Goal: Information Seeking & Learning: Learn about a topic

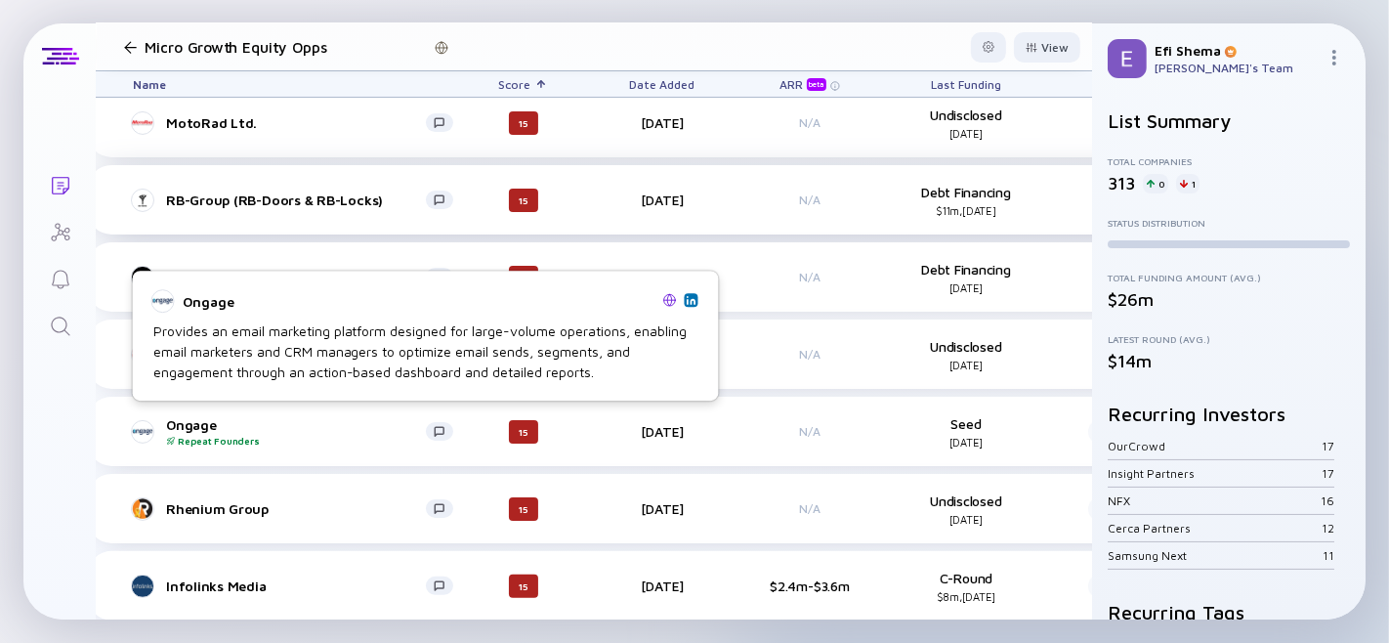
scroll to position [262, 24]
click at [193, 423] on div "Ongage Repeat Founders" at bounding box center [296, 430] width 260 height 30
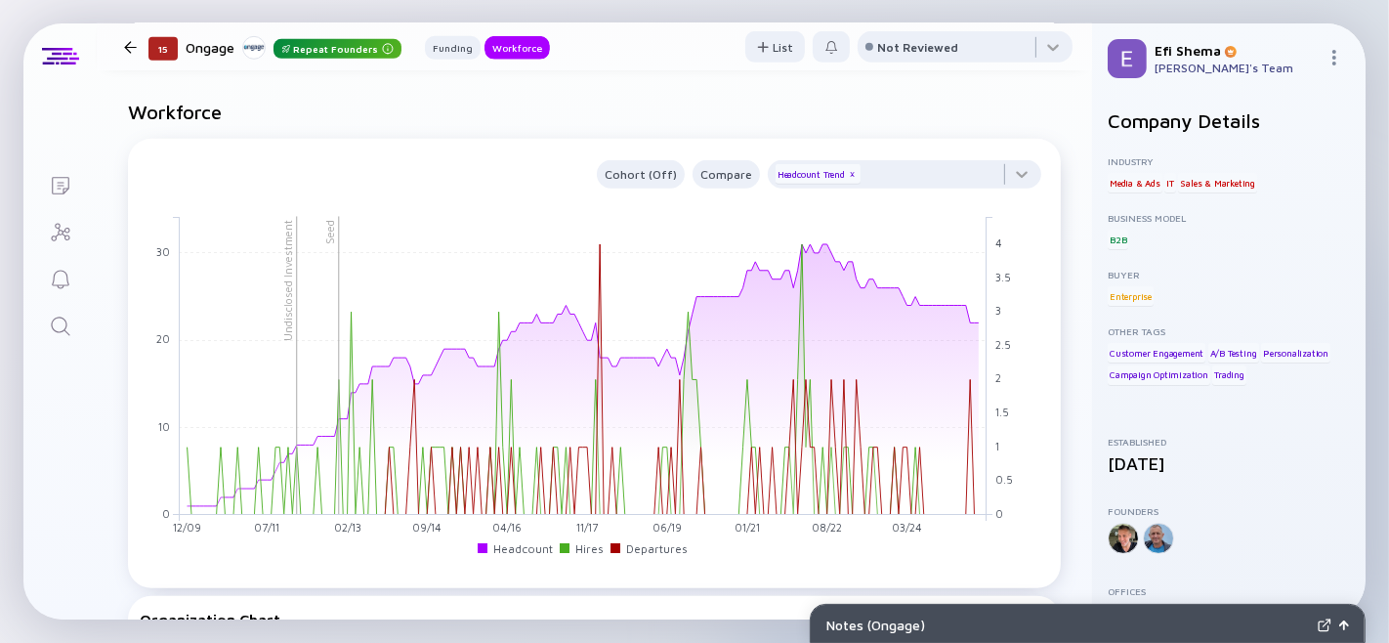
scroll to position [1143, 0]
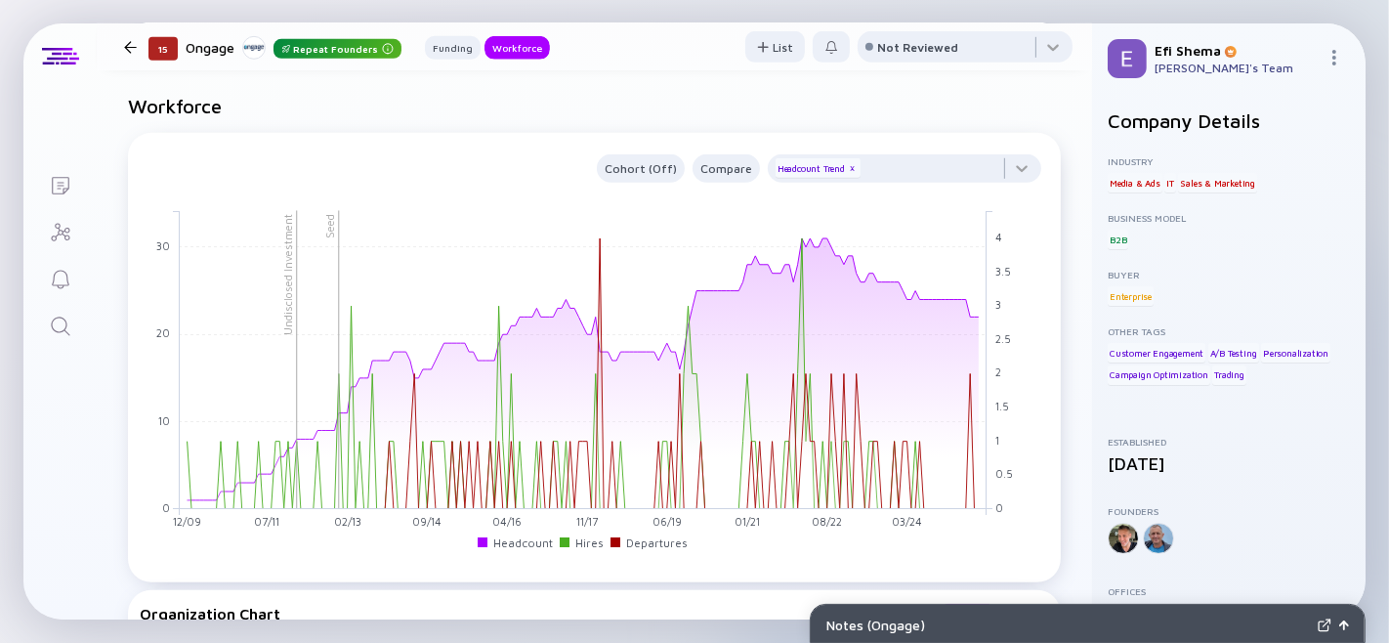
click at [124, 47] on div at bounding box center [130, 47] width 13 height 13
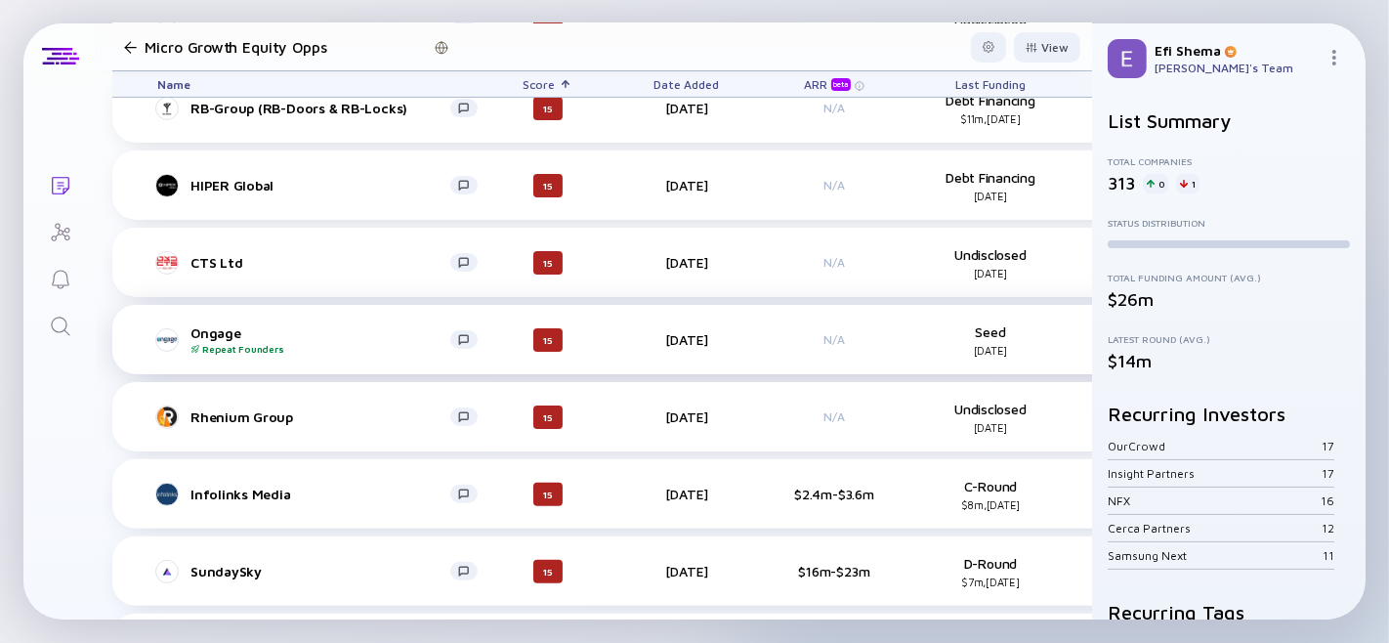
scroll to position [359, 0]
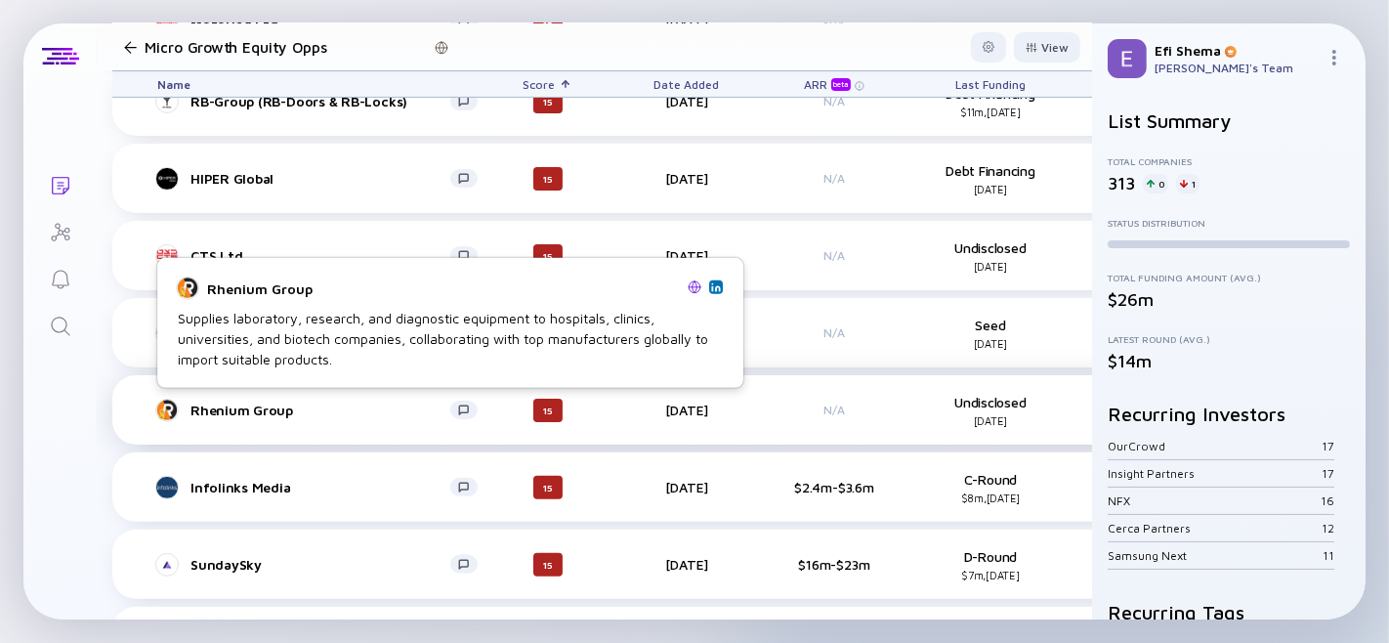
click at [220, 410] on div "Rhenium Group" at bounding box center [320, 409] width 260 height 17
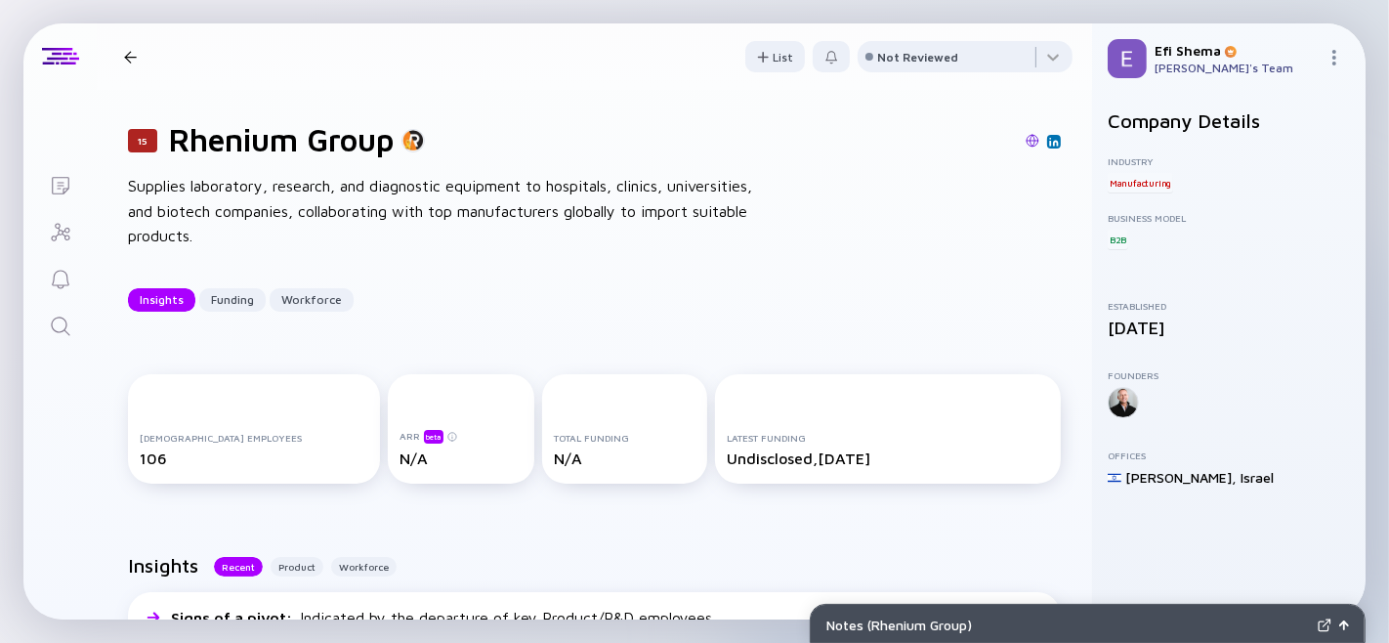
click at [128, 60] on div at bounding box center [130, 57] width 13 height 13
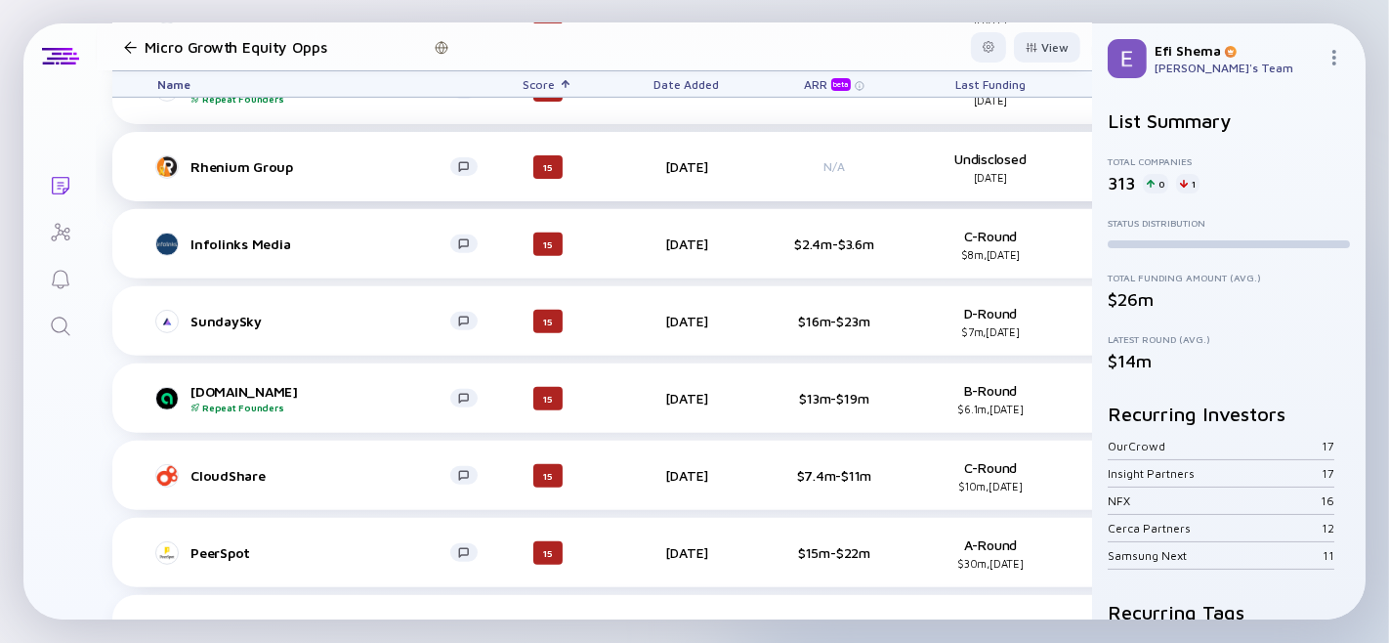
scroll to position [607, 0]
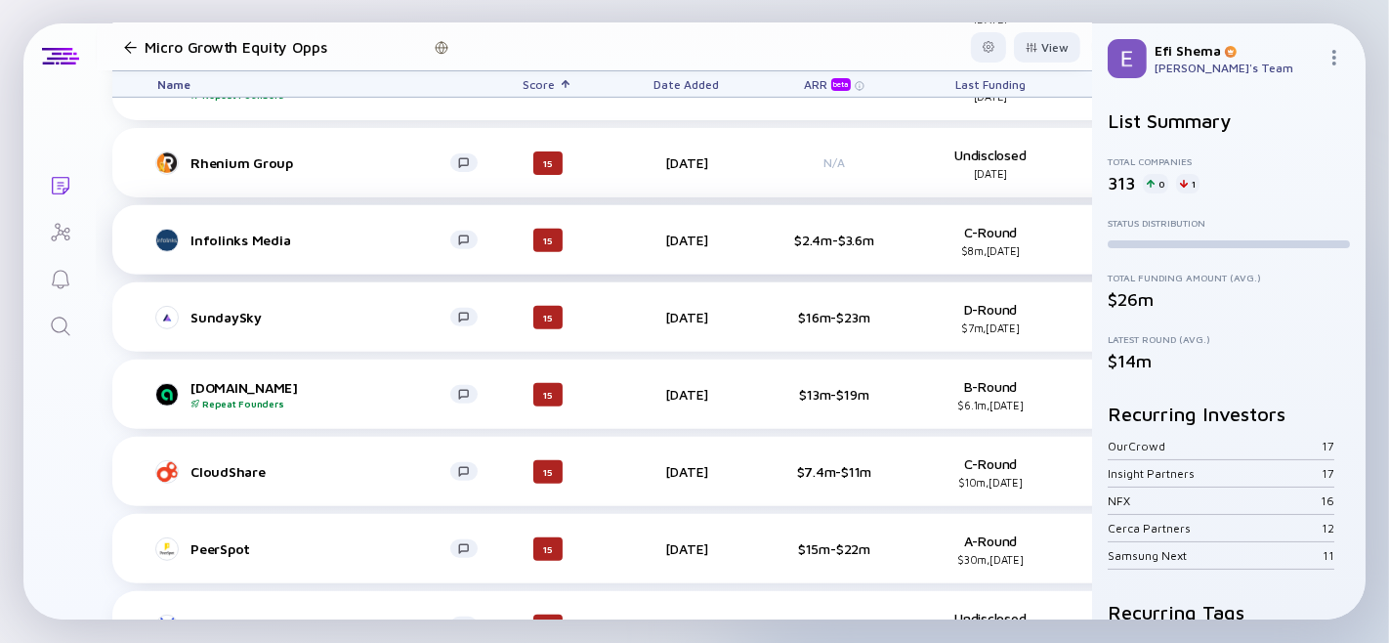
click at [255, 232] on div "Infolinks Media" at bounding box center [320, 239] width 260 height 17
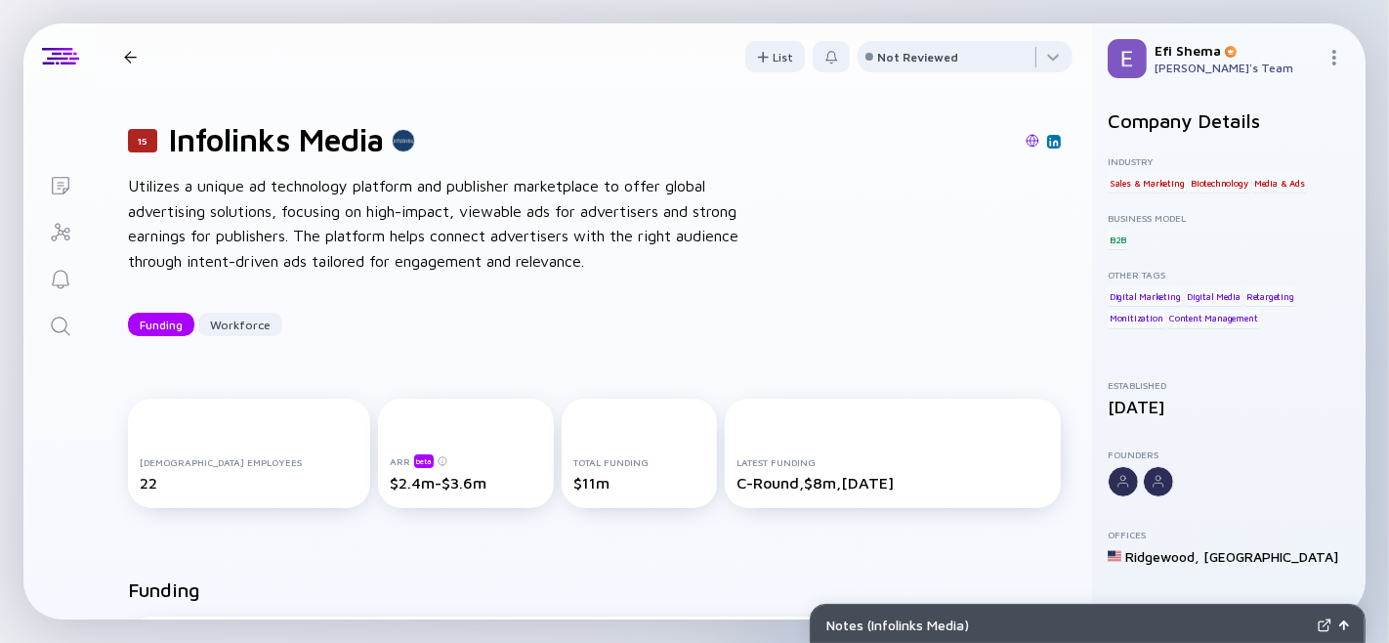
scroll to position [2, 0]
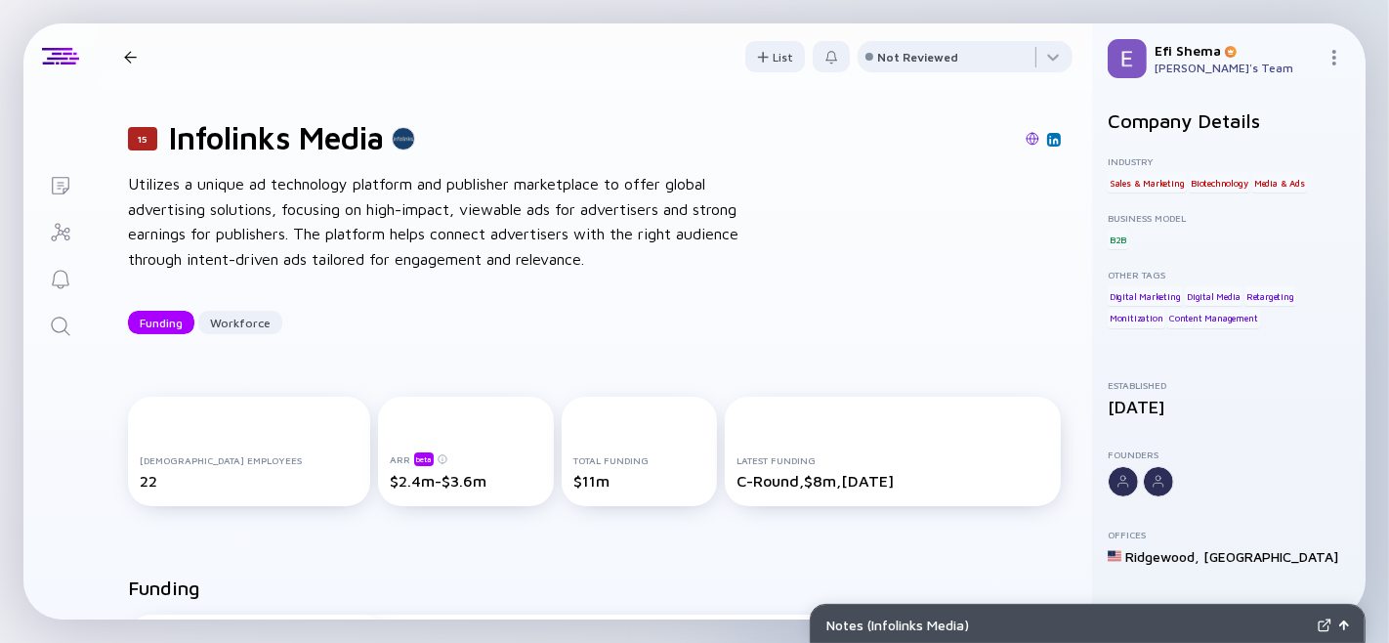
click at [119, 62] on div at bounding box center [130, 57] width 28 height 13
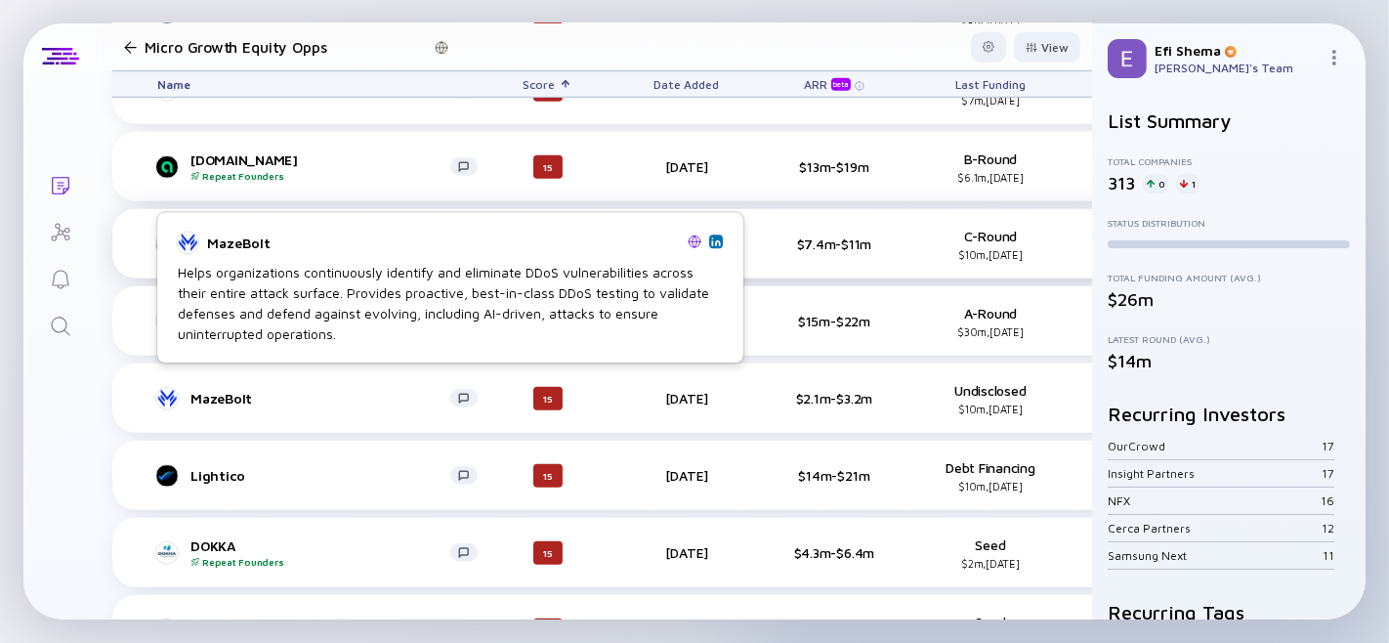
scroll to position [848, 0]
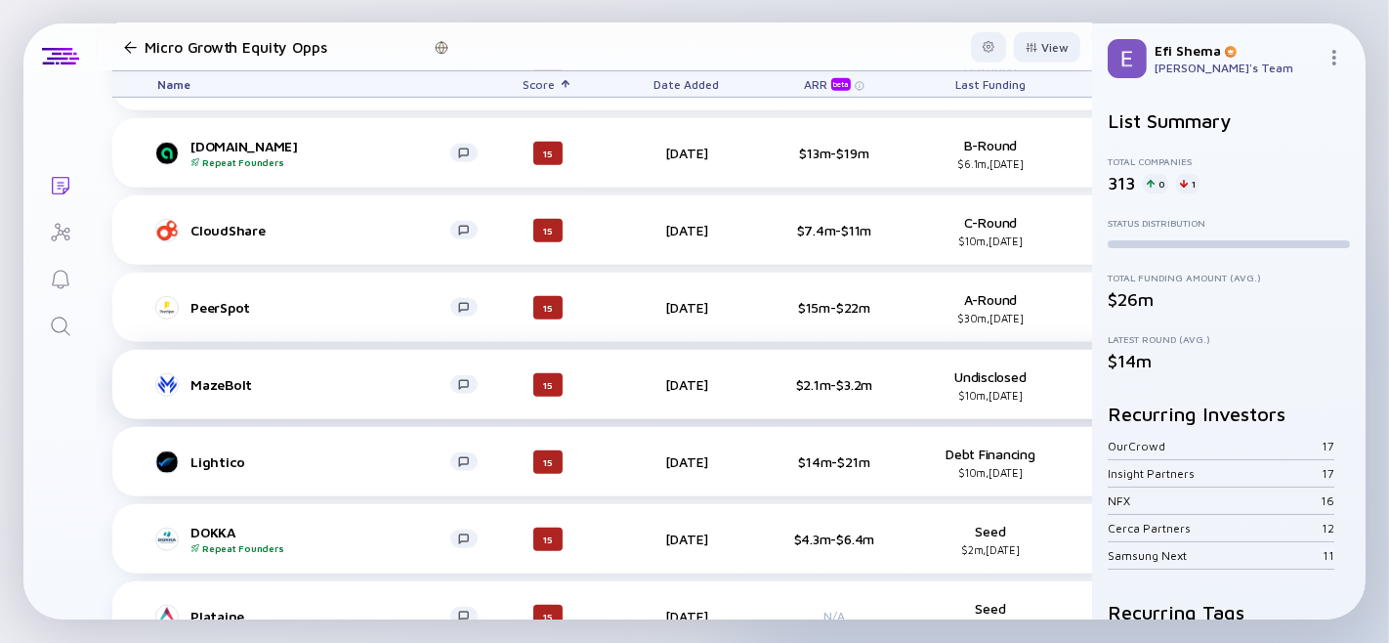
click at [227, 378] on div "MazeBolt" at bounding box center [320, 384] width 260 height 17
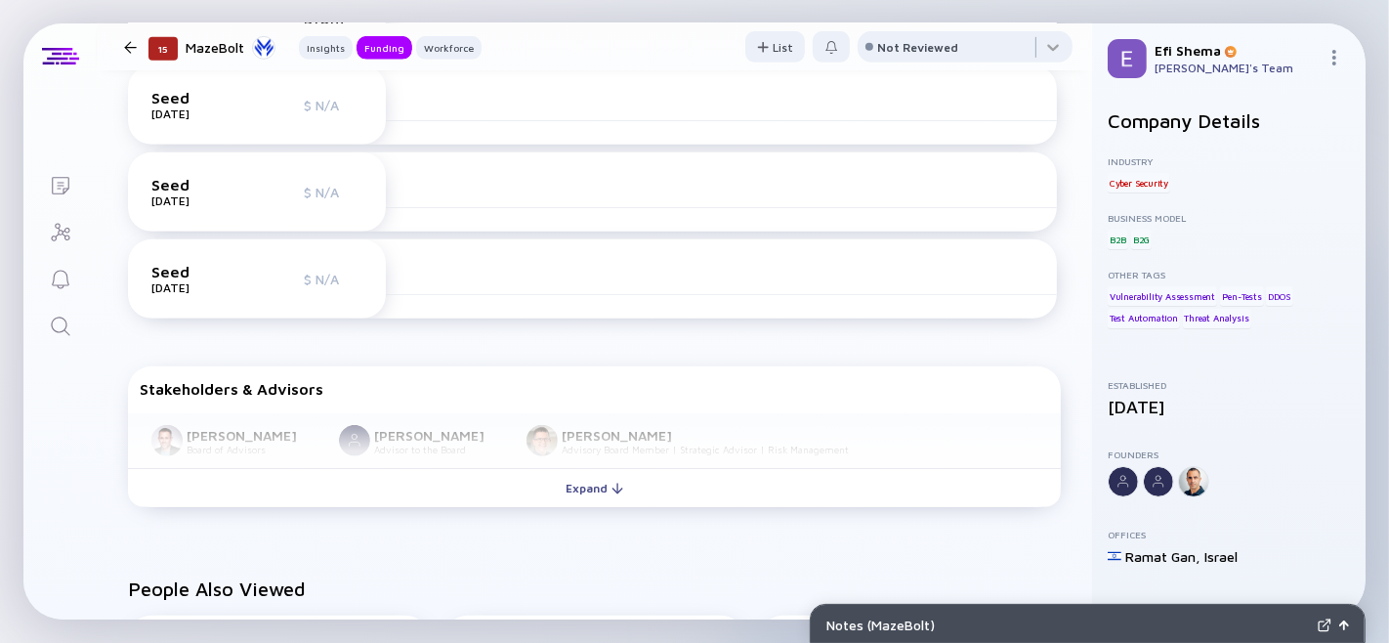
scroll to position [846, 0]
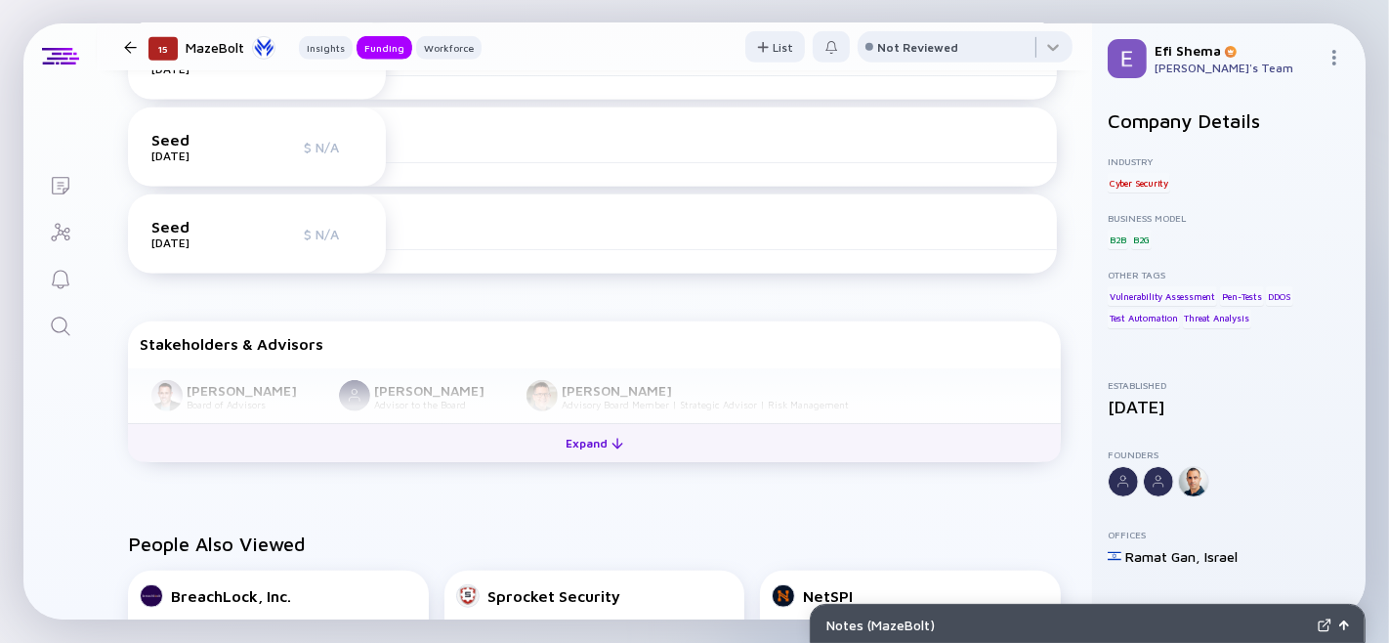
click at [592, 458] on div "Expand" at bounding box center [594, 443] width 81 height 30
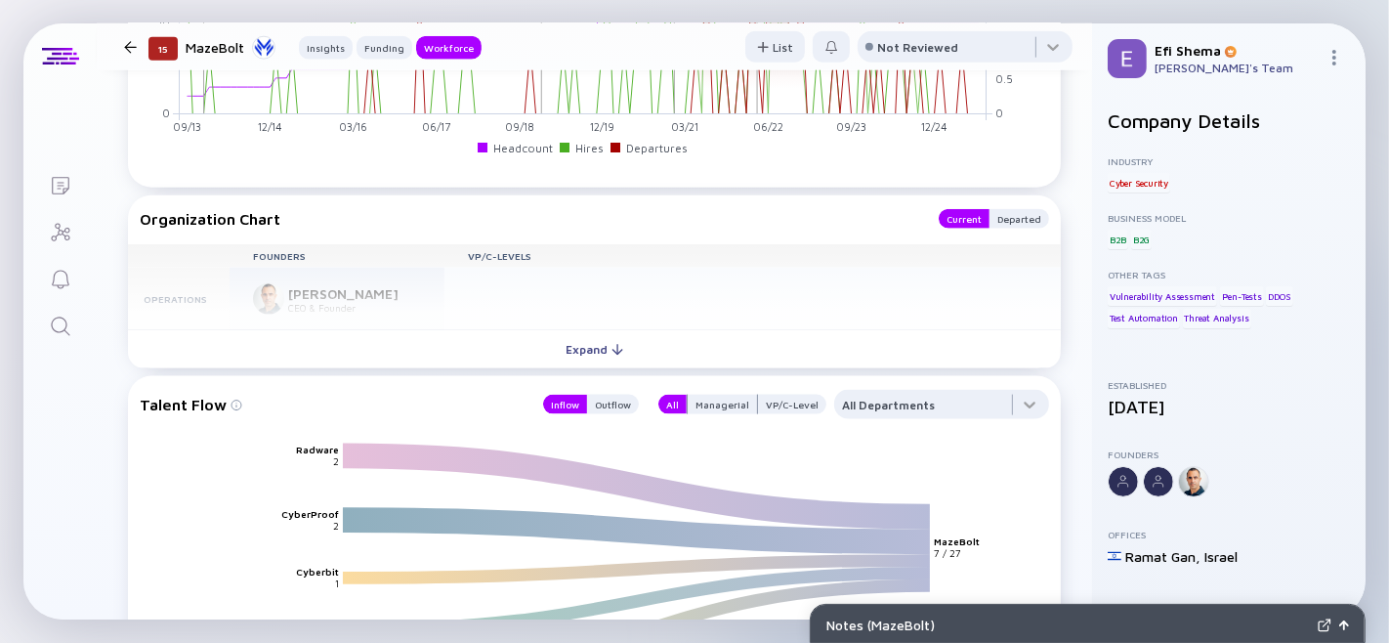
scroll to position [2085, 0]
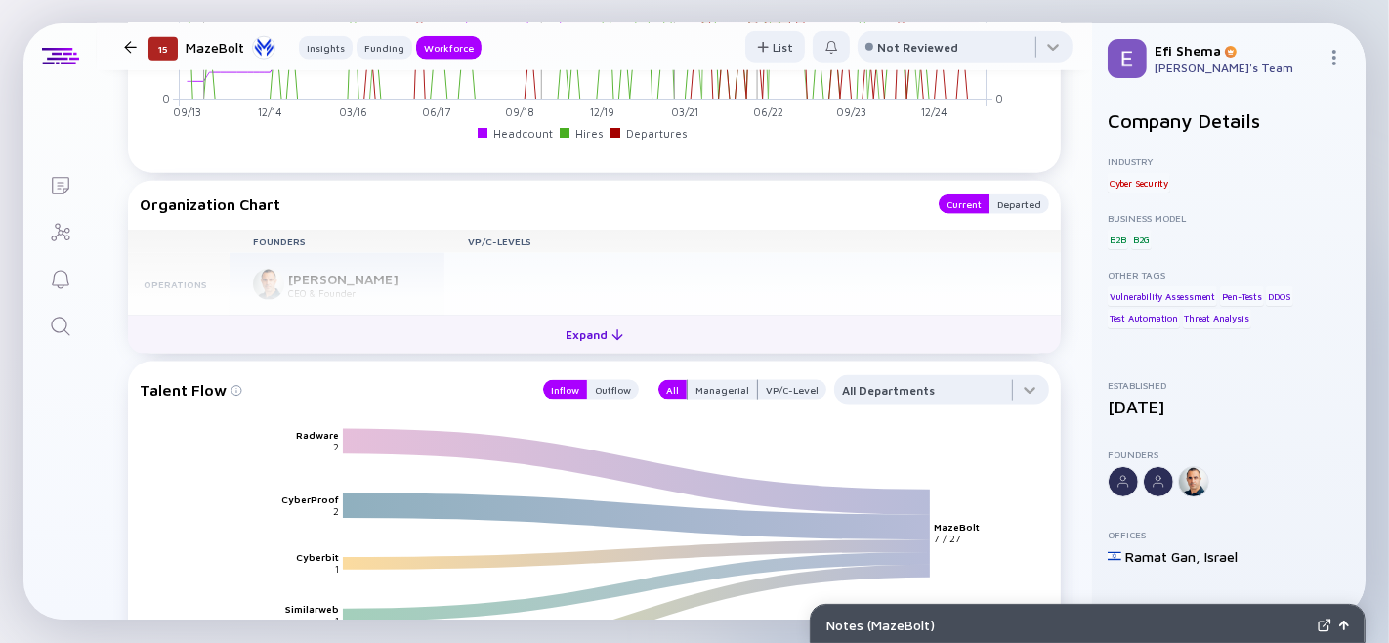
click at [582, 350] on div "Expand" at bounding box center [594, 334] width 81 height 30
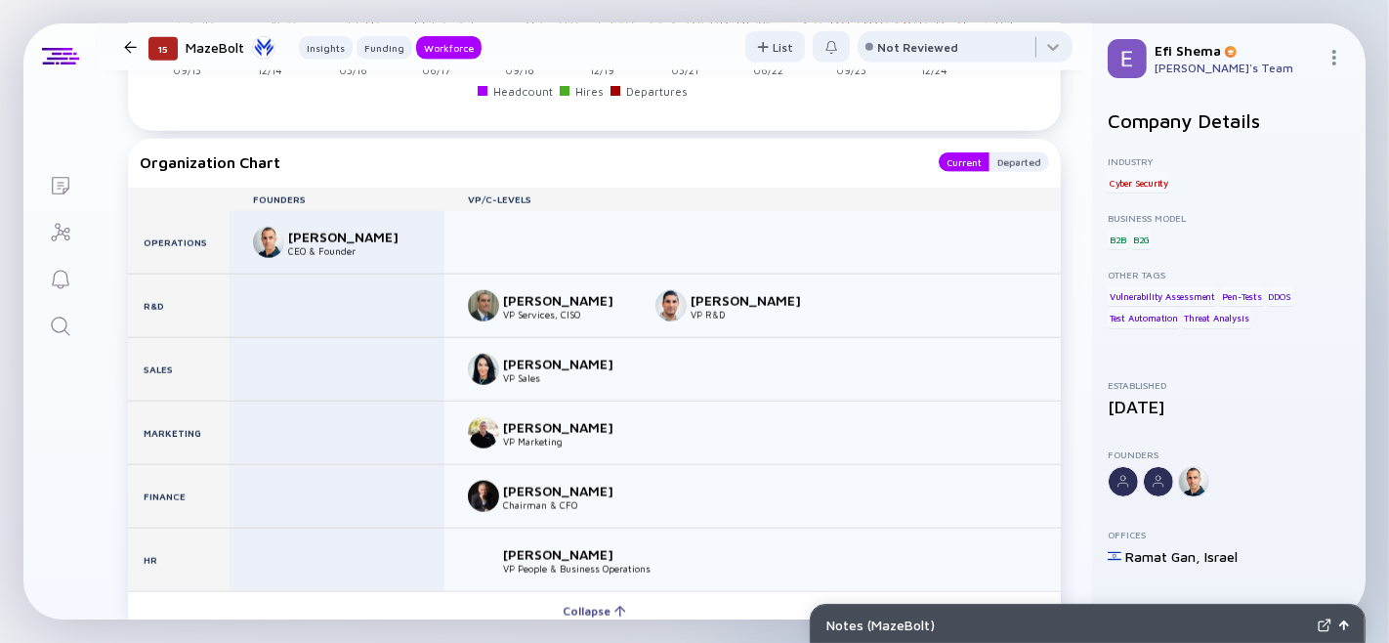
scroll to position [2126, 0]
click at [290, 246] on div "Matthew Andriani" at bounding box center [352, 238] width 129 height 17
type textarea "Matthew"
click at [290, 246] on div "Matthew Andriani" at bounding box center [352, 238] width 129 height 17
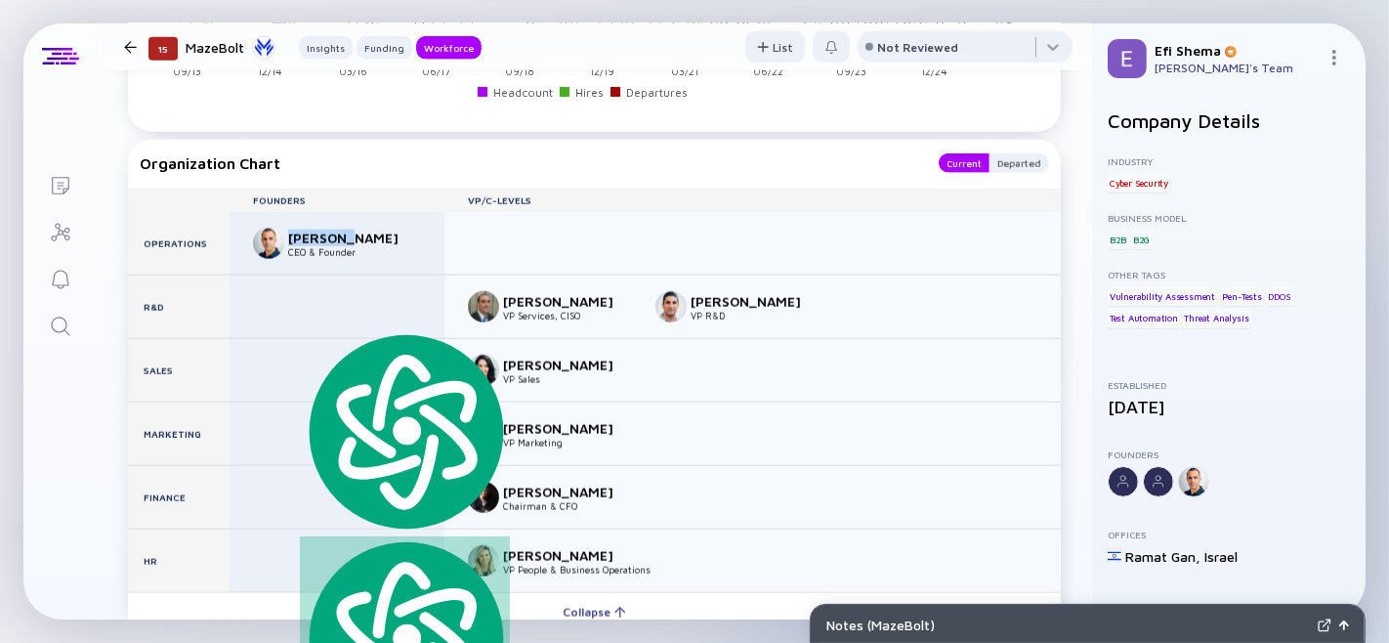
click at [290, 246] on div "Matthew Andriani" at bounding box center [352, 238] width 129 height 17
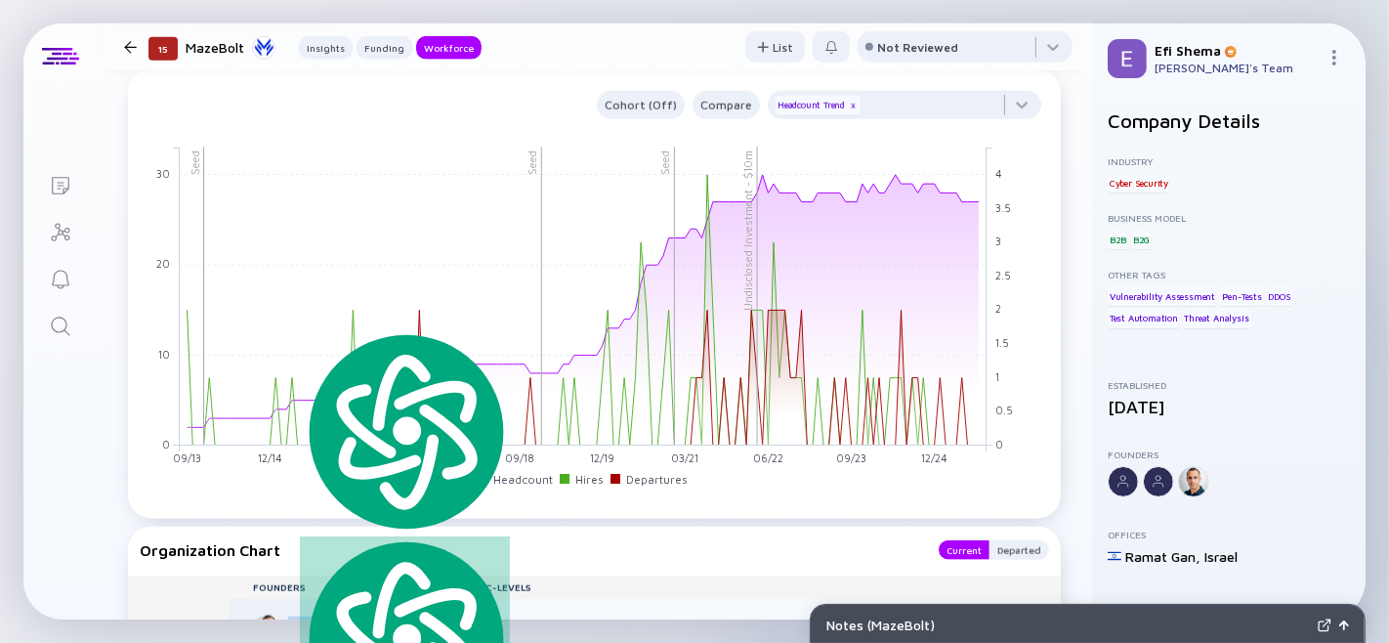
scroll to position [1738, 0]
click at [1016, 131] on div at bounding box center [904, 111] width 273 height 39
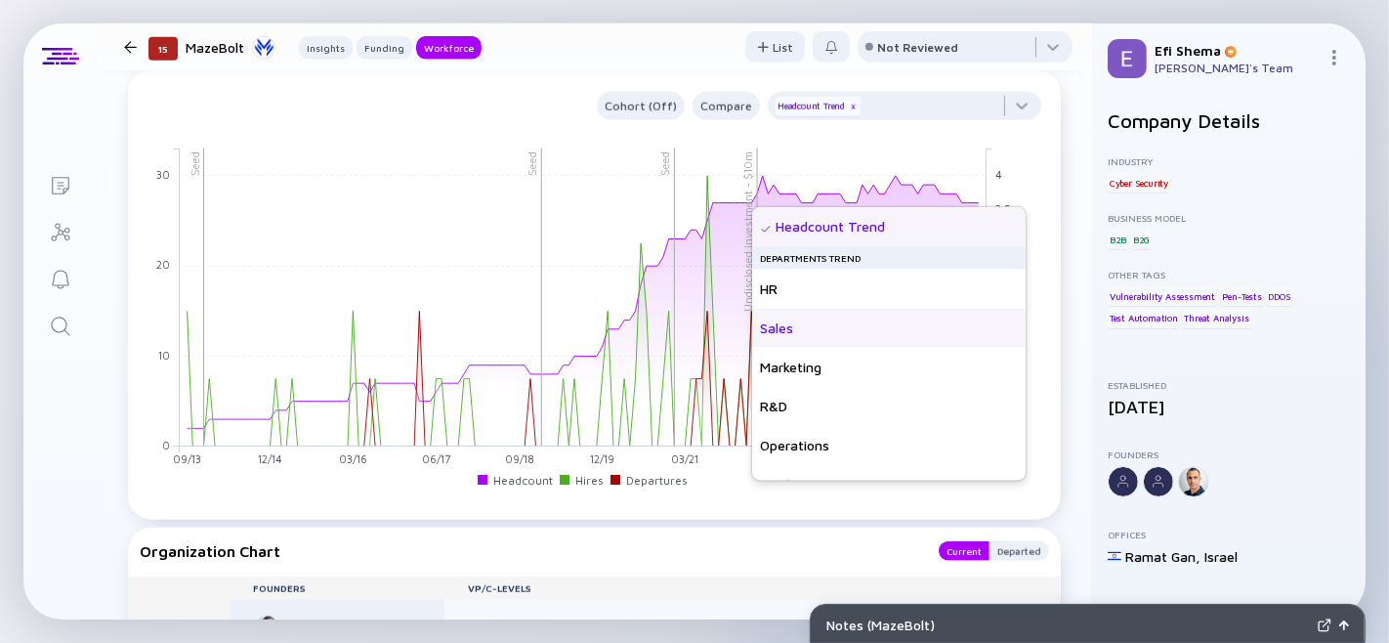
click at [836, 328] on div "Sales" at bounding box center [888, 328] width 273 height 39
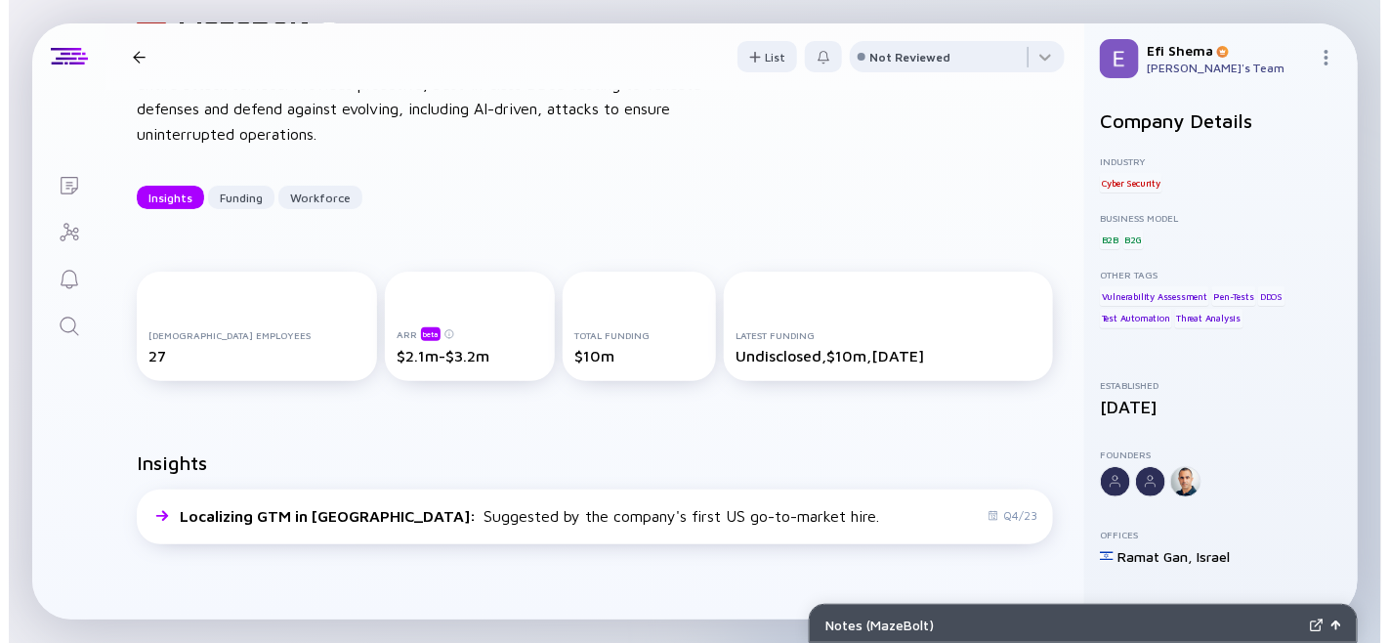
scroll to position [0, 0]
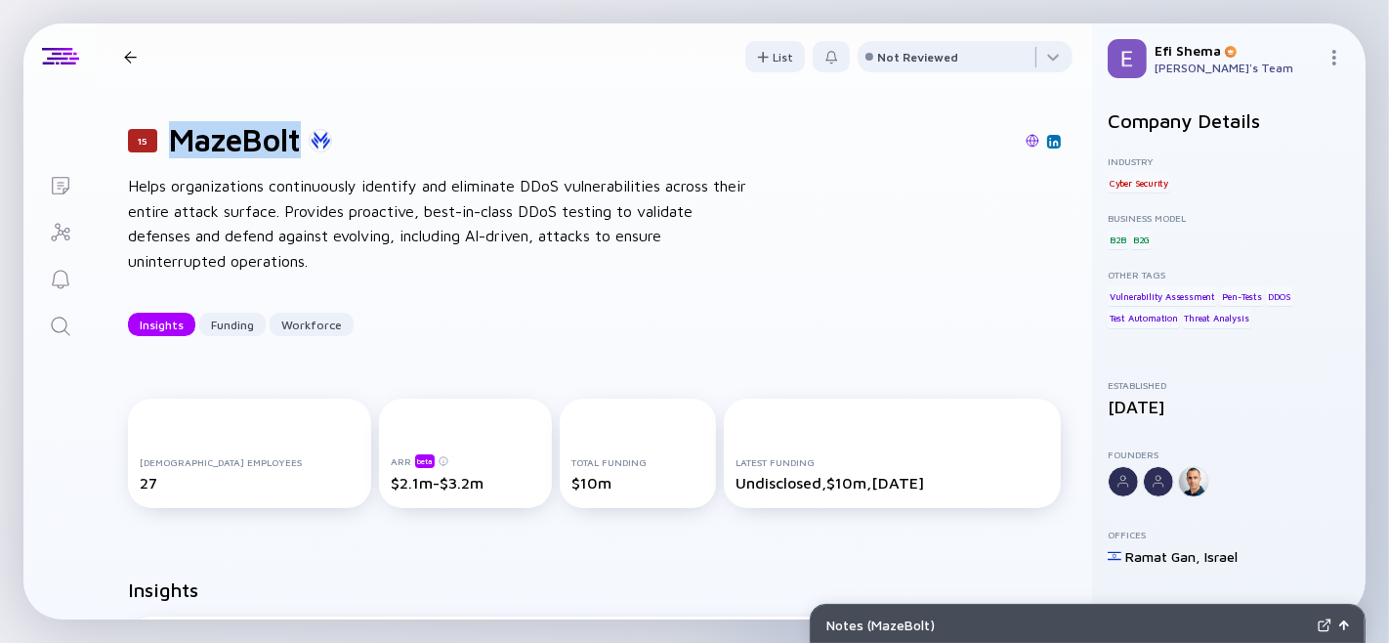
drag, startPoint x: 180, startPoint y: 138, endPoint x: 300, endPoint y: 135, distance: 120.2
click at [300, 135] on h1 "MazeBolt" at bounding box center [235, 139] width 132 height 37
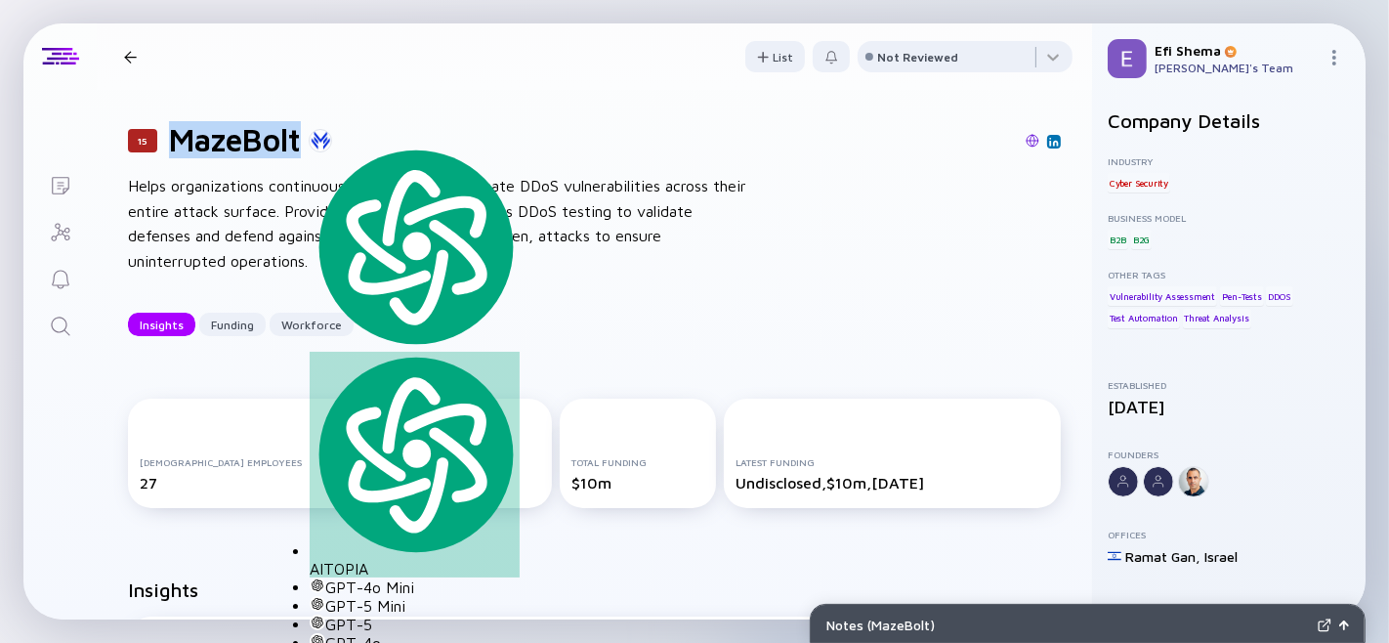
copy h1 "MazeBolt"
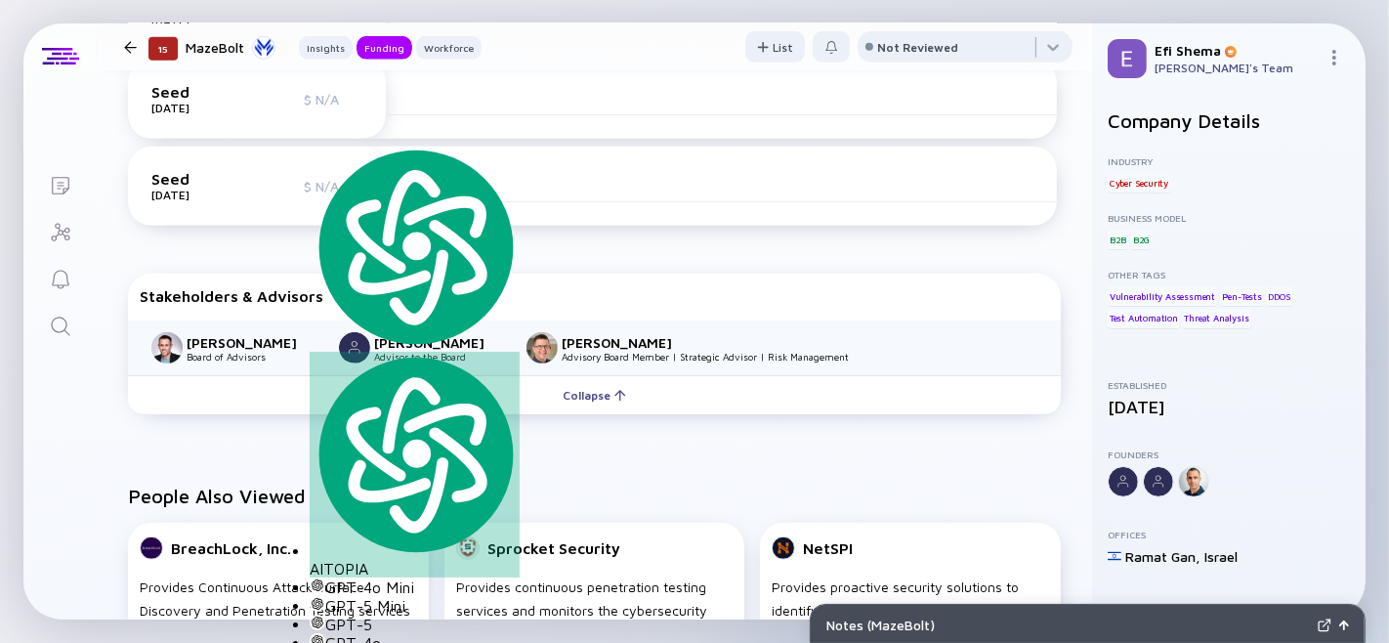
scroll to position [1032, 0]
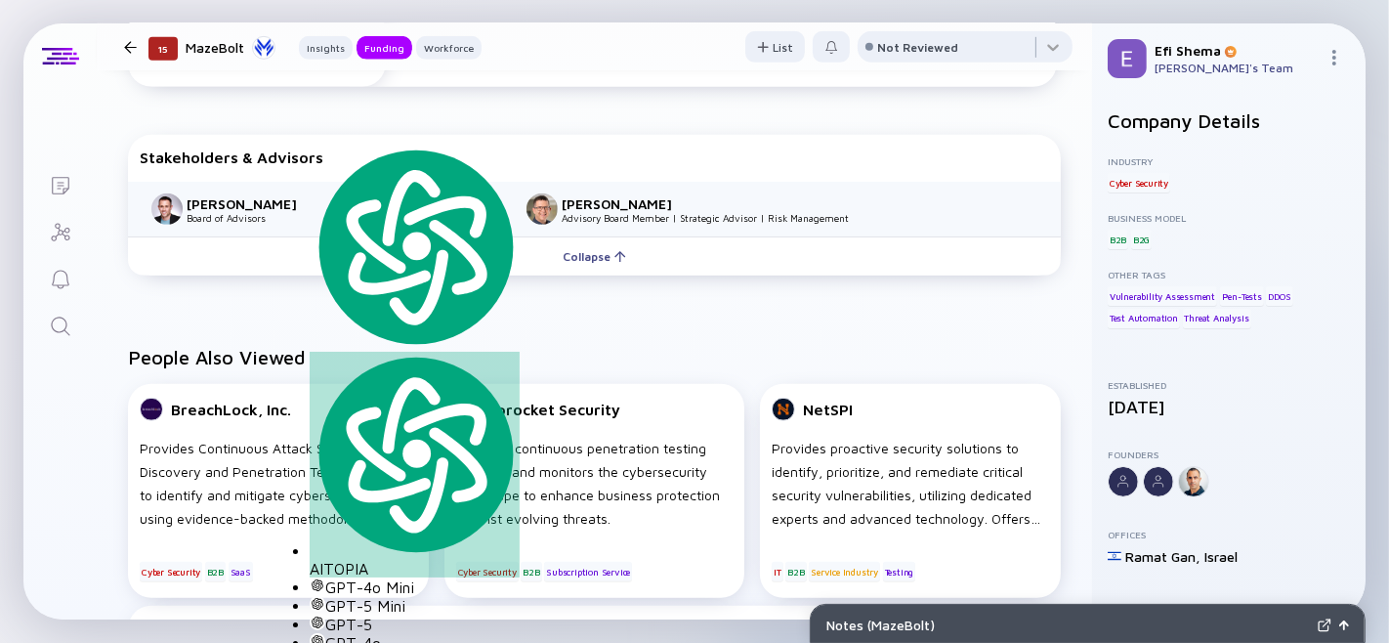
click at [561, 272] on div "Collapse" at bounding box center [594, 256] width 87 height 30
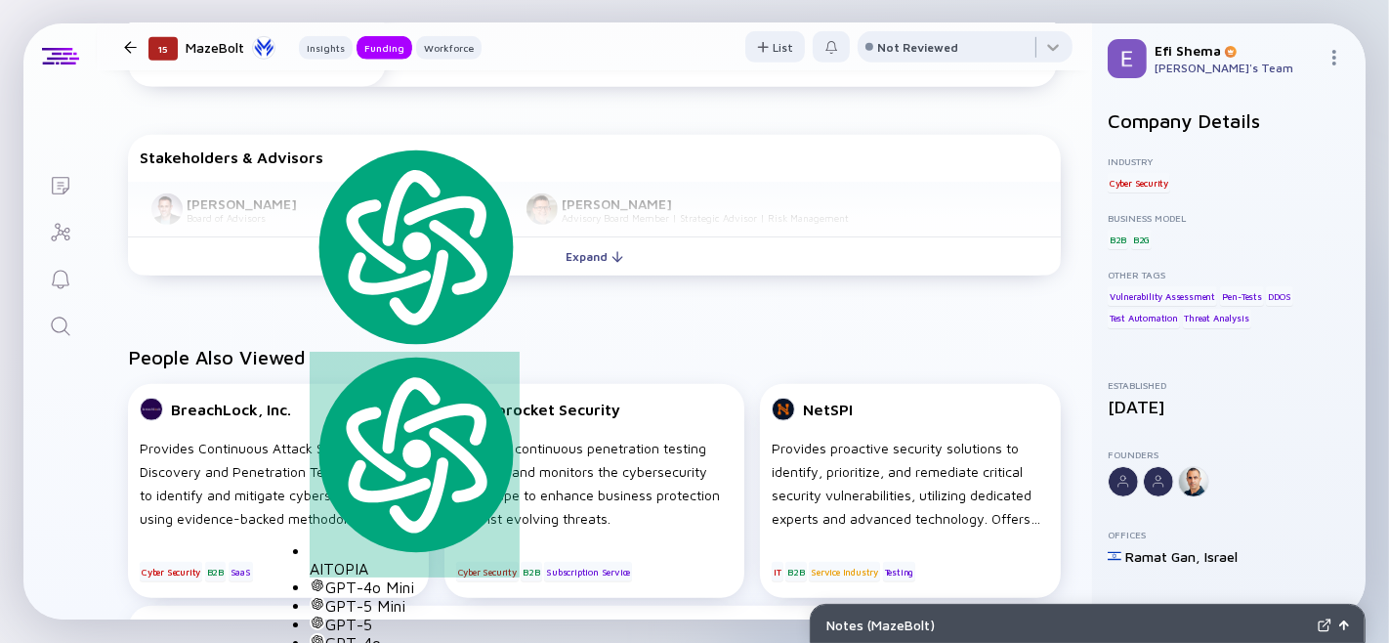
click at [561, 272] on div "Expand" at bounding box center [594, 256] width 81 height 30
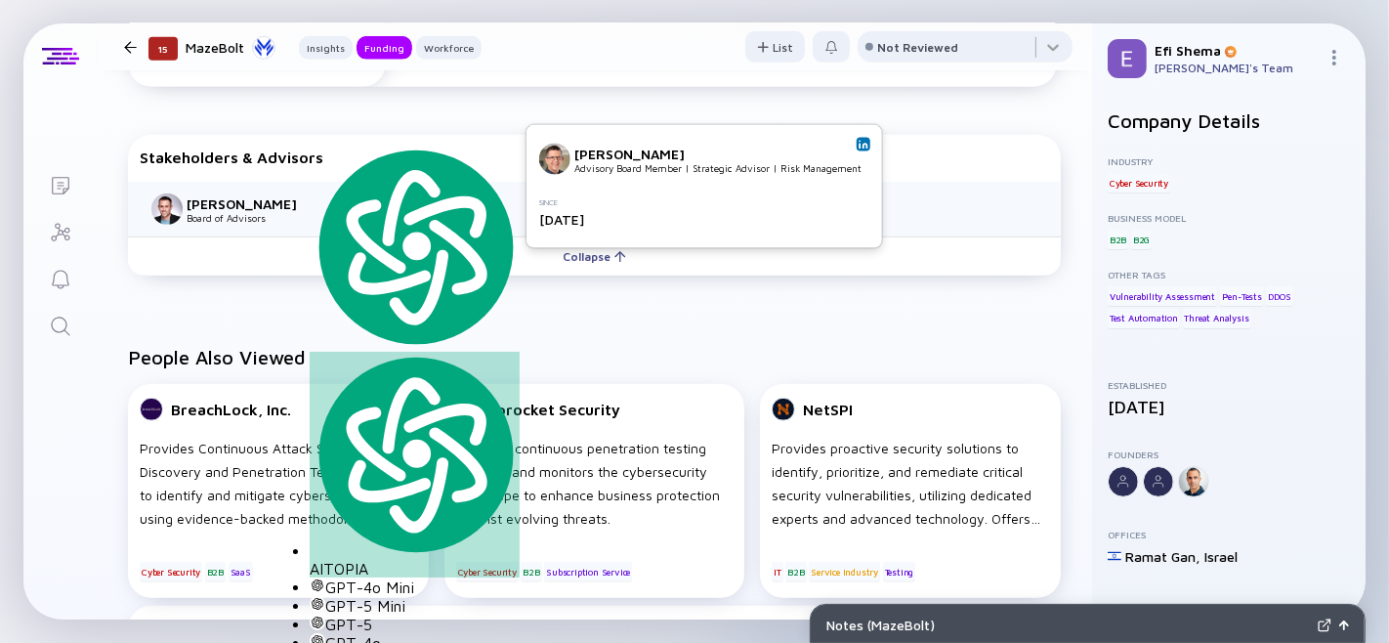
click at [853, 145] on div "Avner Vilan Advisory Board Member | Strategic Advisor | Risk Management" at bounding box center [717, 159] width 287 height 28
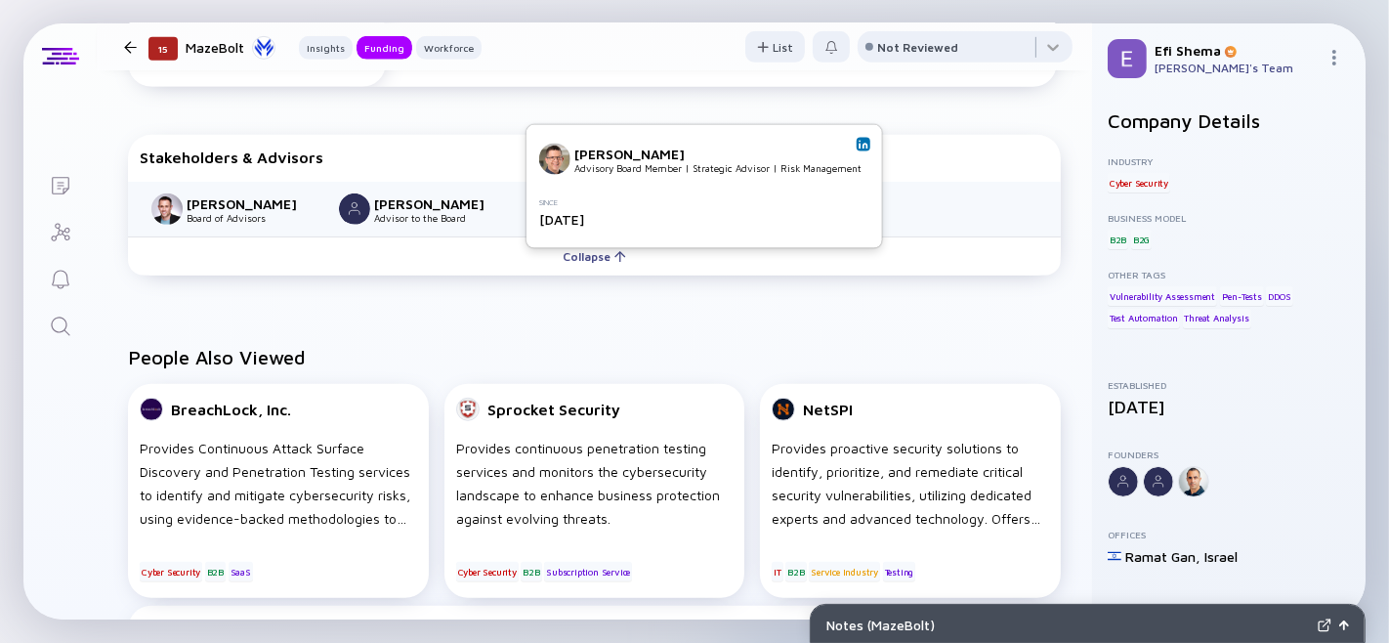
click at [858, 140] on img at bounding box center [863, 145] width 10 height 10
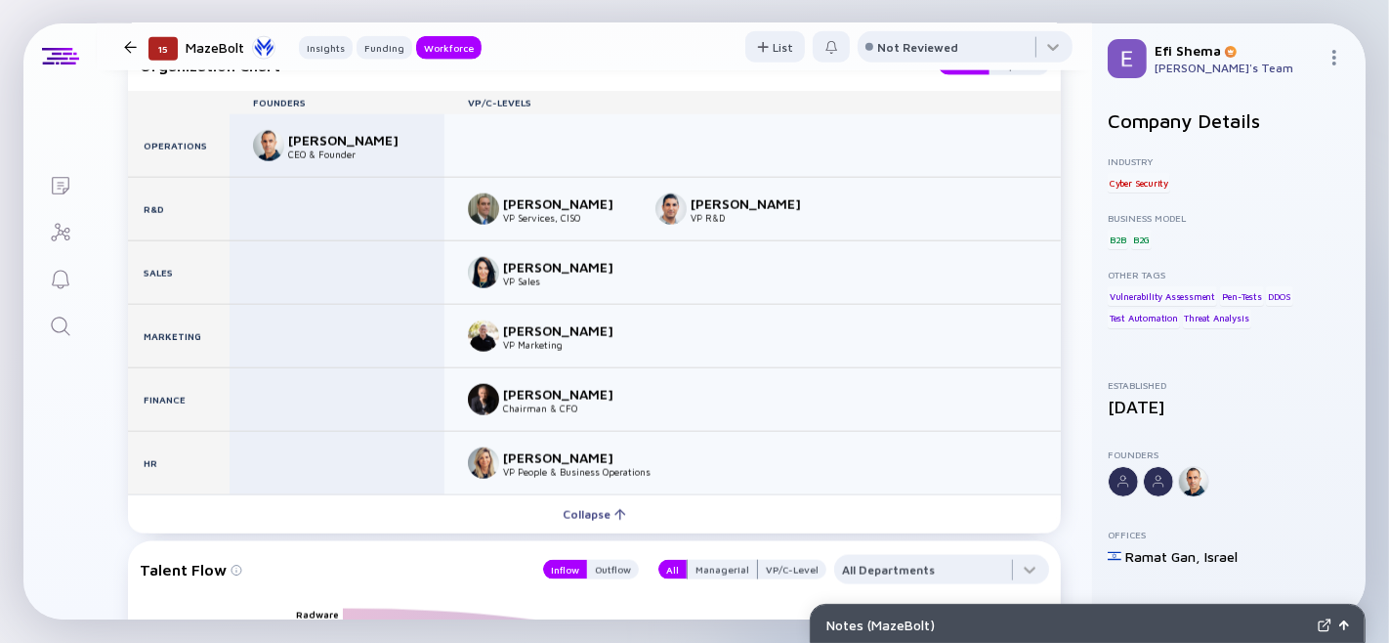
scroll to position [2225, 0]
drag, startPoint x: 287, startPoint y: 213, endPoint x: 421, endPoint y: 222, distance: 134.1
click at [422, 176] on div "Matthew Andriani CEO & Founder" at bounding box center [337, 144] width 215 height 63
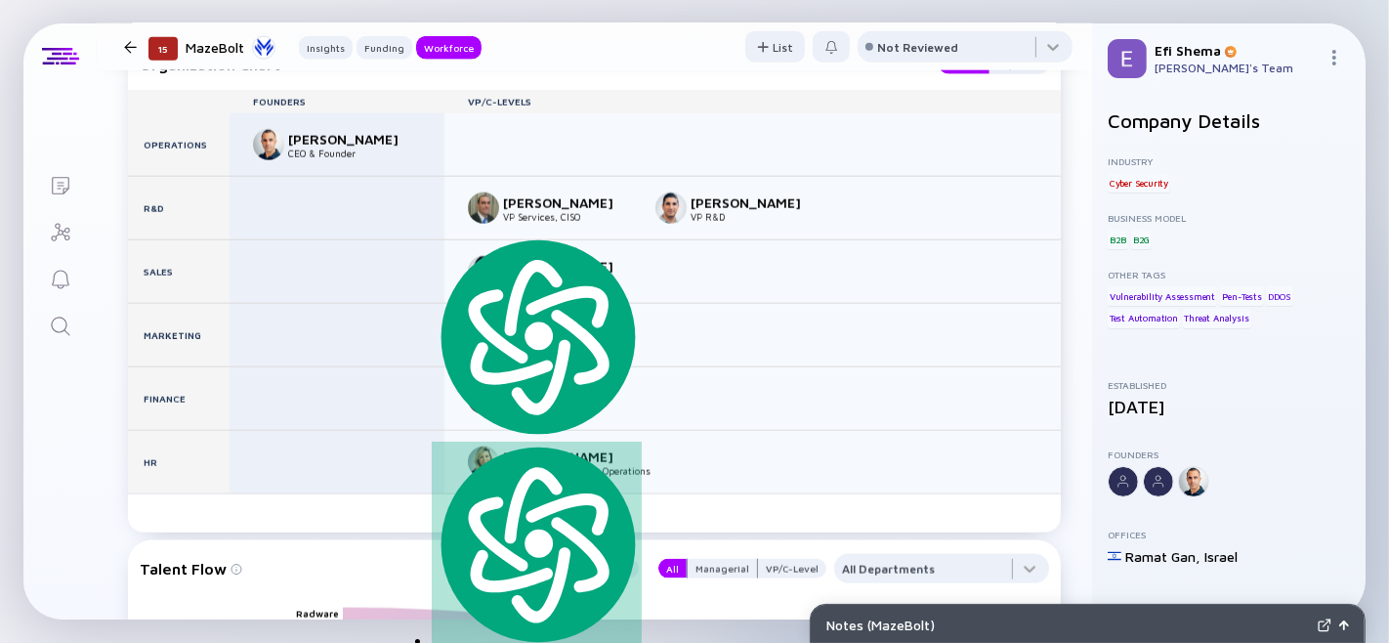
copy div "Matthew Andriani"
click at [130, 49] on div at bounding box center [130, 47] width 13 height 13
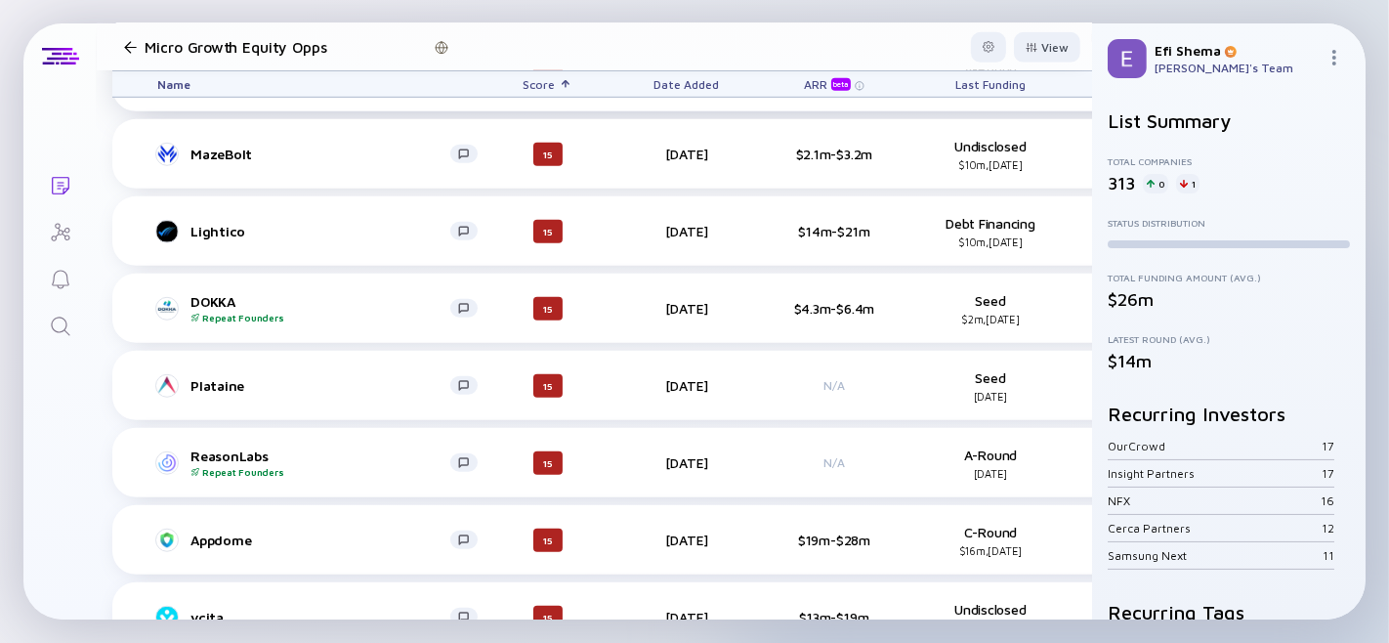
scroll to position [1079, 0]
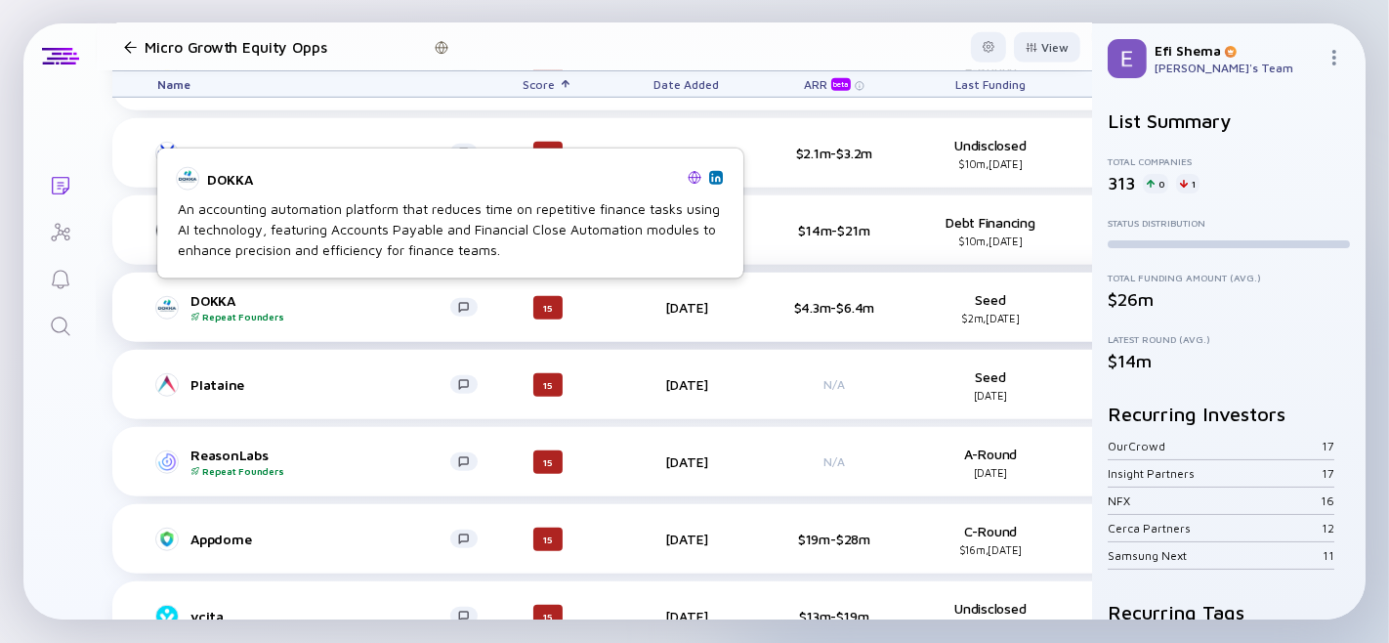
click at [217, 296] on div "DOKKA Repeat Founders" at bounding box center [320, 307] width 260 height 30
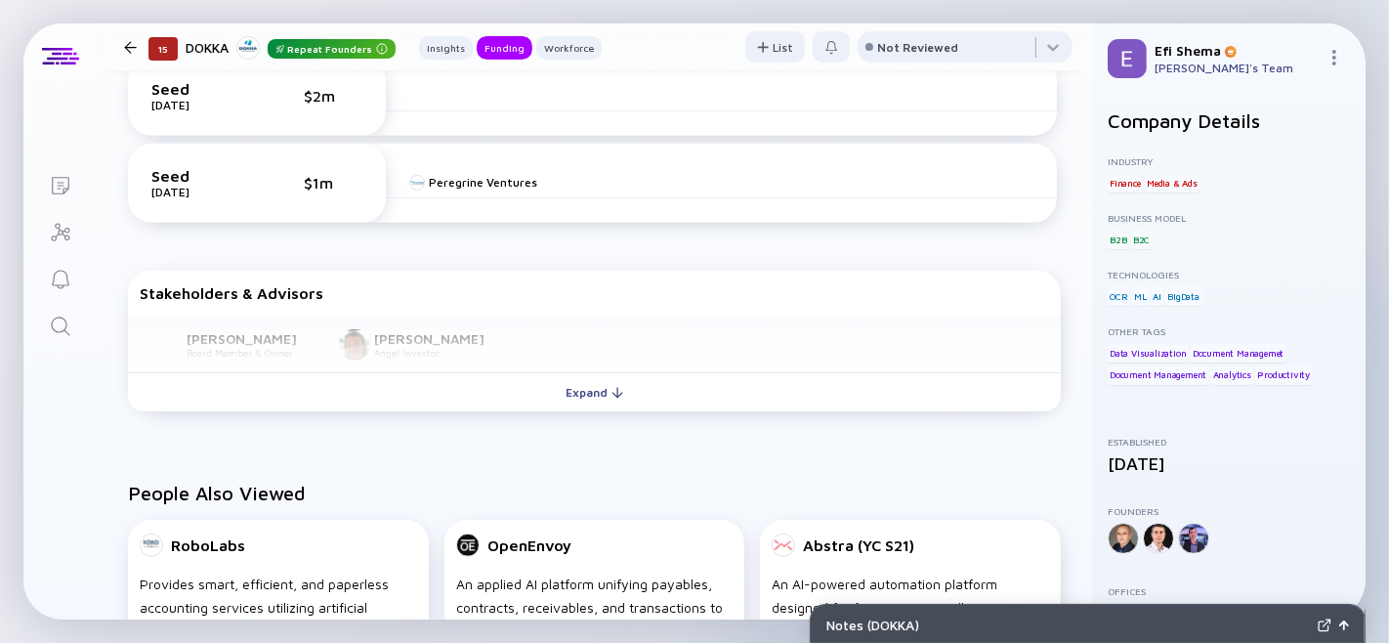
scroll to position [715, 0]
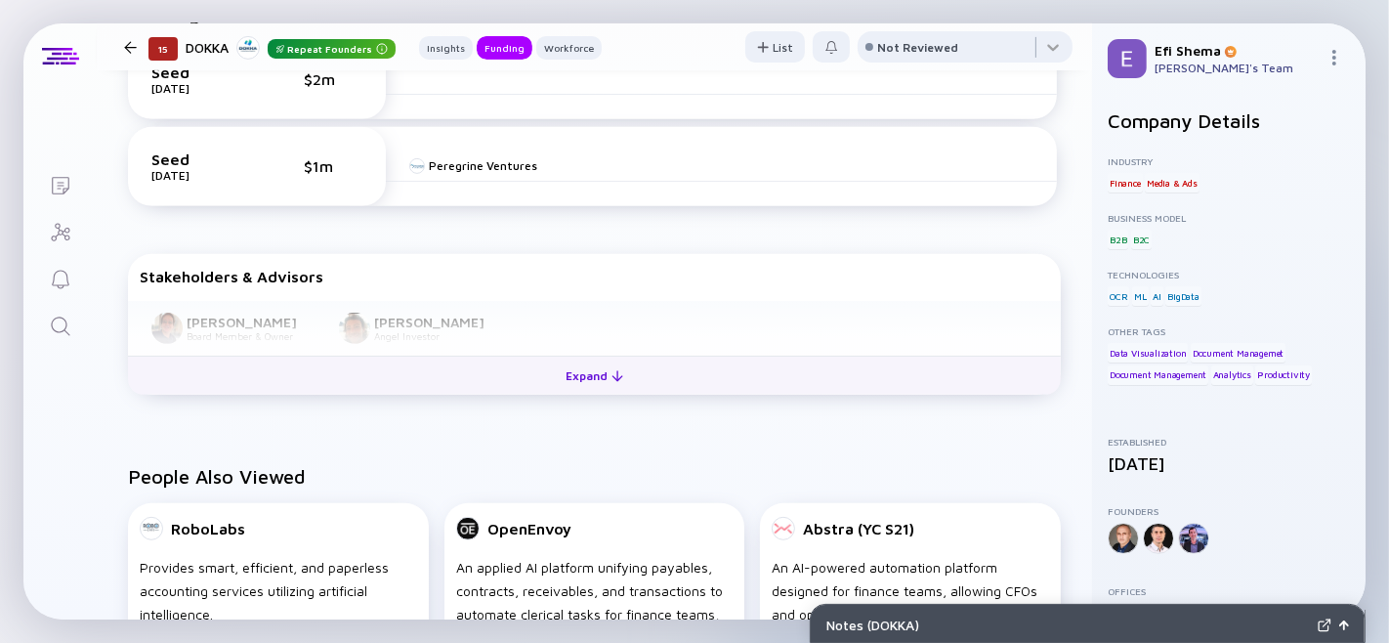
click at [599, 391] on div "Expand" at bounding box center [594, 375] width 81 height 30
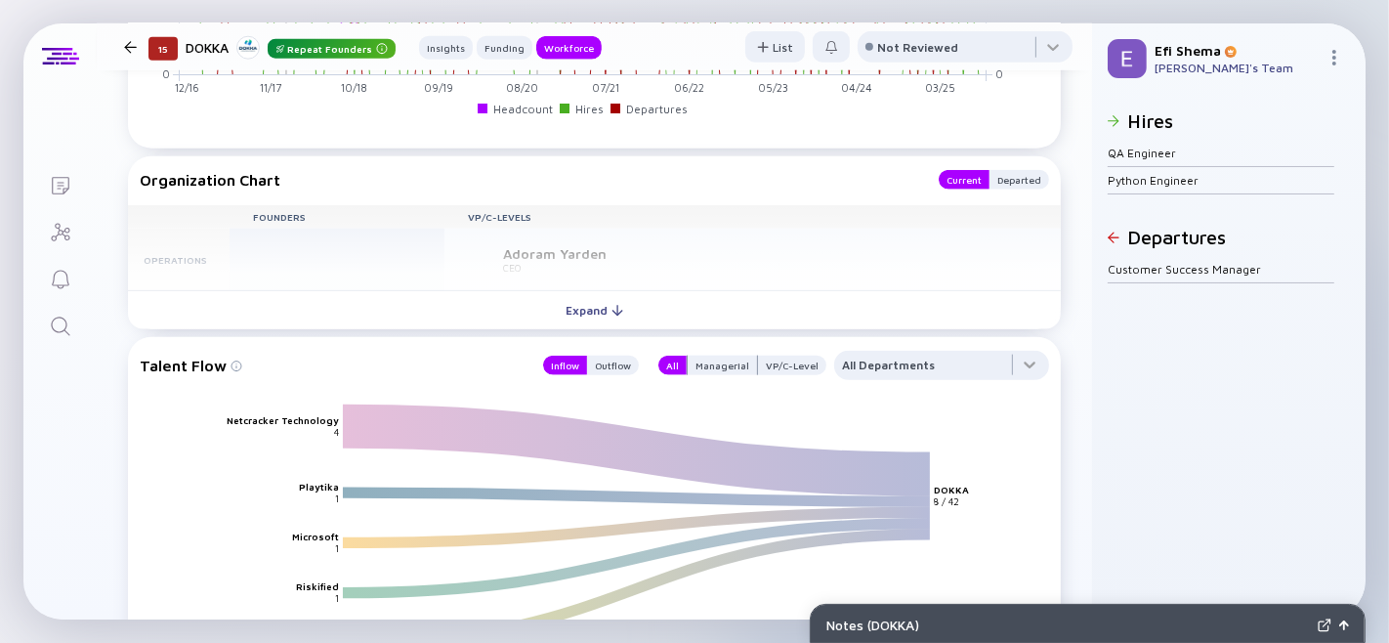
scroll to position [1921, 0]
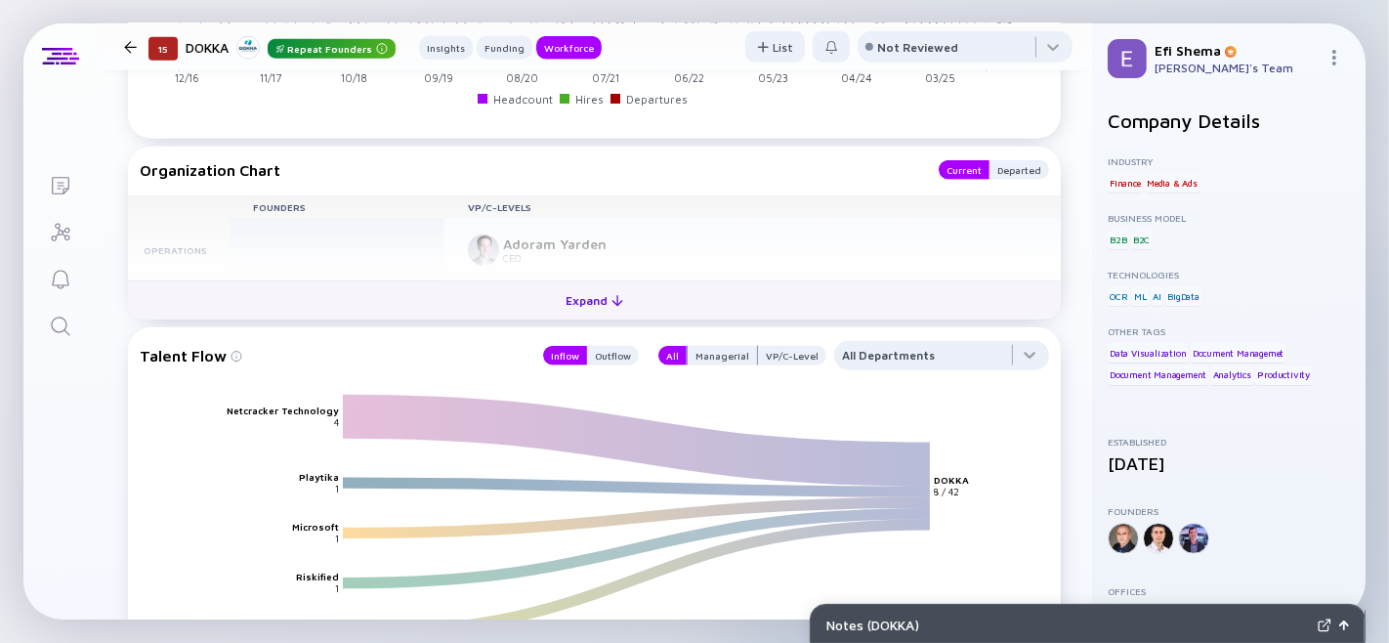
click at [601, 315] on div "Expand" at bounding box center [594, 300] width 81 height 30
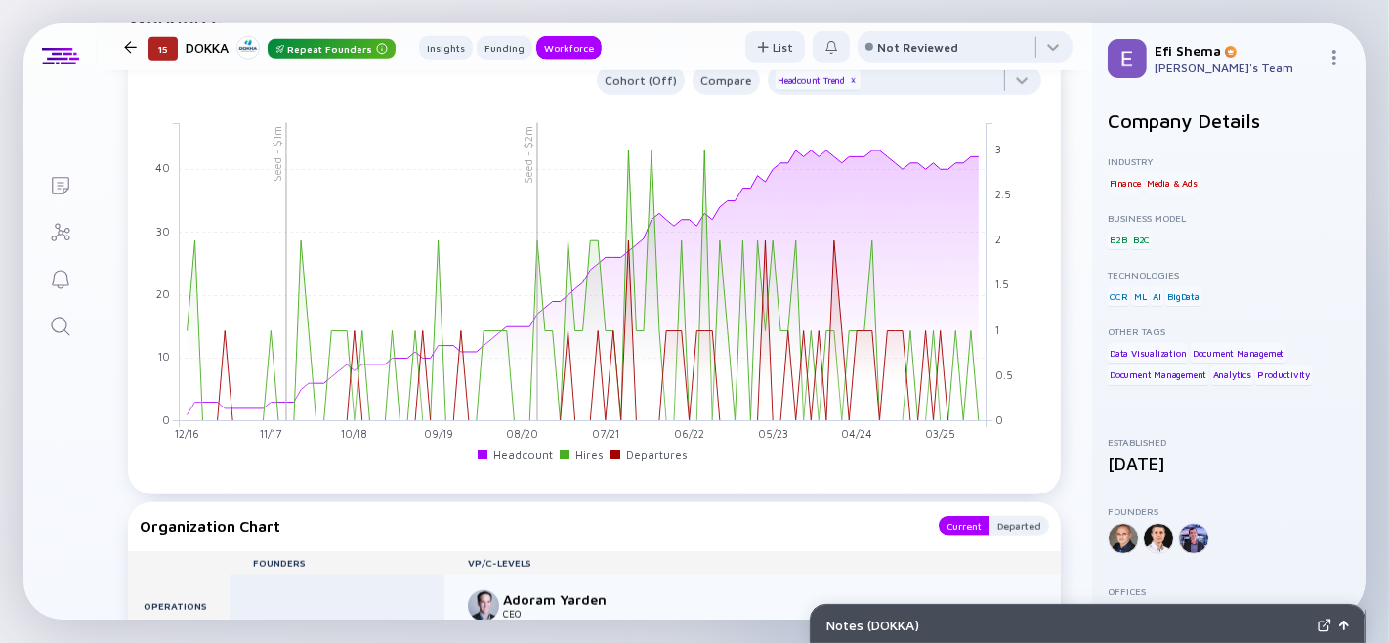
scroll to position [1560, 0]
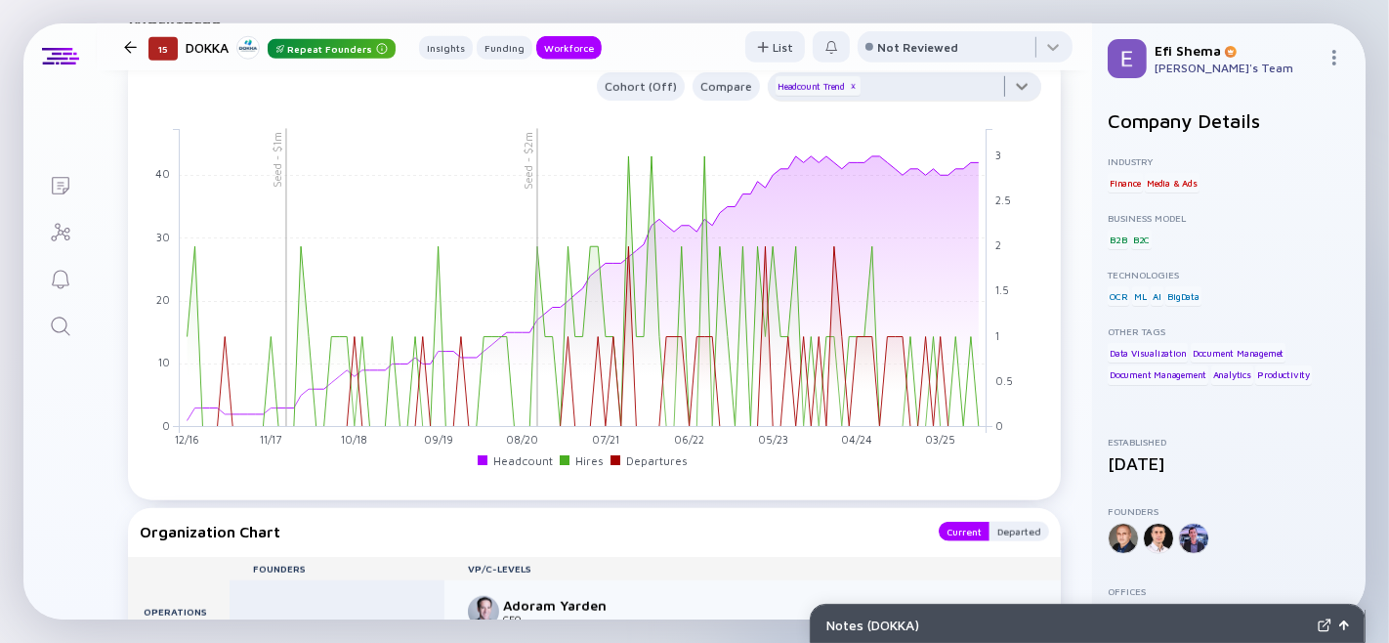
click at [943, 111] on div at bounding box center [904, 91] width 273 height 39
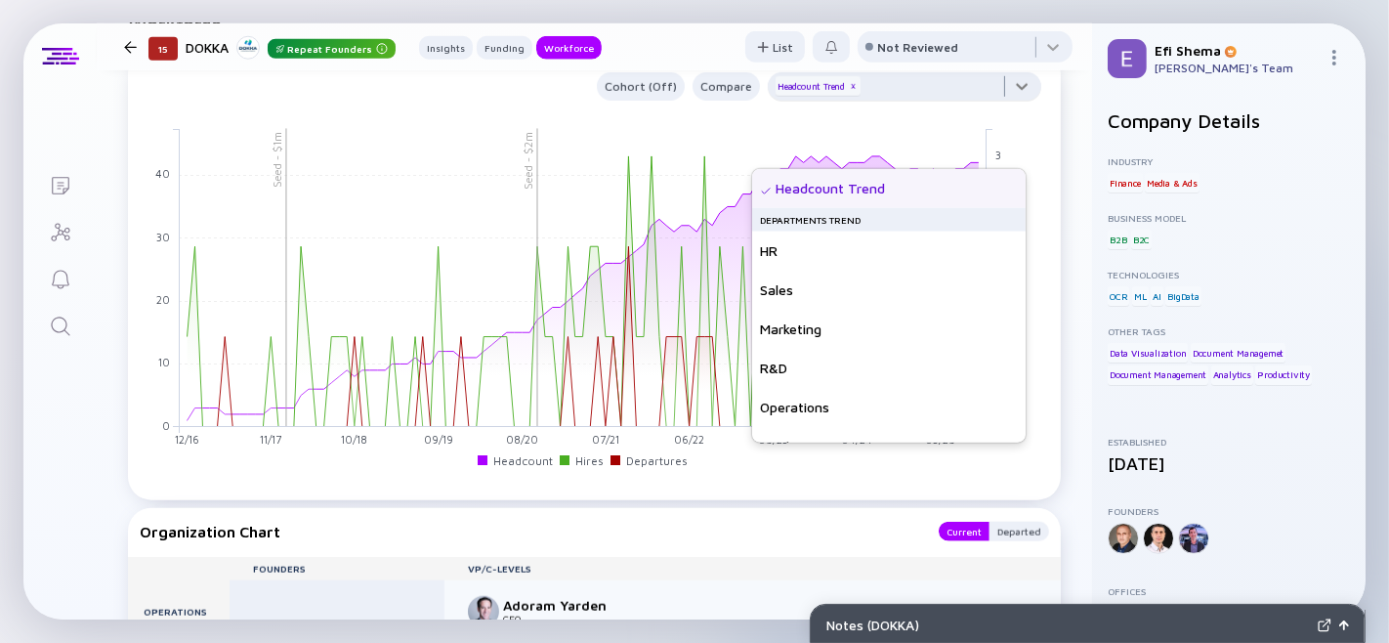
click at [1007, 111] on div at bounding box center [904, 91] width 273 height 39
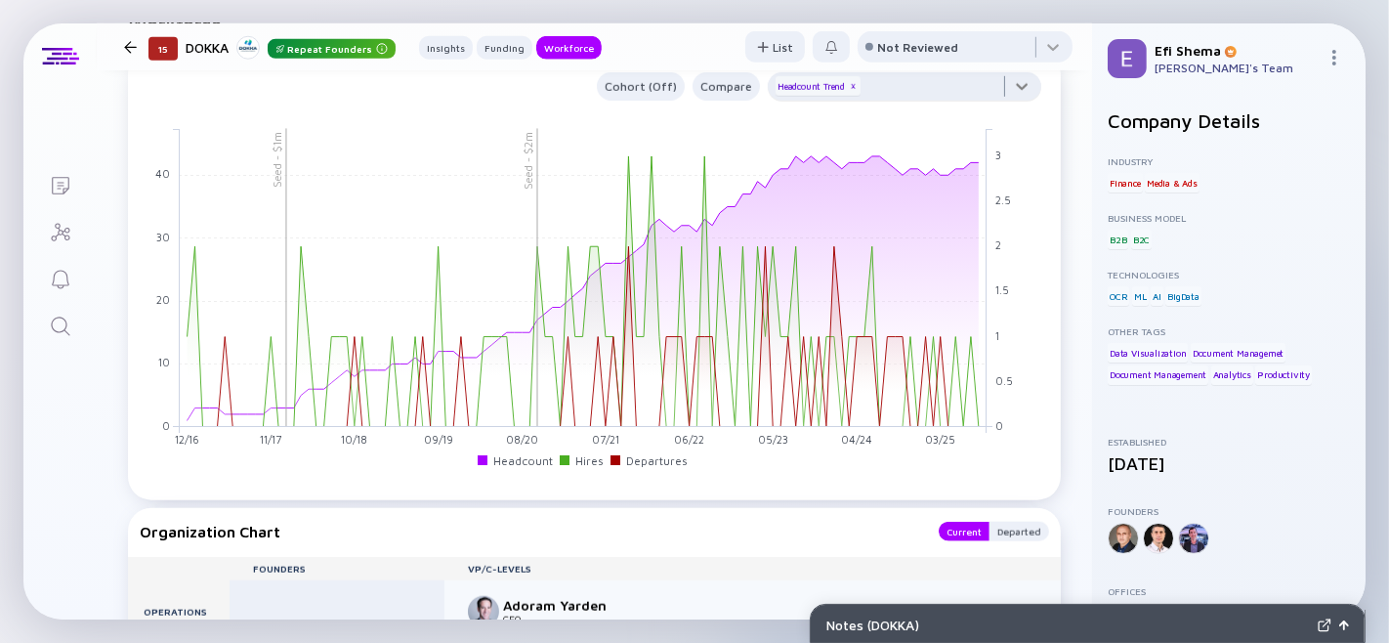
click at [1008, 111] on div at bounding box center [904, 91] width 273 height 39
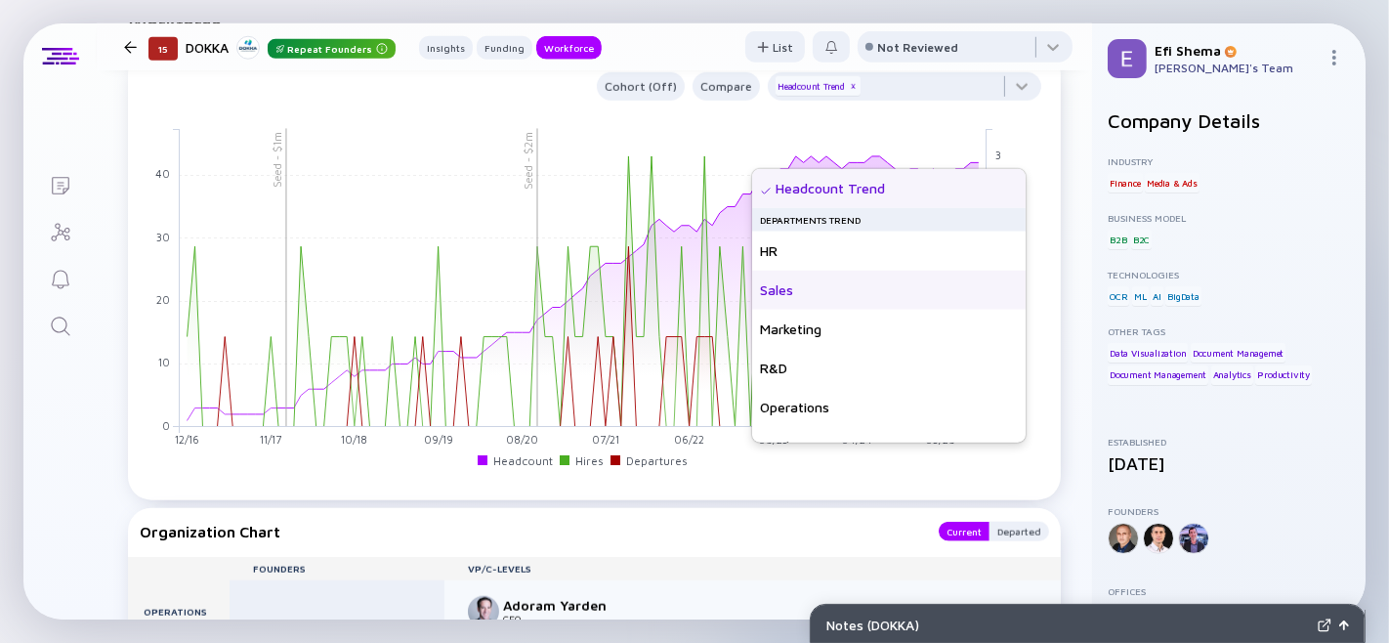
click at [821, 286] on div "Sales" at bounding box center [888, 290] width 273 height 39
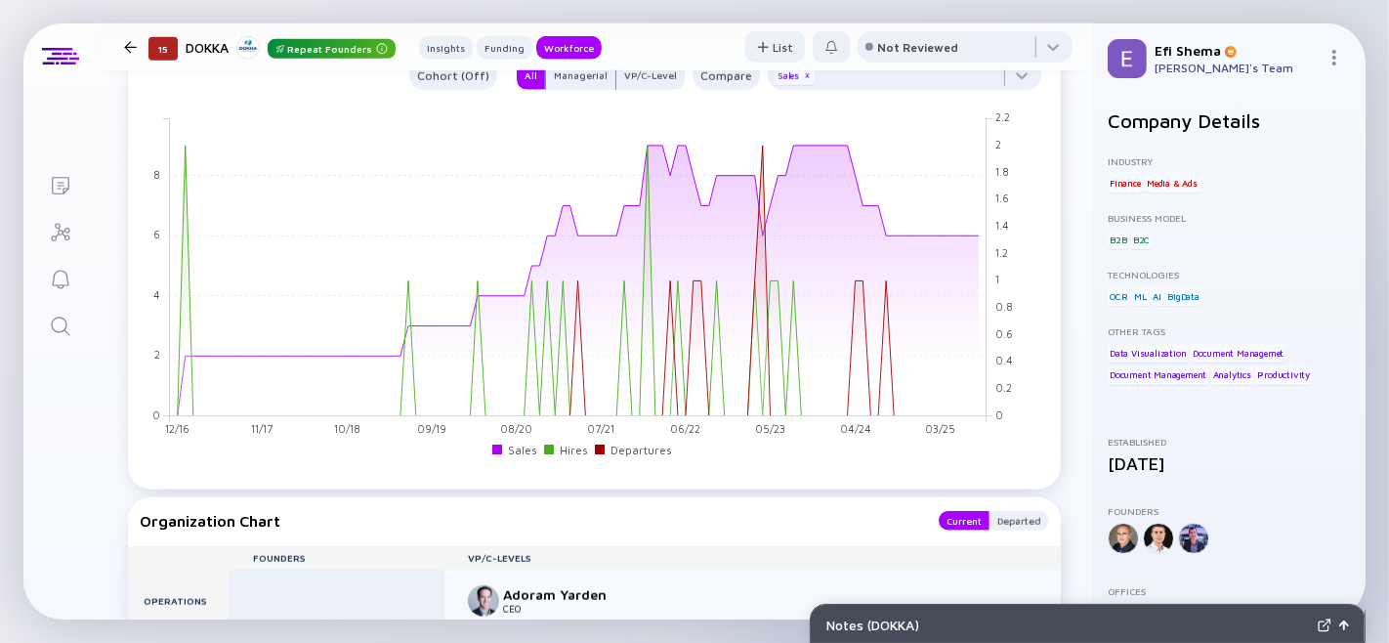
scroll to position [1572, 0]
click at [215, 40] on div "DOKKA Repeat Founders" at bounding box center [291, 47] width 210 height 24
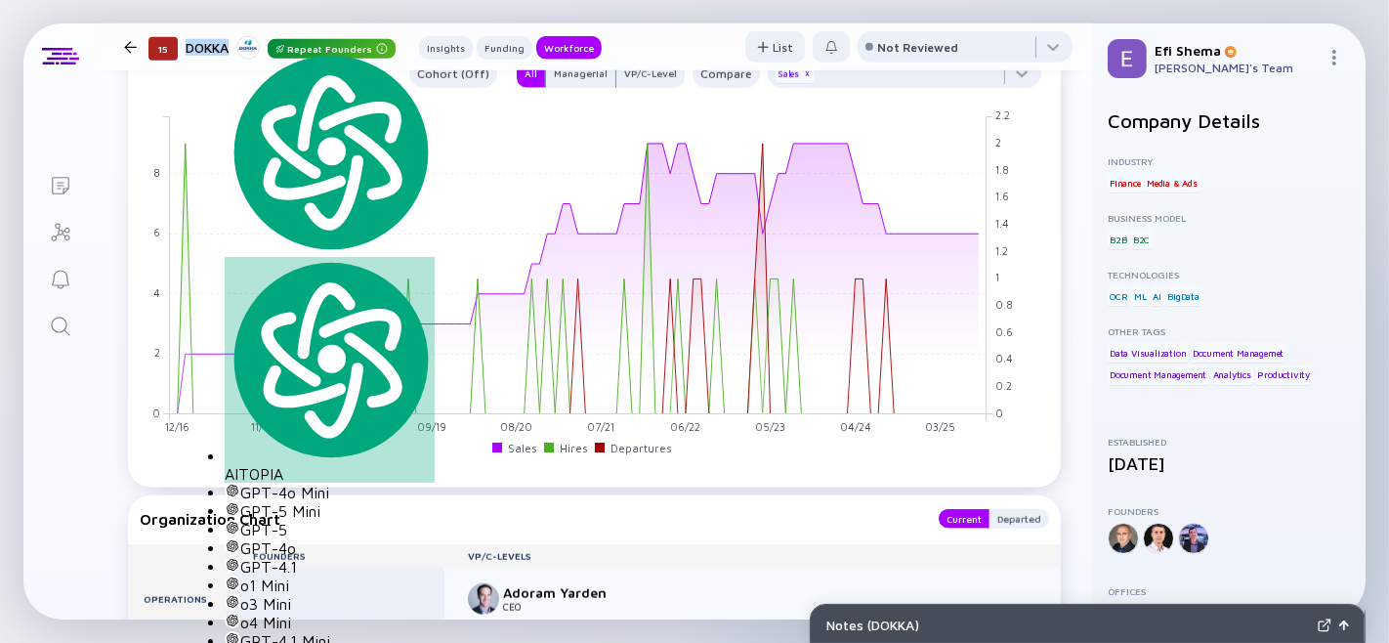
copy div "DOKKA"
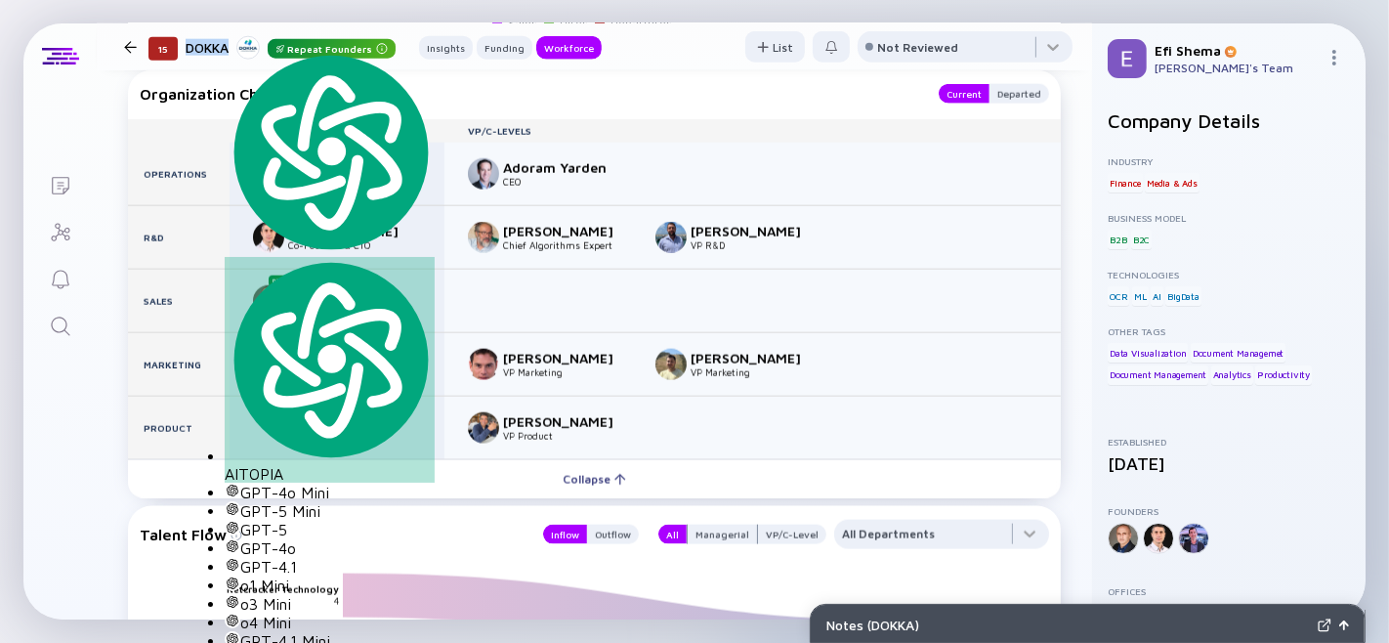
scroll to position [1990, 0]
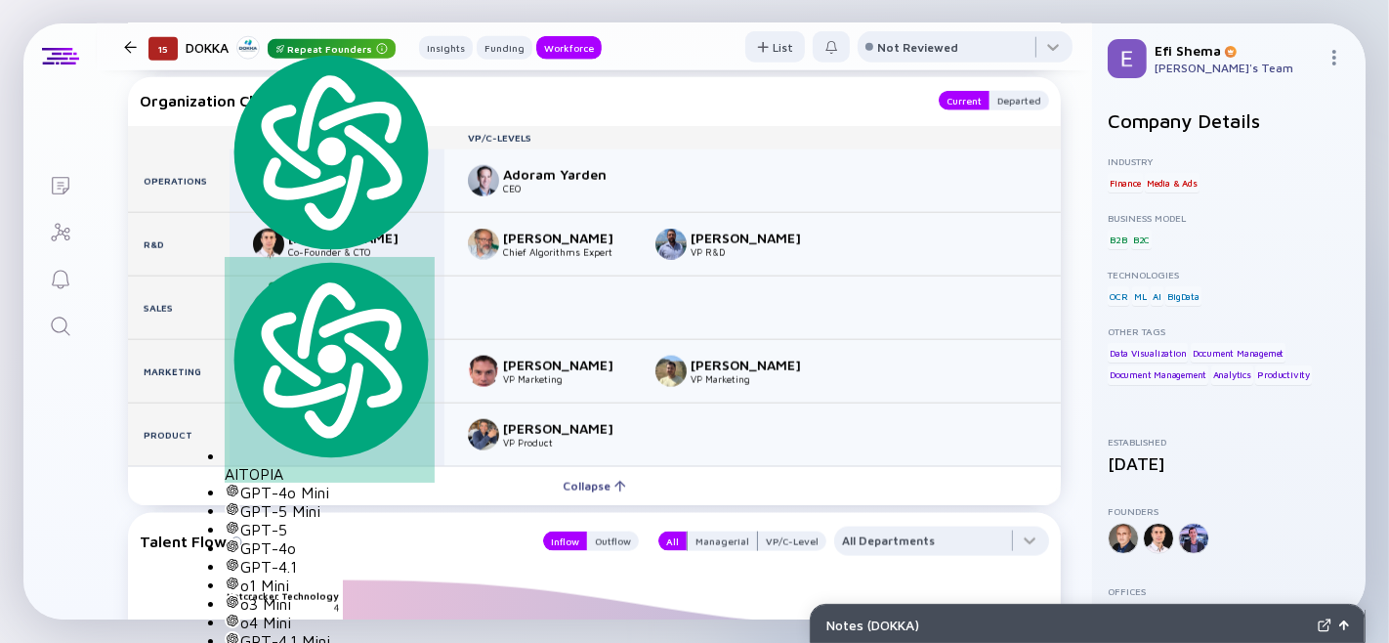
click at [289, 310] on div "Eric Edelstein" at bounding box center [352, 301] width 129 height 17
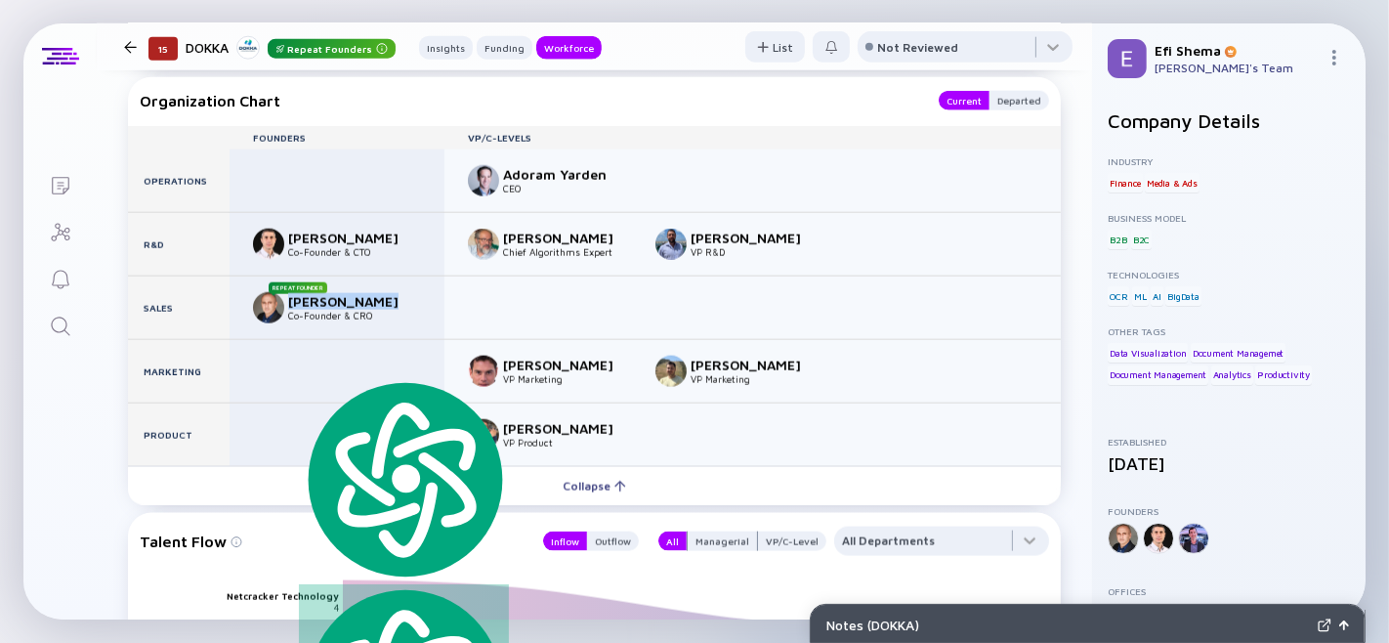
click at [289, 310] on div "Eric Edelstein" at bounding box center [352, 301] width 129 height 17
copy div "Eric Edelstein"
click at [128, 39] on div "15 DOKKA Repeat Founders Insights Funding Workforce" at bounding box center [358, 47] width 485 height 26
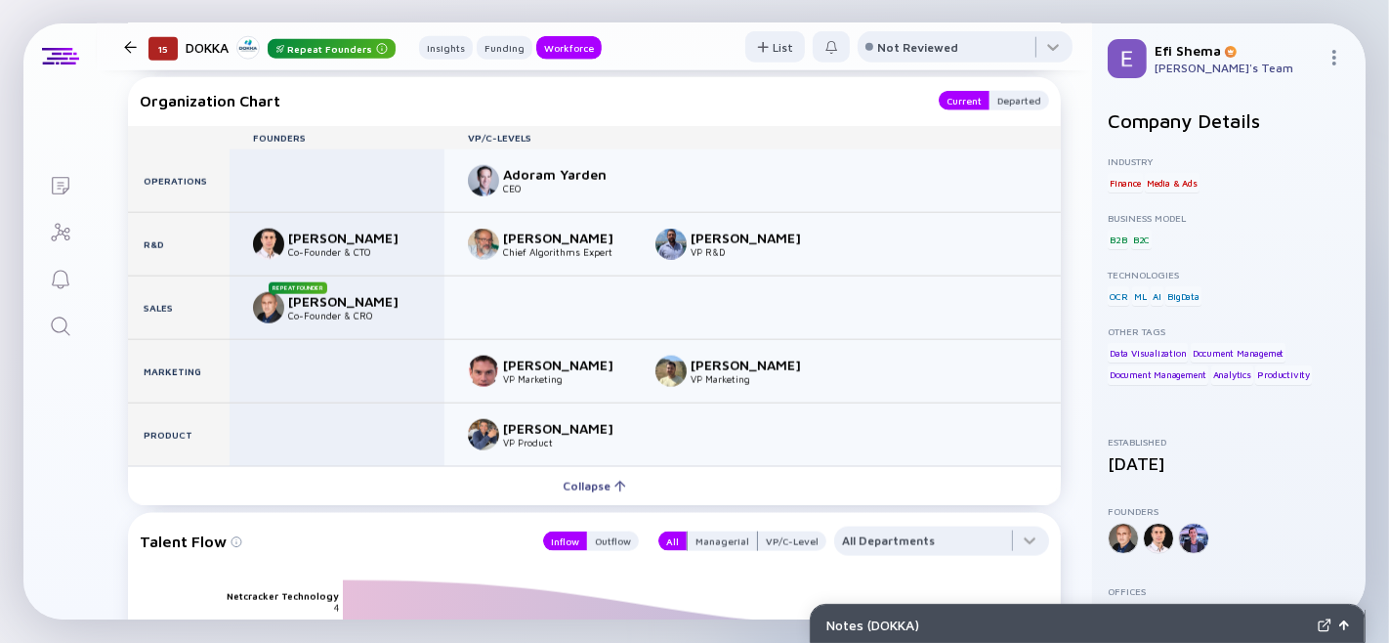
click at [128, 45] on div at bounding box center [130, 47] width 13 height 13
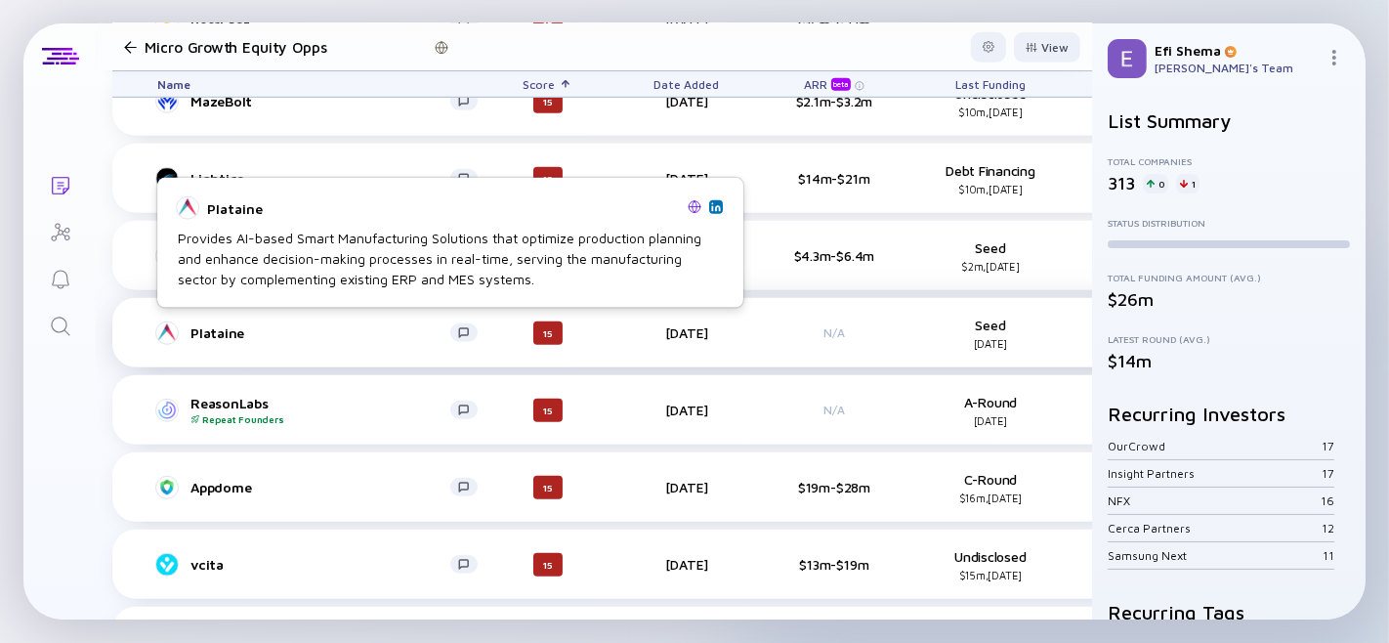
scroll to position [1136, 0]
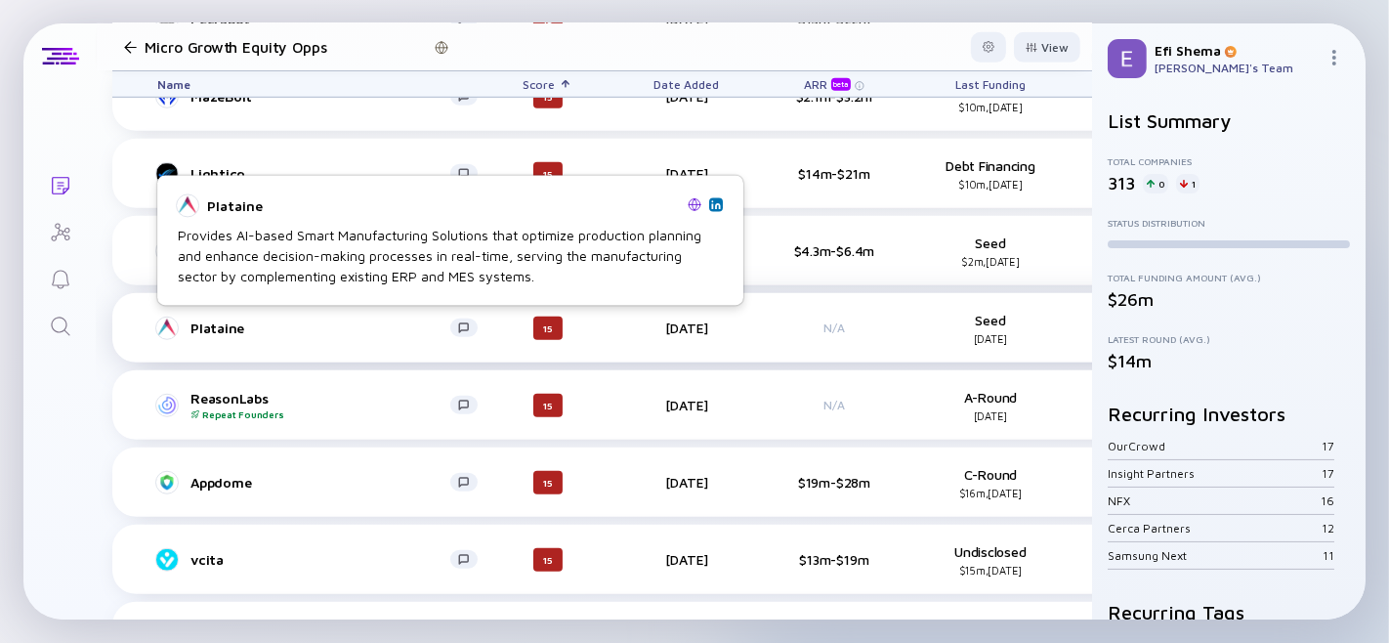
click at [230, 328] on div "Plataine" at bounding box center [320, 327] width 260 height 17
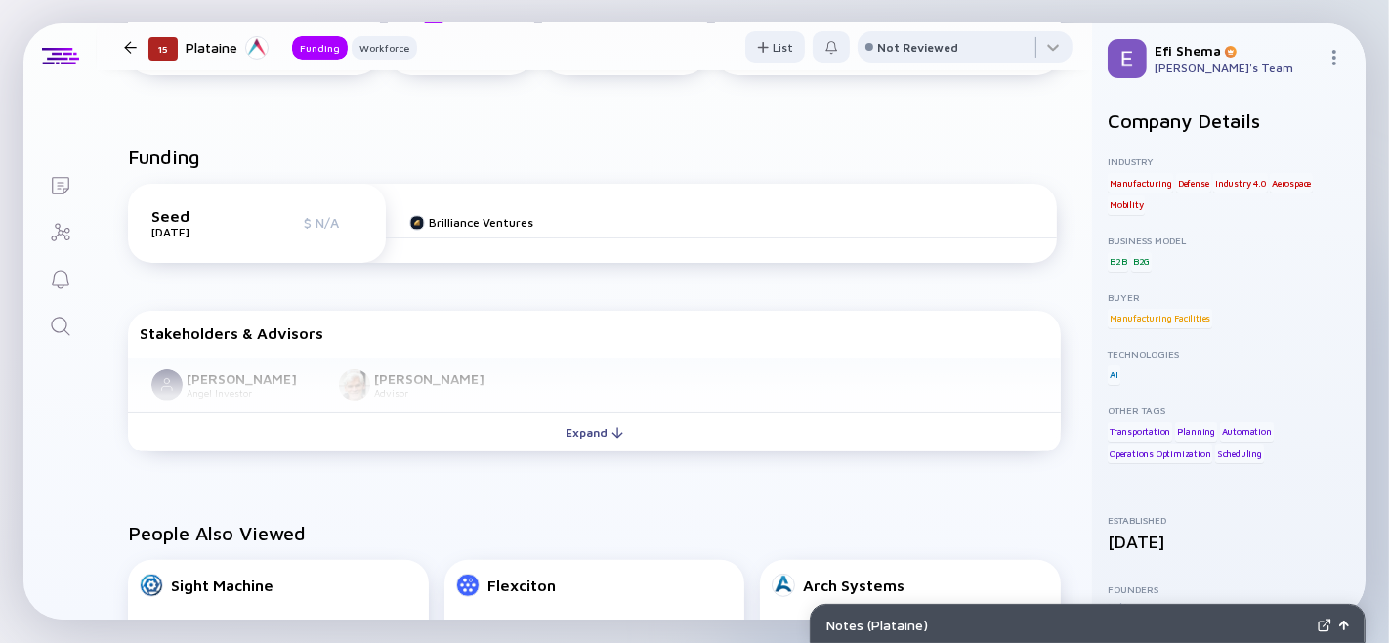
scroll to position [470, 0]
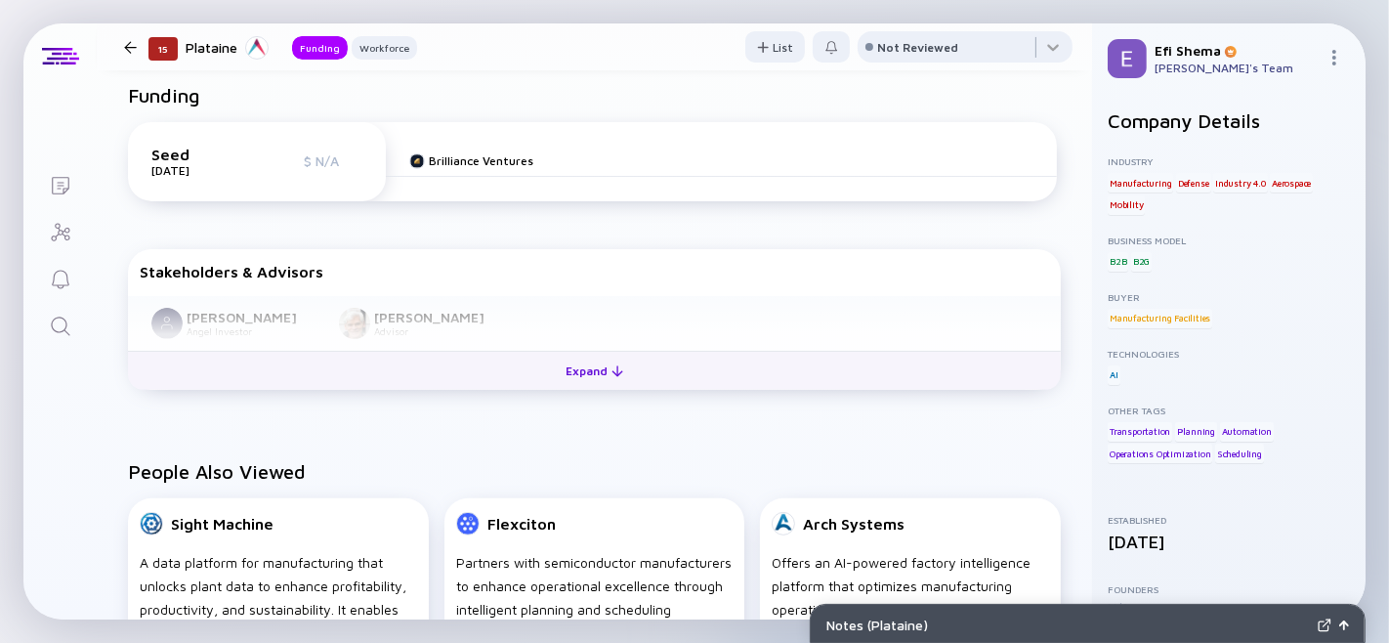
click at [544, 390] on button "Expand" at bounding box center [594, 370] width 933 height 39
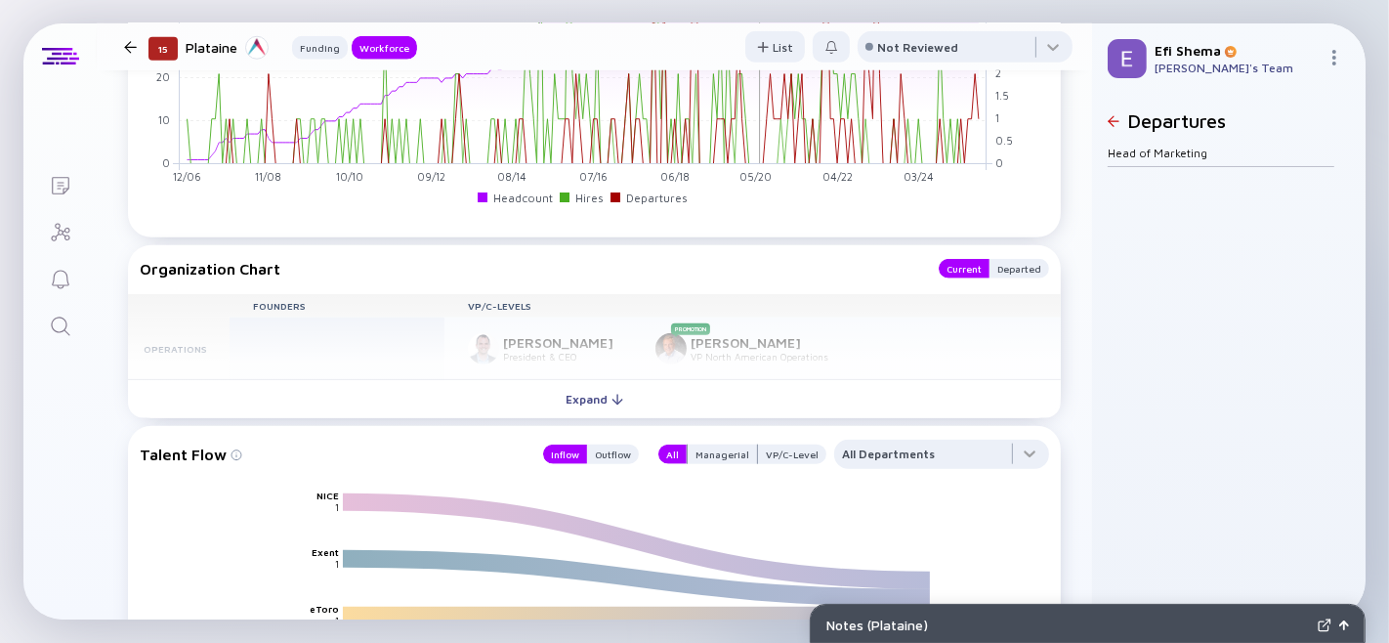
scroll to position [1592, 0]
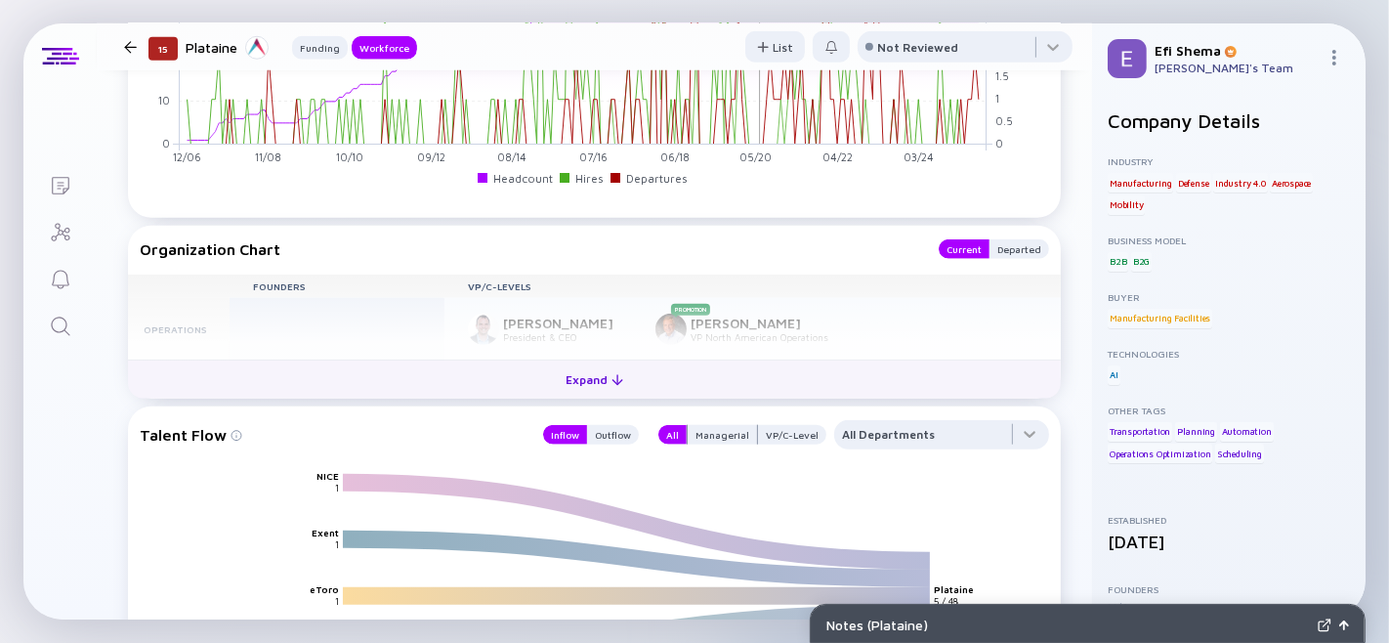
click at [603, 395] on div "Expand" at bounding box center [594, 379] width 81 height 30
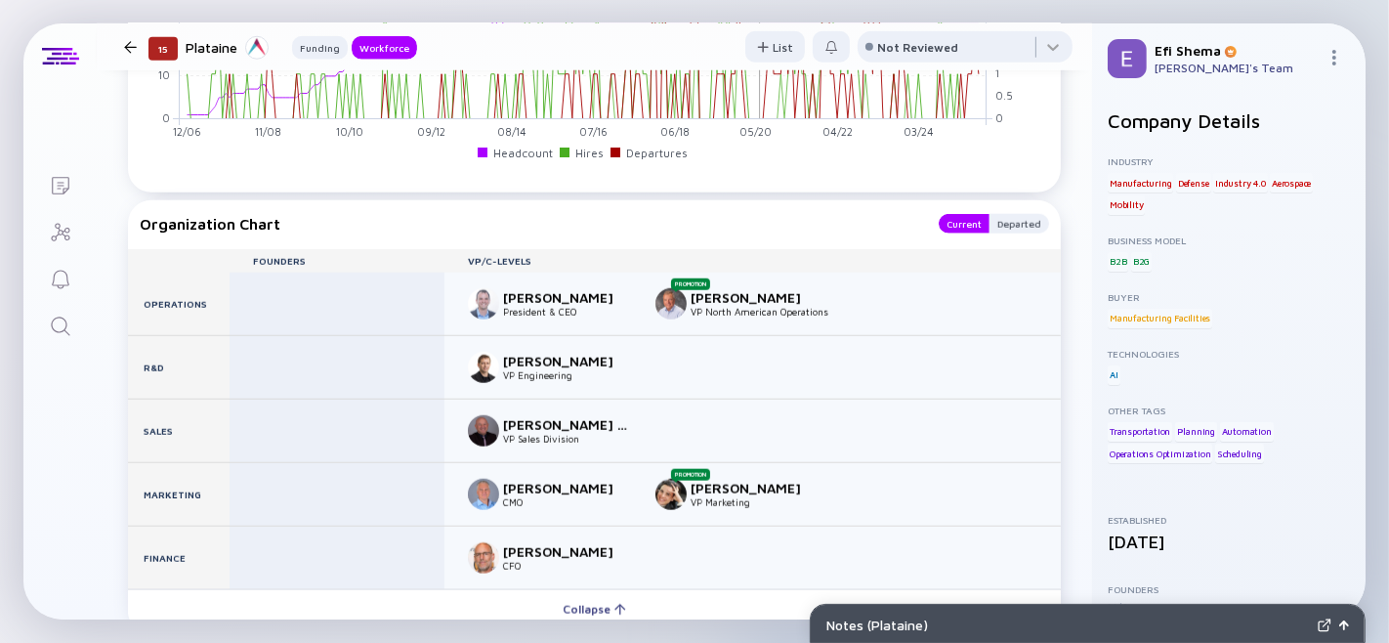
scroll to position [1627, 0]
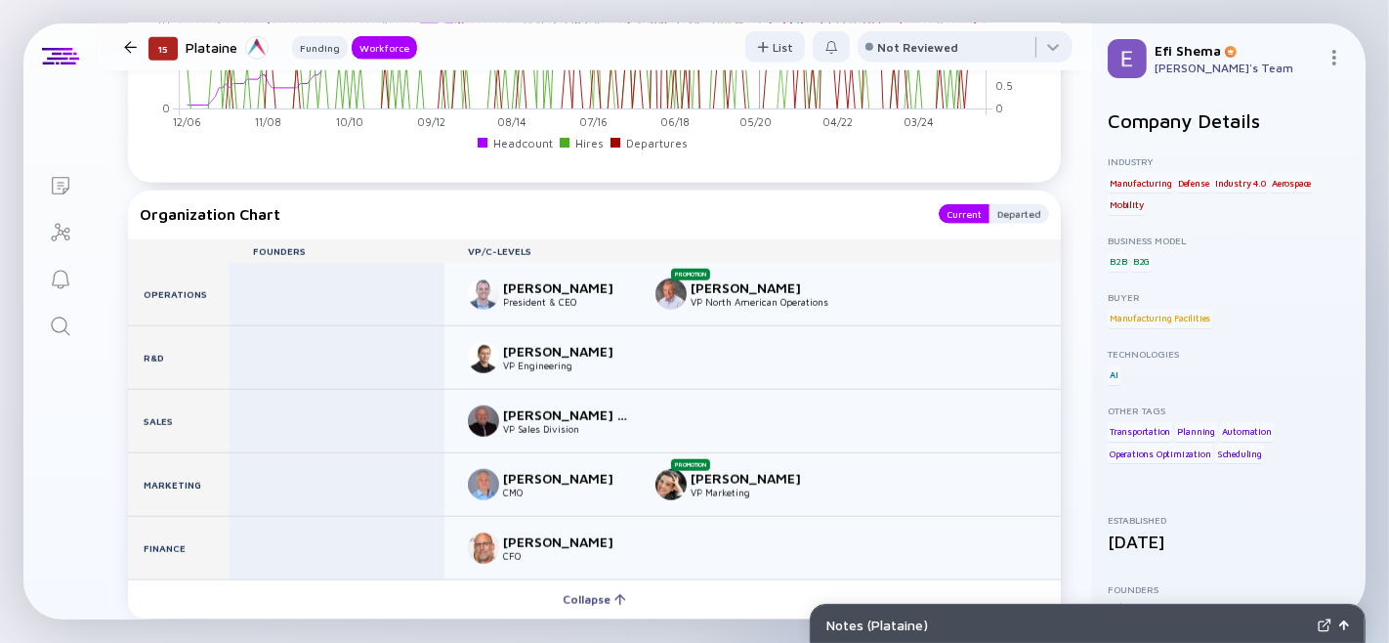
drag, startPoint x: 499, startPoint y: 332, endPoint x: 621, endPoint y: 332, distance: 122.1
click at [621, 310] on div "Avner Ben-Bassat President & CEO" at bounding box center [550, 293] width 164 height 31
copy div "Avner Ben-Bassat"
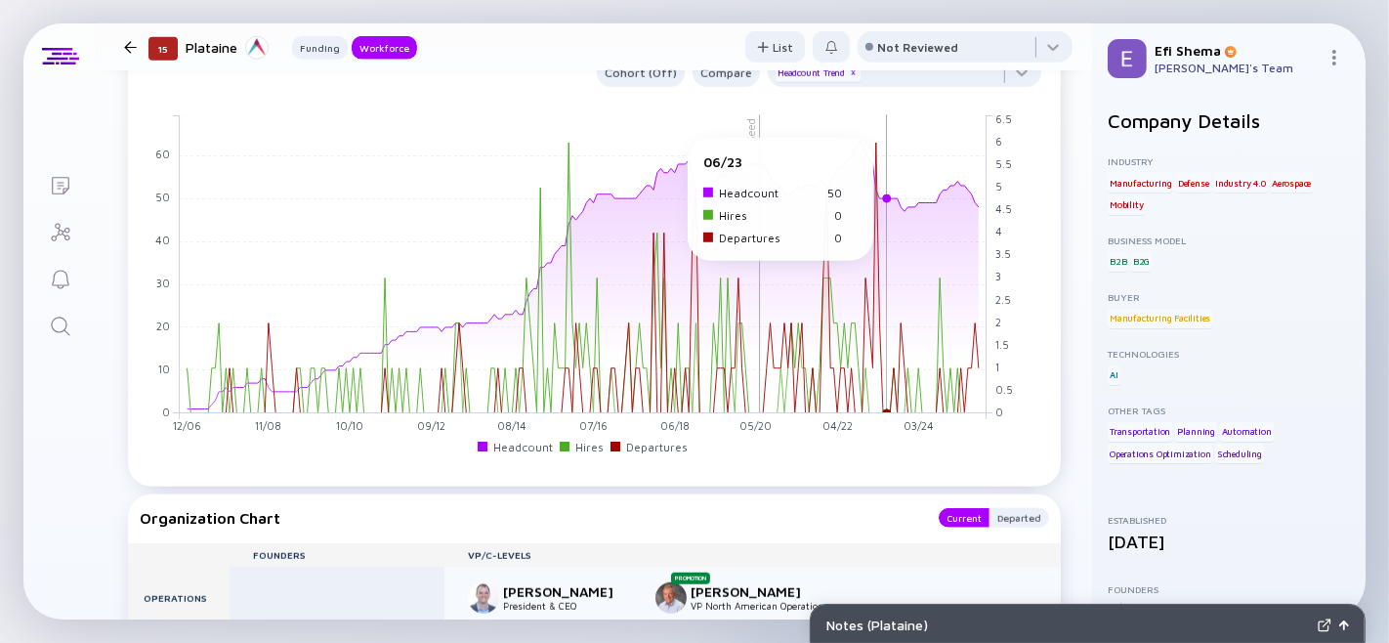
scroll to position [1322, 0]
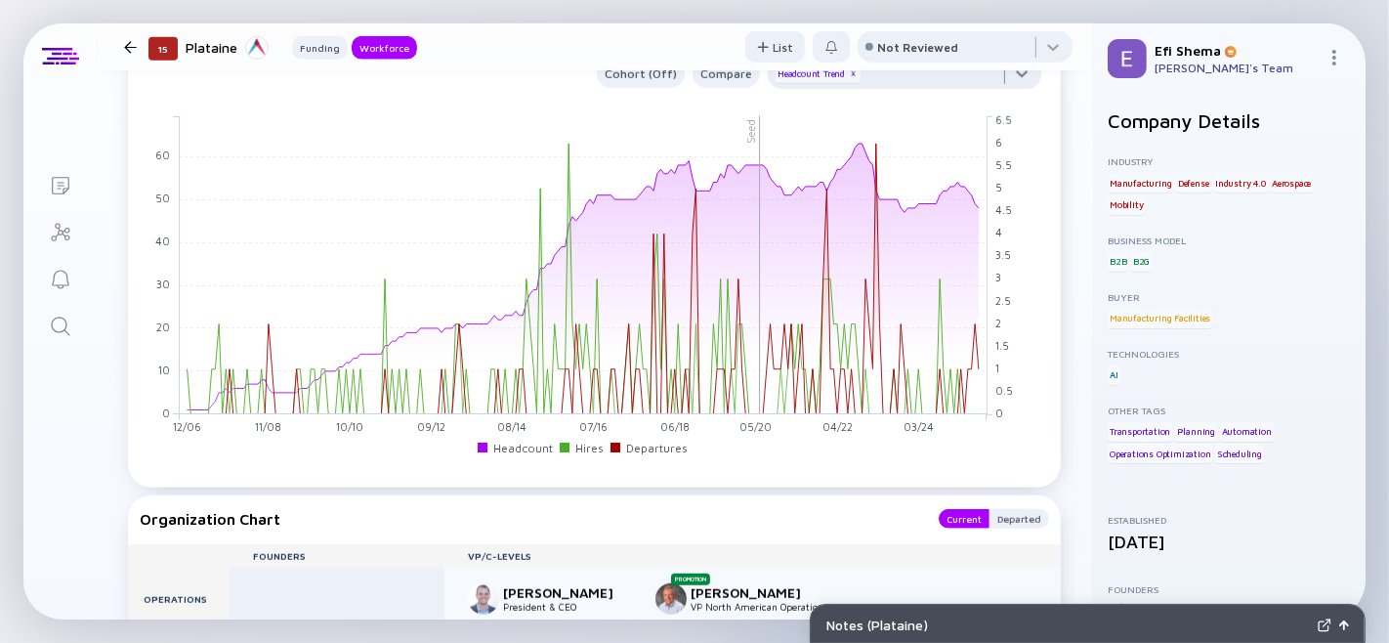
click at [1008, 99] on div at bounding box center [904, 79] width 273 height 39
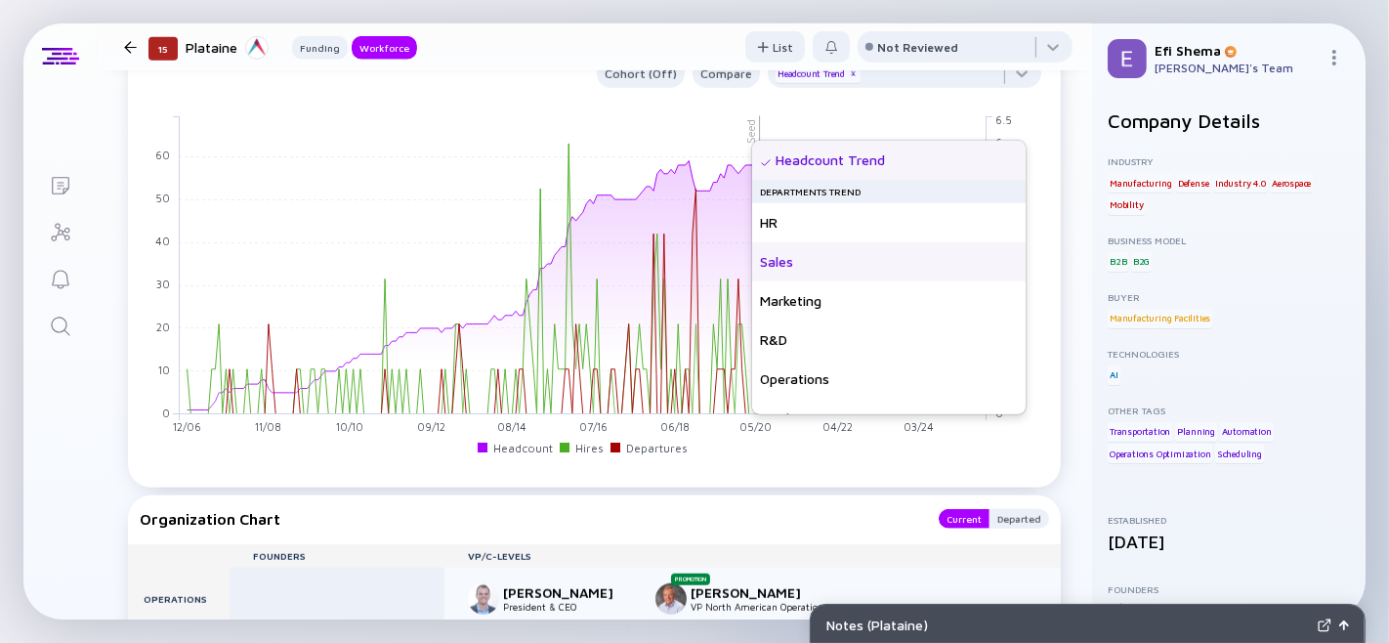
click at [830, 254] on div "Sales" at bounding box center [888, 261] width 273 height 39
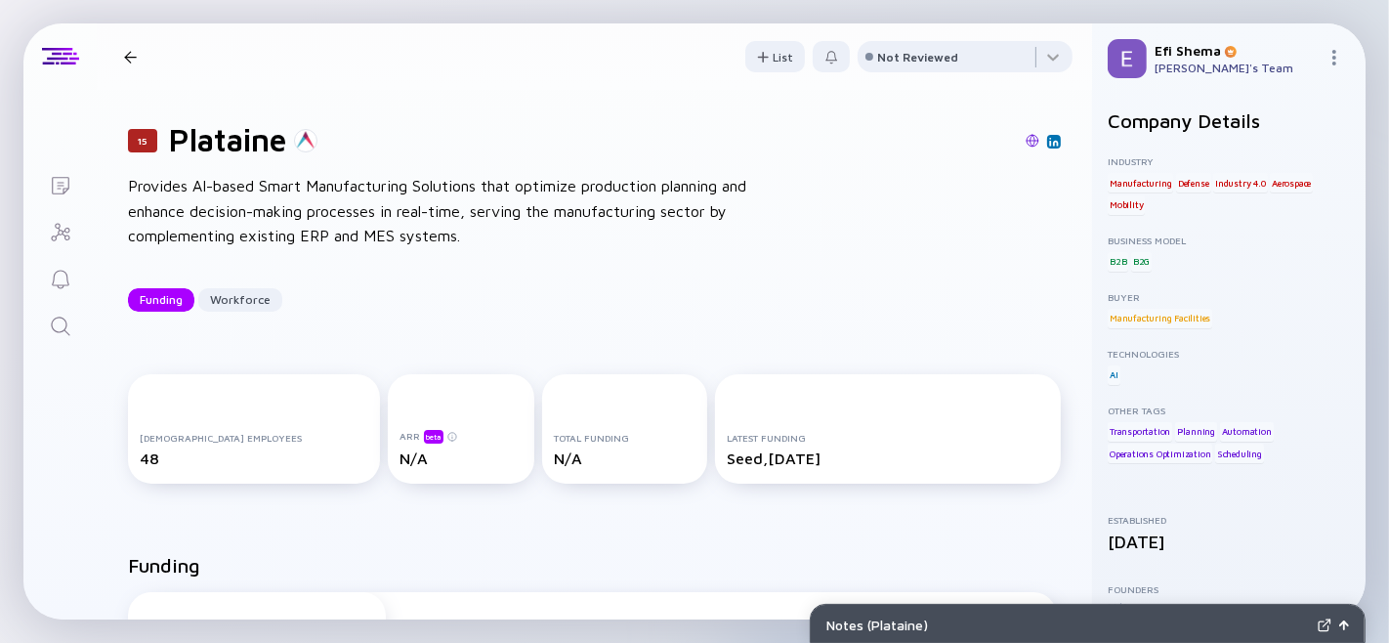
scroll to position [5, 0]
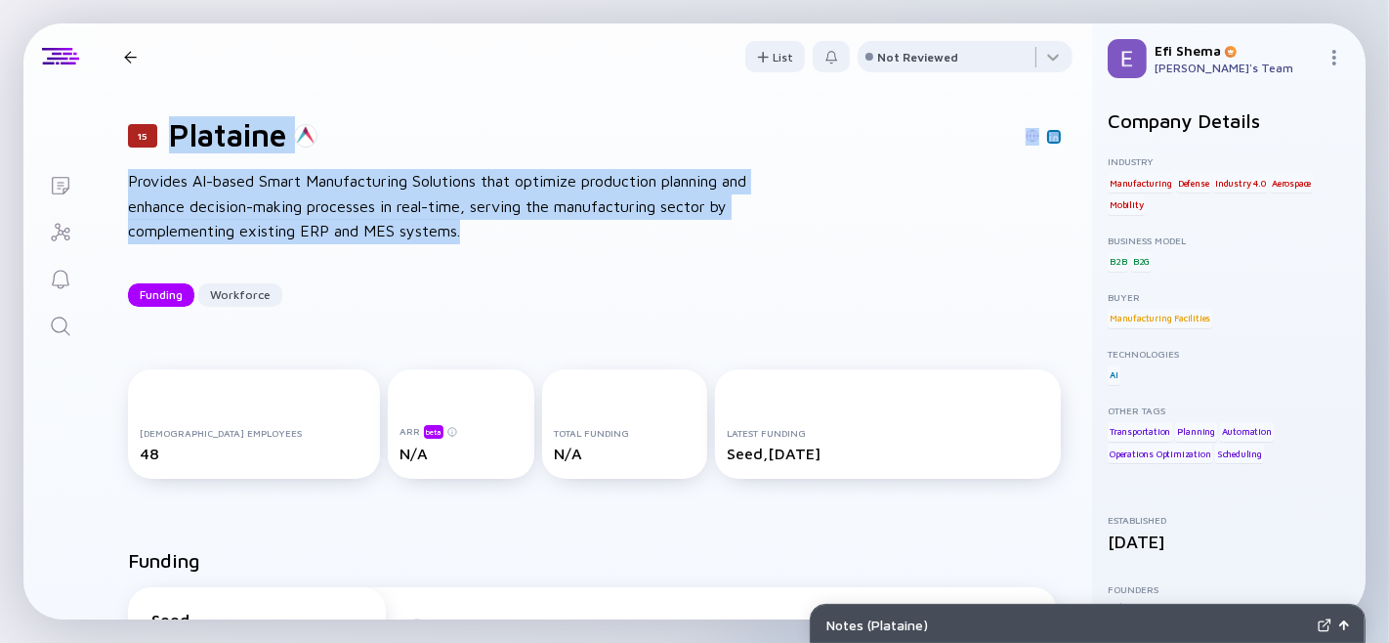
drag, startPoint x: 170, startPoint y: 134, endPoint x: 523, endPoint y: 235, distance: 366.9
click at [523, 235] on div "15 Plataine Provides AI-based Smart Manufacturing Solutions that optimize produ…" at bounding box center [594, 211] width 995 height 253
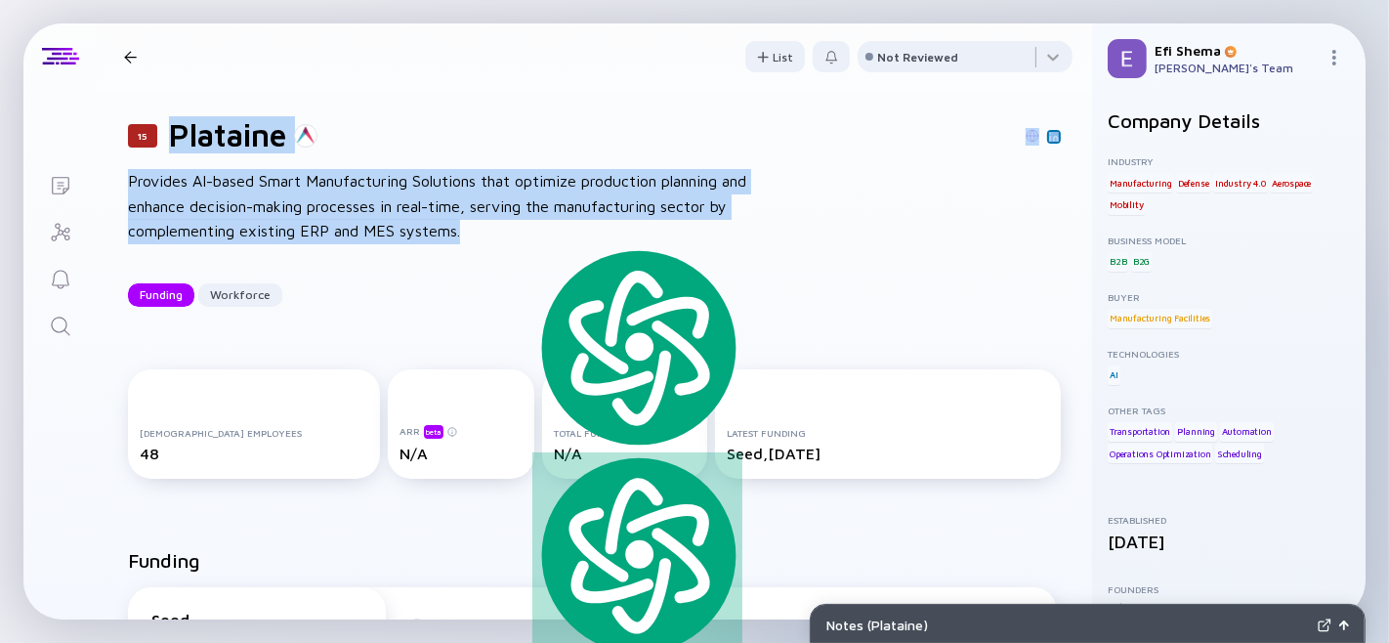
copy div "Plataine Provides AI-based Smart Manufacturing Solutions that optimize producti…"
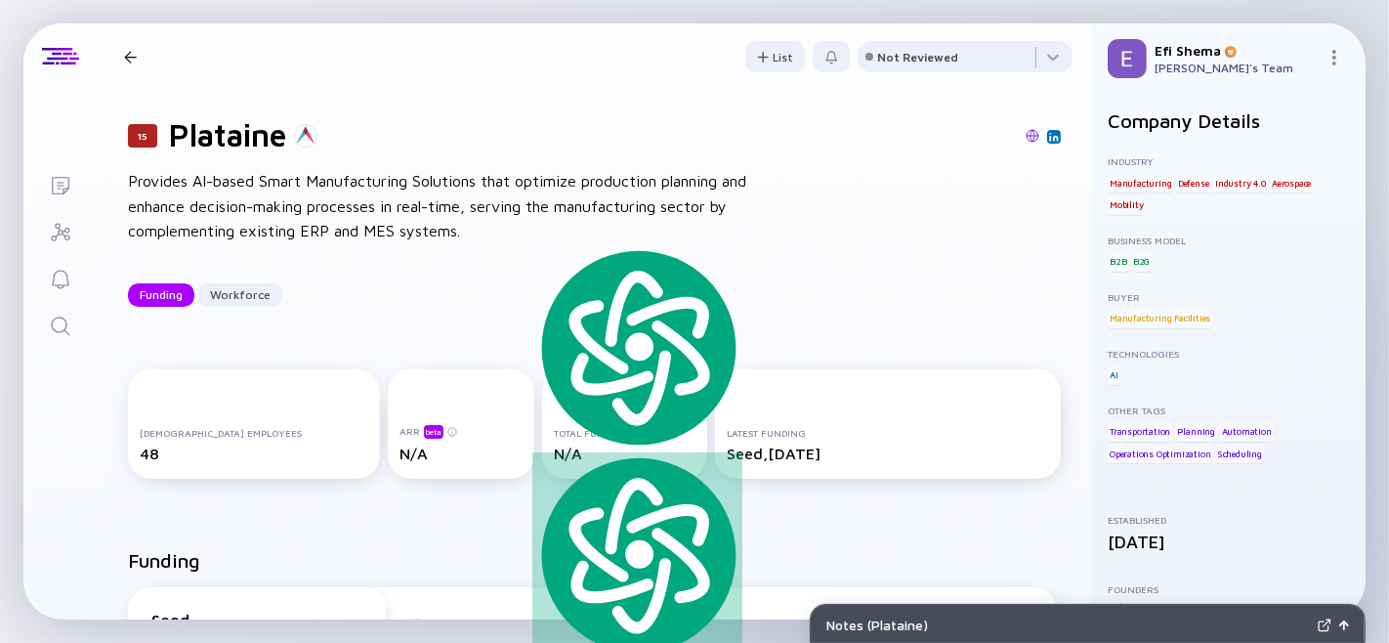
click at [134, 66] on div "15 Plataine Funding Workforce" at bounding box center [266, 57] width 301 height 26
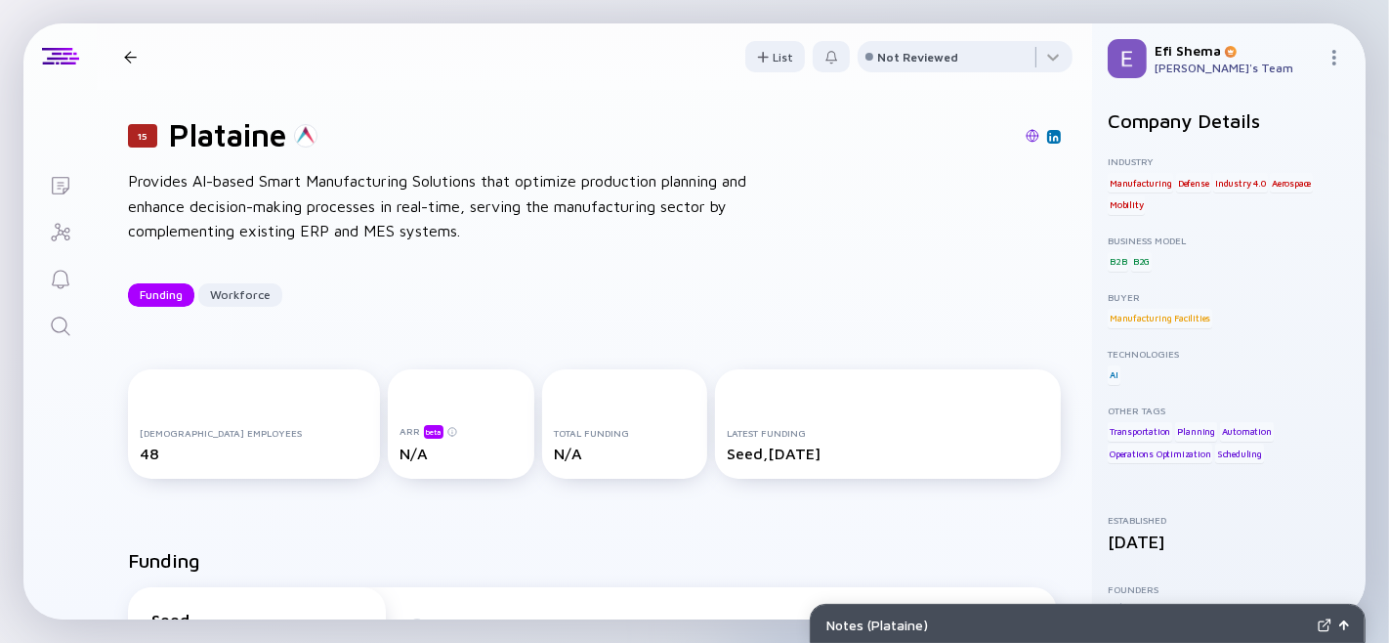
click at [134, 66] on div "15 Plataine Funding Workforce" at bounding box center [266, 57] width 301 height 26
click at [132, 56] on div at bounding box center [130, 57] width 13 height 13
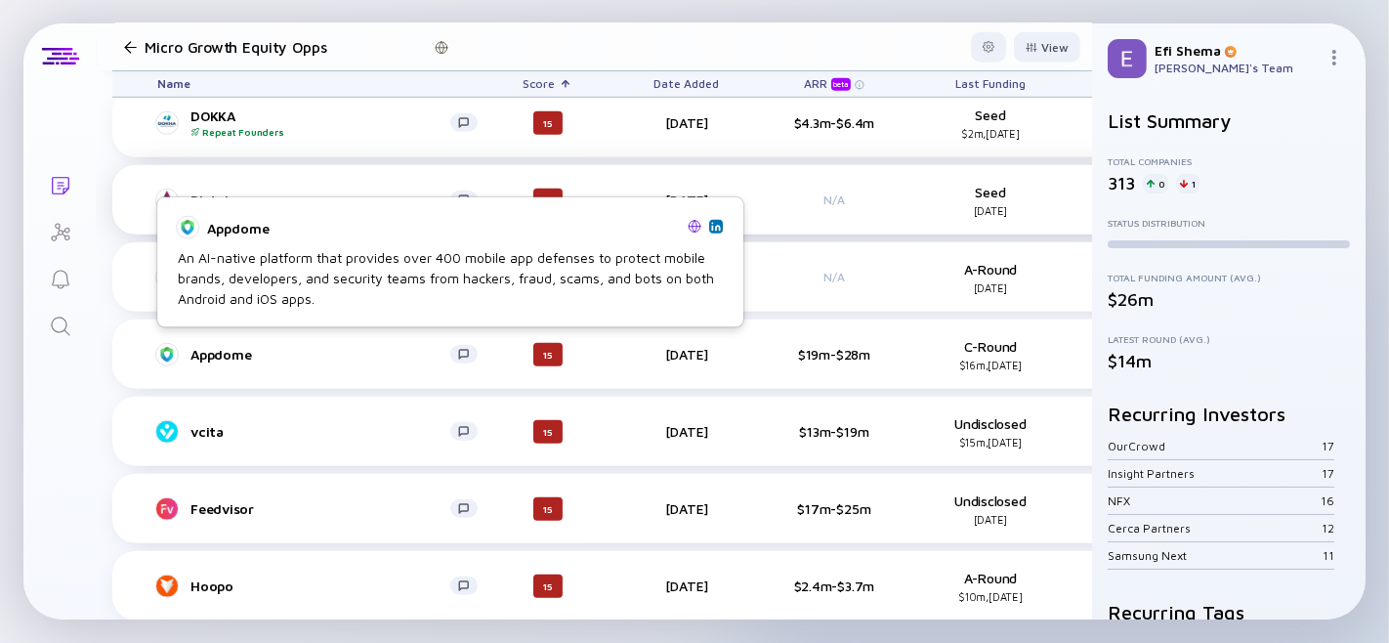
scroll to position [1268, 0]
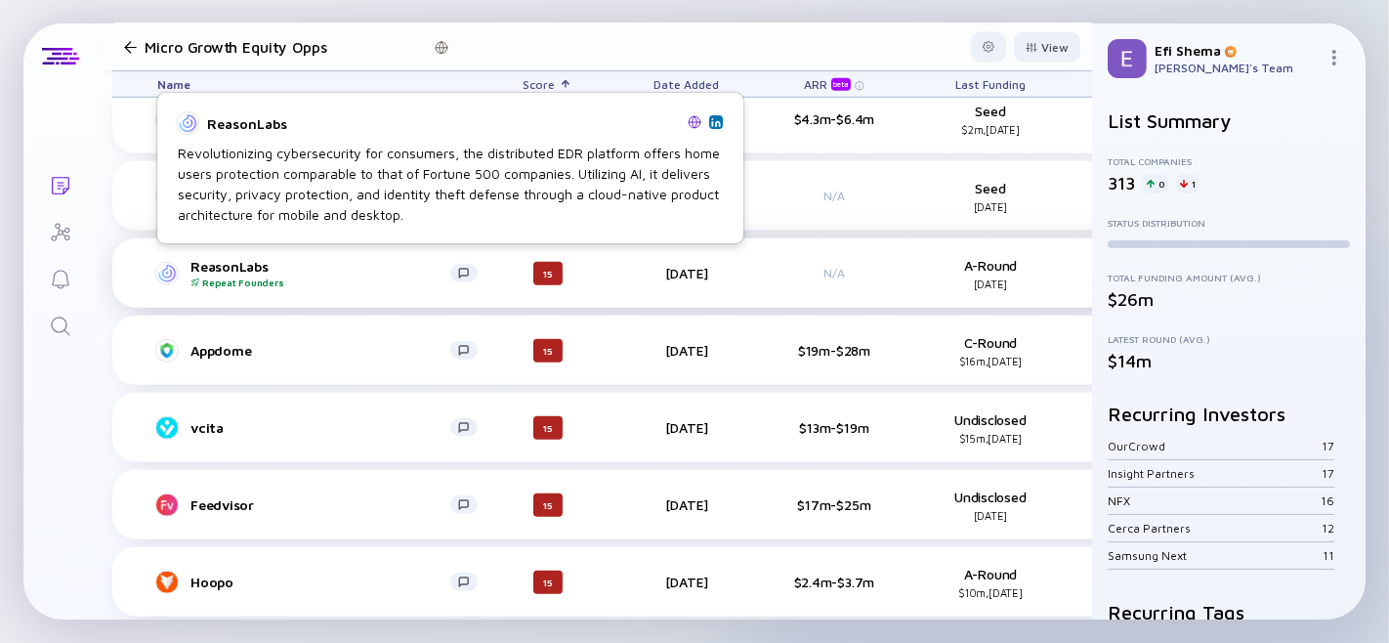
click at [219, 260] on div "ReasonLabs Repeat Founders" at bounding box center [320, 273] width 260 height 30
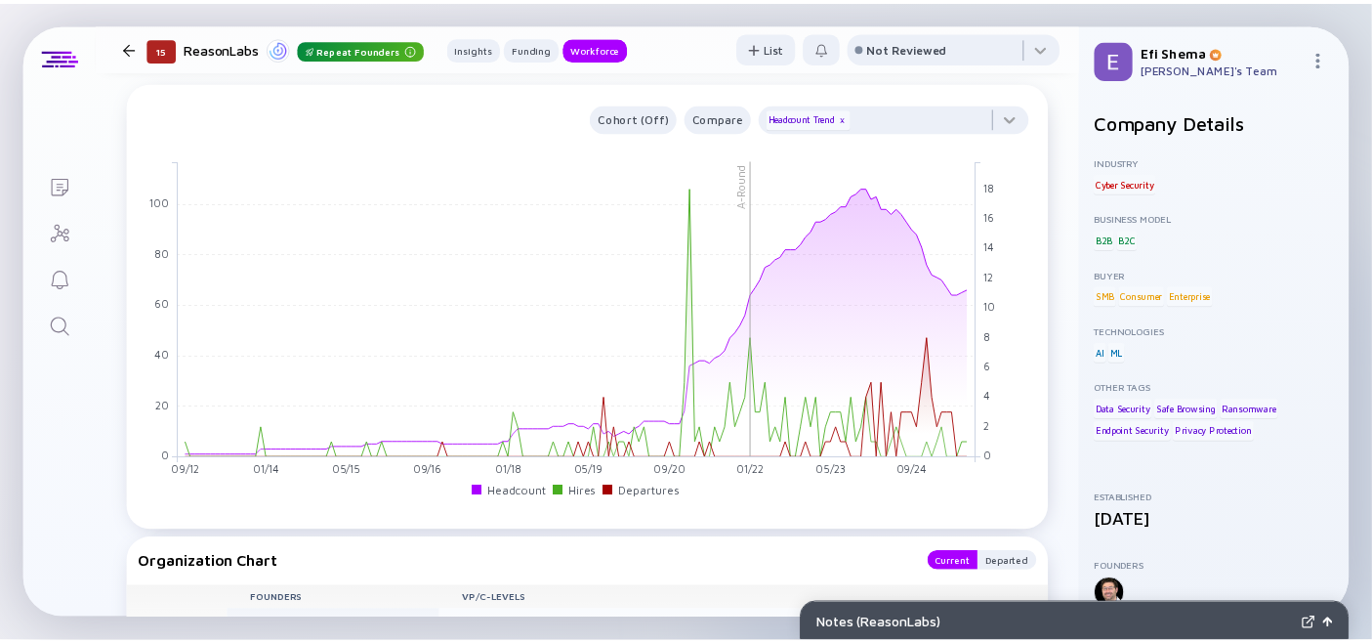
scroll to position [1653, 0]
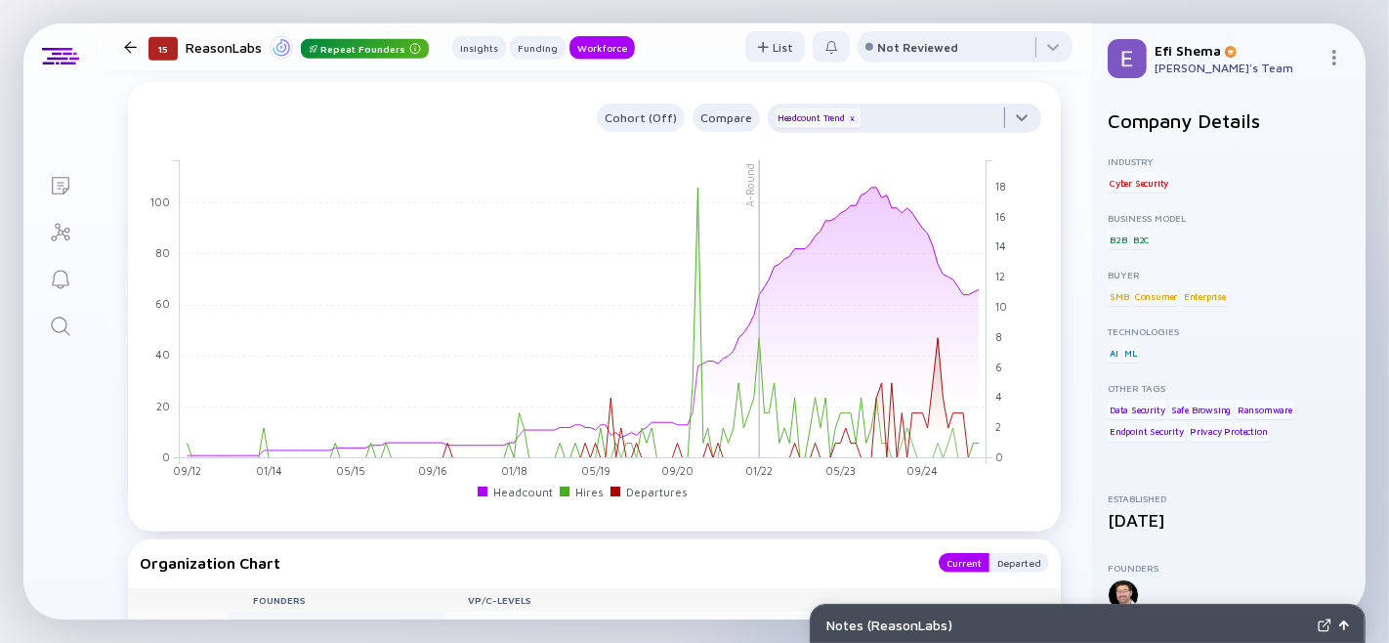
click at [1004, 143] on div at bounding box center [904, 123] width 273 height 39
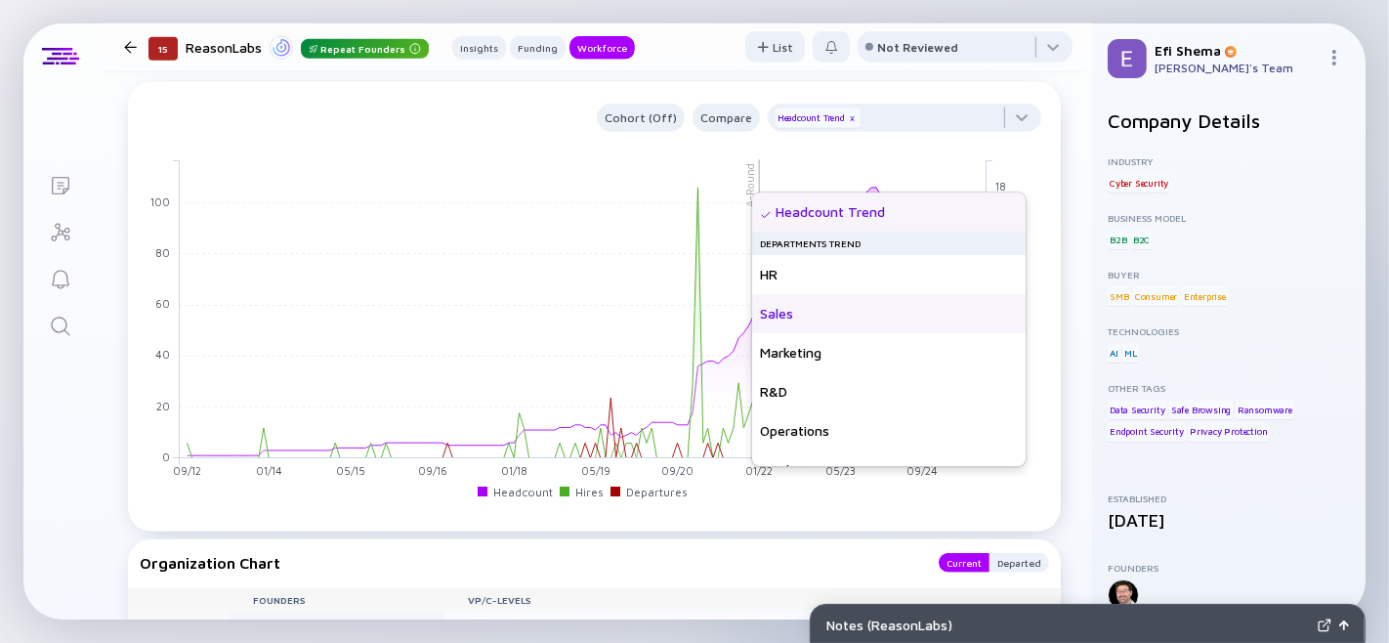
click at [798, 311] on div "Sales" at bounding box center [888, 313] width 273 height 39
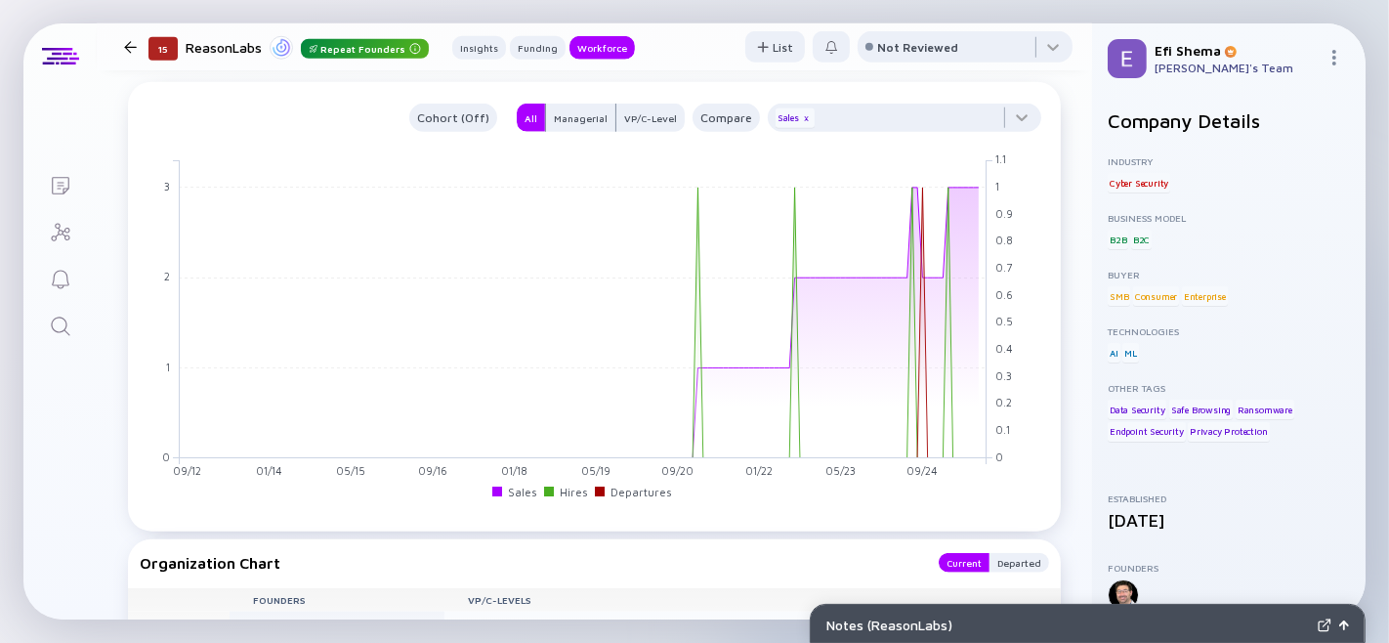
click at [1010, 143] on div at bounding box center [904, 123] width 273 height 39
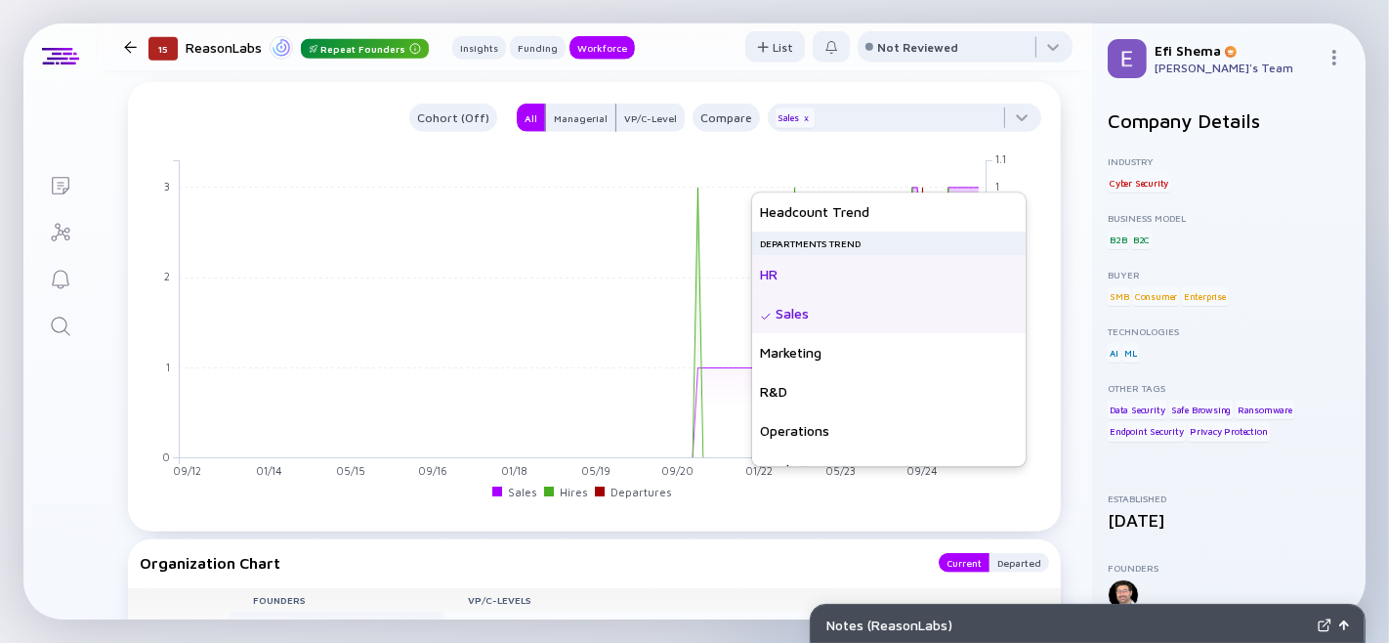
click at [869, 270] on div "HR" at bounding box center [888, 274] width 273 height 39
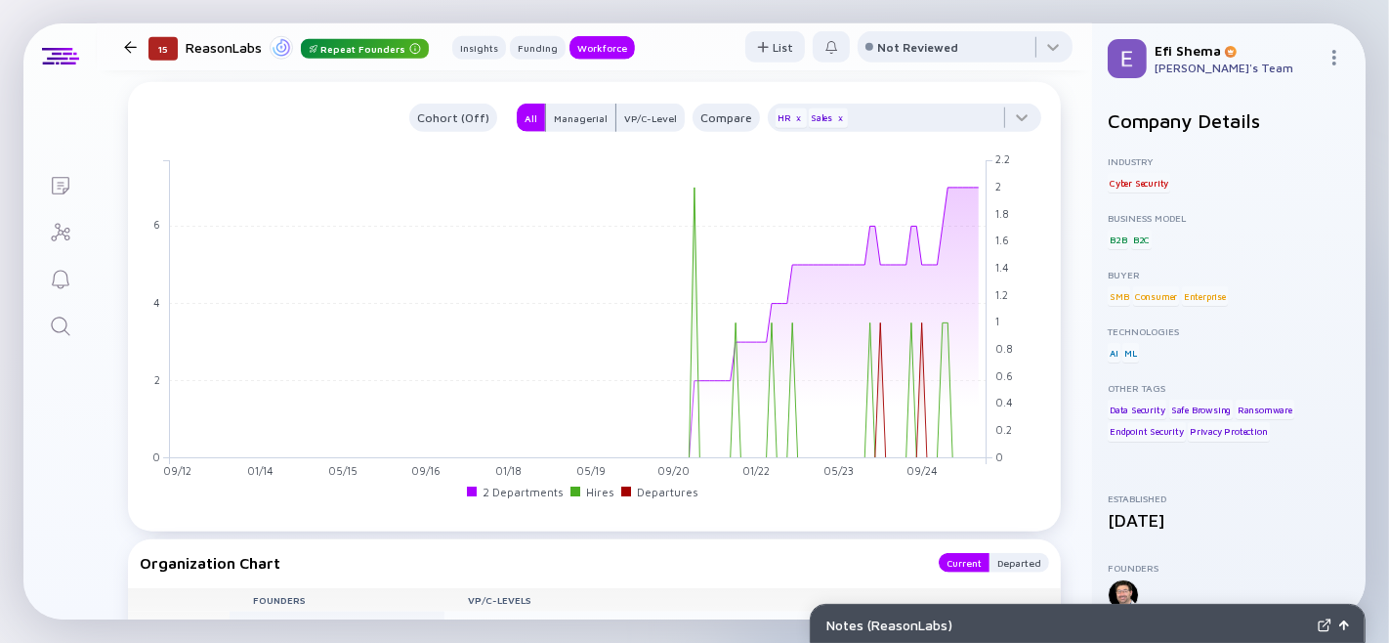
click at [1019, 143] on div at bounding box center [904, 123] width 273 height 39
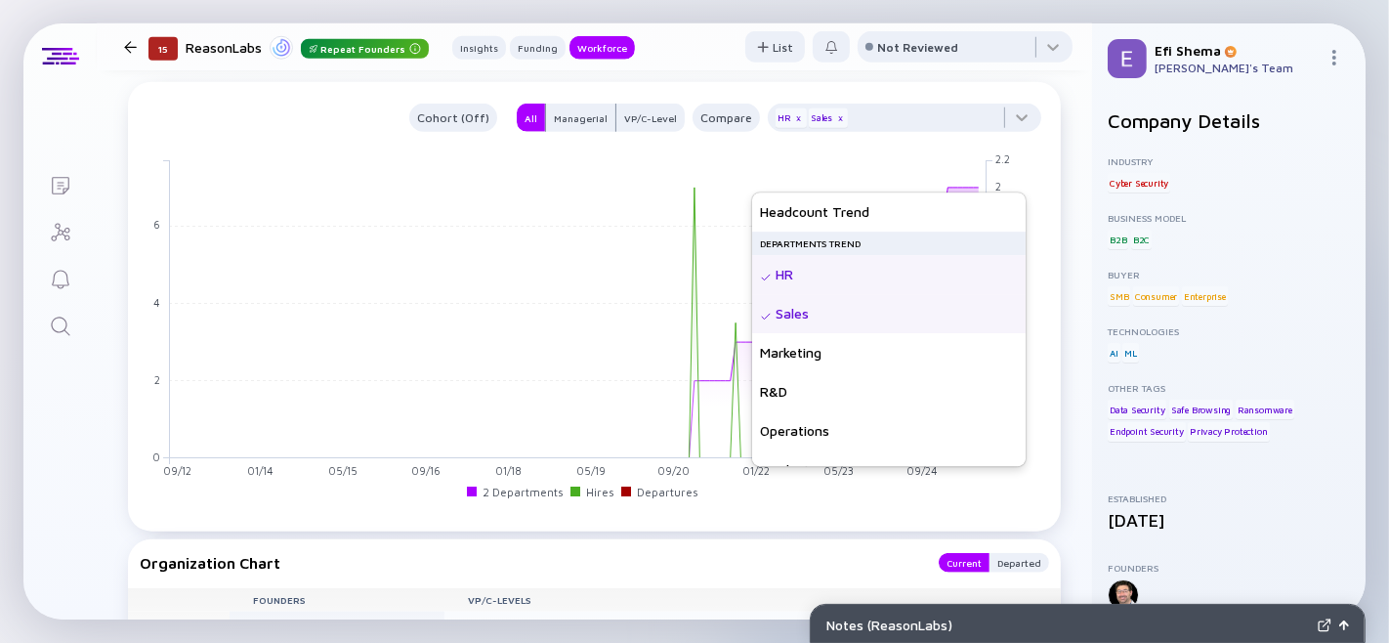
click at [782, 266] on div "HR" at bounding box center [888, 274] width 273 height 39
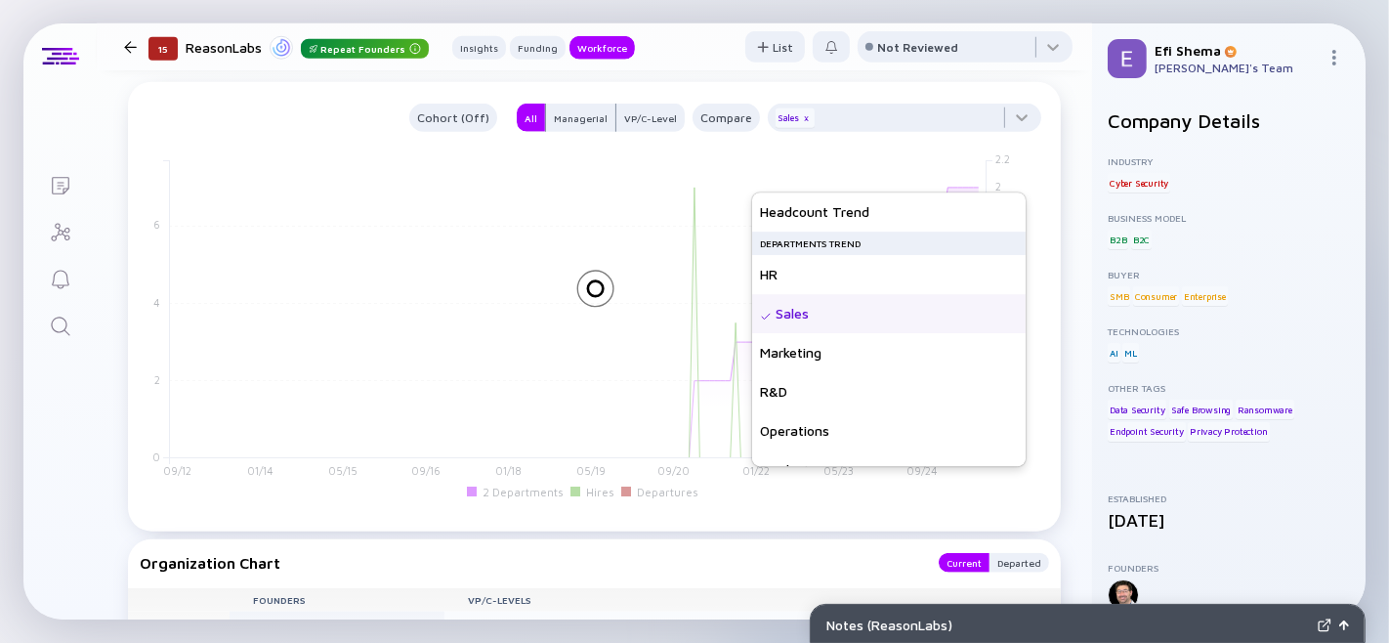
click at [768, 318] on img at bounding box center [766, 317] width 12 height 12
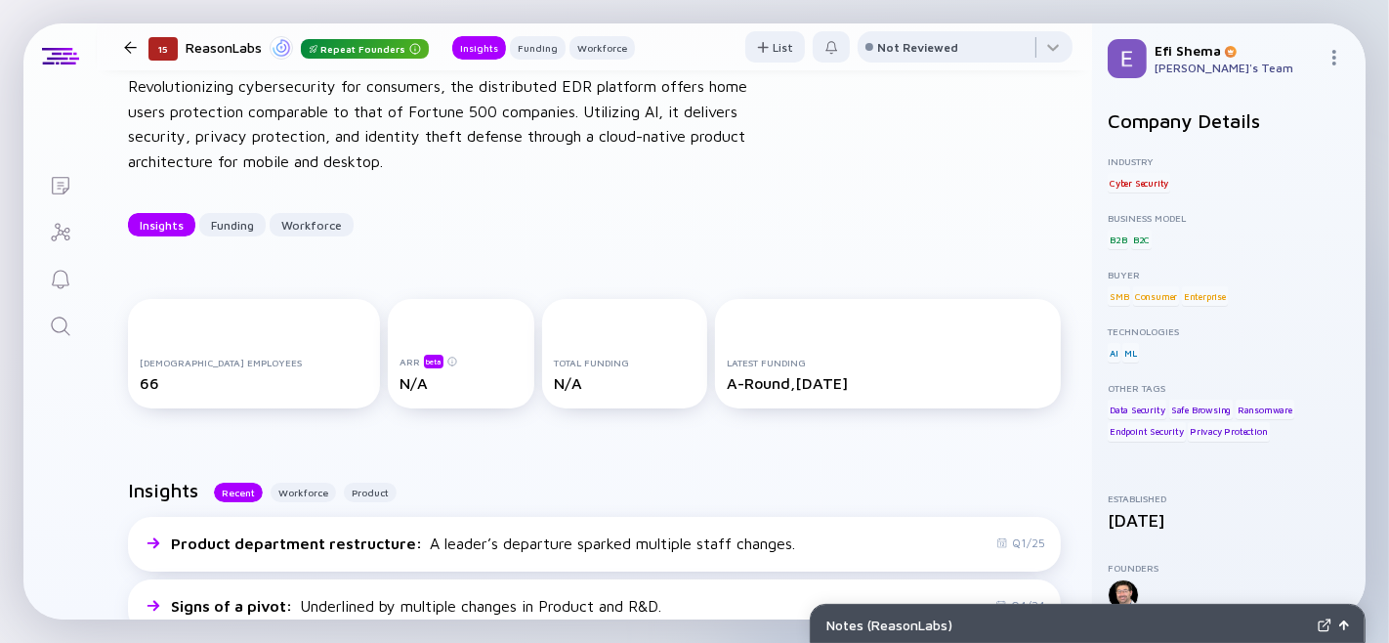
scroll to position [0, 0]
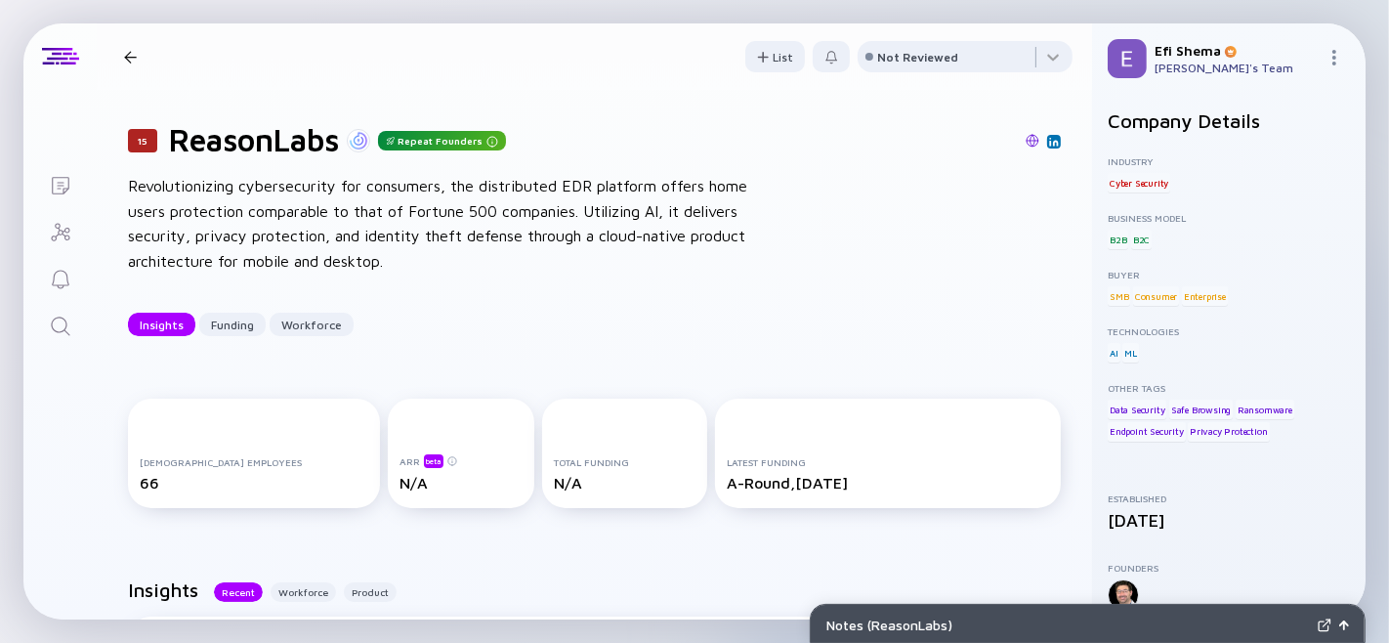
click at [259, 145] on h1 "ReasonLabs" at bounding box center [254, 139] width 170 height 37
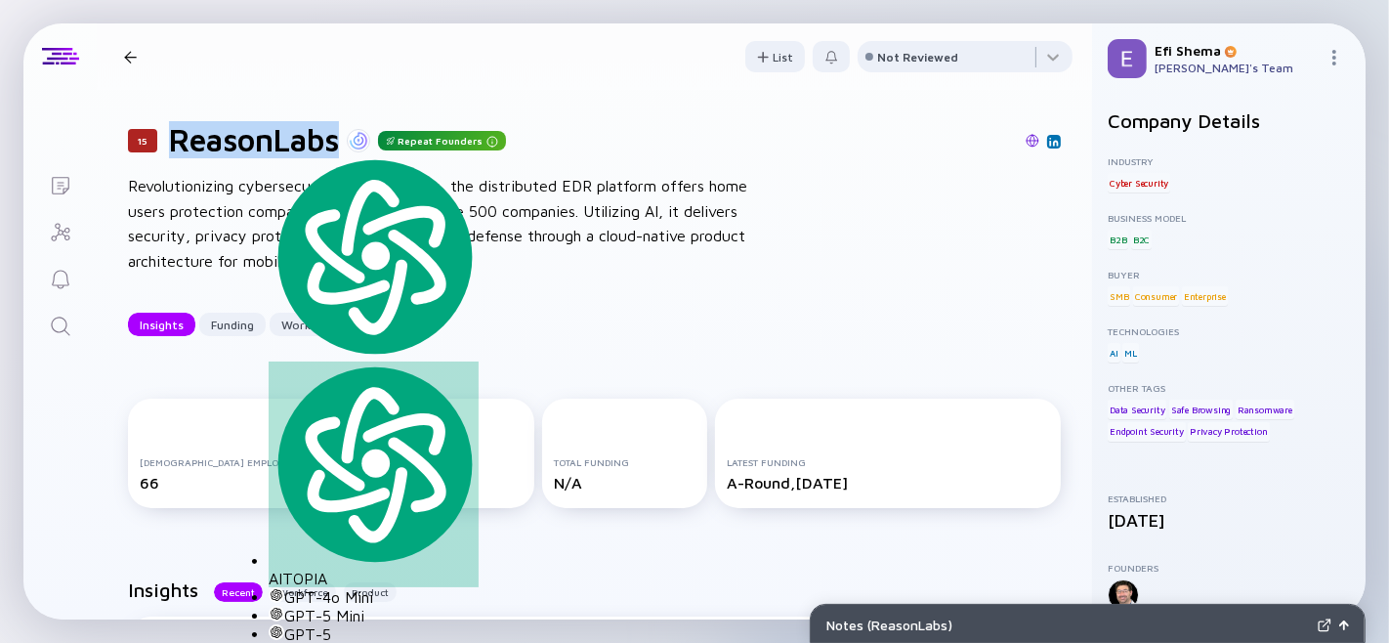
copy h1 "ReasonLabs"
click at [129, 46] on div "15 ReasonLabs Repeat Founders Insights Funding Workforce" at bounding box center [375, 57] width 519 height 26
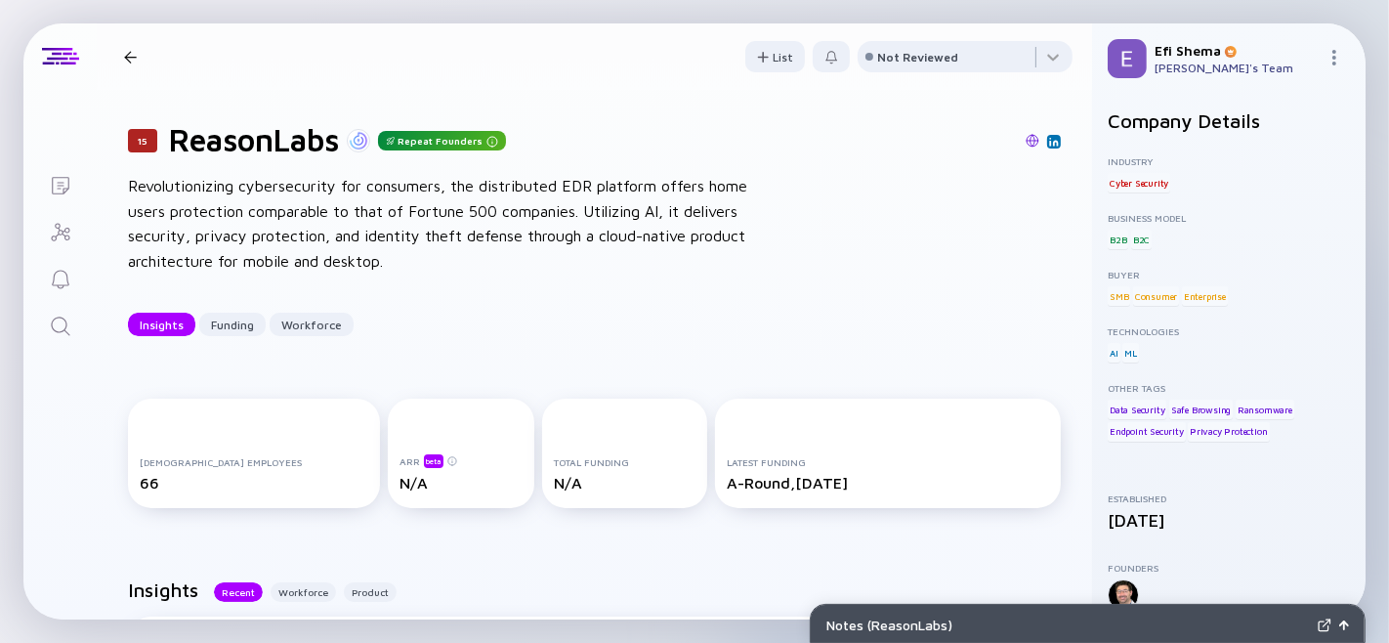
click at [129, 53] on div at bounding box center [130, 57] width 13 height 13
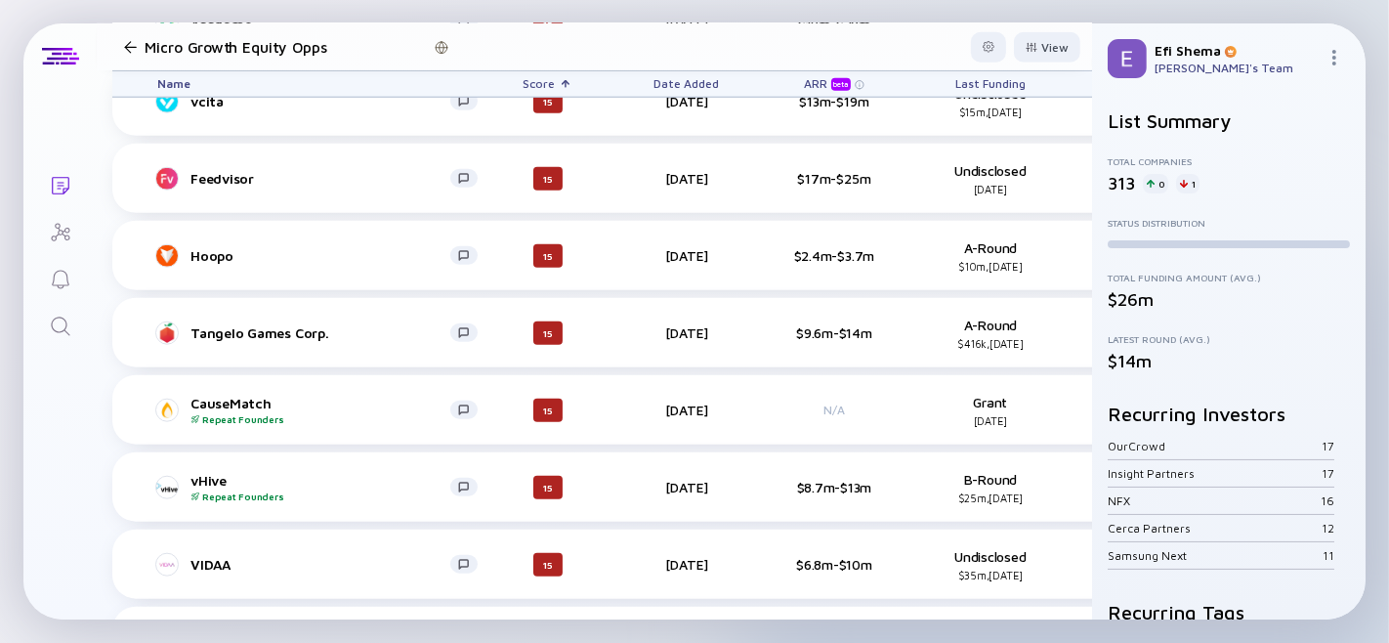
scroll to position [1595, 0]
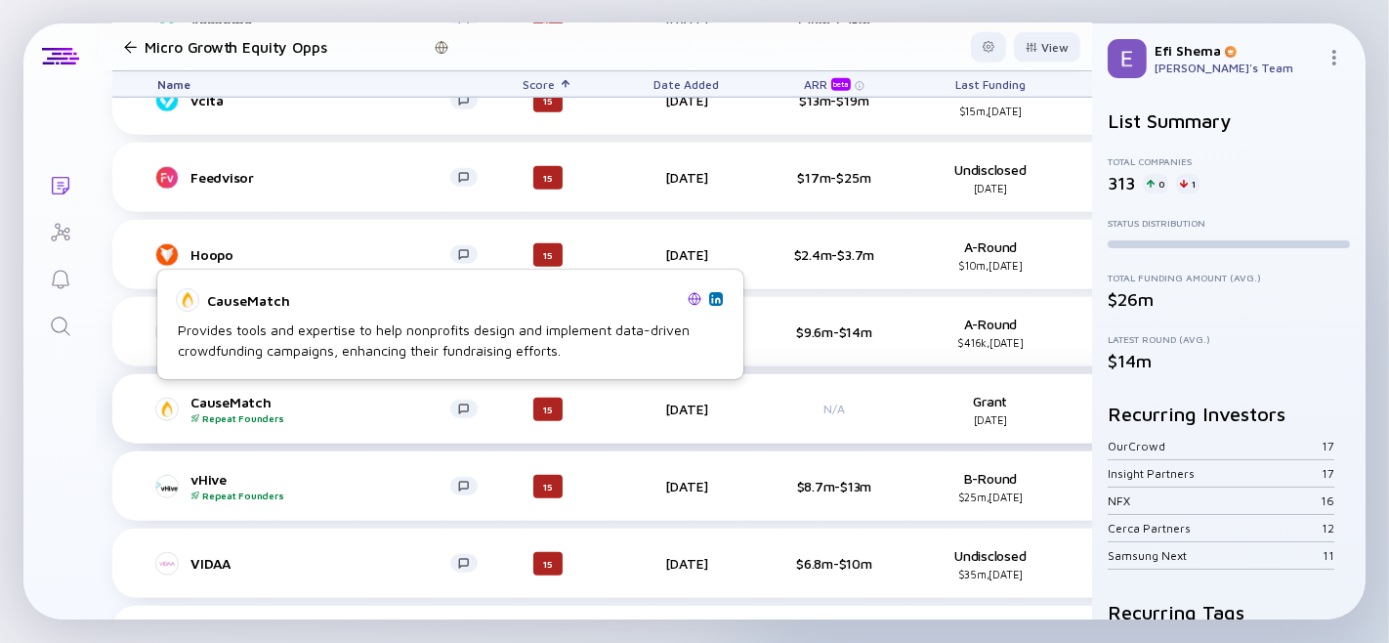
click at [223, 397] on div "CauseMatch Repeat Founders" at bounding box center [320, 409] width 260 height 30
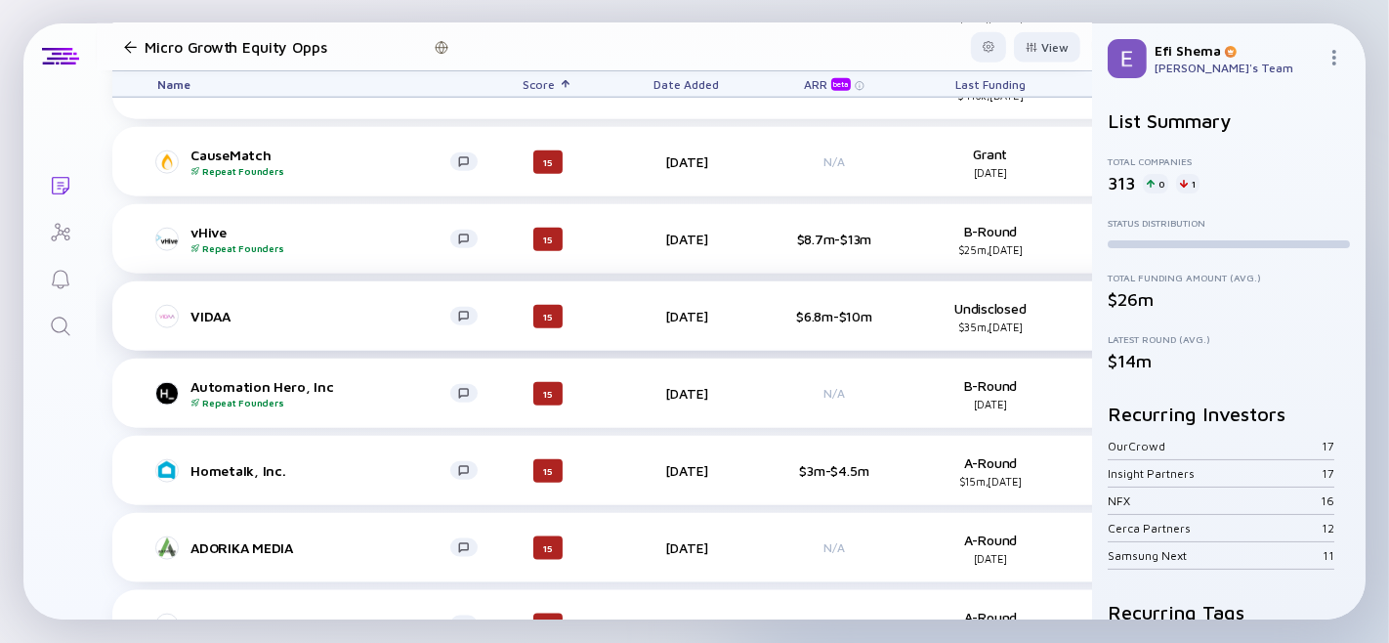
scroll to position [1843, 0]
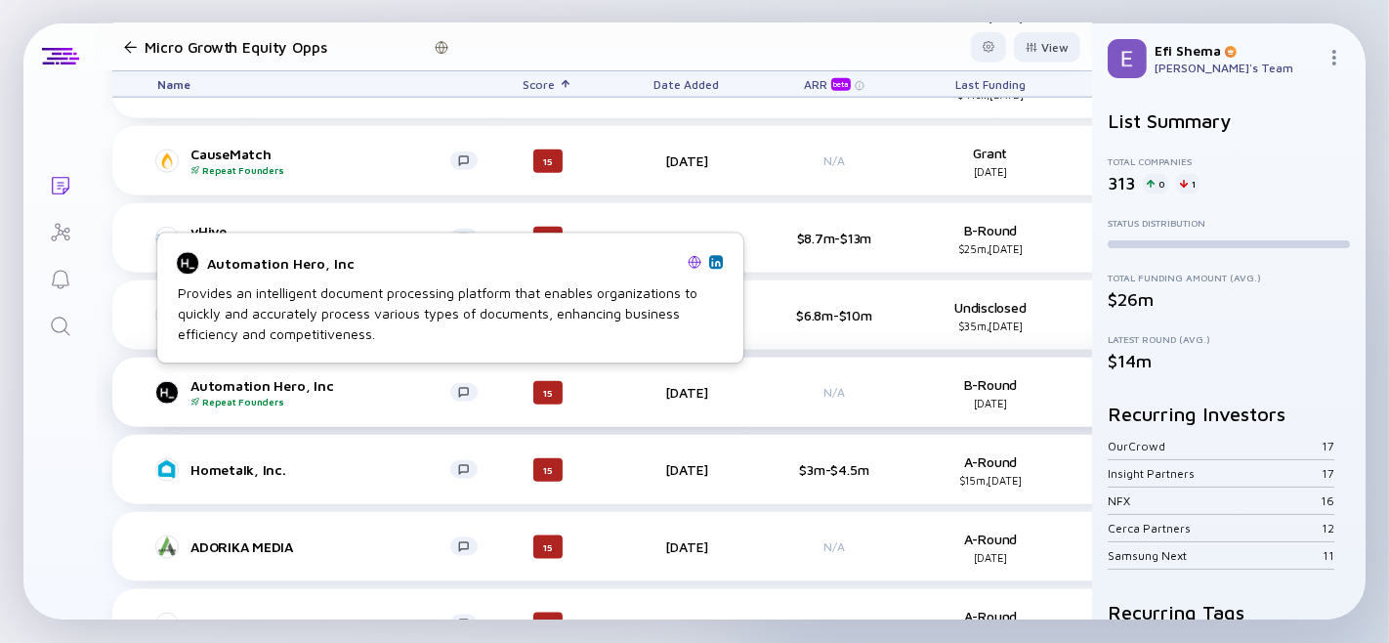
click at [258, 384] on div "Automation Hero, Inc Repeat Founders" at bounding box center [320, 392] width 260 height 30
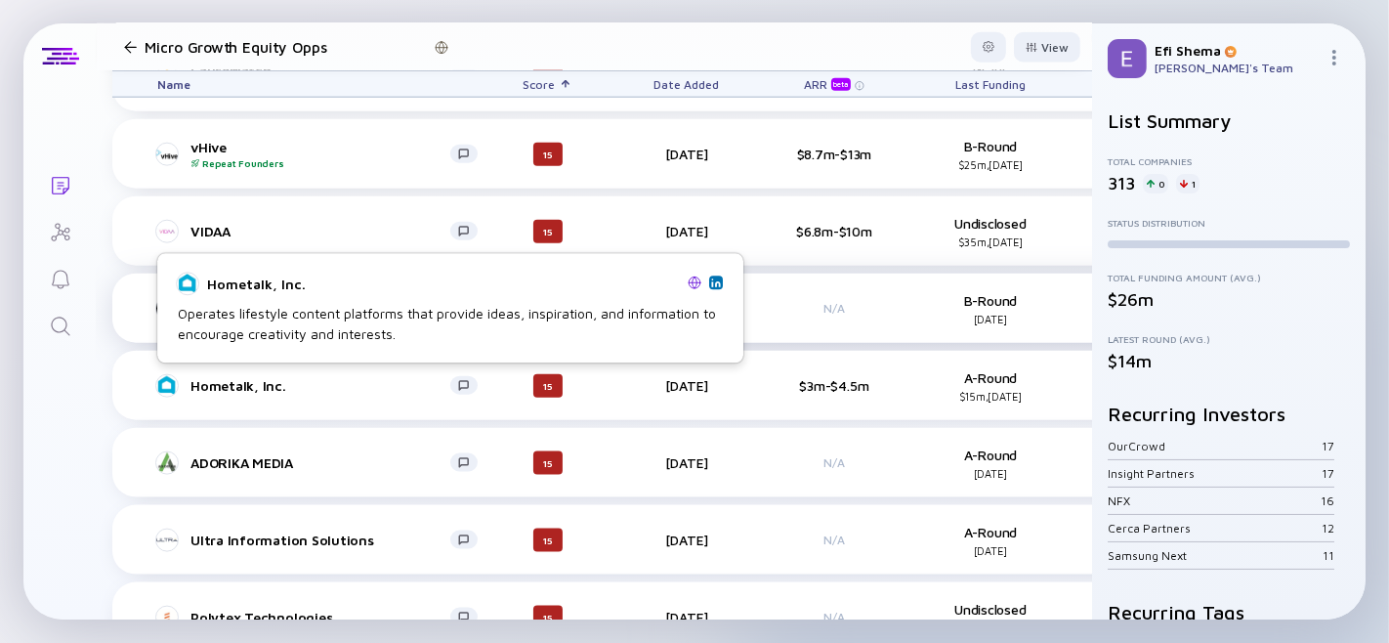
scroll to position [1928, 0]
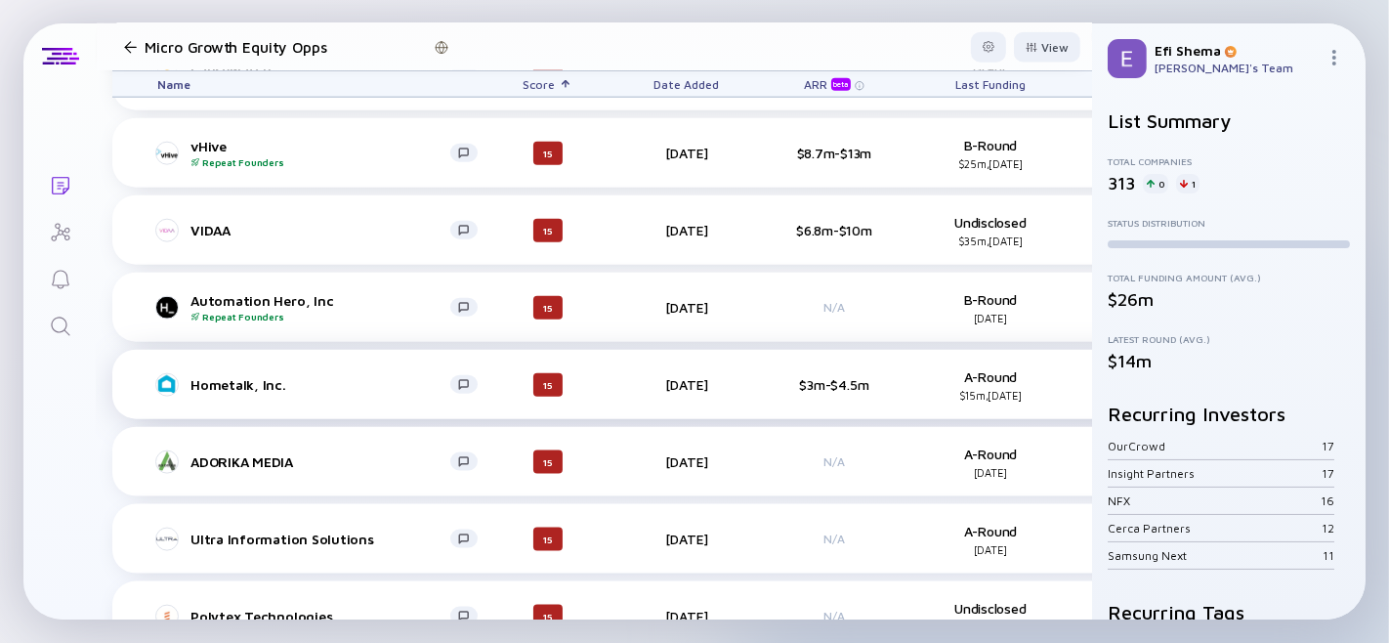
click at [237, 382] on div "Hometalk, Inc." at bounding box center [320, 384] width 260 height 17
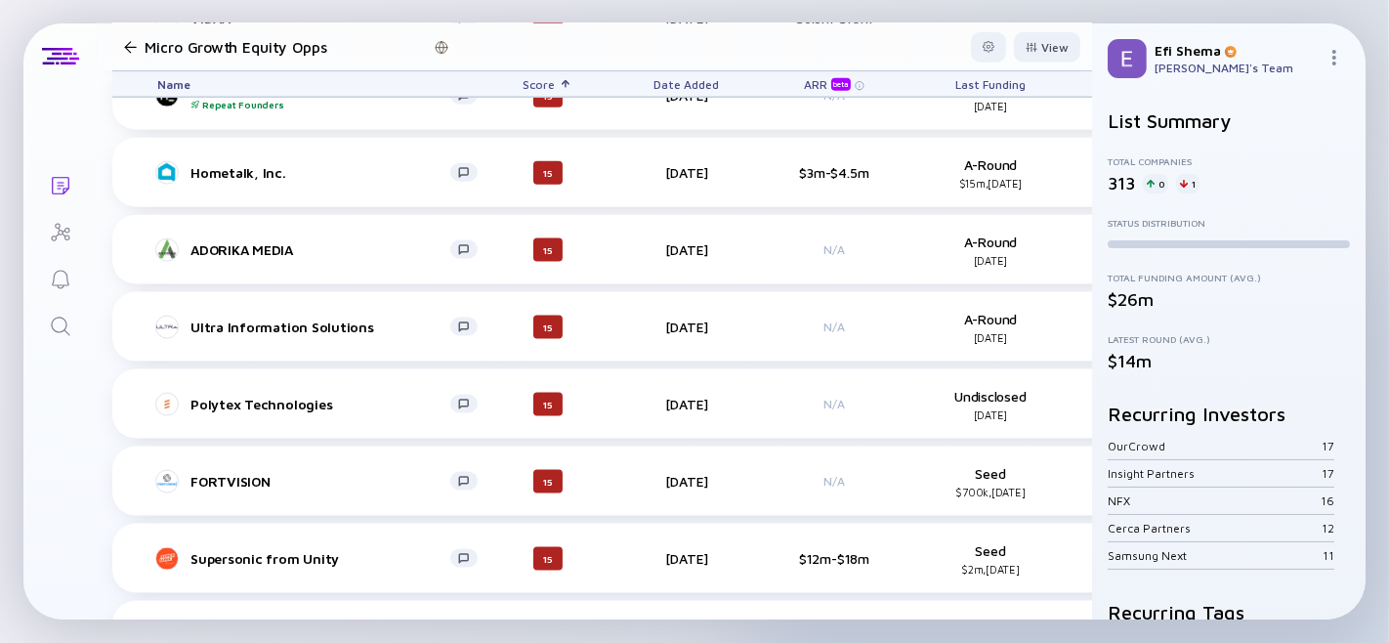
scroll to position [2141, 0]
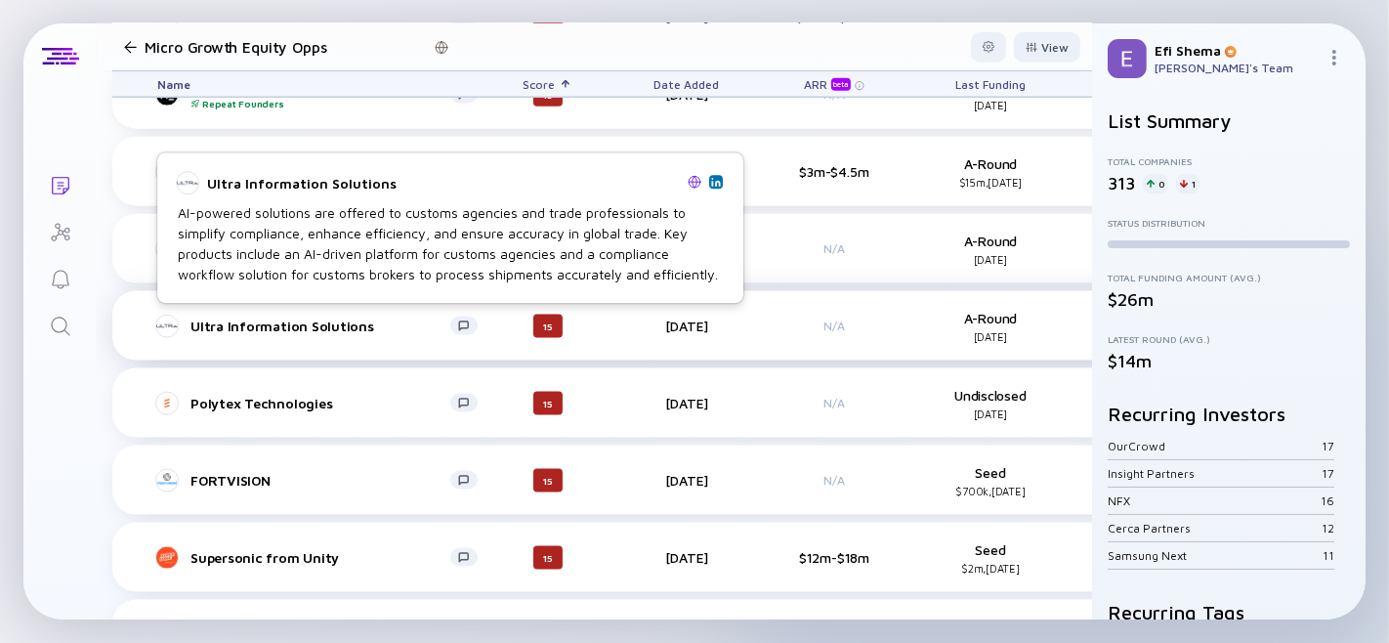
click at [219, 319] on div "Ultra Information Solutions" at bounding box center [320, 325] width 260 height 17
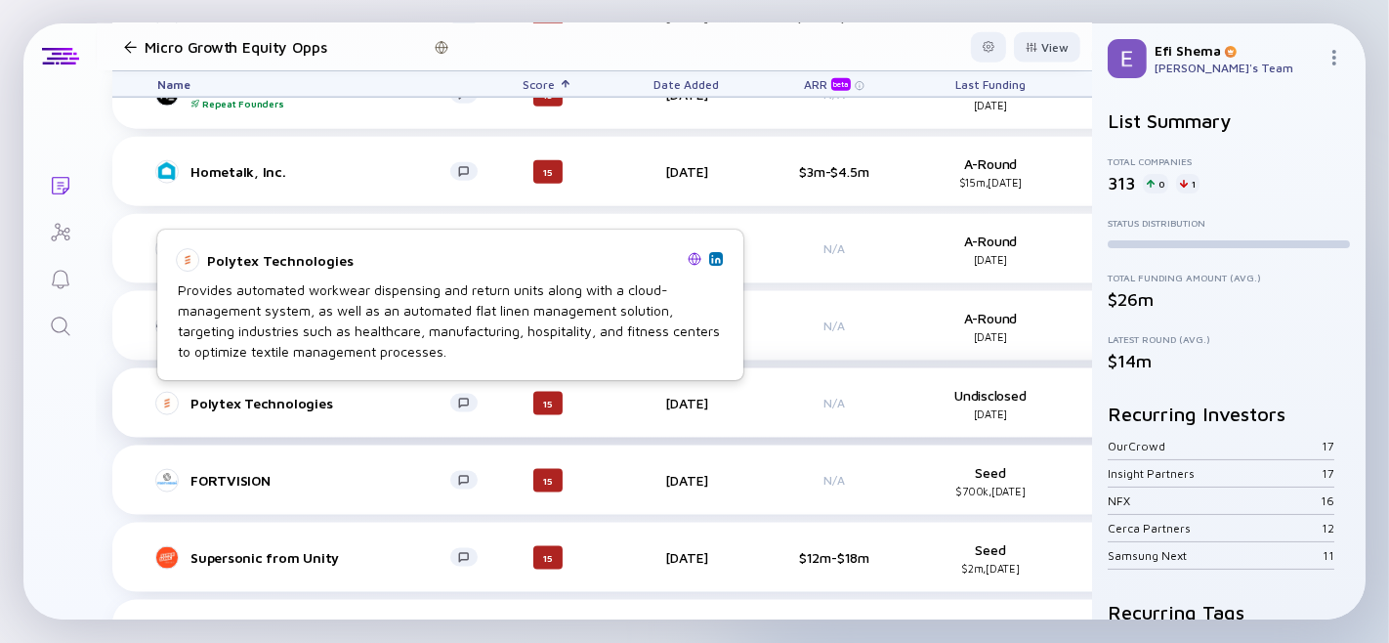
click at [265, 398] on div "Polytex Technologies" at bounding box center [320, 403] width 260 height 17
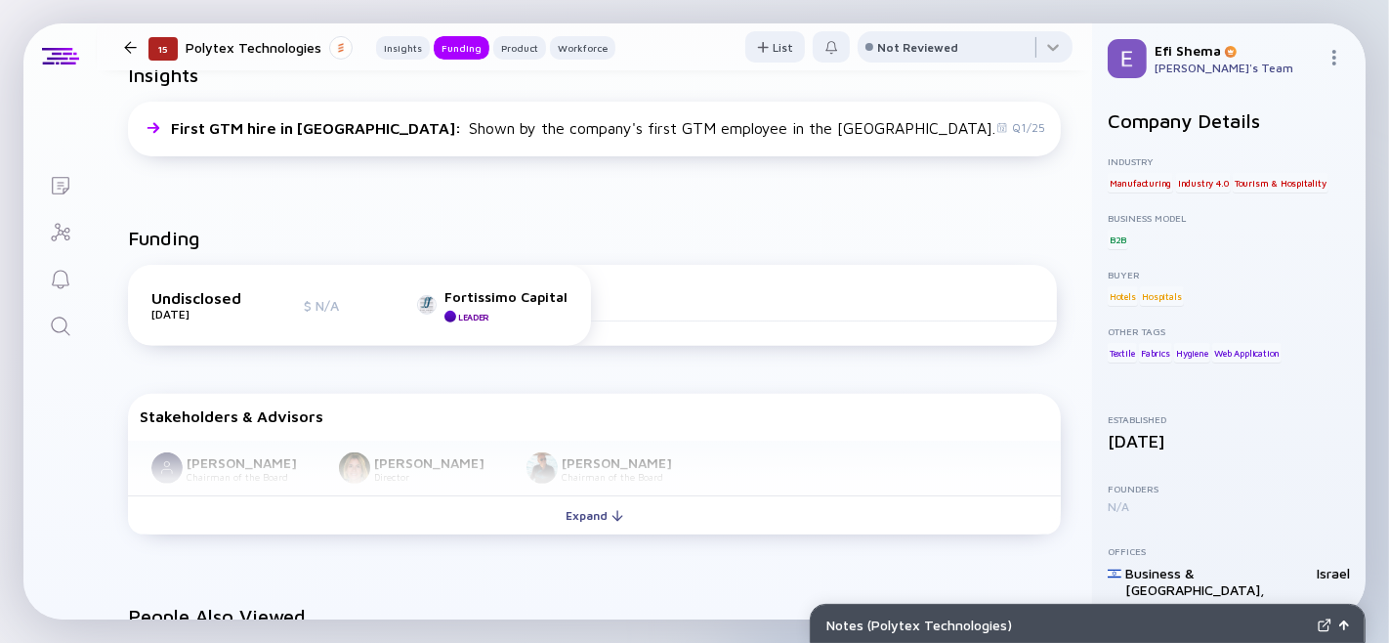
scroll to position [516, 0]
click at [118, 45] on div at bounding box center [130, 47] width 28 height 13
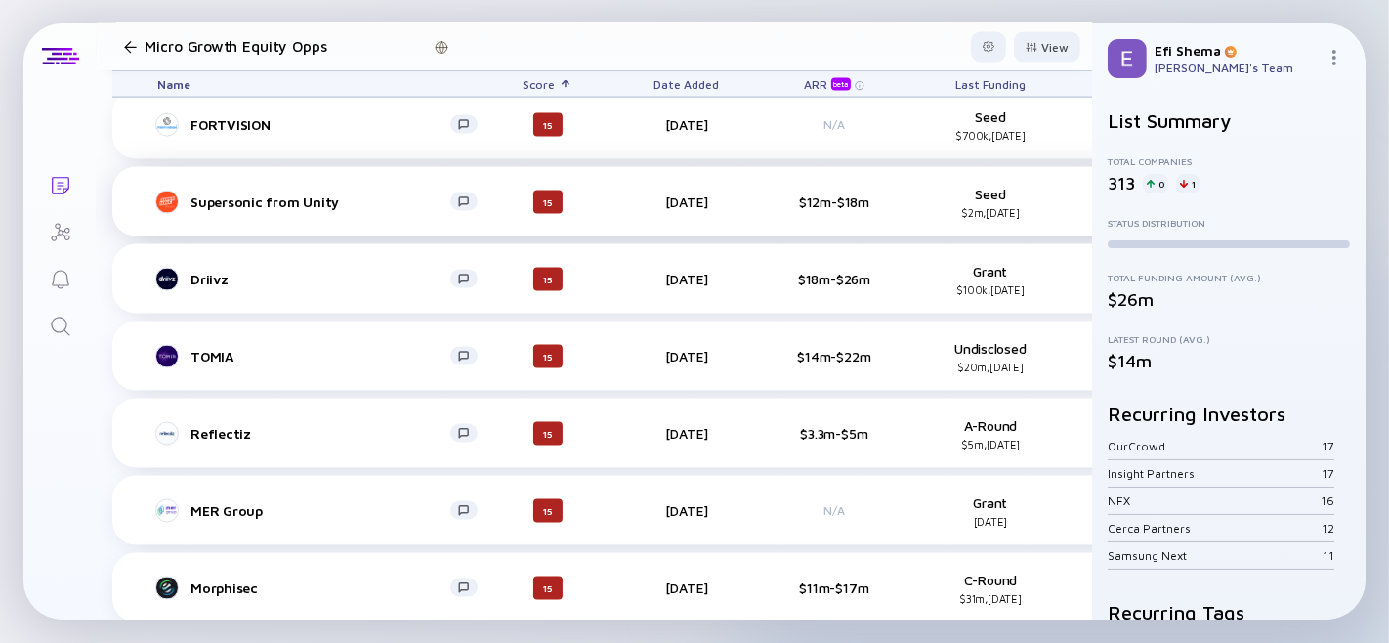
scroll to position [2498, 0]
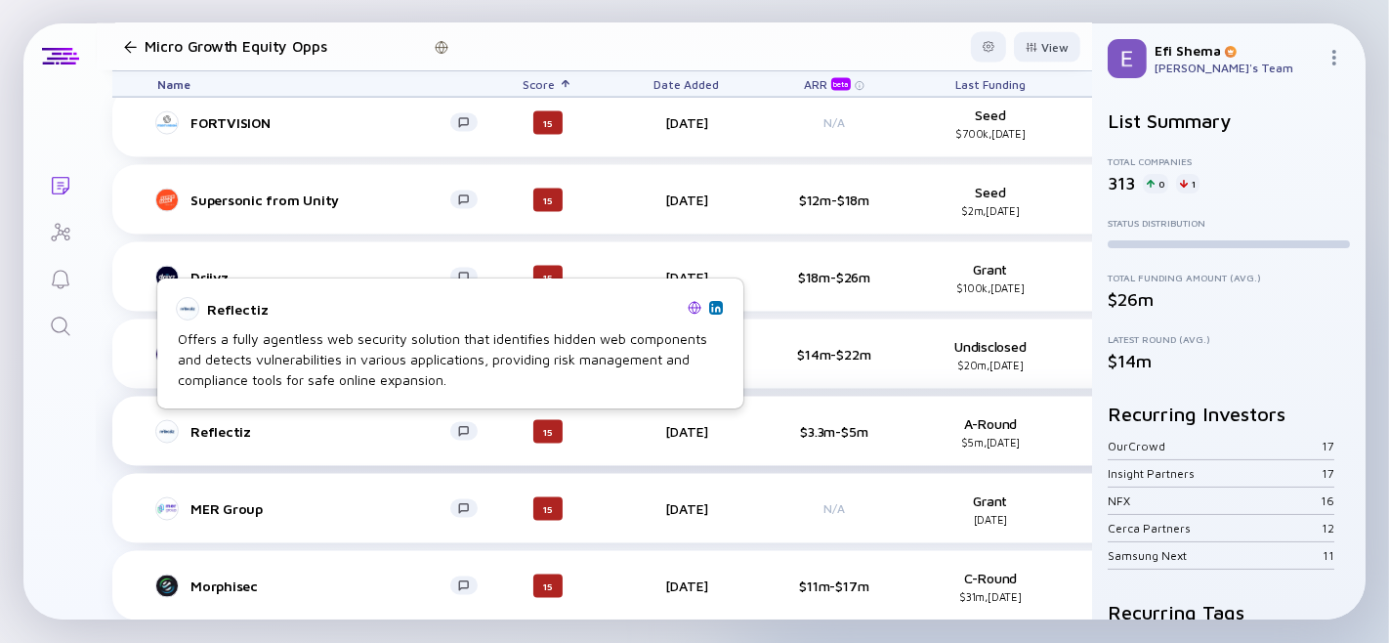
click at [228, 423] on div "Reflectiz" at bounding box center [320, 431] width 260 height 17
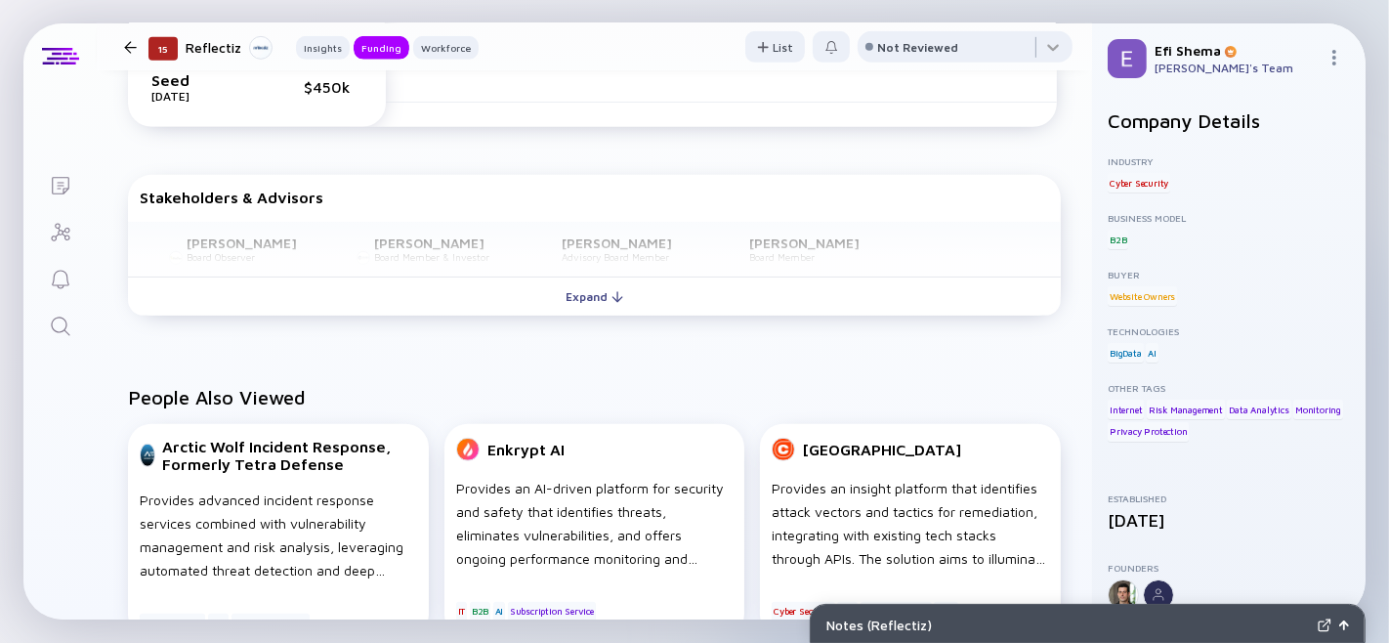
scroll to position [891, 0]
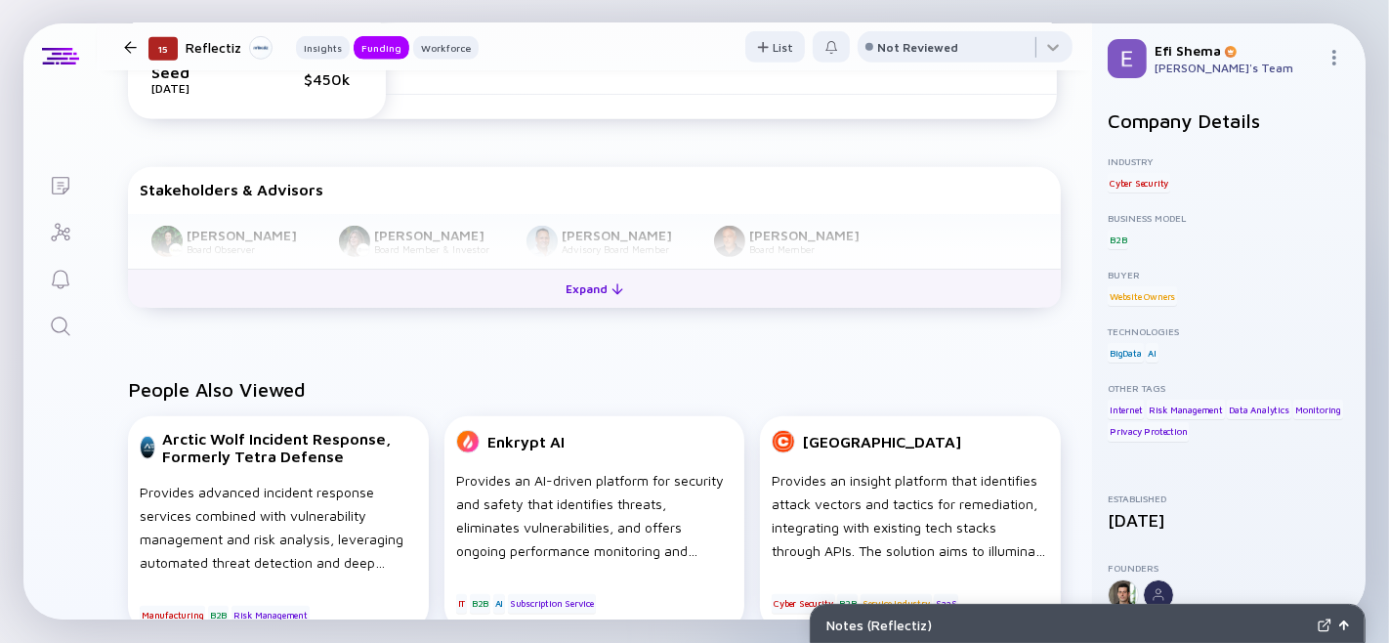
click at [612, 295] on div at bounding box center [617, 289] width 12 height 12
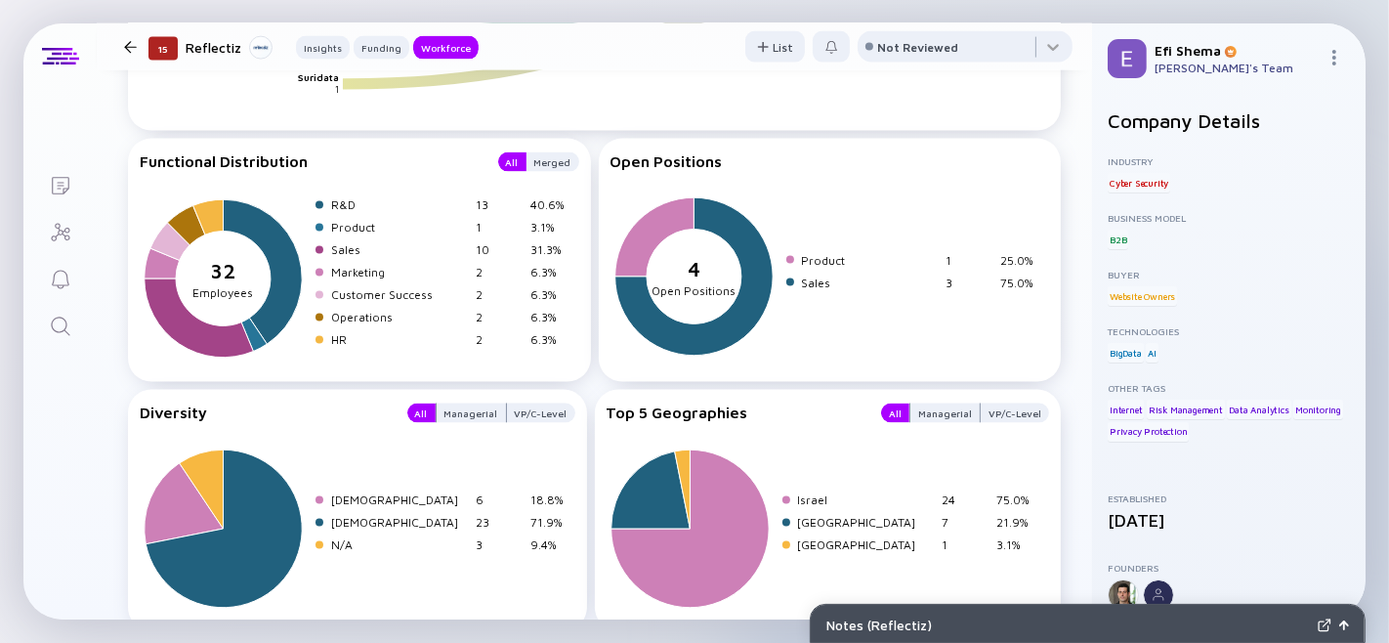
scroll to position [2564, 0]
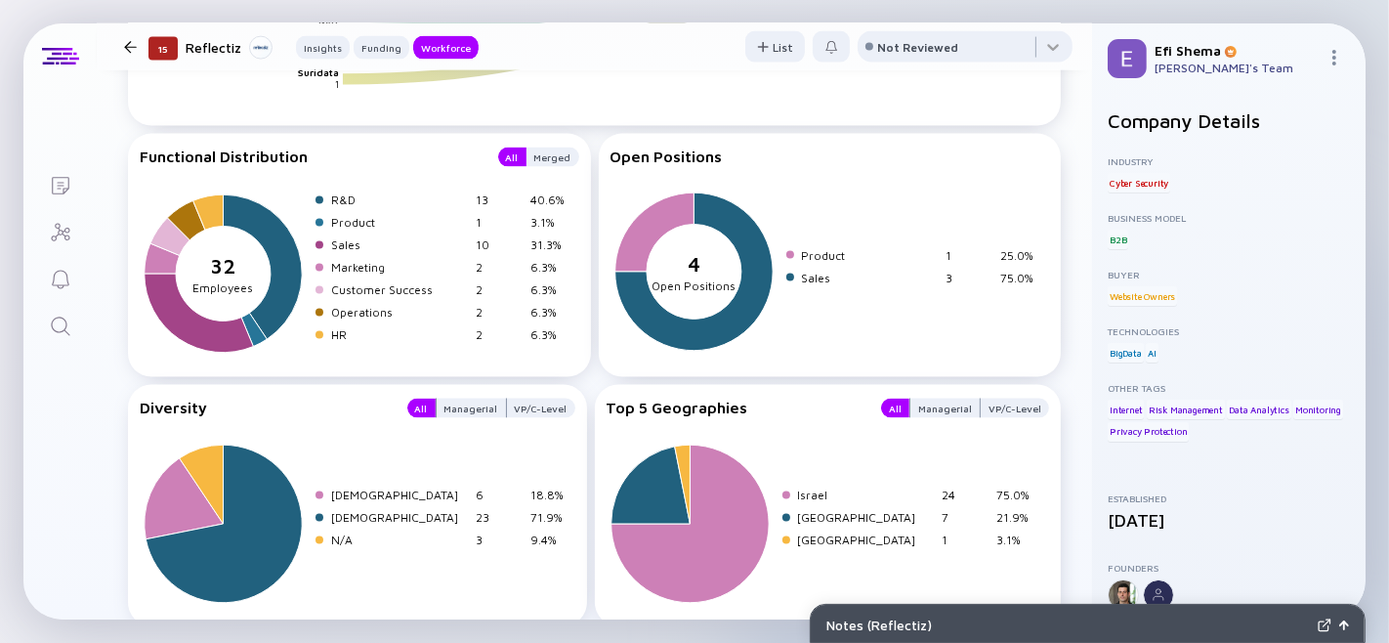
click at [134, 42] on div at bounding box center [130, 47] width 13 height 13
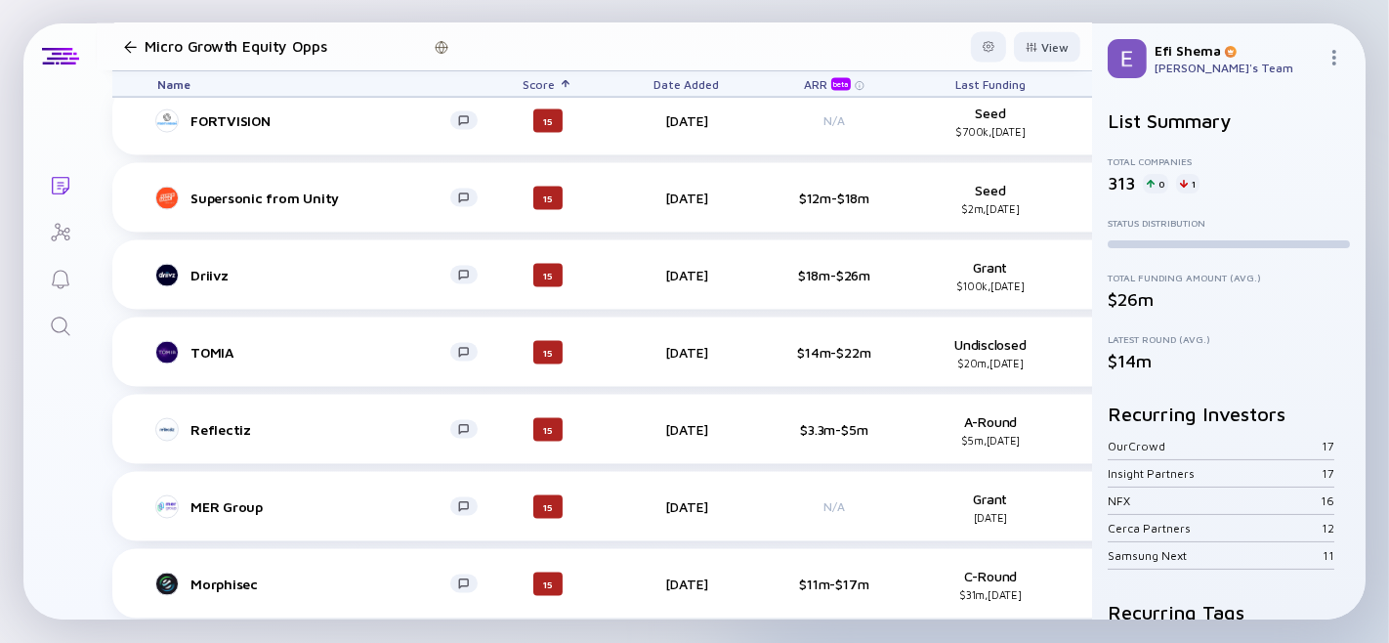
scroll to position [2552, 0]
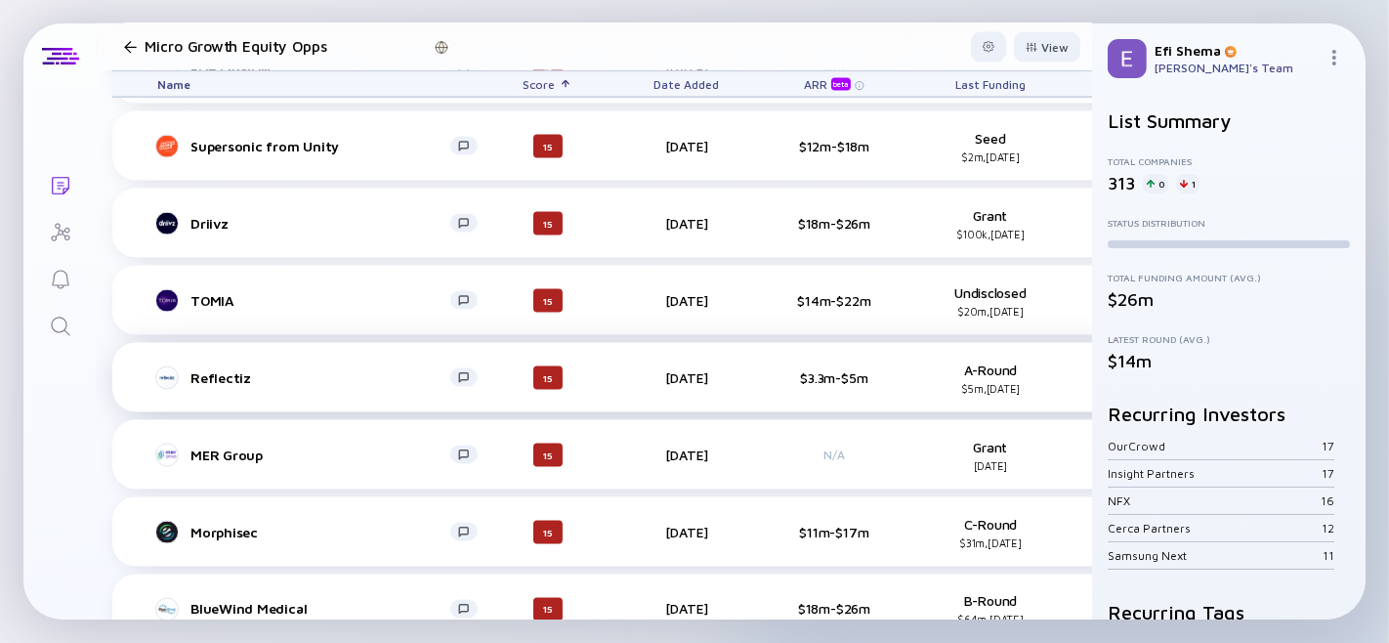
click at [203, 369] on div "Reflectiz" at bounding box center [320, 377] width 260 height 17
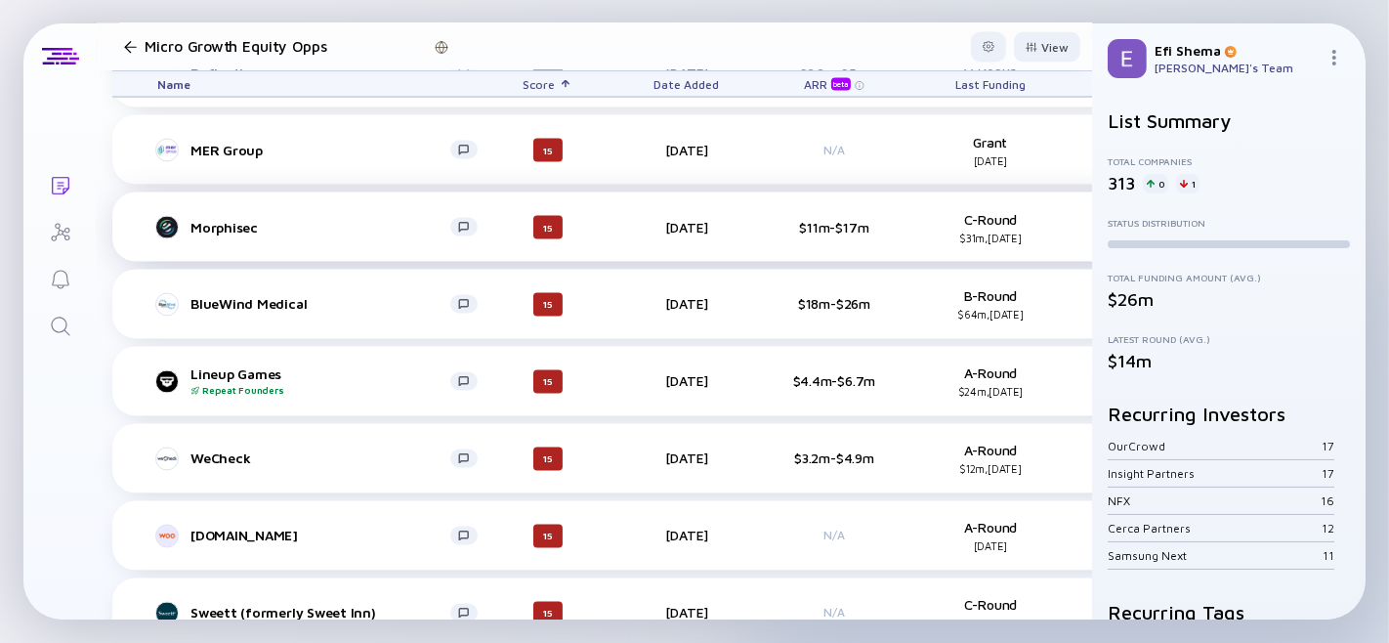
scroll to position [2862, 0]
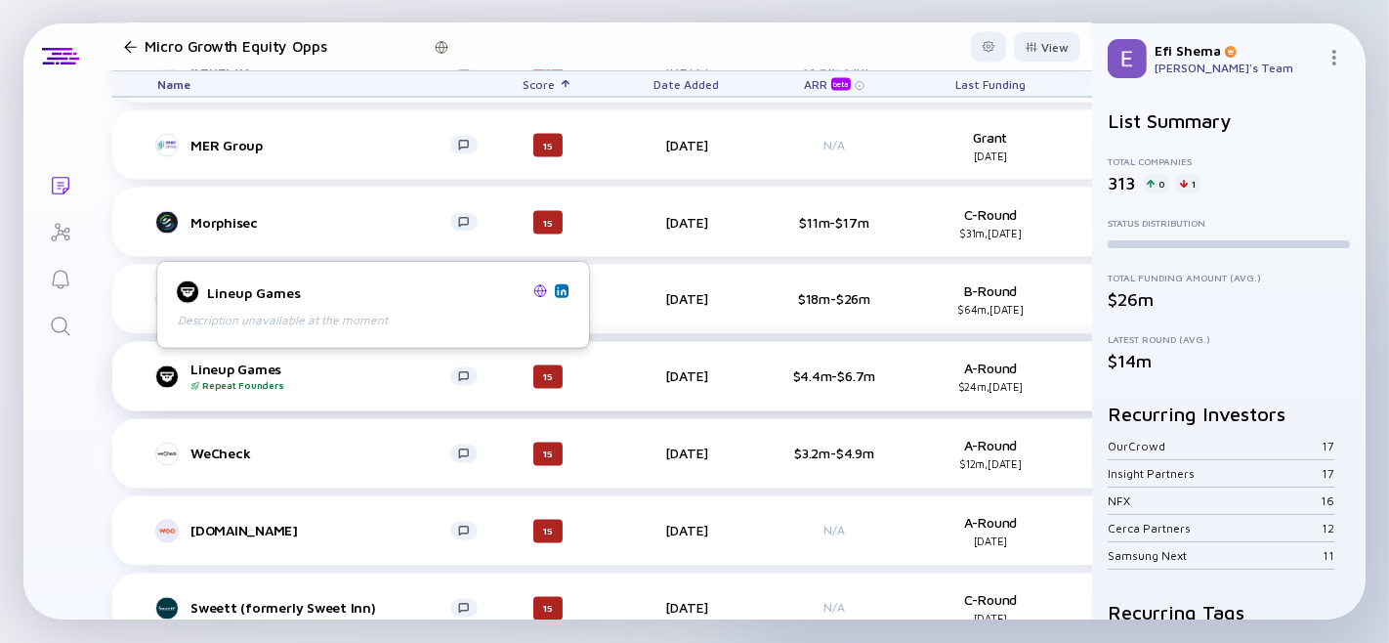
click at [208, 365] on div "Lineup Games Repeat Founders" at bounding box center [320, 376] width 260 height 30
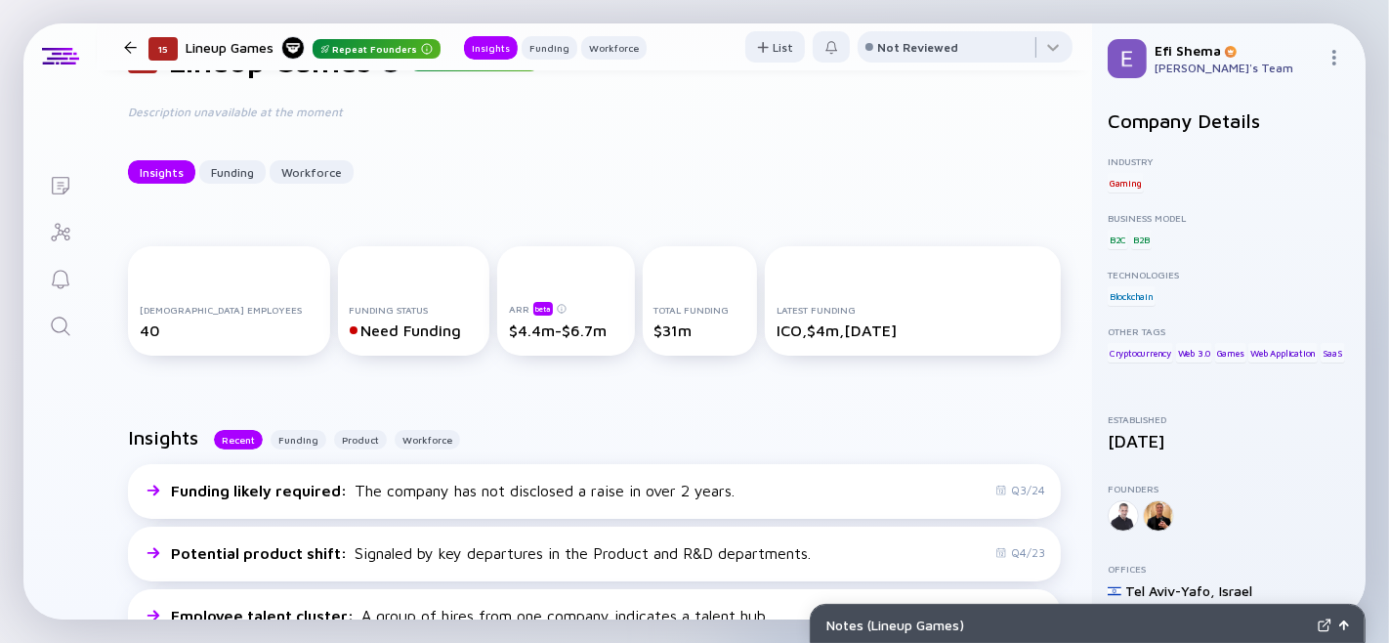
scroll to position [105, 0]
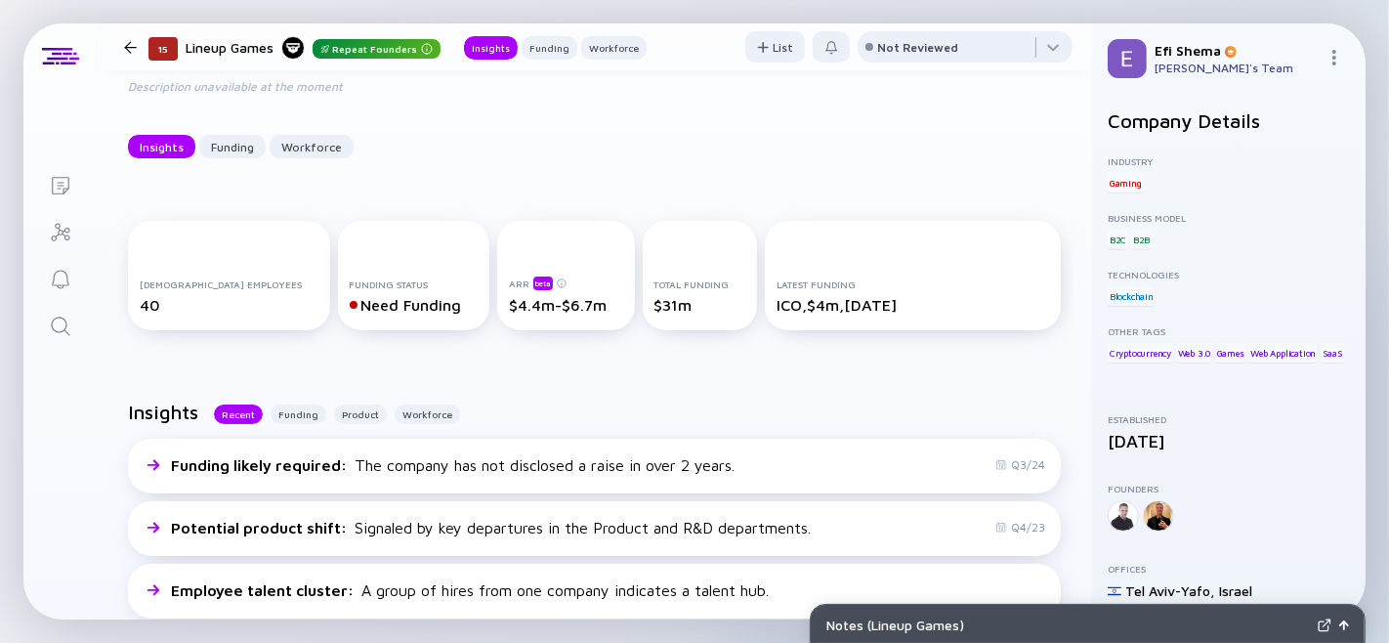
click at [122, 52] on div at bounding box center [130, 47] width 28 height 13
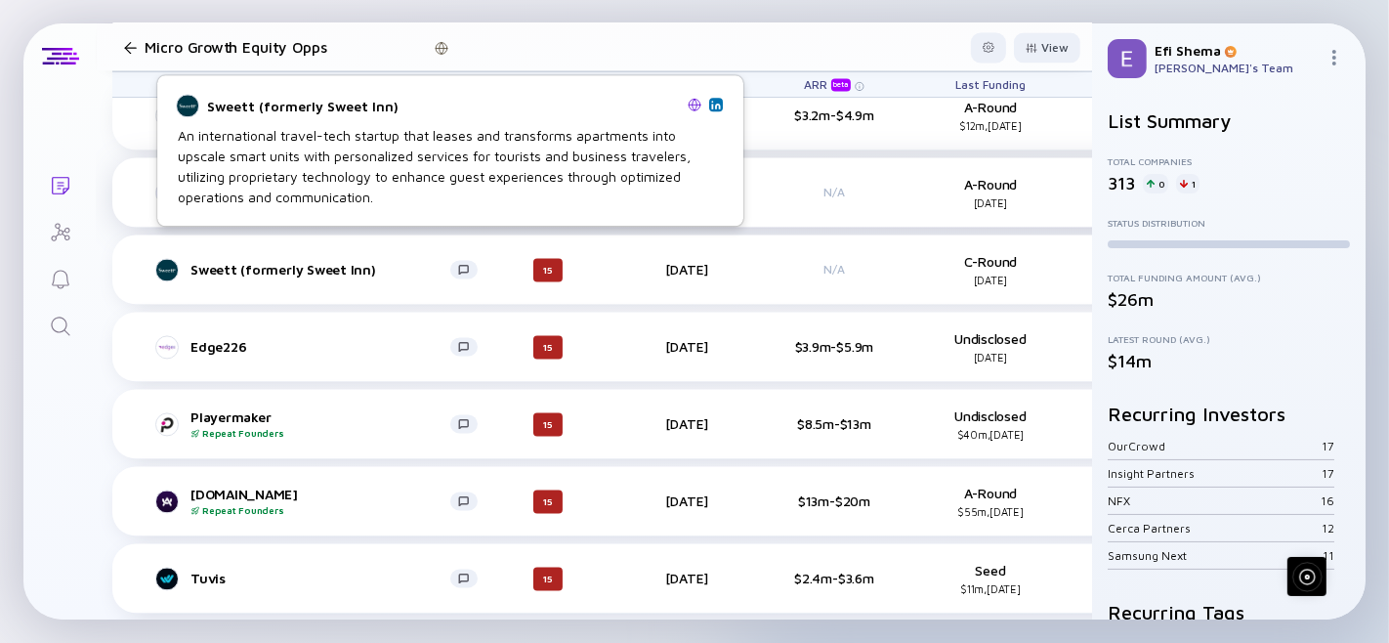
scroll to position [3248, 0]
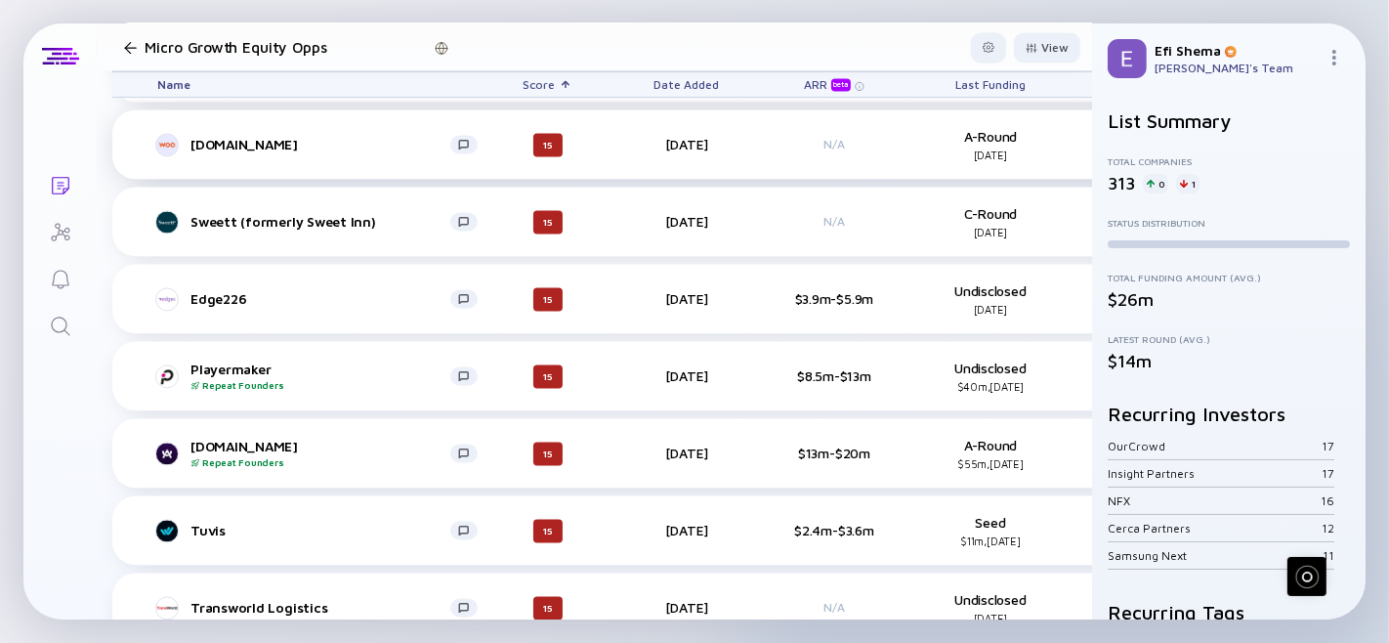
click at [226, 297] on div "Edge226" at bounding box center [320, 298] width 260 height 17
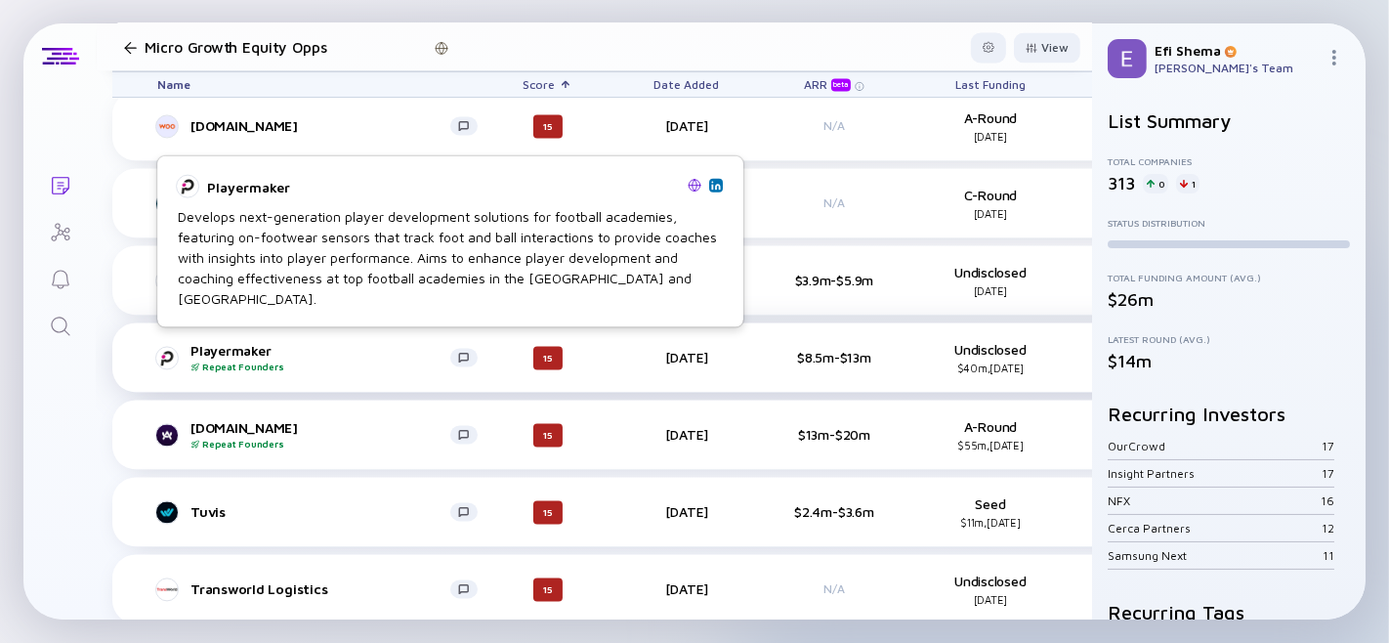
scroll to position [3268, 0]
click at [244, 342] on div "Playermaker Repeat Founders" at bounding box center [320, 356] width 260 height 30
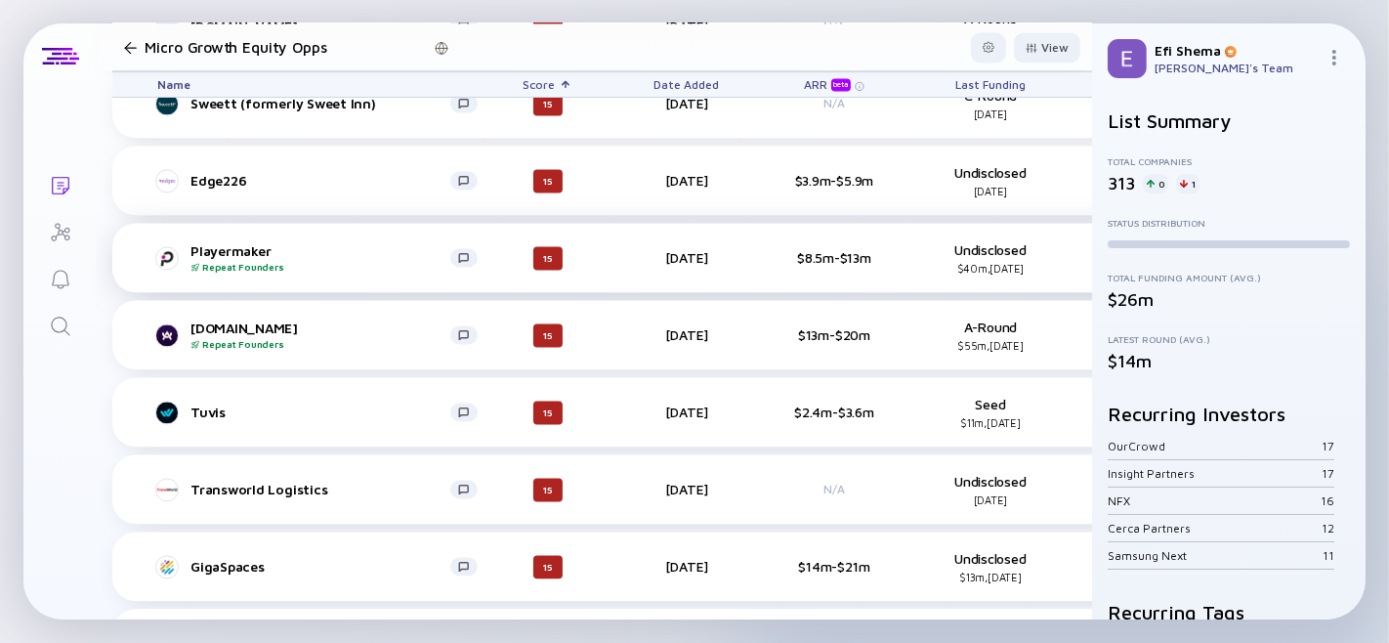
scroll to position [3373, 0]
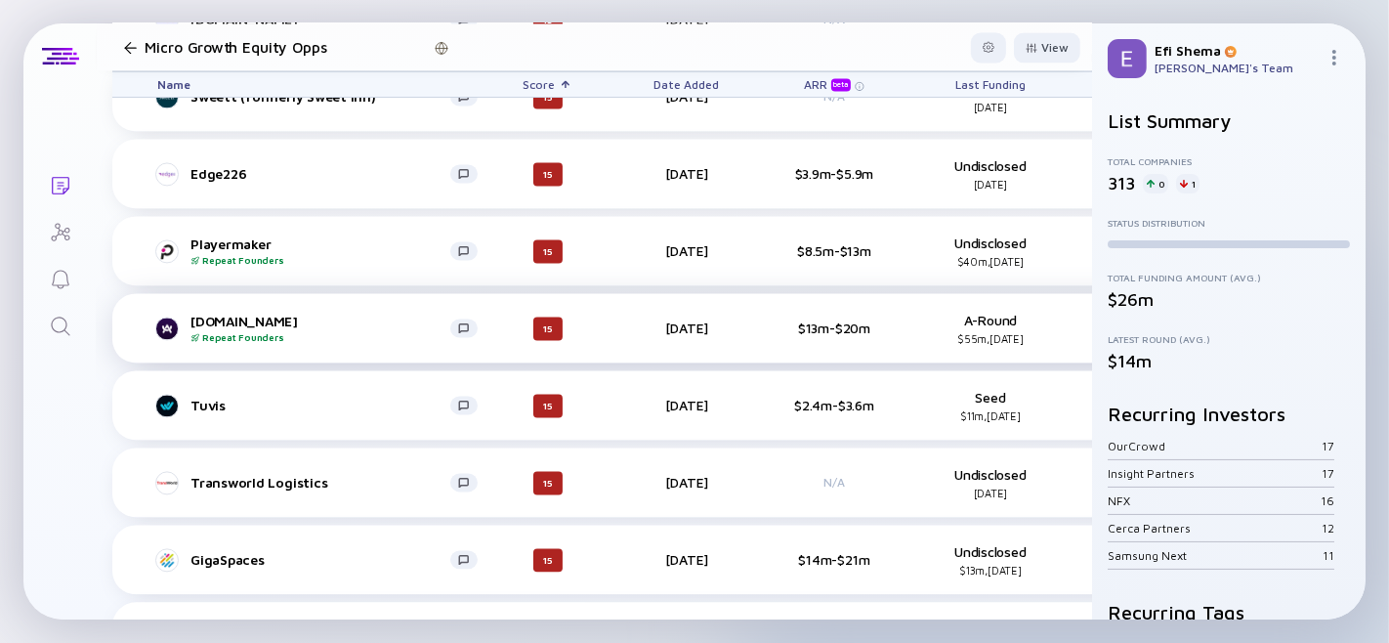
click at [219, 313] on div "A.Team Repeat Founders" at bounding box center [320, 328] width 260 height 30
click at [205, 397] on div "Tuvis" at bounding box center [320, 405] width 260 height 17
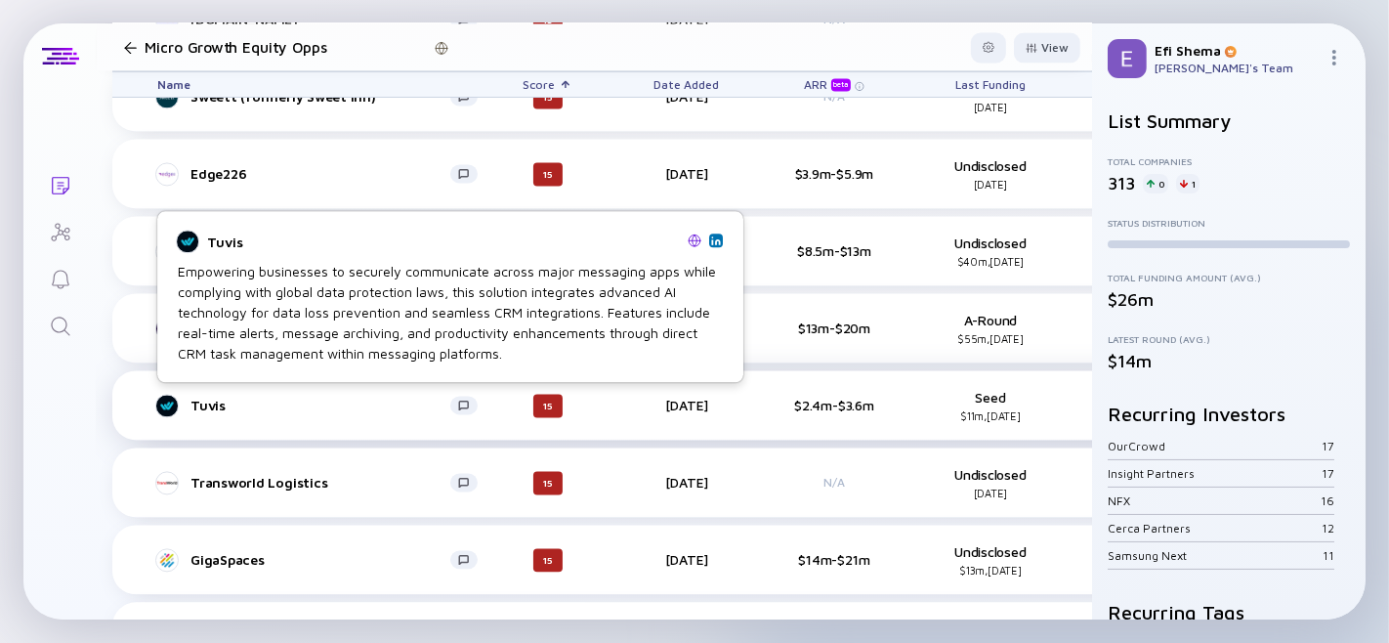
click at [212, 404] on div "Tuvis" at bounding box center [320, 405] width 260 height 17
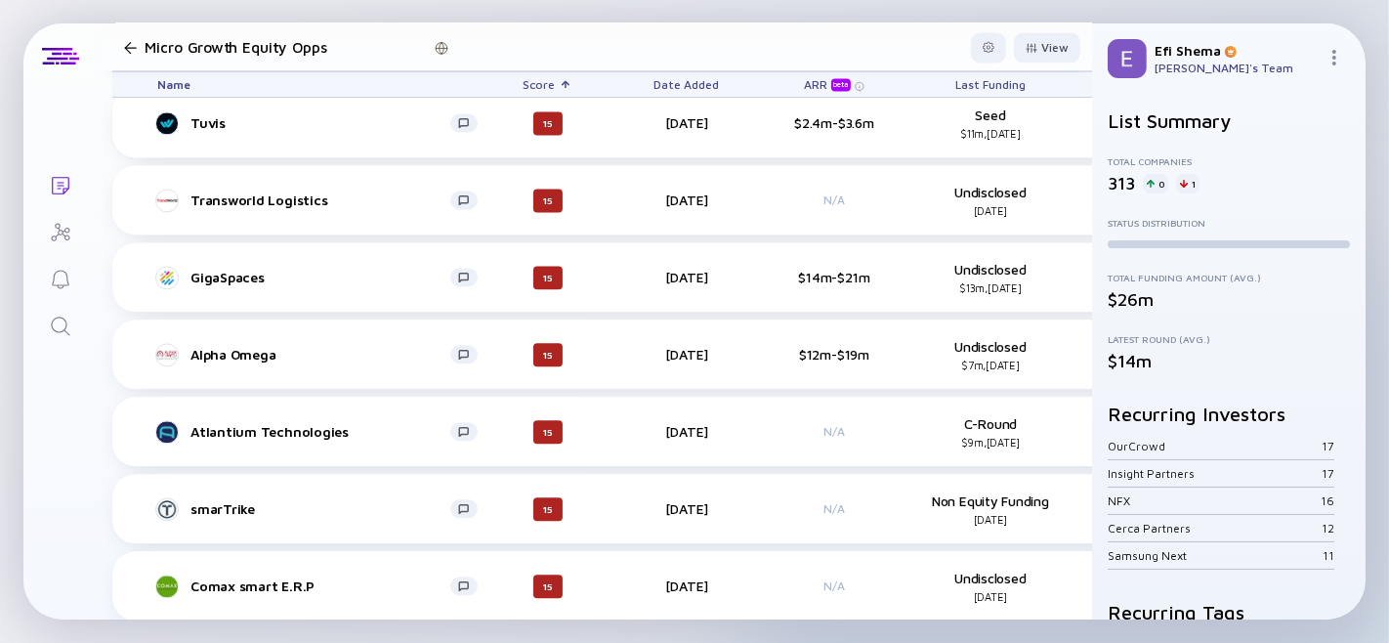
scroll to position [3711, 0]
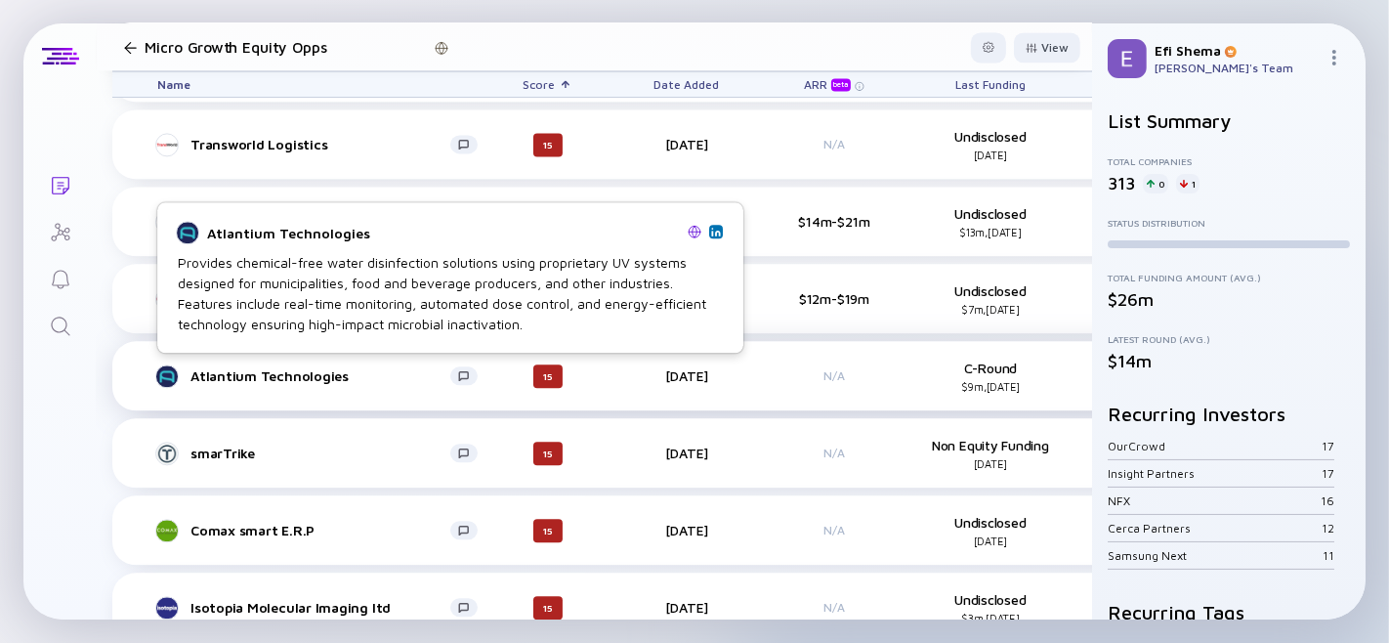
click at [236, 368] on div "Atlantium Technologies" at bounding box center [320, 375] width 260 height 17
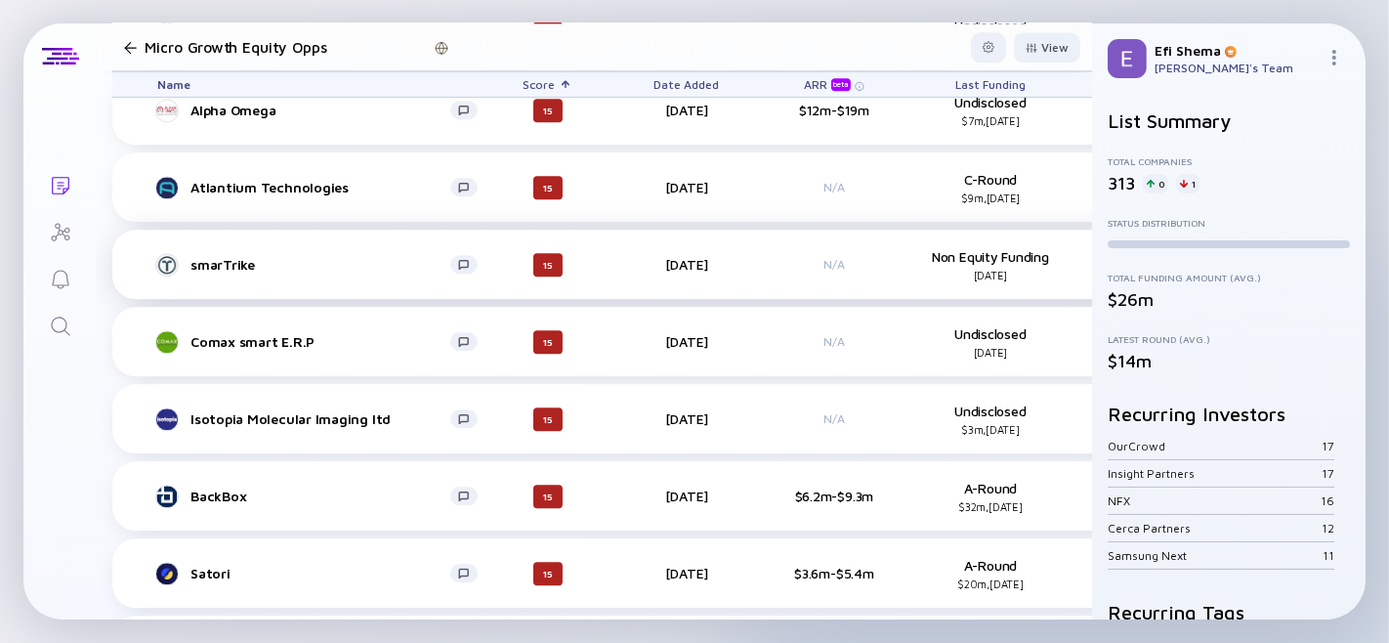
scroll to position [3901, 0]
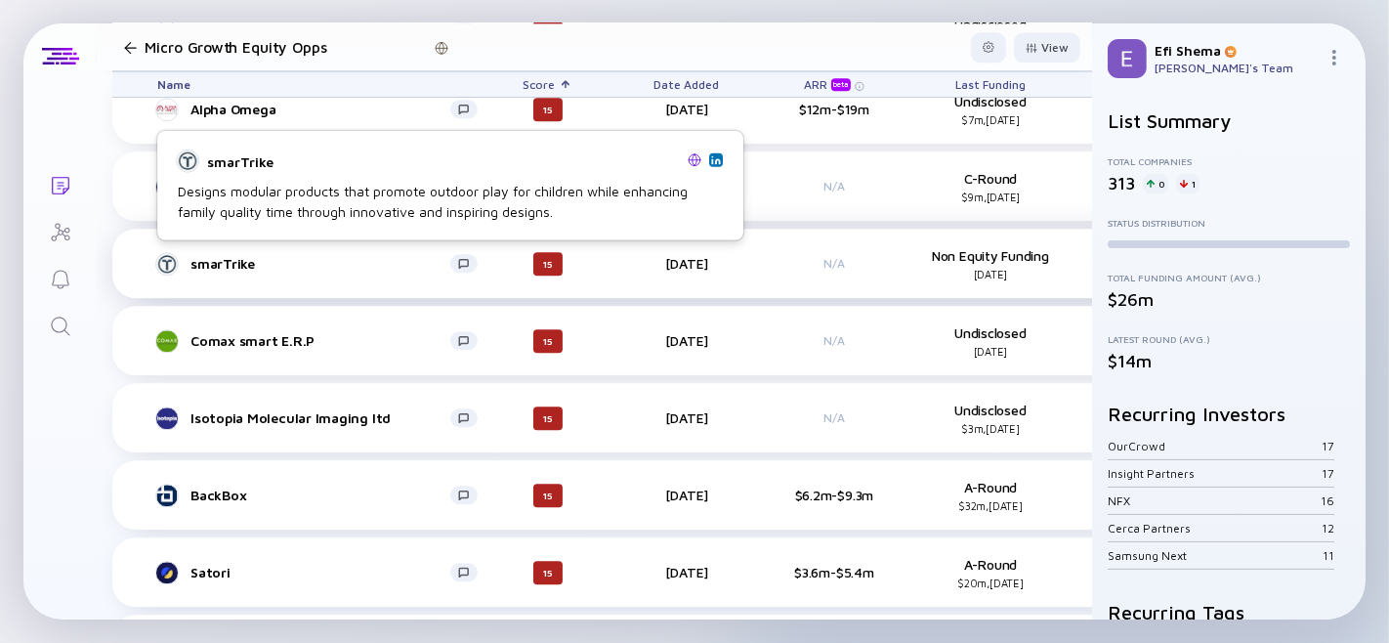
click at [219, 266] on div "smarTrike" at bounding box center [320, 263] width 260 height 17
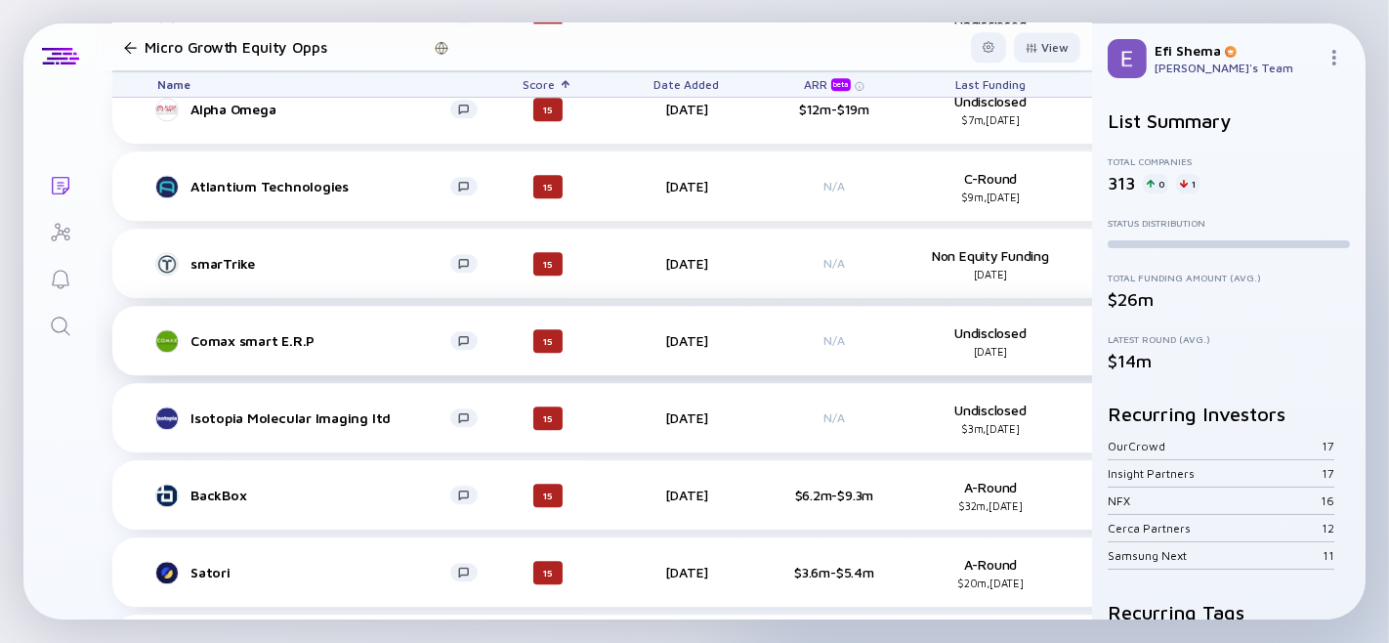
click at [244, 340] on div "Comax smart E.R.P" at bounding box center [320, 340] width 260 height 17
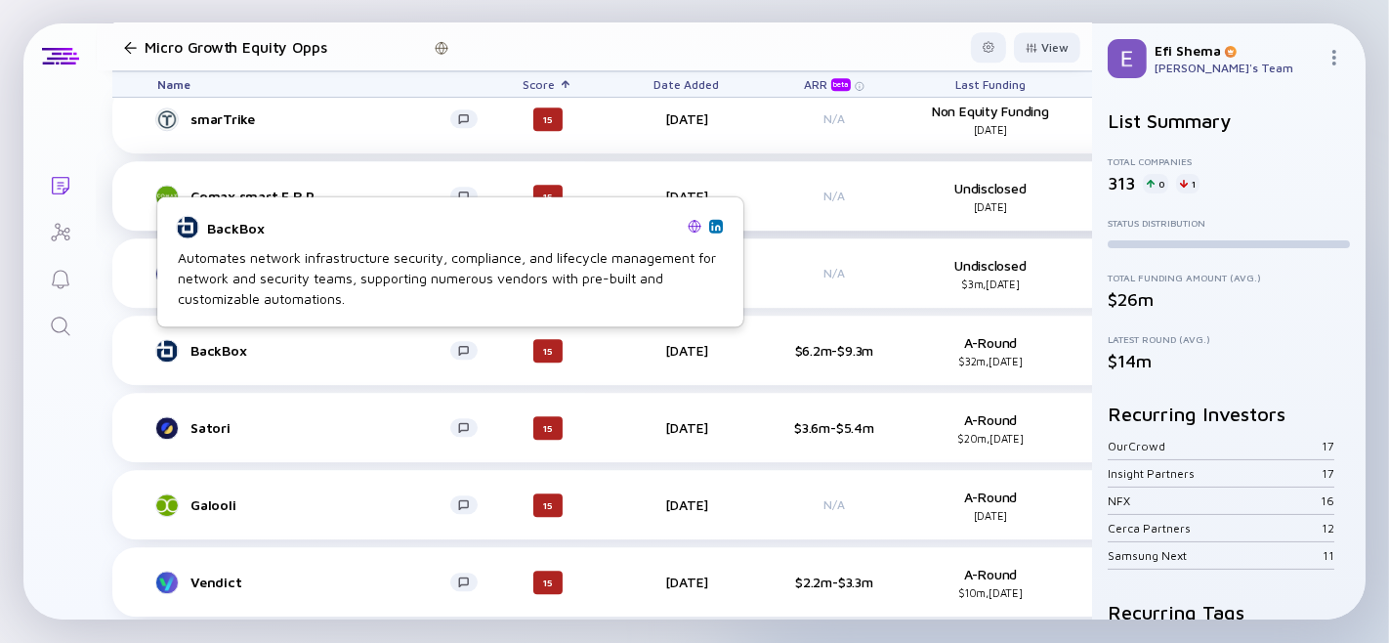
scroll to position [4046, 0]
click at [234, 344] on div "BackBox" at bounding box center [320, 349] width 260 height 17
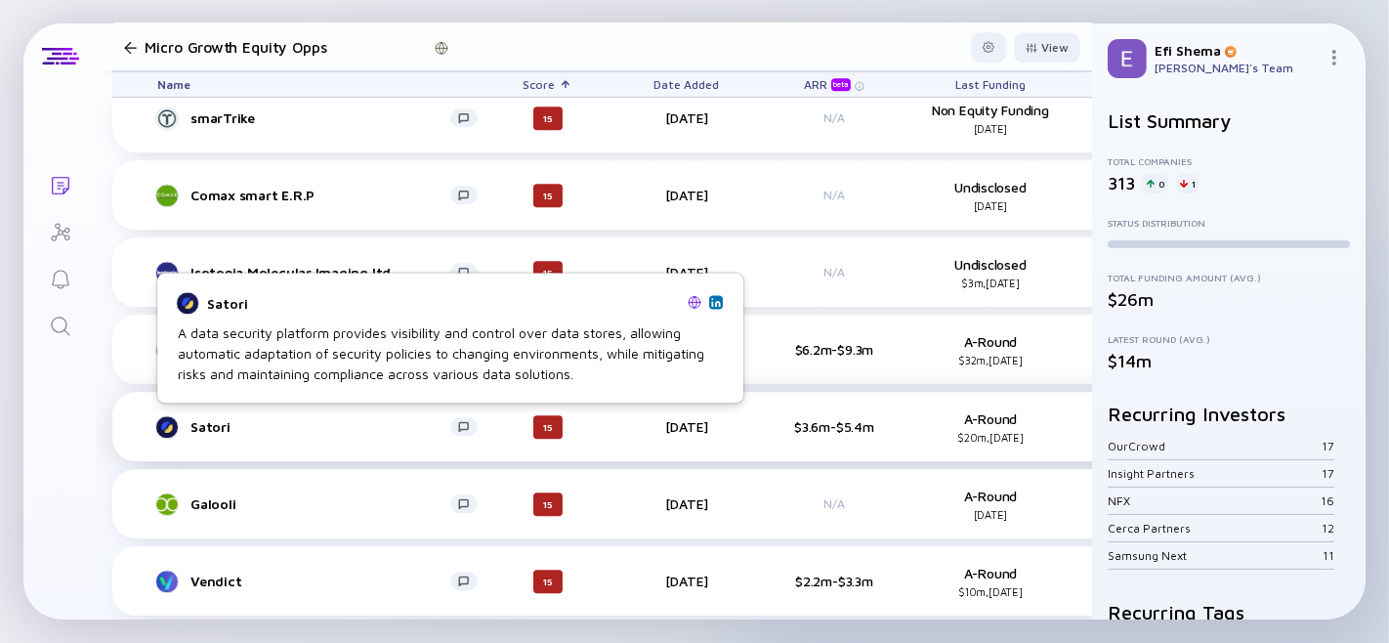
click at [209, 427] on div "Satori" at bounding box center [320, 426] width 260 height 17
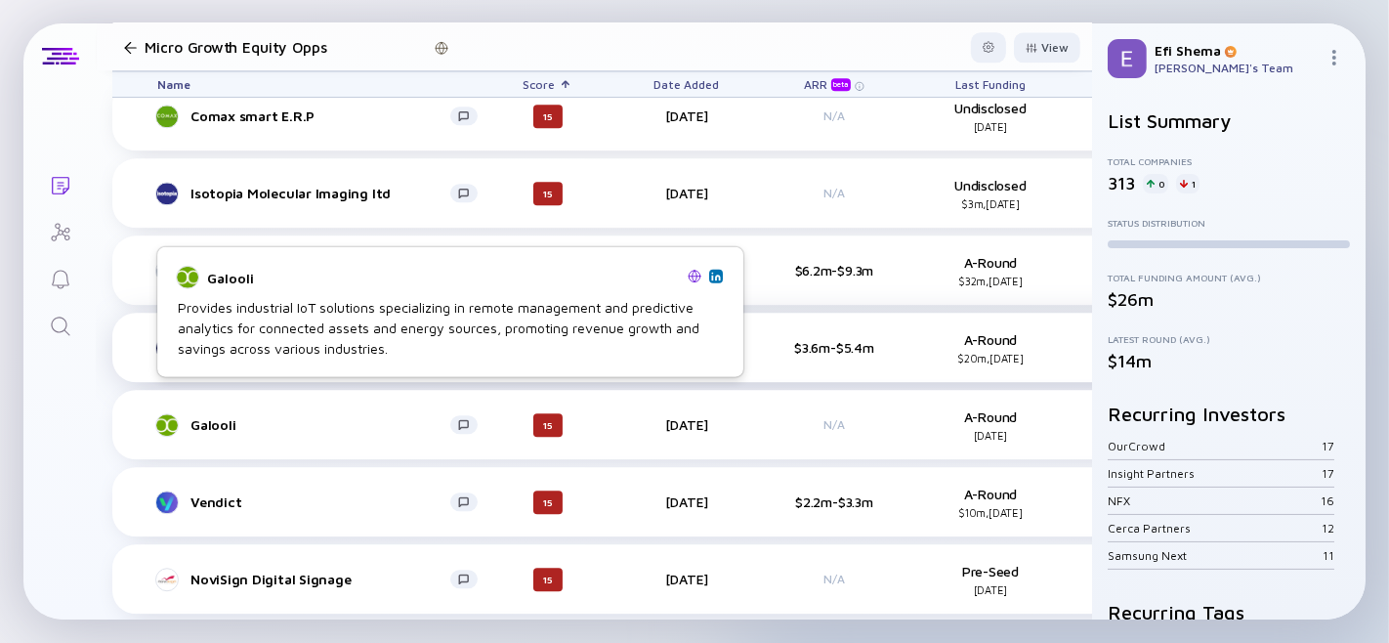
scroll to position [4162, 0]
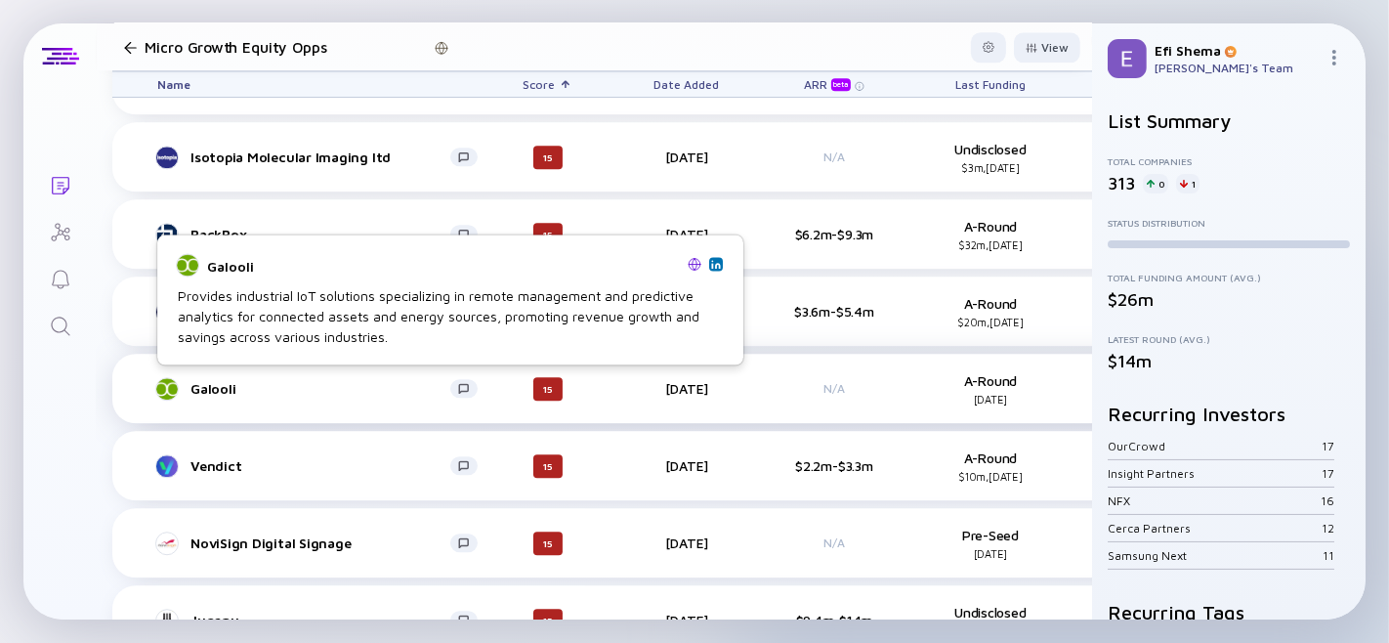
click at [209, 383] on div "Galooli" at bounding box center [320, 388] width 260 height 17
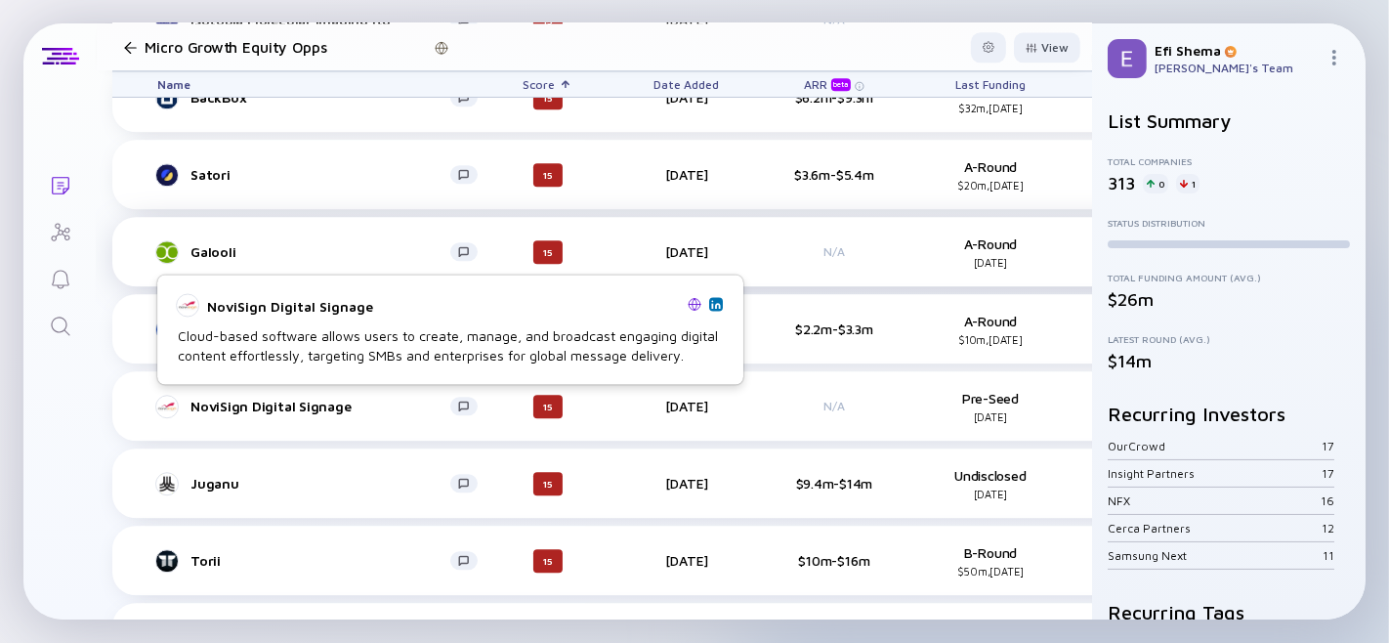
scroll to position [4297, 0]
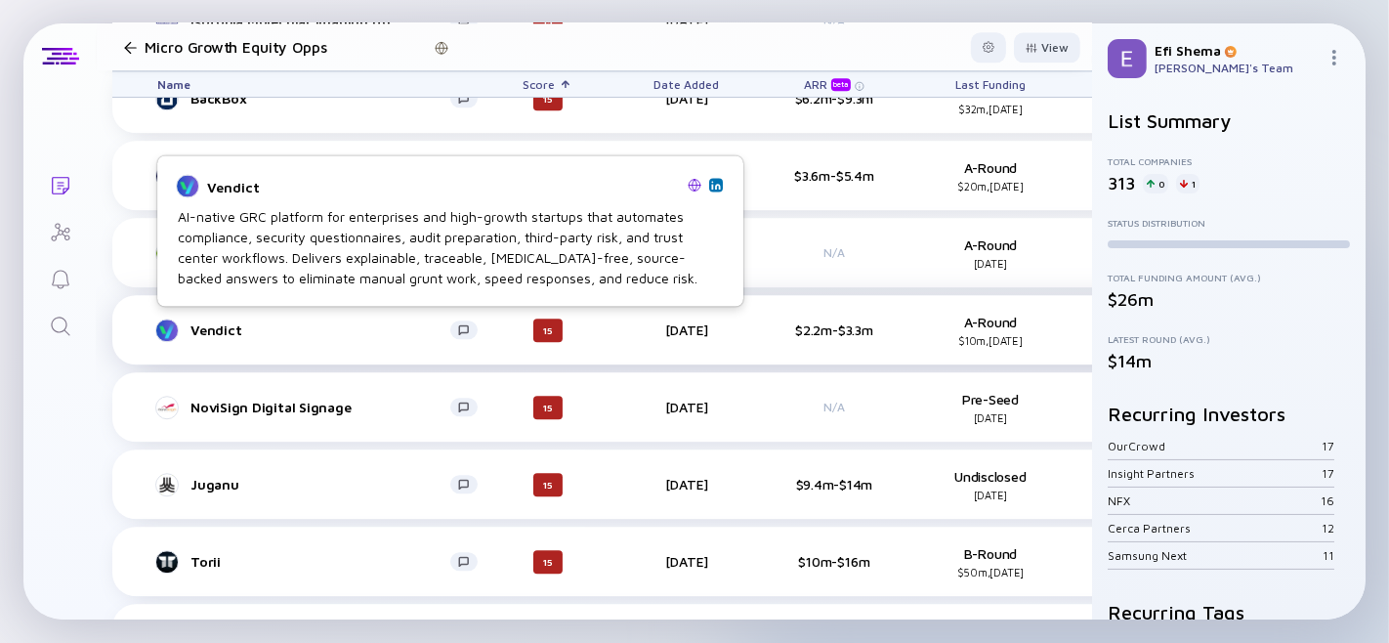
click at [230, 328] on div "Vendict" at bounding box center [320, 329] width 260 height 17
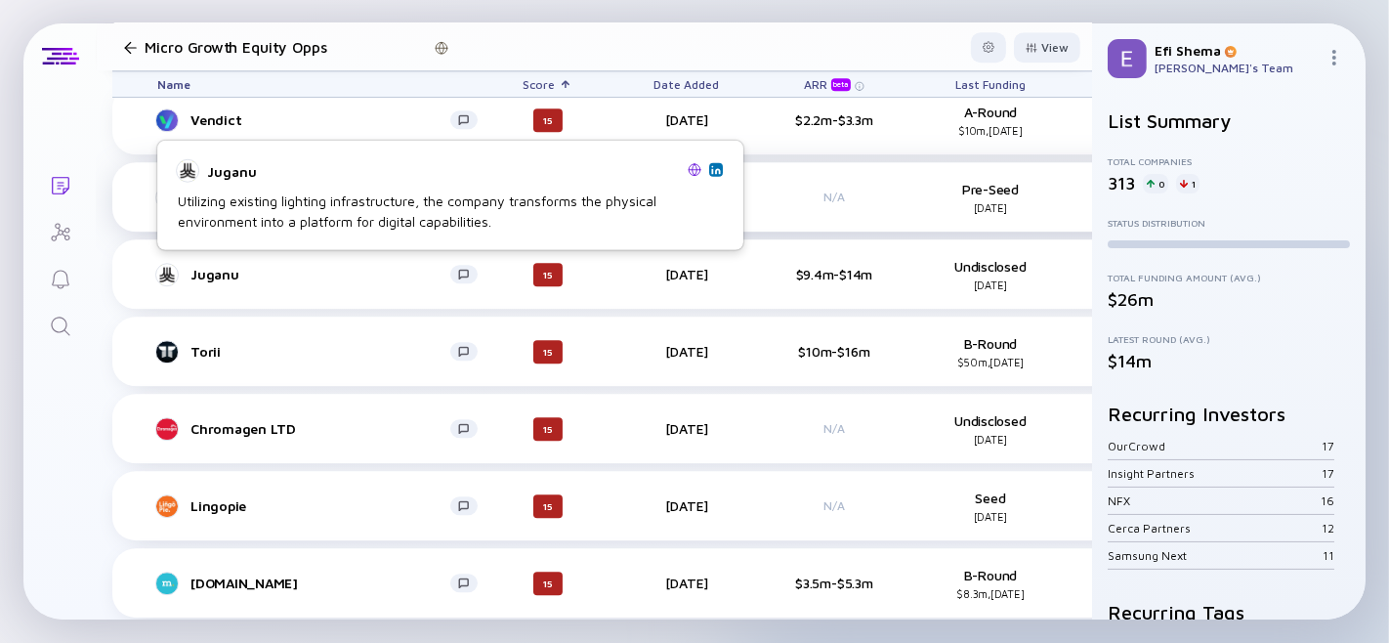
scroll to position [4508, 0]
click at [206, 271] on div "Juganu" at bounding box center [320, 273] width 260 height 17
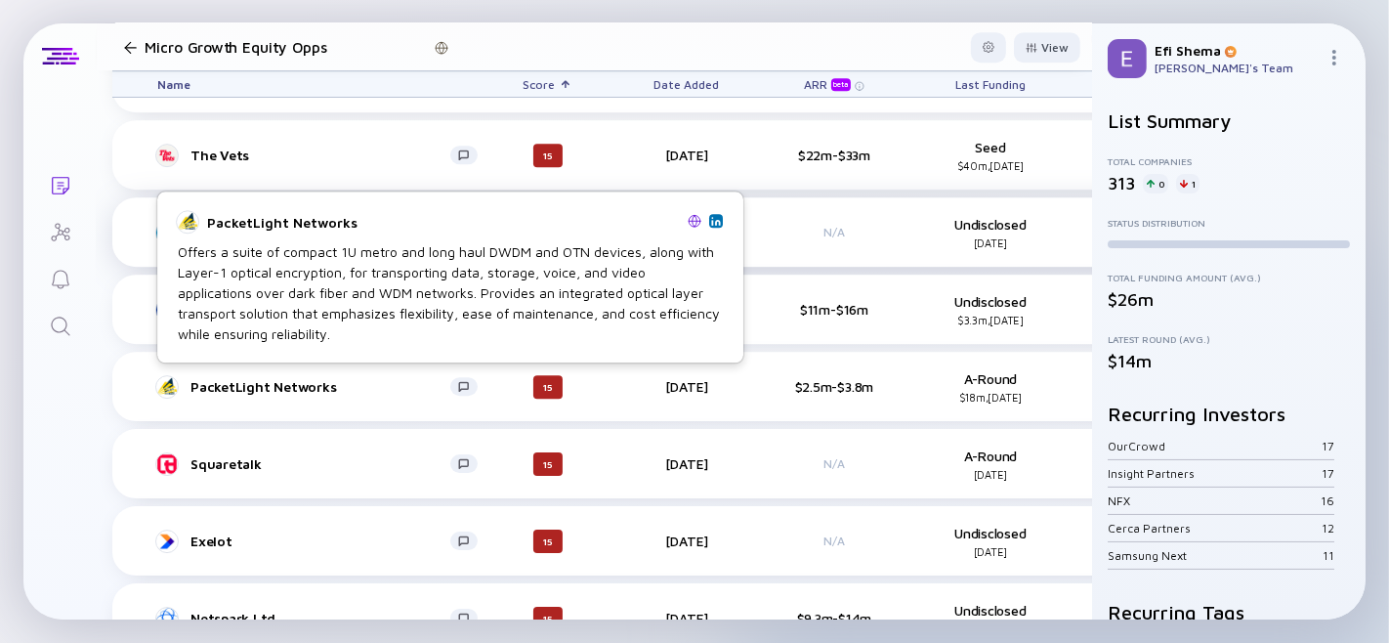
scroll to position [5094, 0]
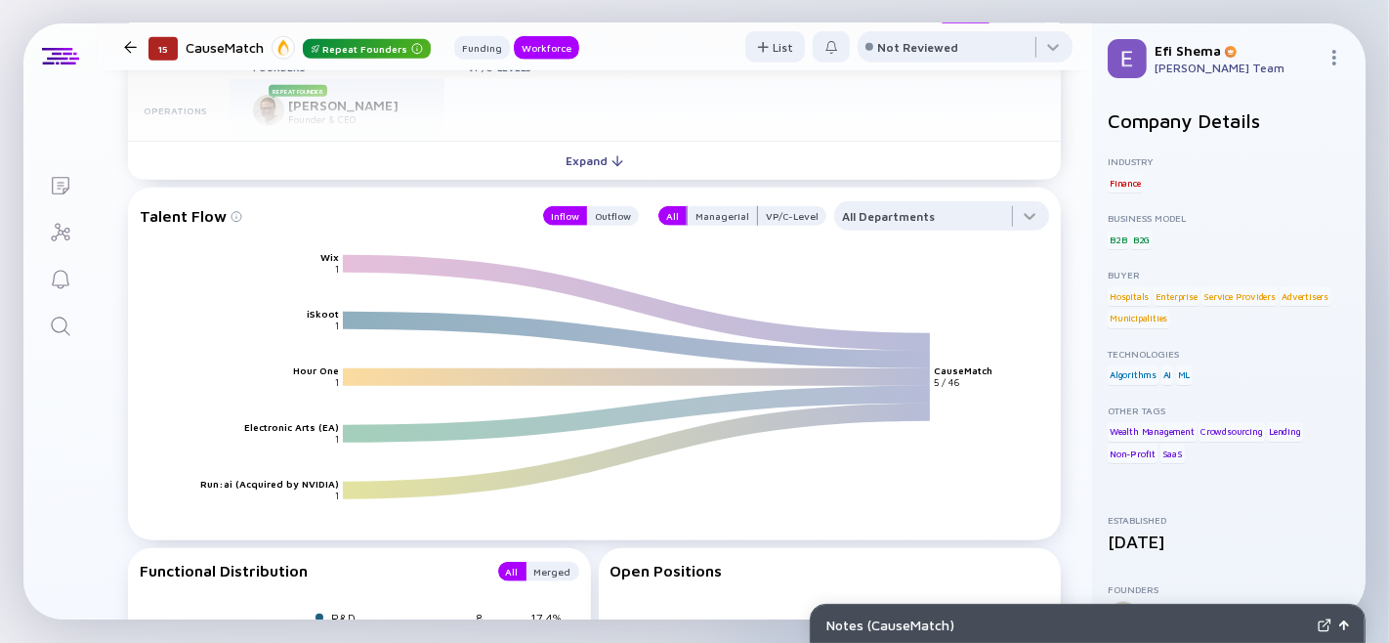
scroll to position [1612, 0]
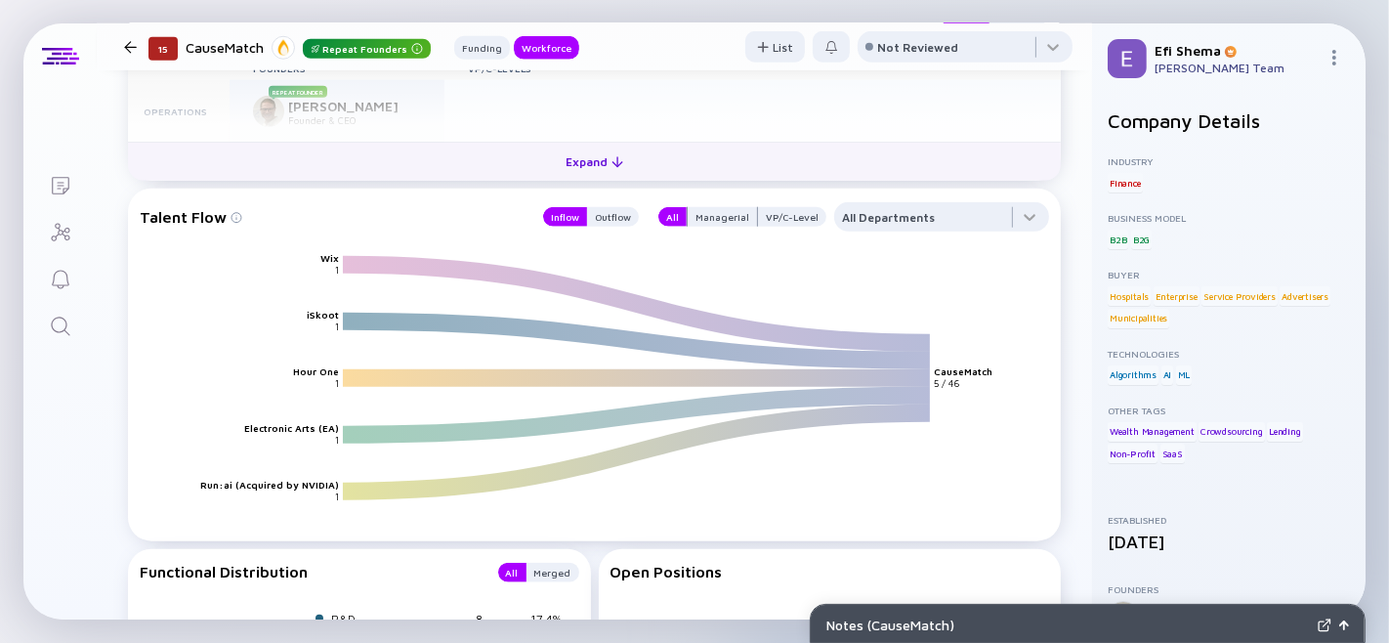
click at [599, 177] on div "Expand" at bounding box center [594, 161] width 81 height 30
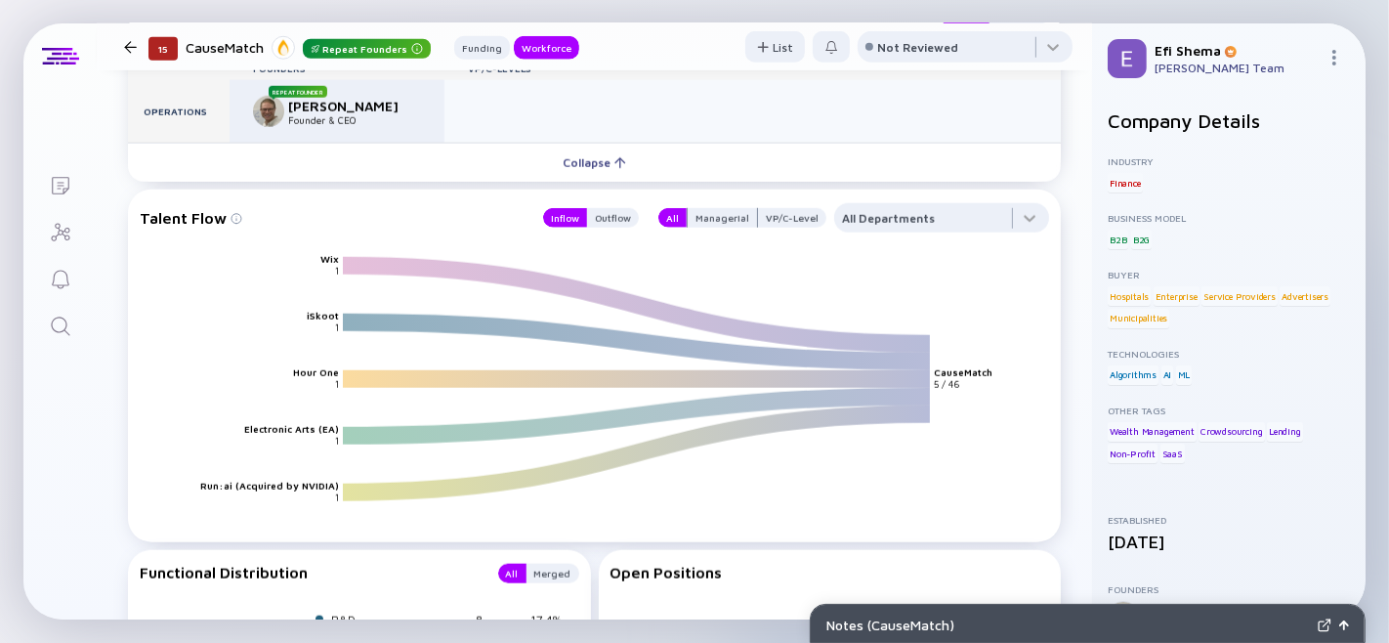
drag, startPoint x: 404, startPoint y: 148, endPoint x: 271, endPoint y: 151, distance: 133.8
type textarea "REPEAT FOUNDER Joseph Bornstein"
click at [271, 127] on div "Repeat Founder Joseph Bornstein Founder & CEO" at bounding box center [335, 111] width 164 height 31
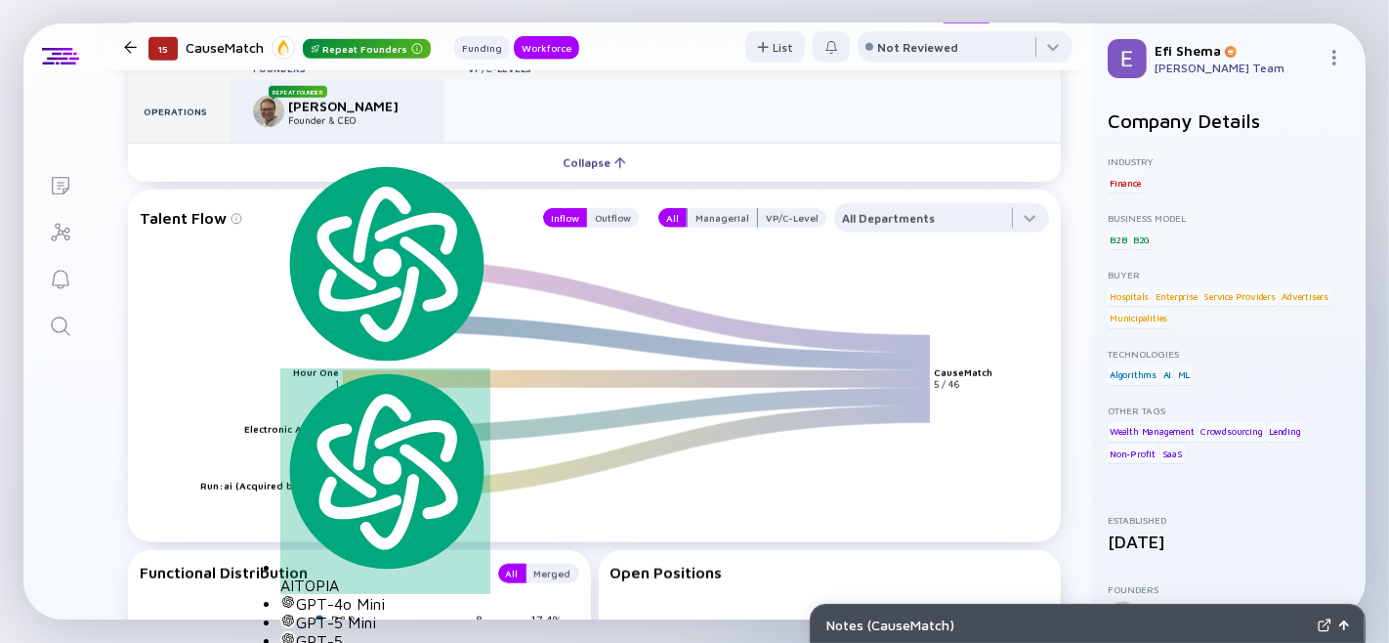
copy div "Repeat Founder Joseph Bornstein"
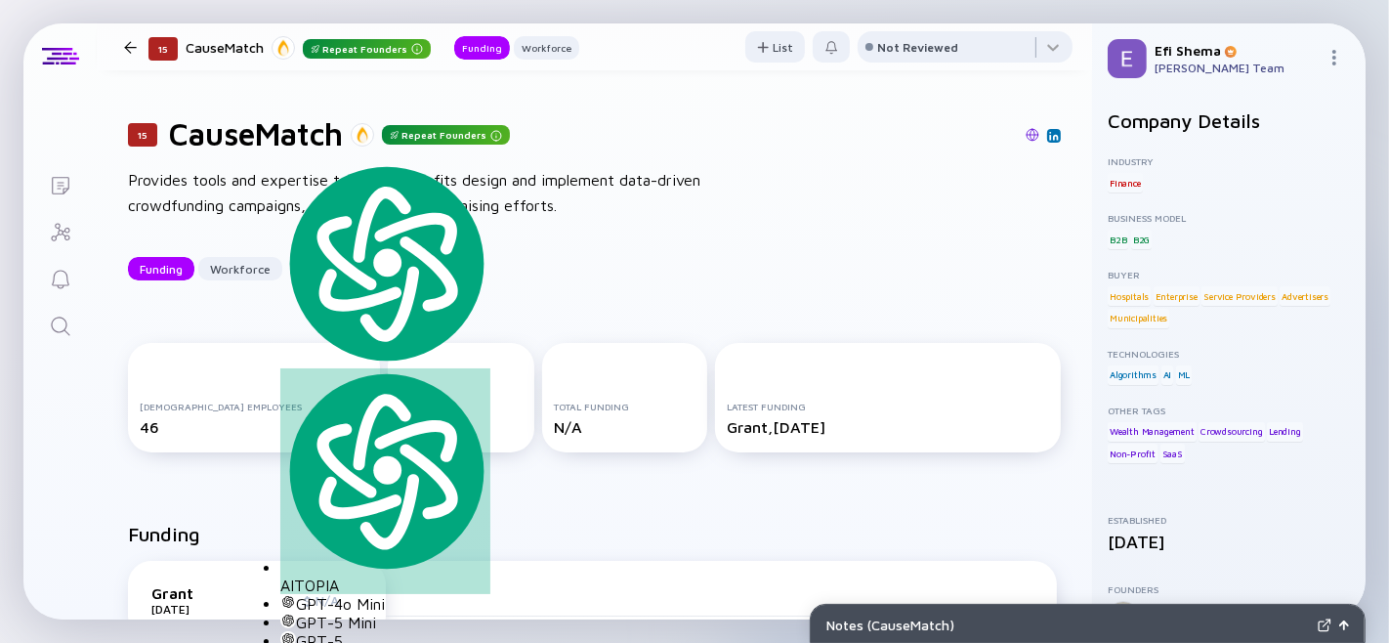
scroll to position [0, 0]
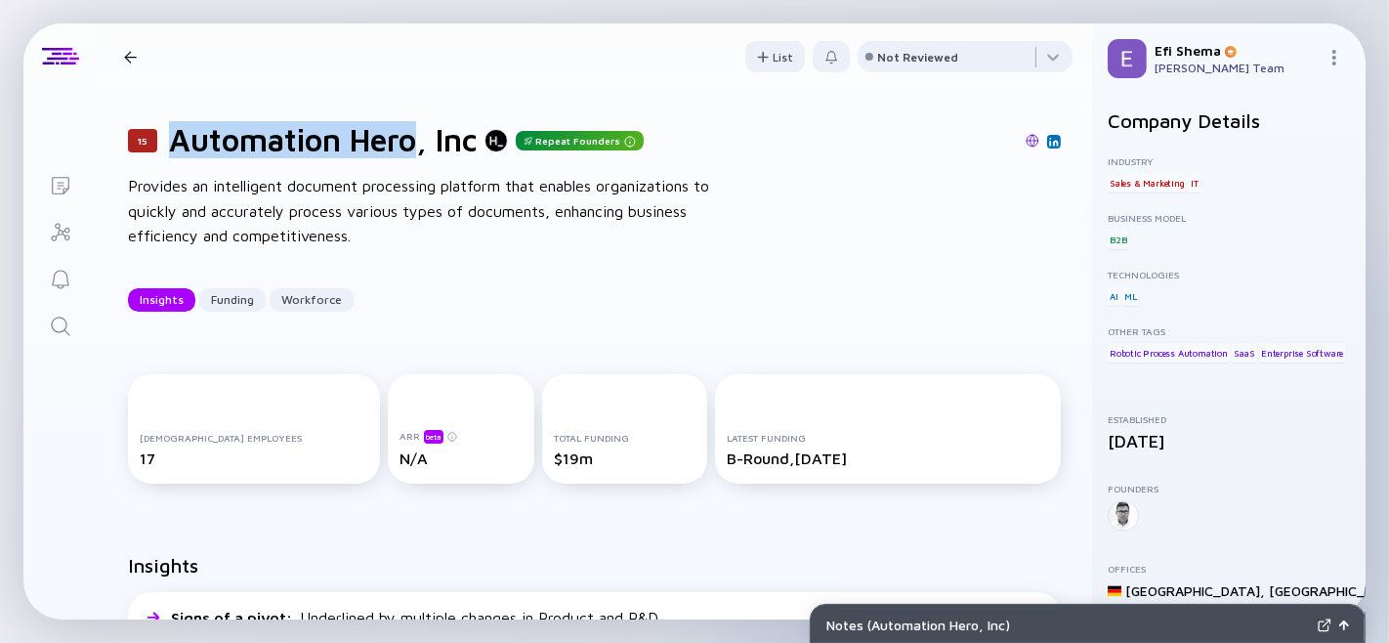
drag, startPoint x: 161, startPoint y: 139, endPoint x: 413, endPoint y: 138, distance: 252.0
type textarea "Automation Hero"
click at [414, 139] on div "15 Automation Hero, Inc Repeat Founders" at bounding box center [594, 139] width 933 height 37
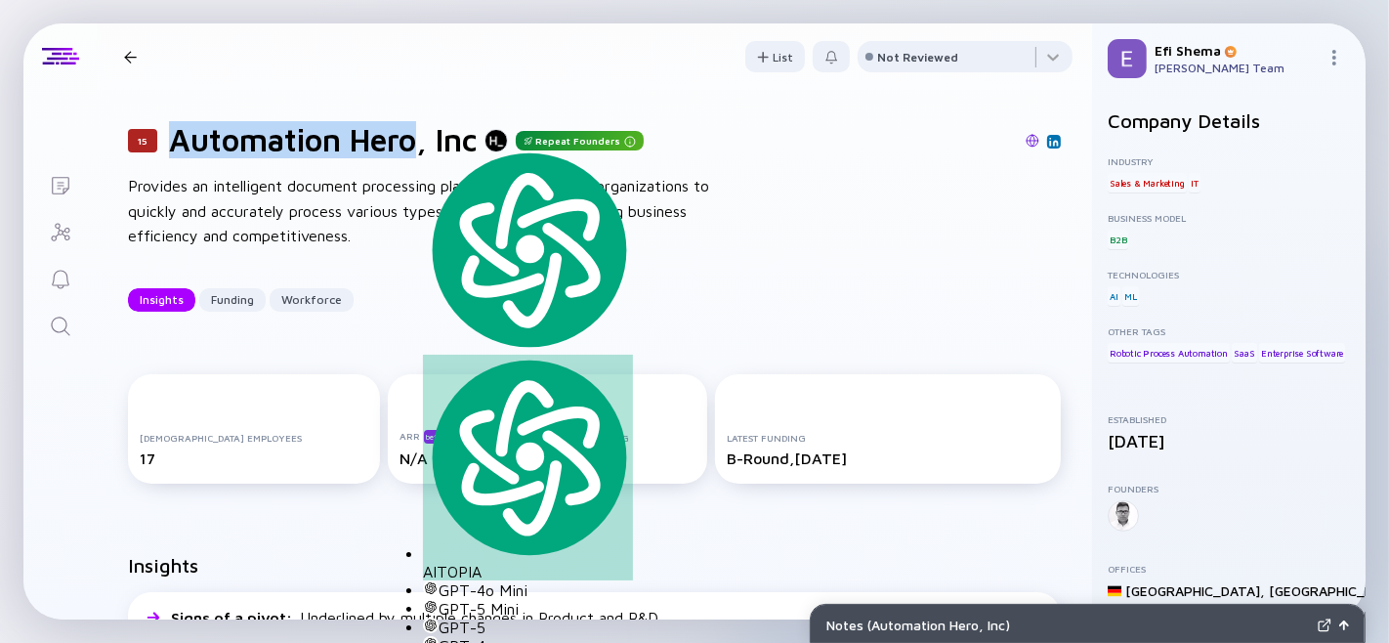
copy div "Automation Hero"
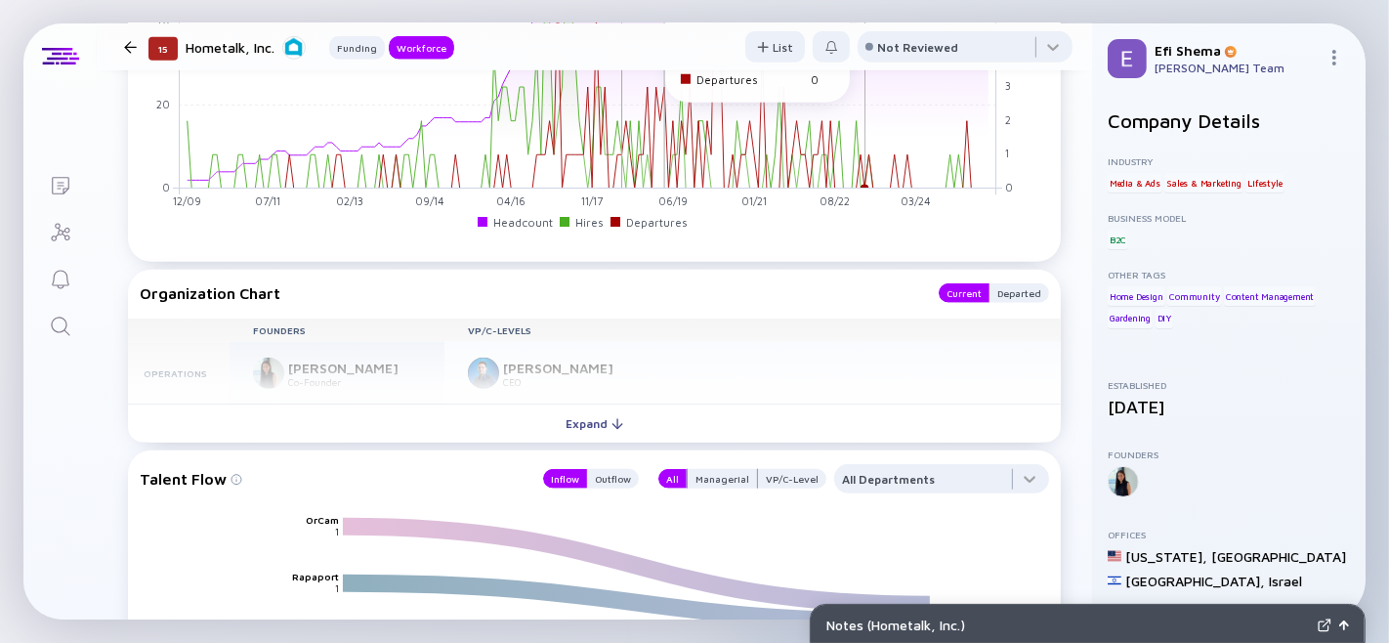
scroll to position [1483, 0]
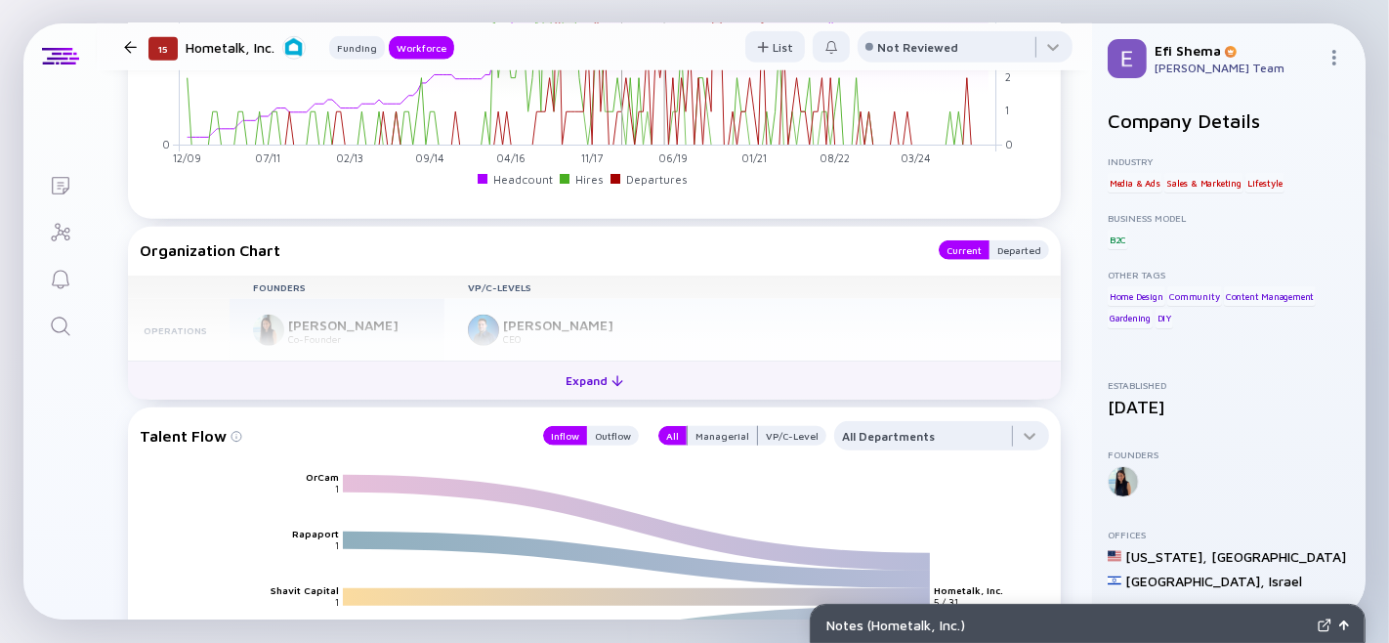
click at [615, 396] on div "Expand" at bounding box center [594, 380] width 81 height 30
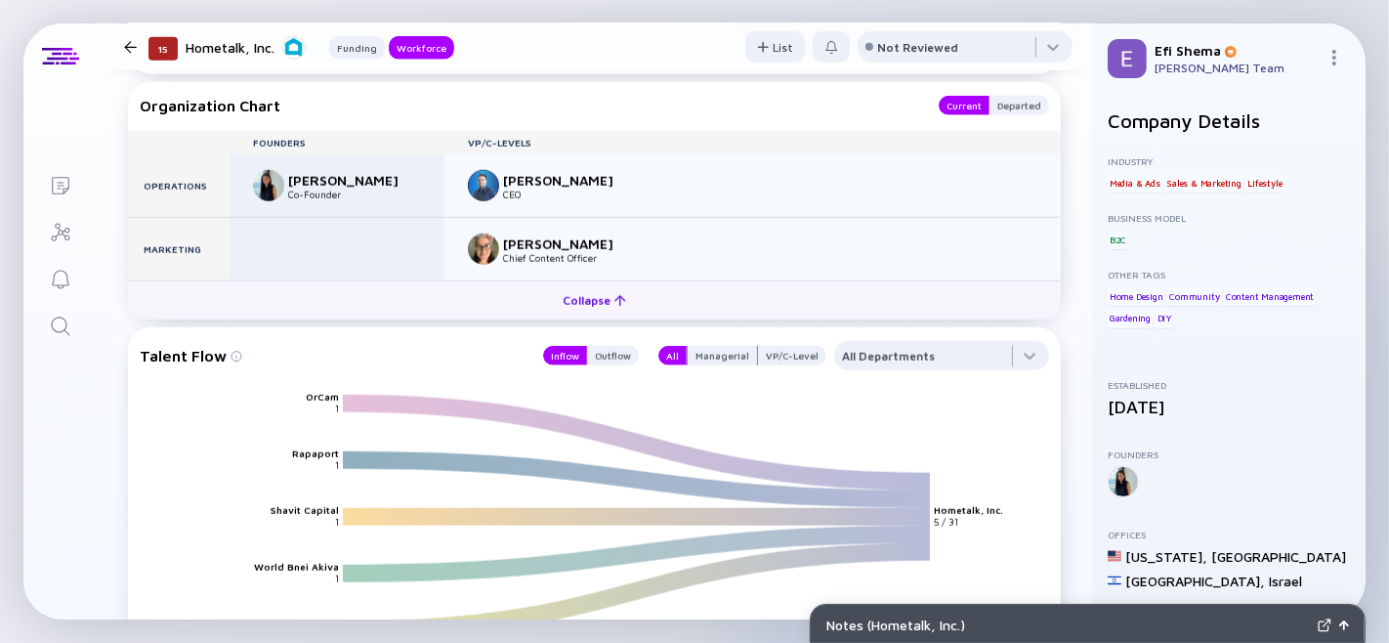
scroll to position [1595, 0]
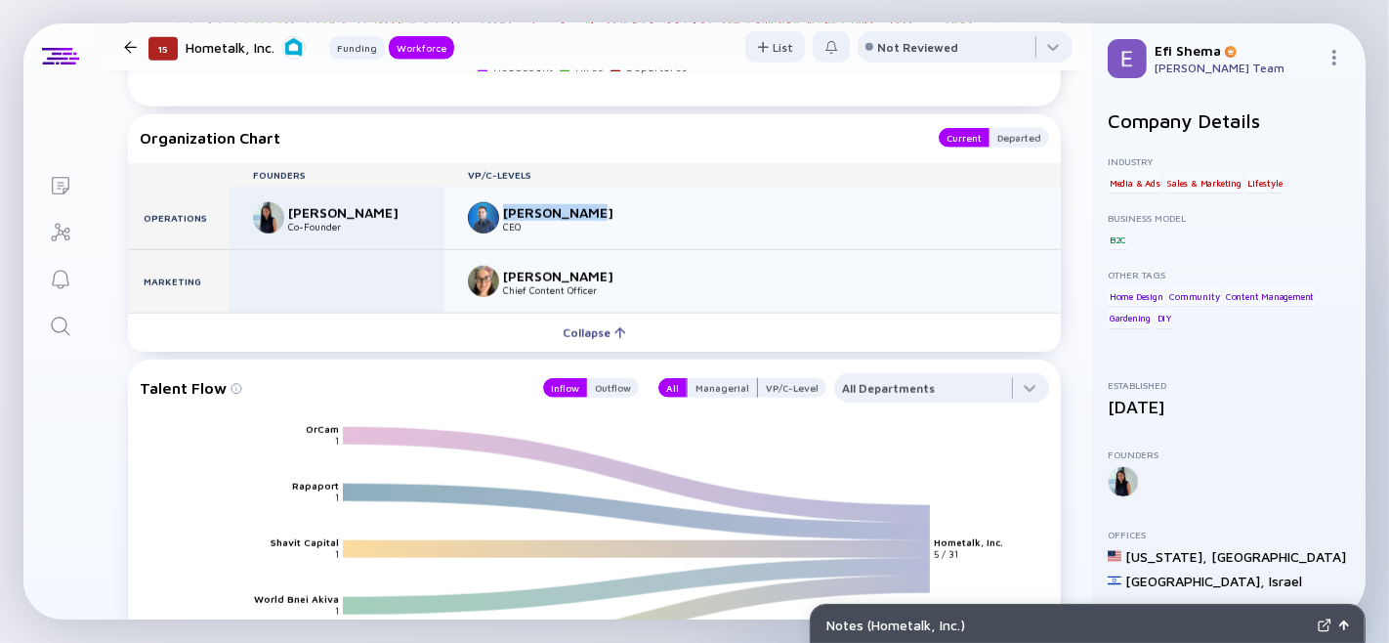
drag, startPoint x: 506, startPoint y: 258, endPoint x: 618, endPoint y: 262, distance: 112.4
type textarea "Ezra Menaged"
click at [618, 221] on div "Ezra Menaged" at bounding box center [567, 212] width 129 height 17
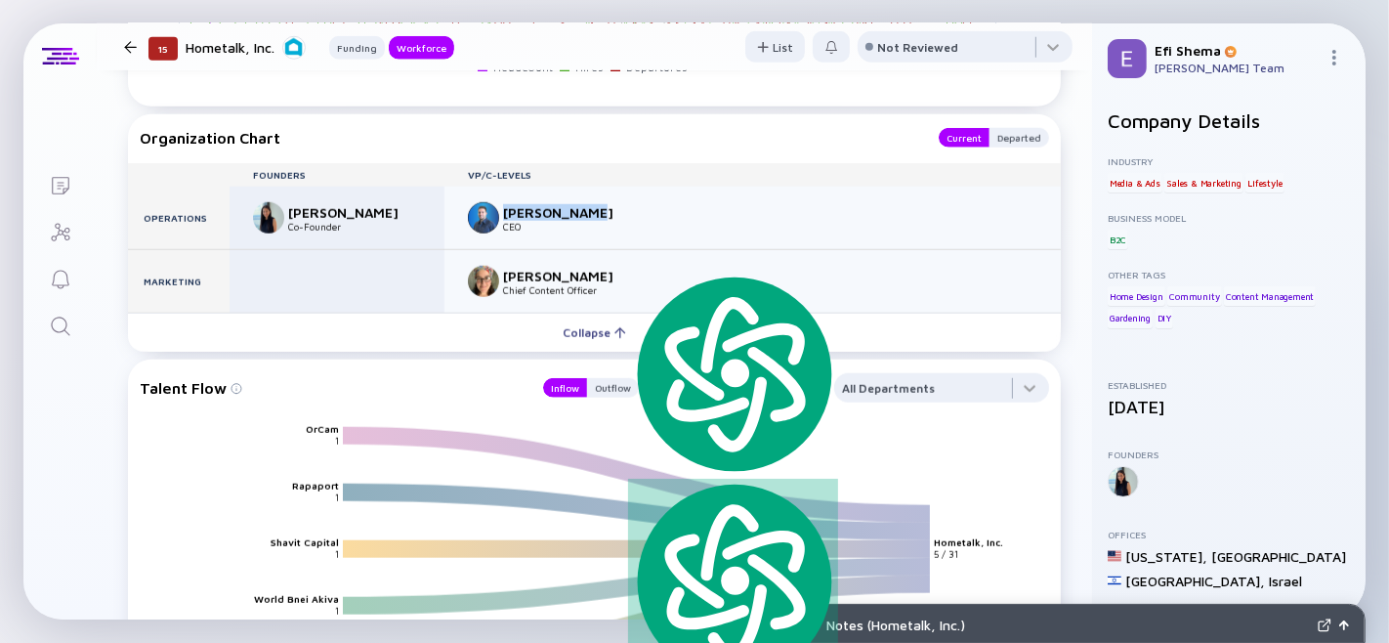
copy div "Ezra Menaged"
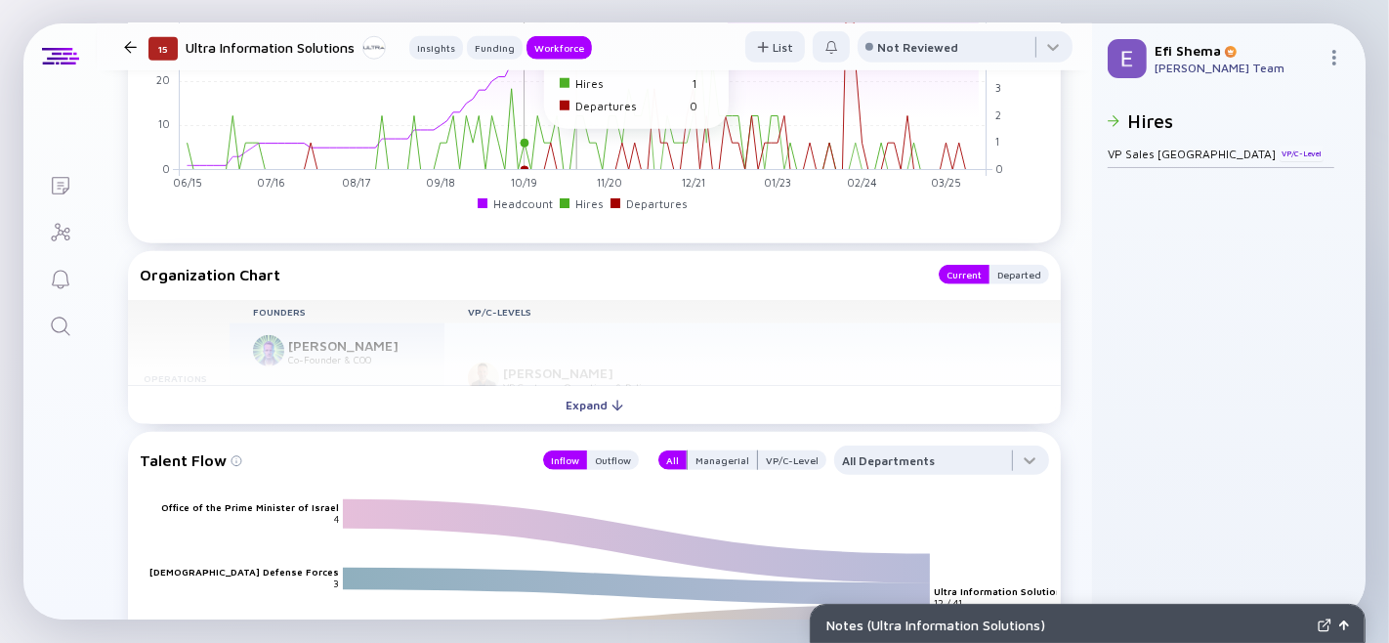
scroll to position [1587, 0]
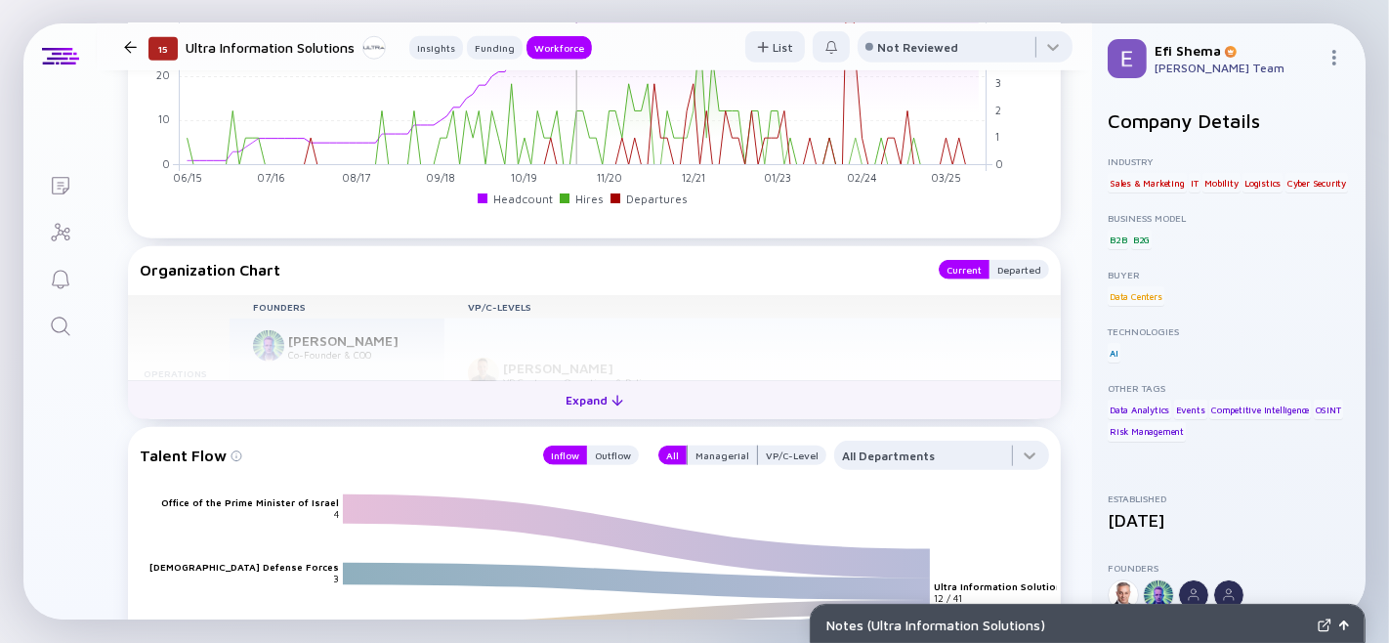
click at [554, 415] on div "Expand" at bounding box center [594, 400] width 81 height 30
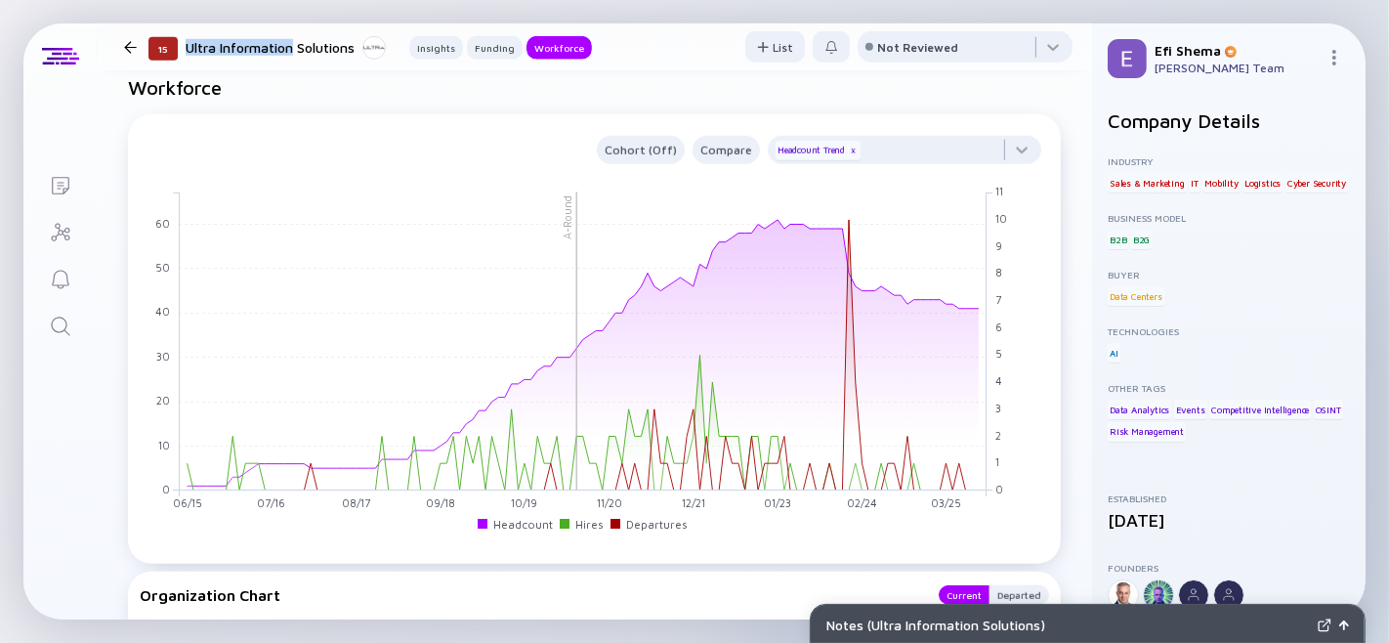
scroll to position [1217, 0]
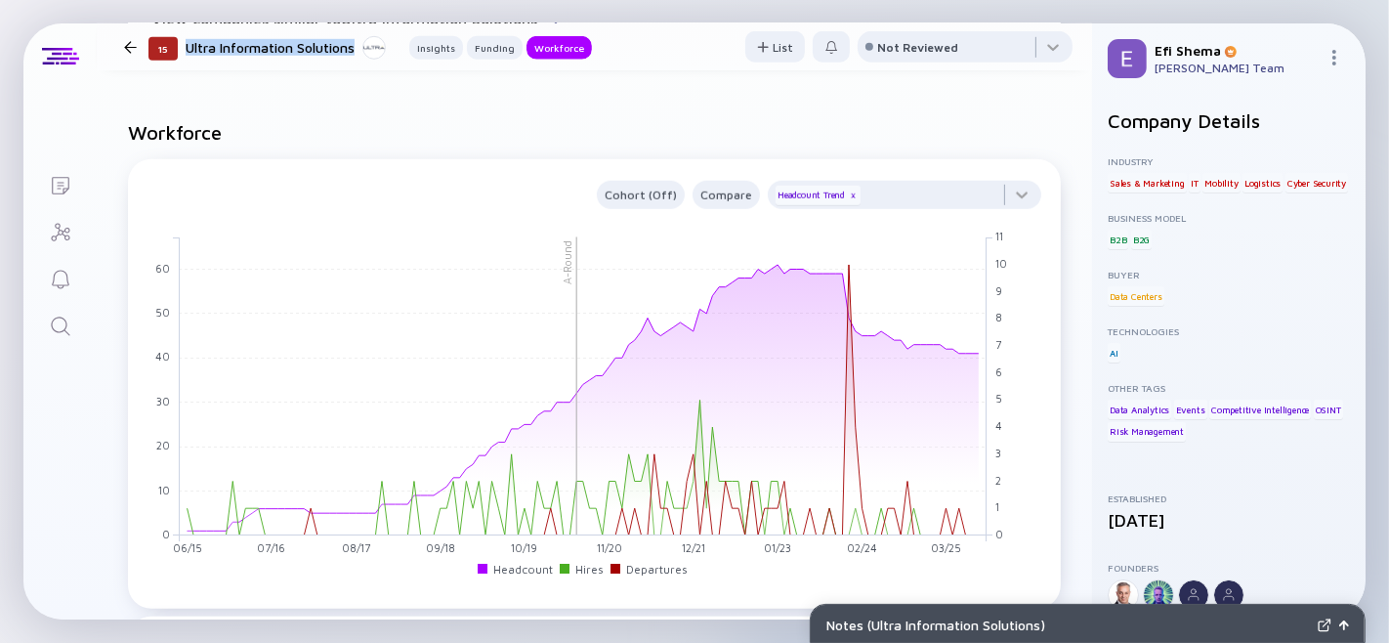
drag, startPoint x: 189, startPoint y: 44, endPoint x: 355, endPoint y: 47, distance: 165.1
type textarea "Ultra Information Solutions"
click at [355, 47] on div "Ultra Information Solutions" at bounding box center [286, 47] width 200 height 24
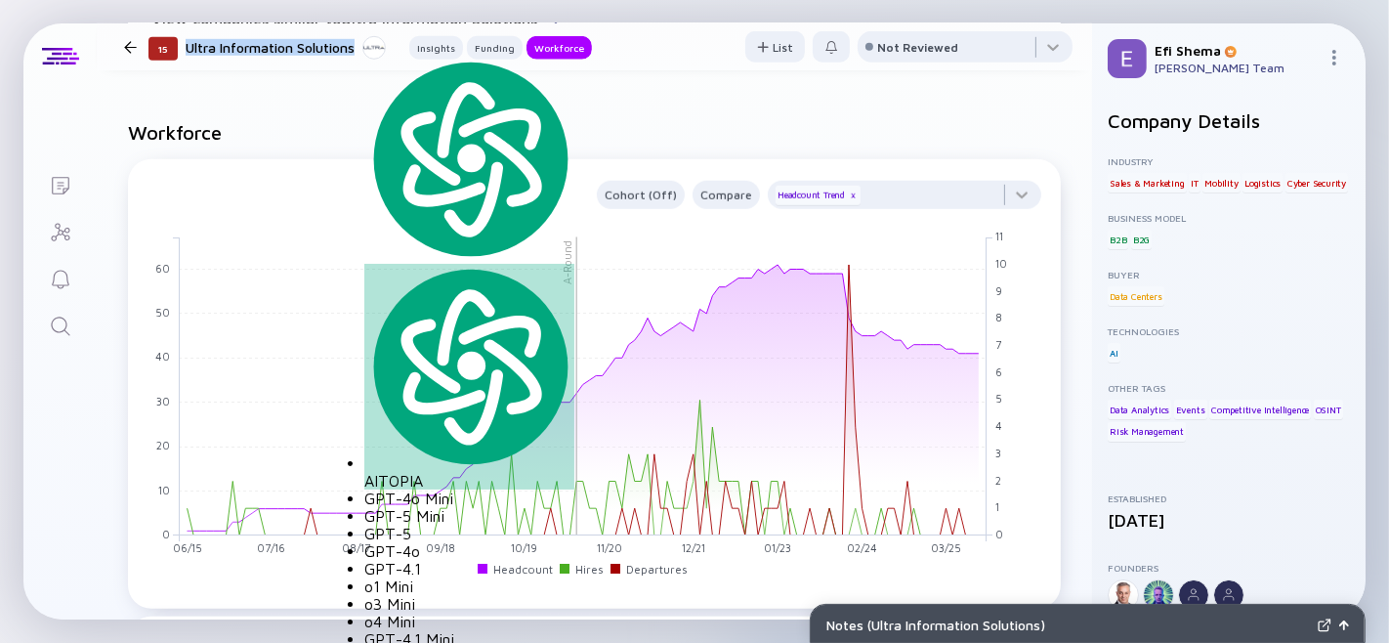
copy div "Ultra Information Solutions"
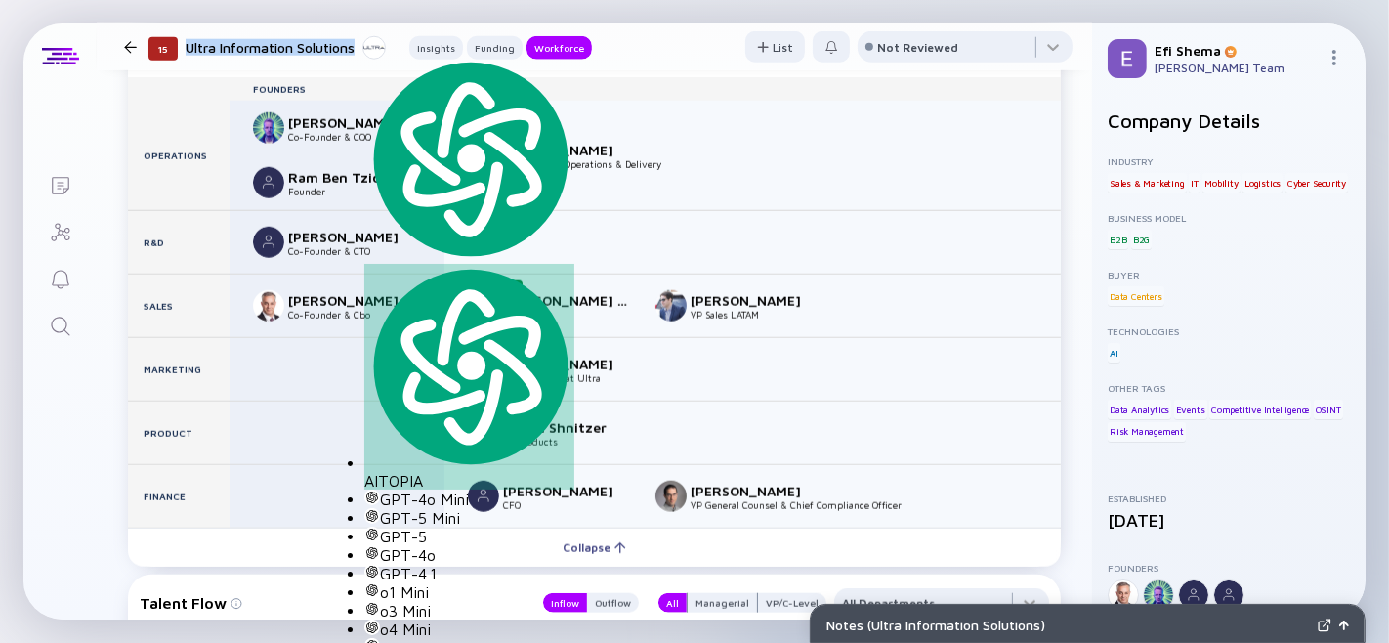
scroll to position [1807, 0]
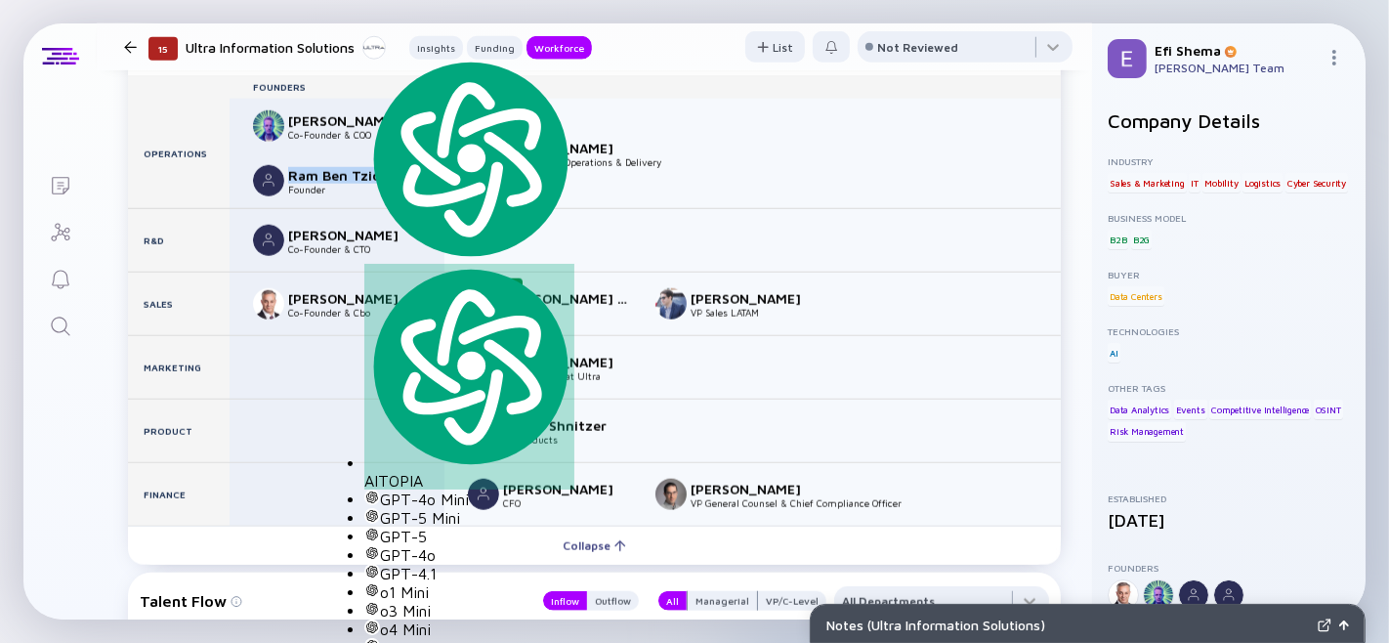
drag, startPoint x: 288, startPoint y: 230, endPoint x: 388, endPoint y: 222, distance: 100.0
click at [388, 184] on div "Ram Ben Tzion" at bounding box center [352, 175] width 129 height 17
copy div "Ram Ben Tzion"
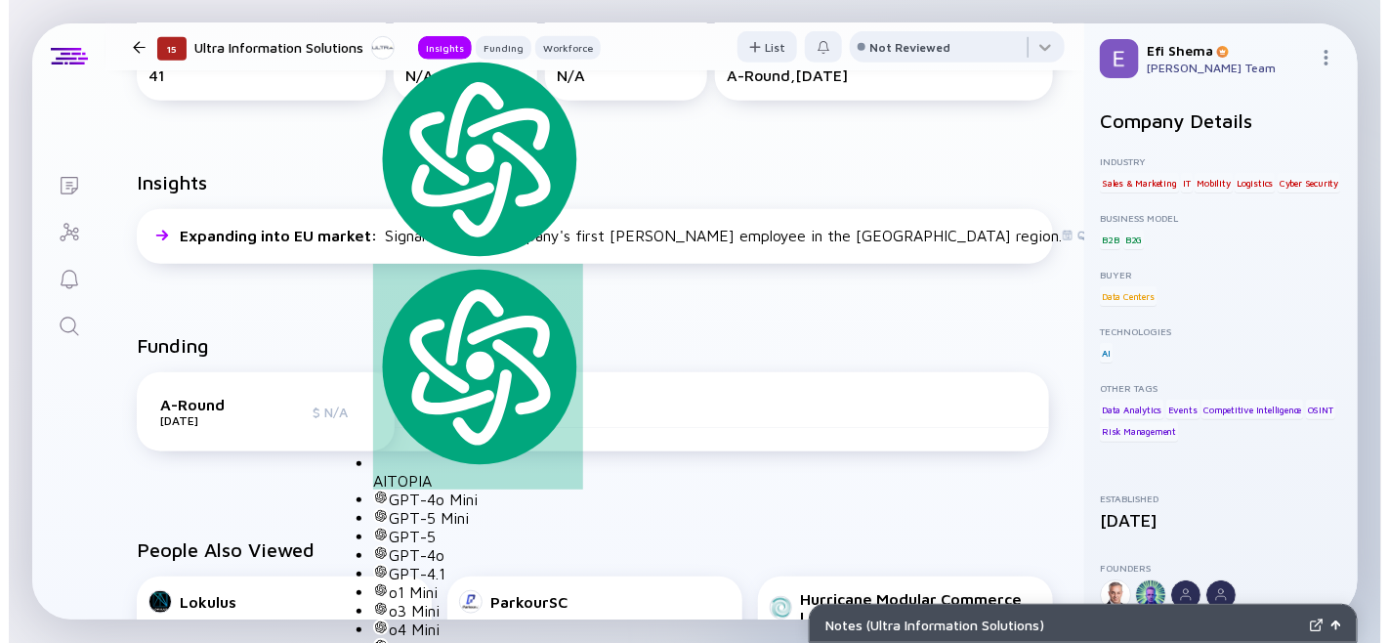
scroll to position [0, 0]
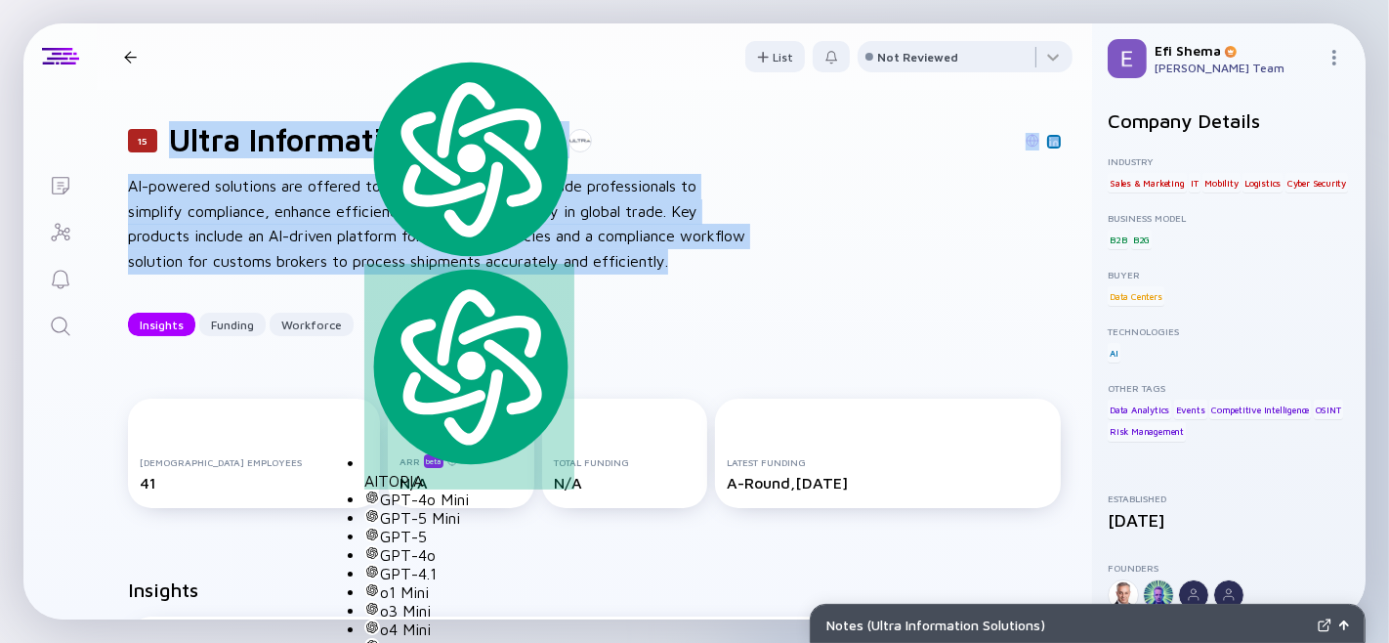
drag, startPoint x: 178, startPoint y: 145, endPoint x: 757, endPoint y: 268, distance: 592.1
click at [757, 268] on div "15 Ultra Information Solutions AI-powered solutions are offered to customs agen…" at bounding box center [594, 228] width 995 height 277
copy div "Ultra Information Solutions AI-powered solutions are offered to customs agencie…"
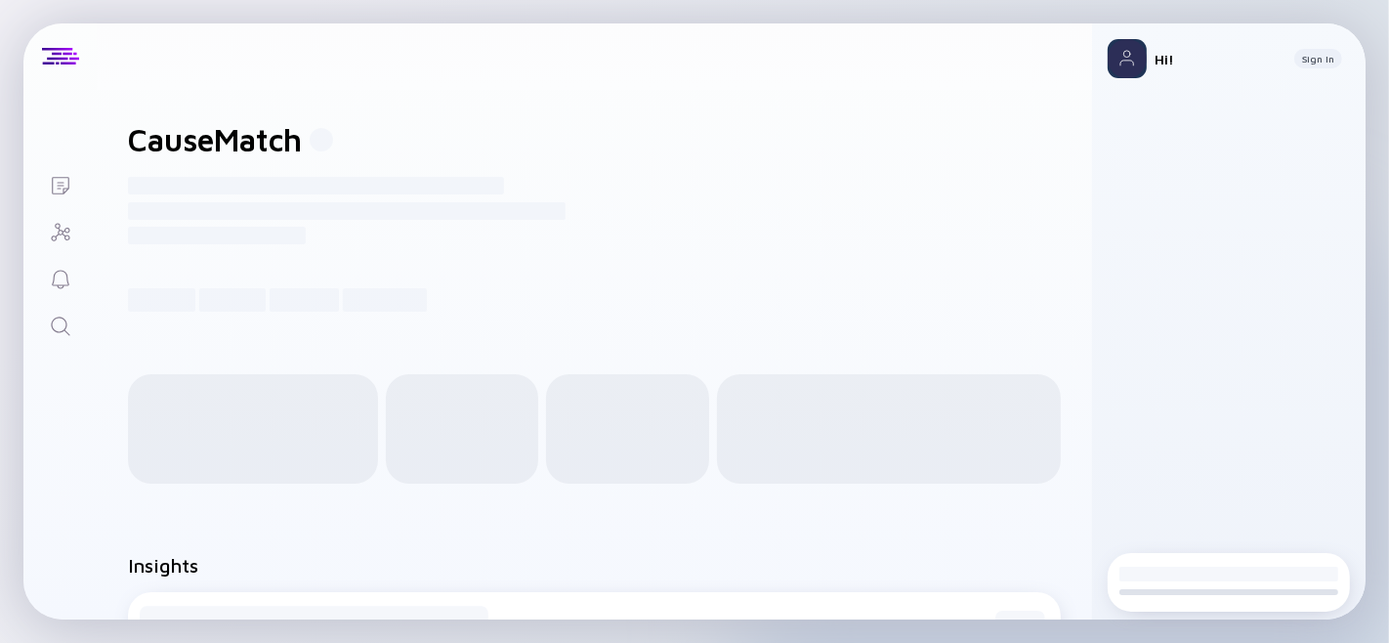
scroll to position [1, 0]
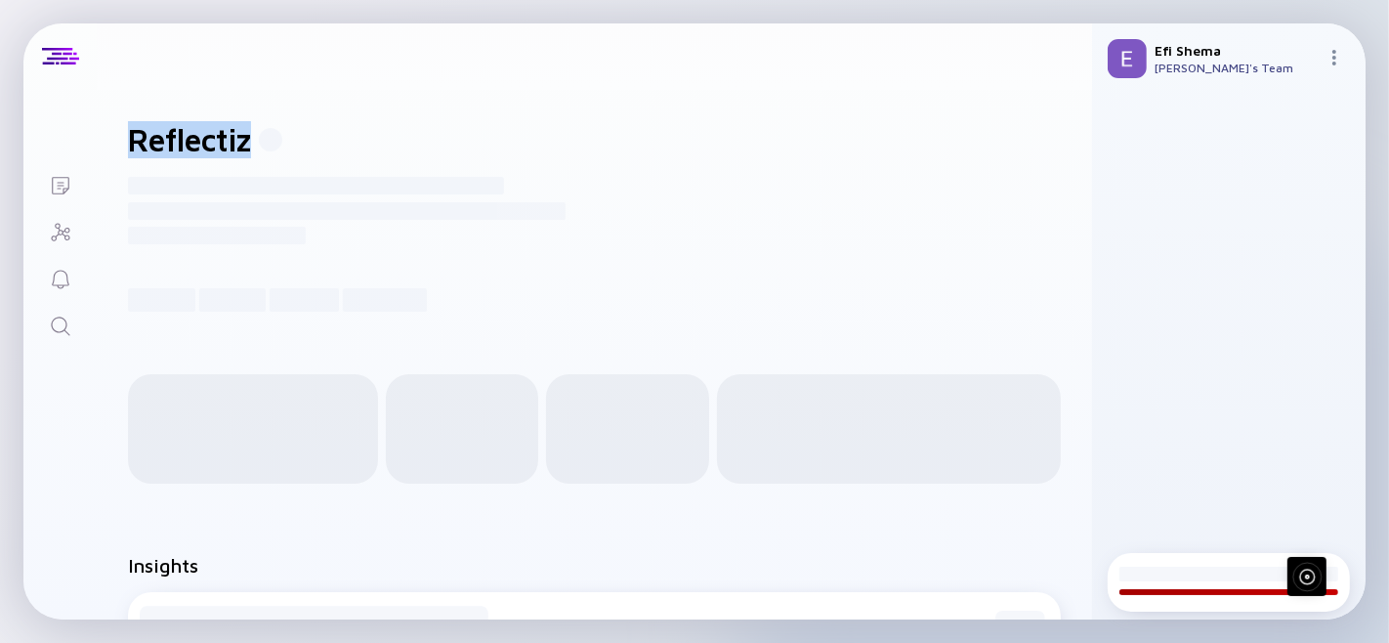
type textarea "Reflectiz"
click at [276, 125] on div "Reflectiz ------------------------------------------------------- -------------…" at bounding box center [594, 216] width 995 height 253
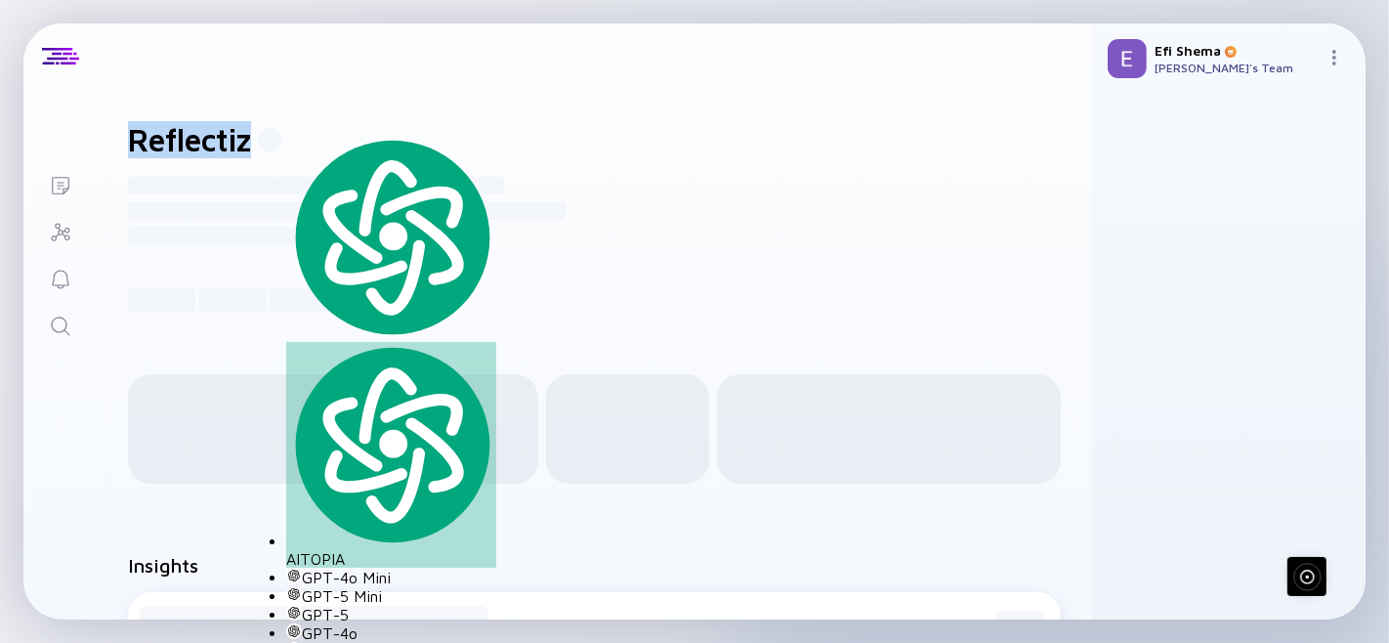
copy div "Reflectiz"
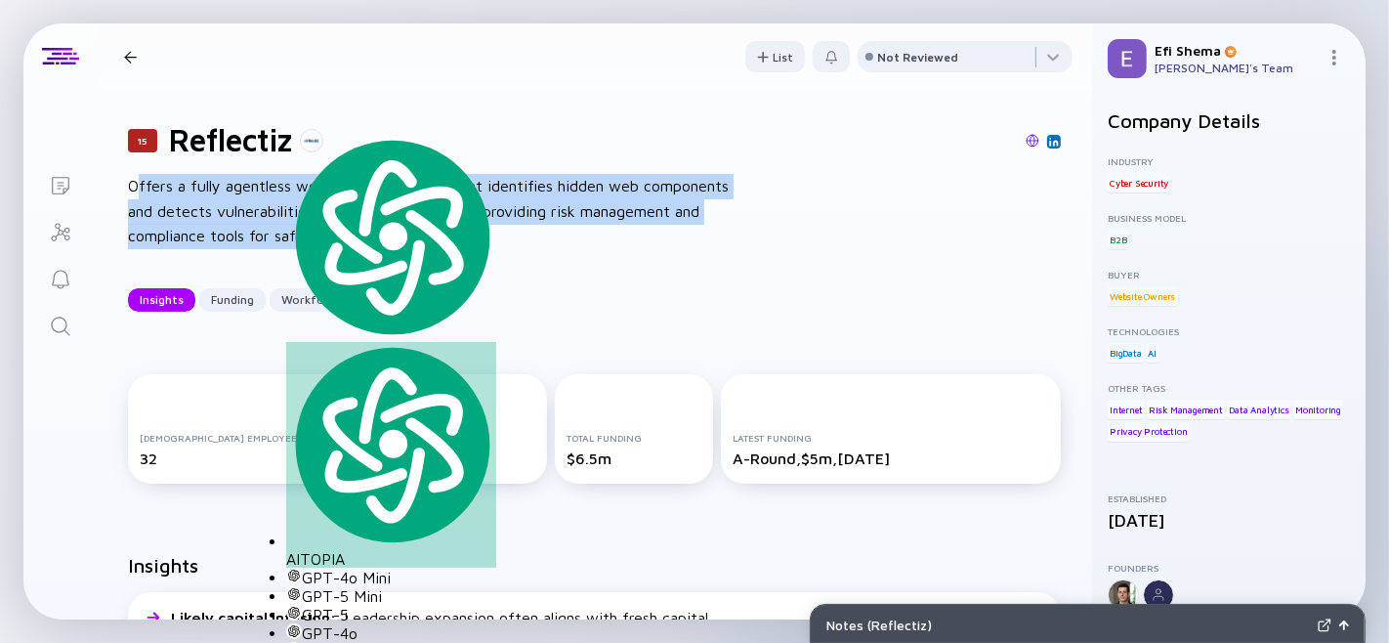
drag, startPoint x: 135, startPoint y: 190, endPoint x: 451, endPoint y: 242, distance: 320.6
click at [451, 242] on div "Offers a fully agentless web security solution that identifies hidden web compo…" at bounding box center [440, 211] width 625 height 75
copy div "ffers a fully agentless web security solution that identifies hidden web compon…"
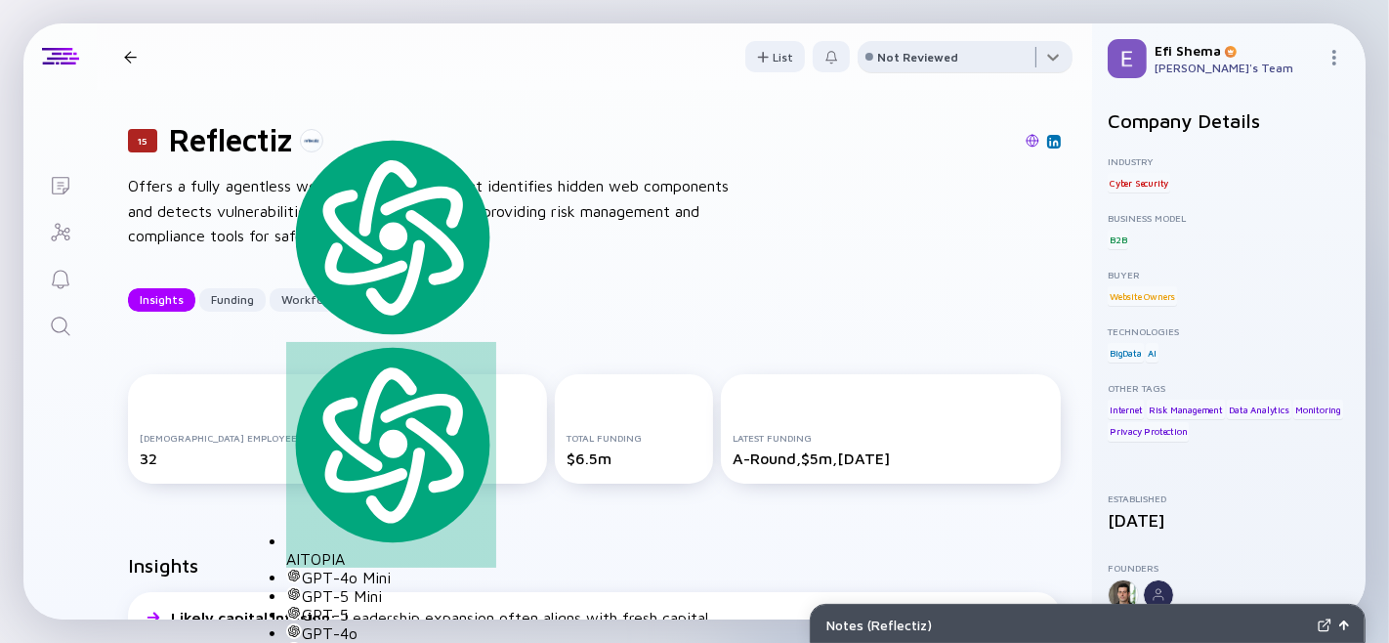
click at [918, 66] on div at bounding box center [965, 60] width 215 height 39
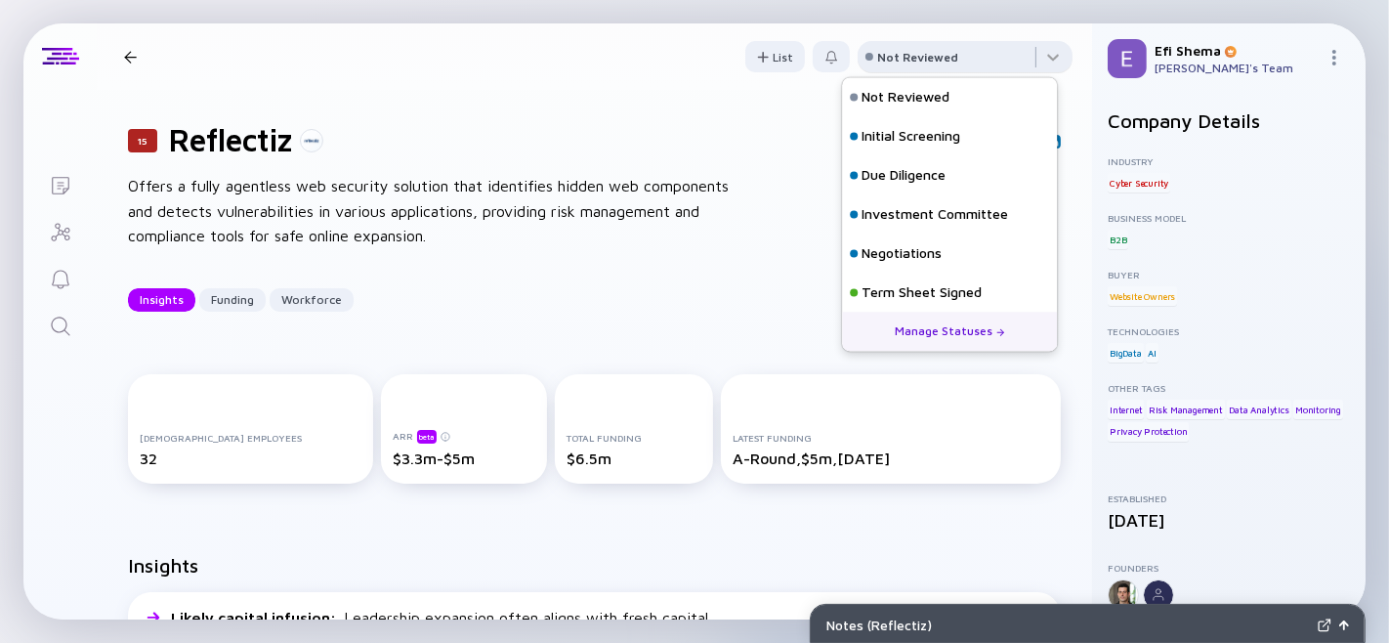
click at [911, 50] on div "Not Reviewed" at bounding box center [917, 57] width 81 height 15
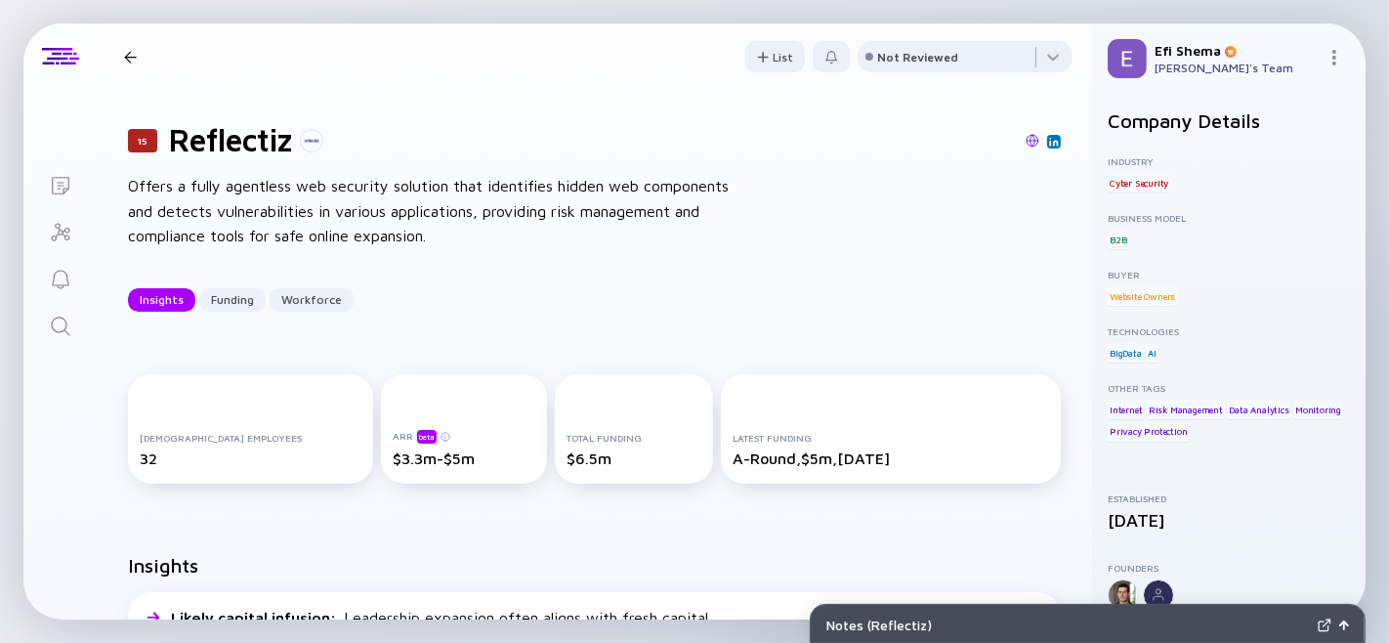
click at [56, 314] on icon "Search" at bounding box center [60, 325] width 23 height 23
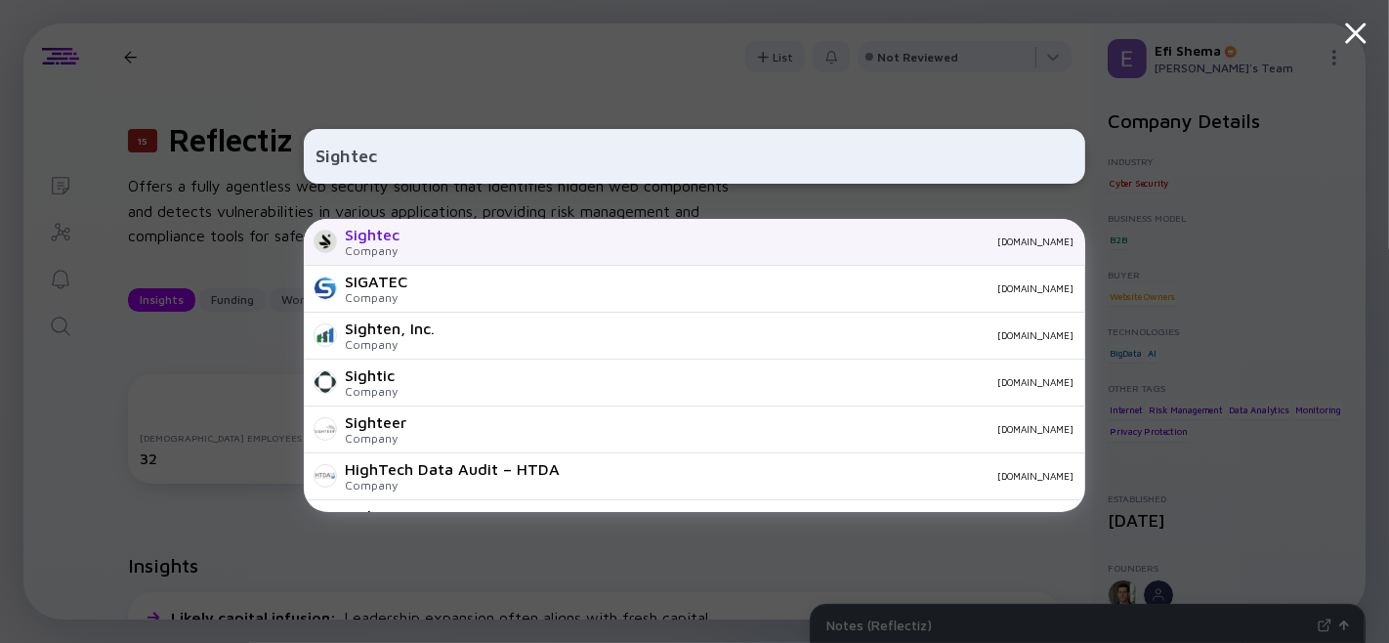
type input "Sightec"
click at [412, 242] on div "Sightec Company sightec.com" at bounding box center [694, 242] width 781 height 47
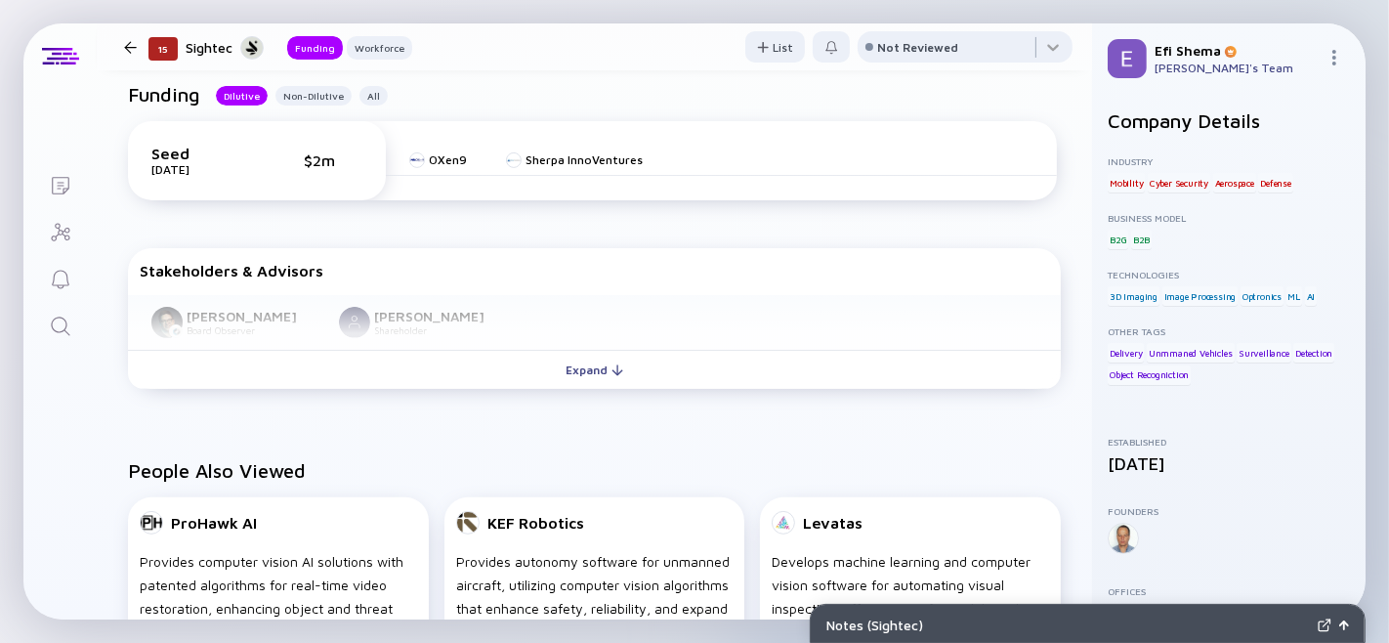
scroll to position [472, 0]
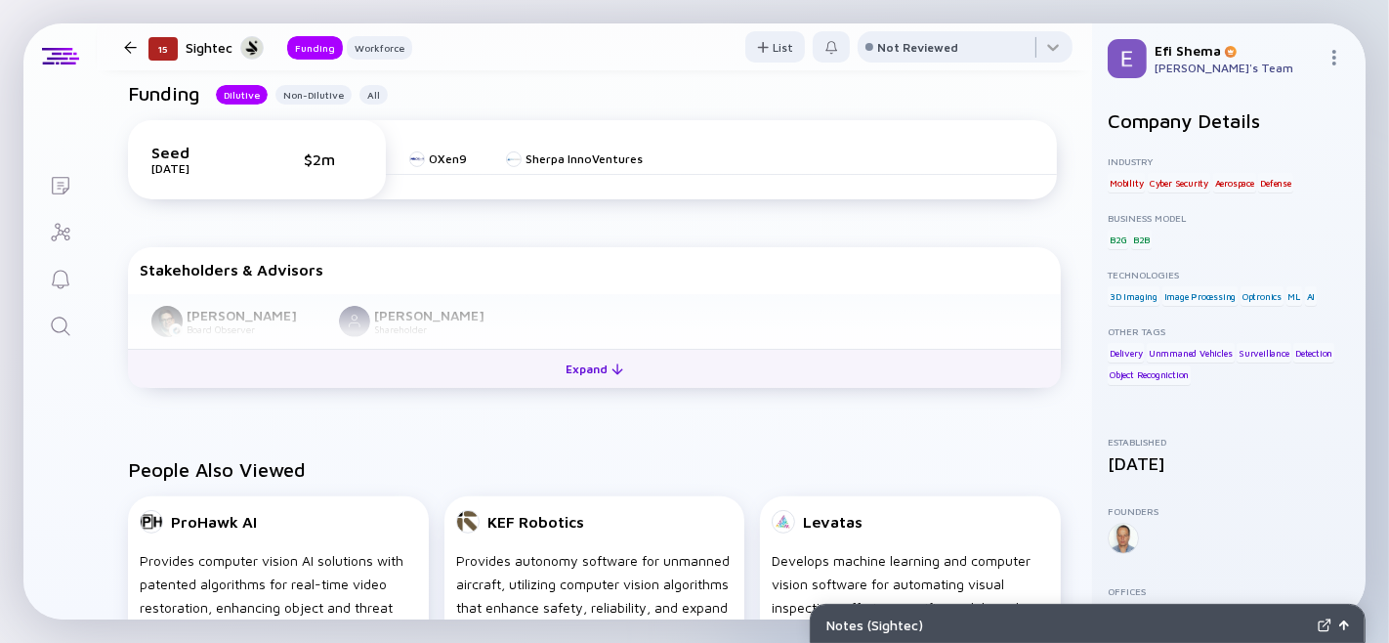
click at [571, 384] on div "Expand" at bounding box center [594, 369] width 81 height 30
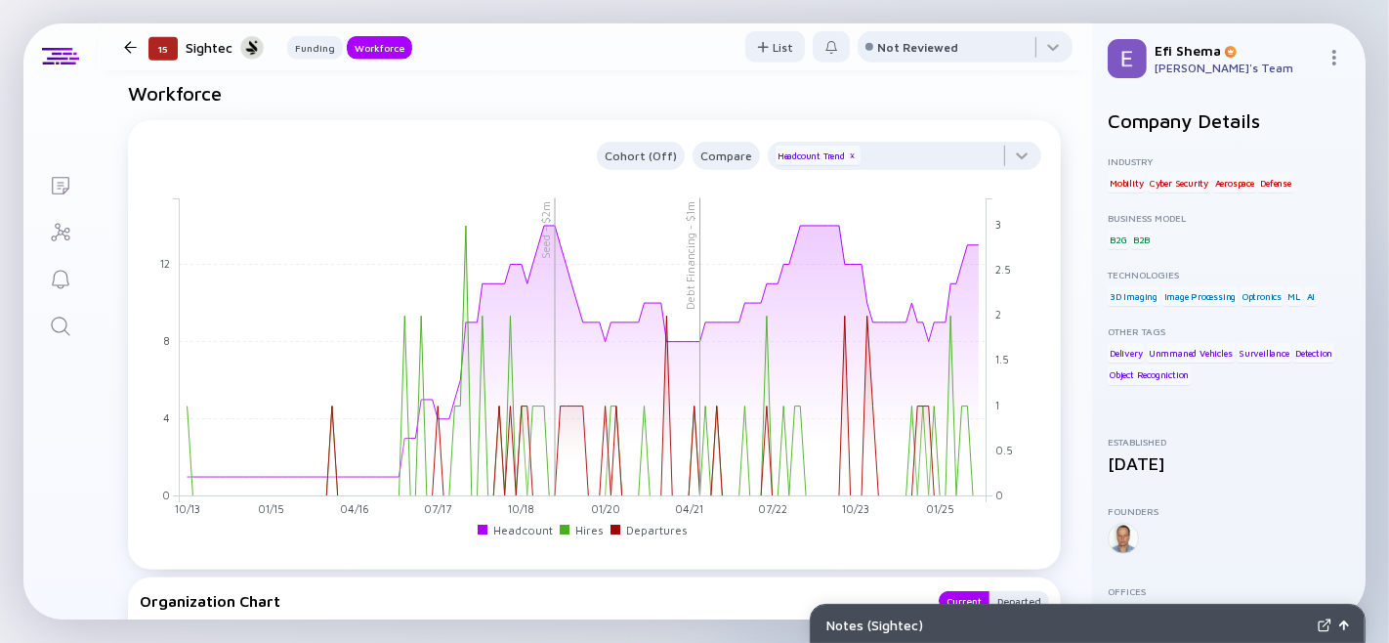
scroll to position [1233, 0]
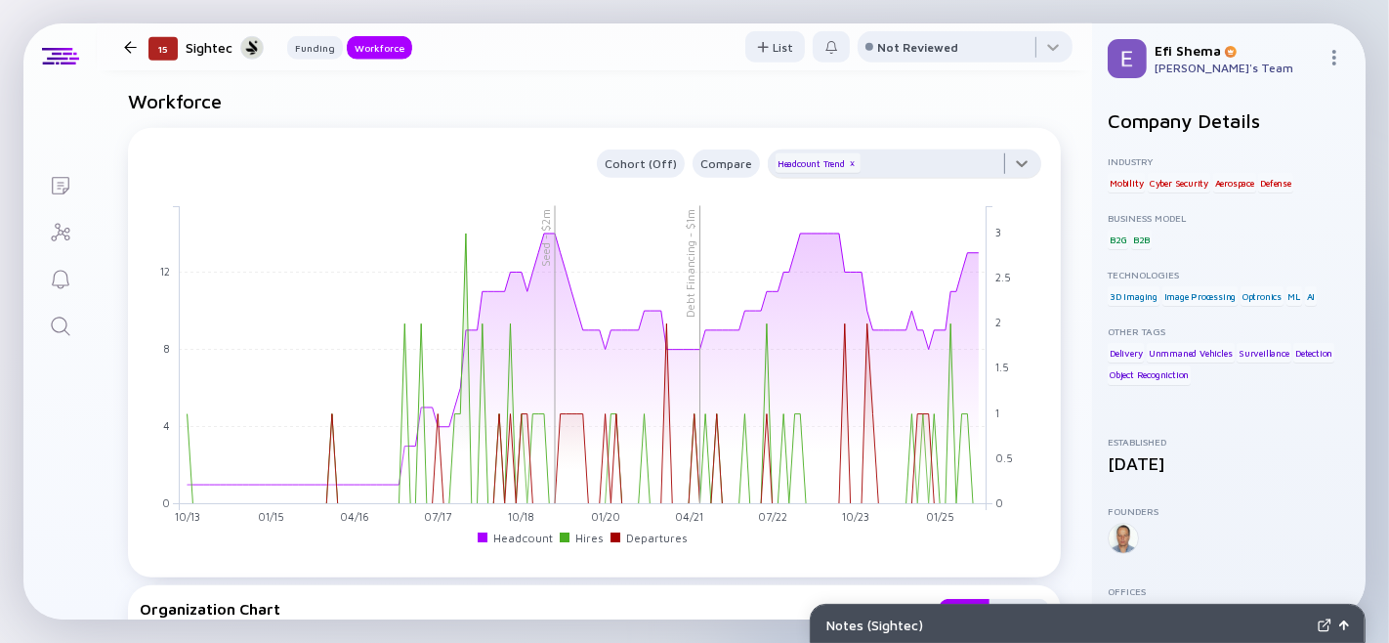
click at [1007, 188] on div at bounding box center [904, 168] width 273 height 39
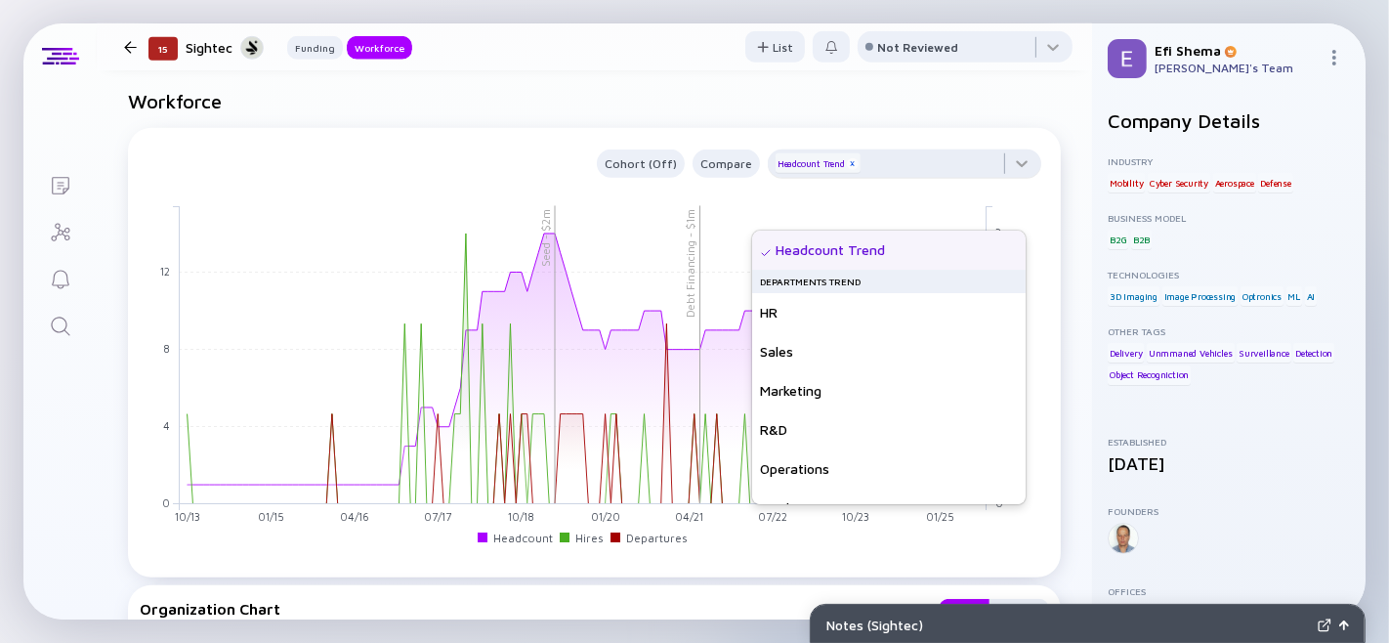
click at [847, 170] on div "x" at bounding box center [853, 164] width 12 height 12
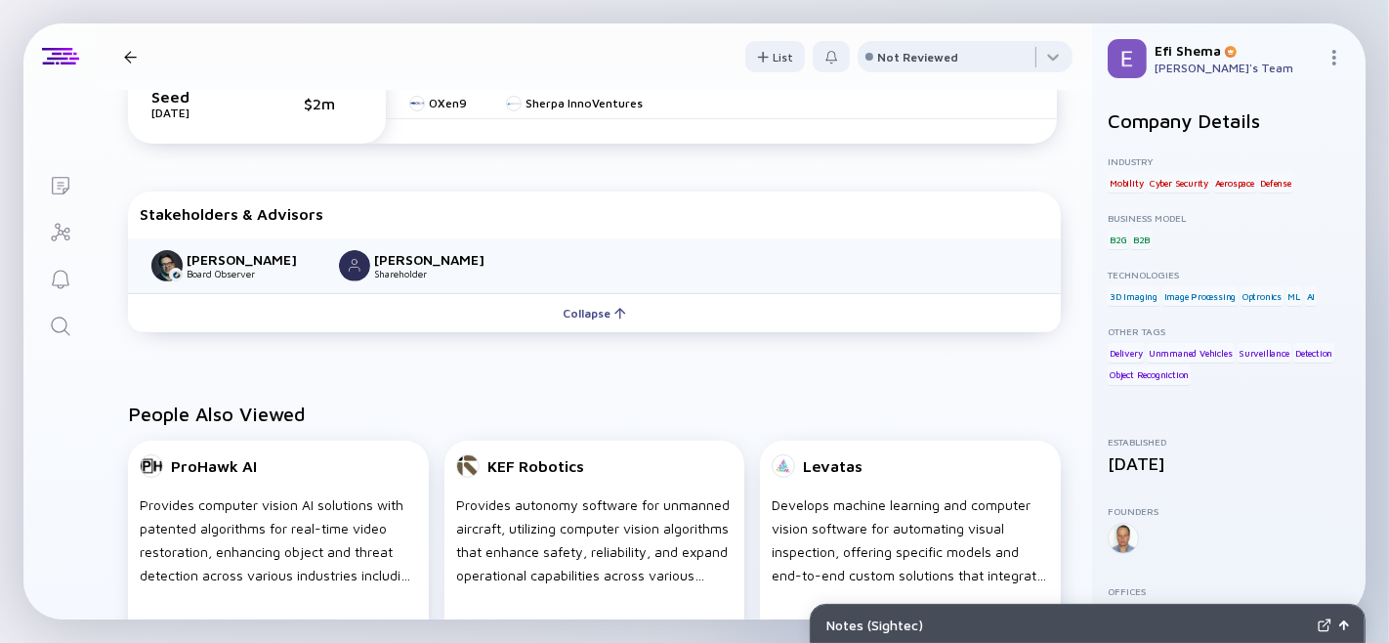
scroll to position [0, 0]
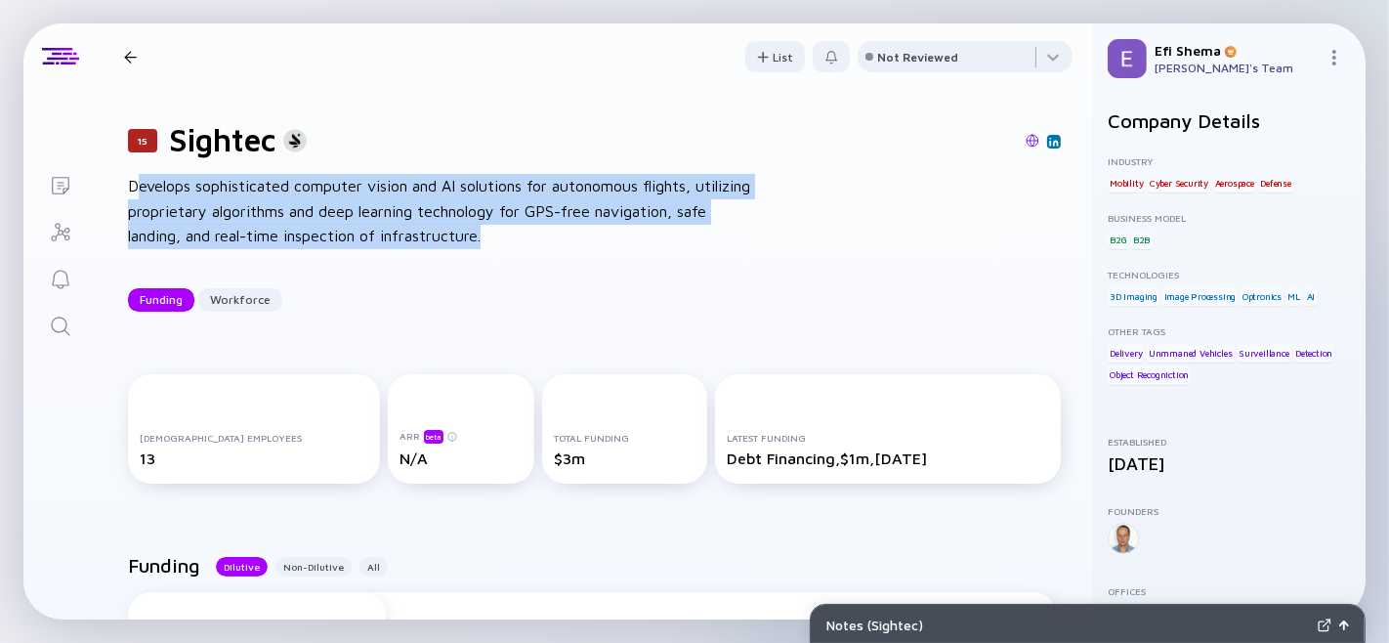
drag, startPoint x: 133, startPoint y: 195, endPoint x: 553, endPoint y: 268, distance: 426.1
click at [553, 268] on div "15 Sightec Develops sophisticated computer vision and AI solutions for autonomo…" at bounding box center [594, 216] width 995 height 253
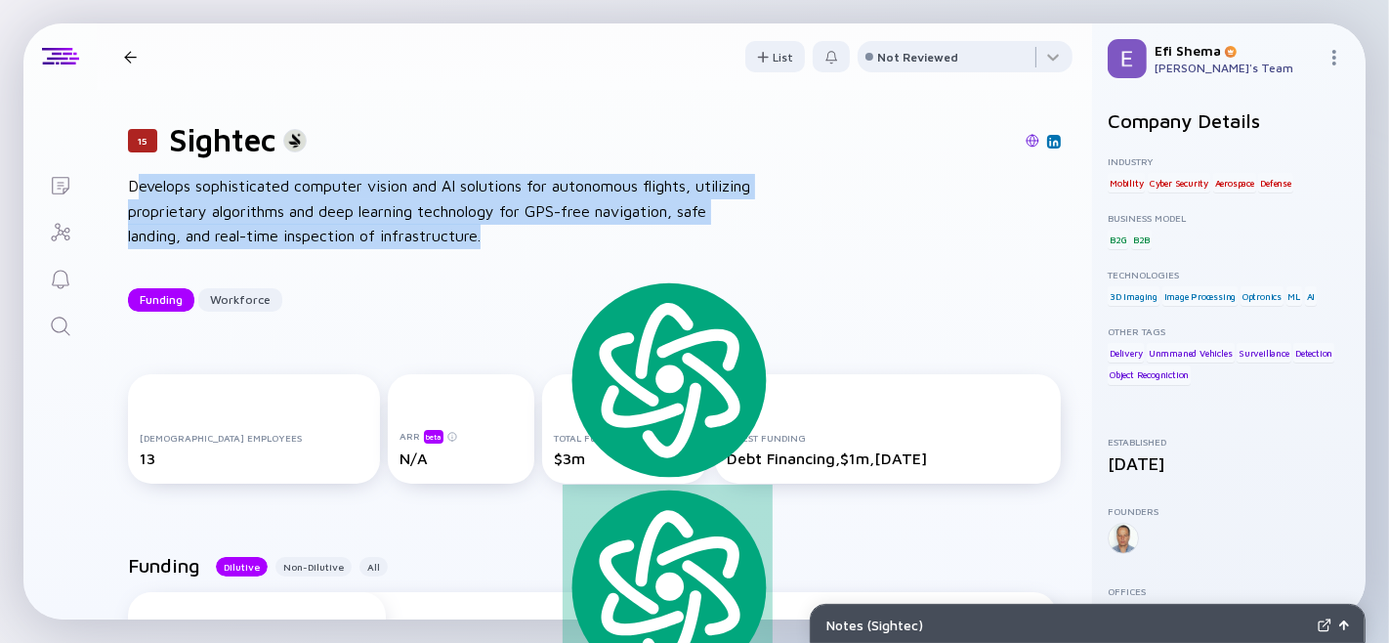
copy div "evelops sophisticated computer vision and AI solutions for autonomous flights, …"
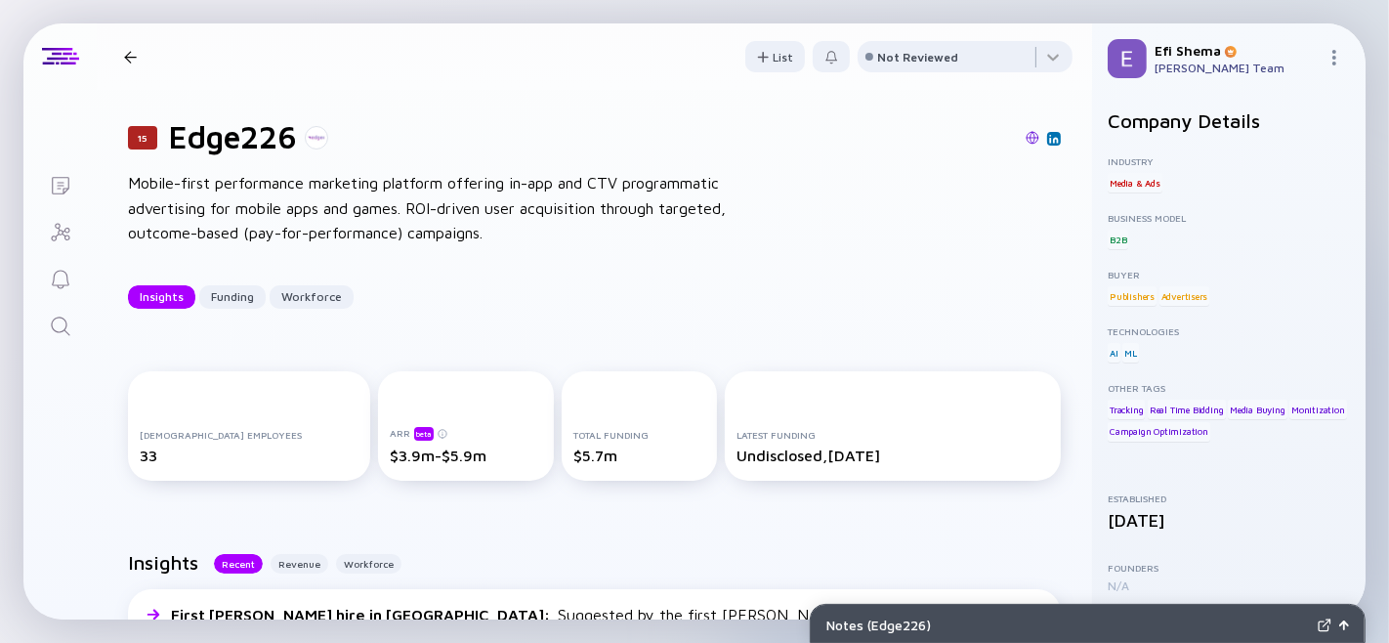
scroll to position [4, 0]
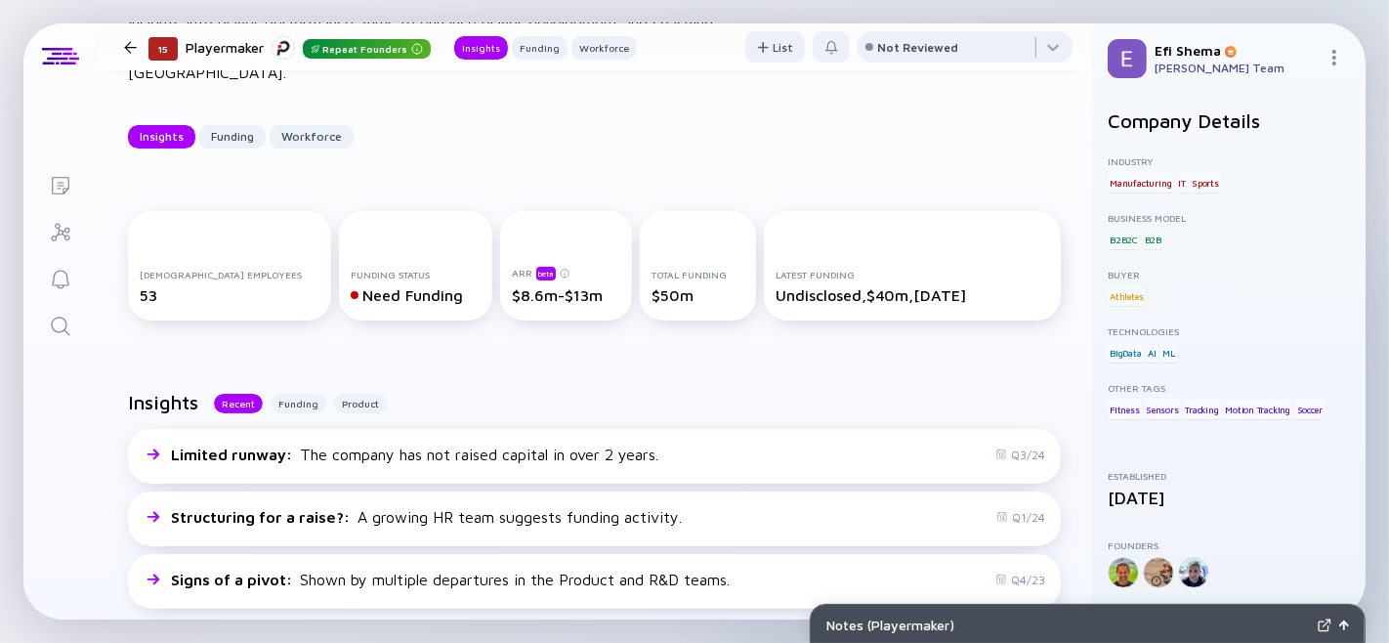
scroll to position [244, 0]
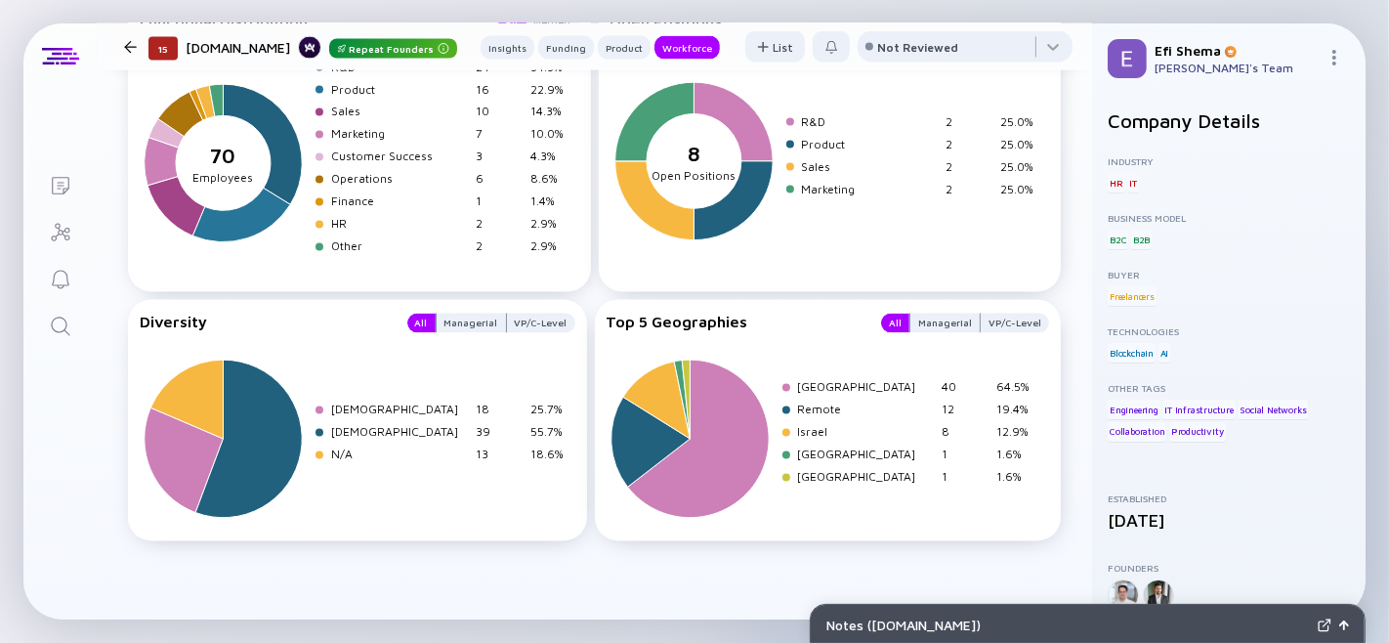
scroll to position [3073, 0]
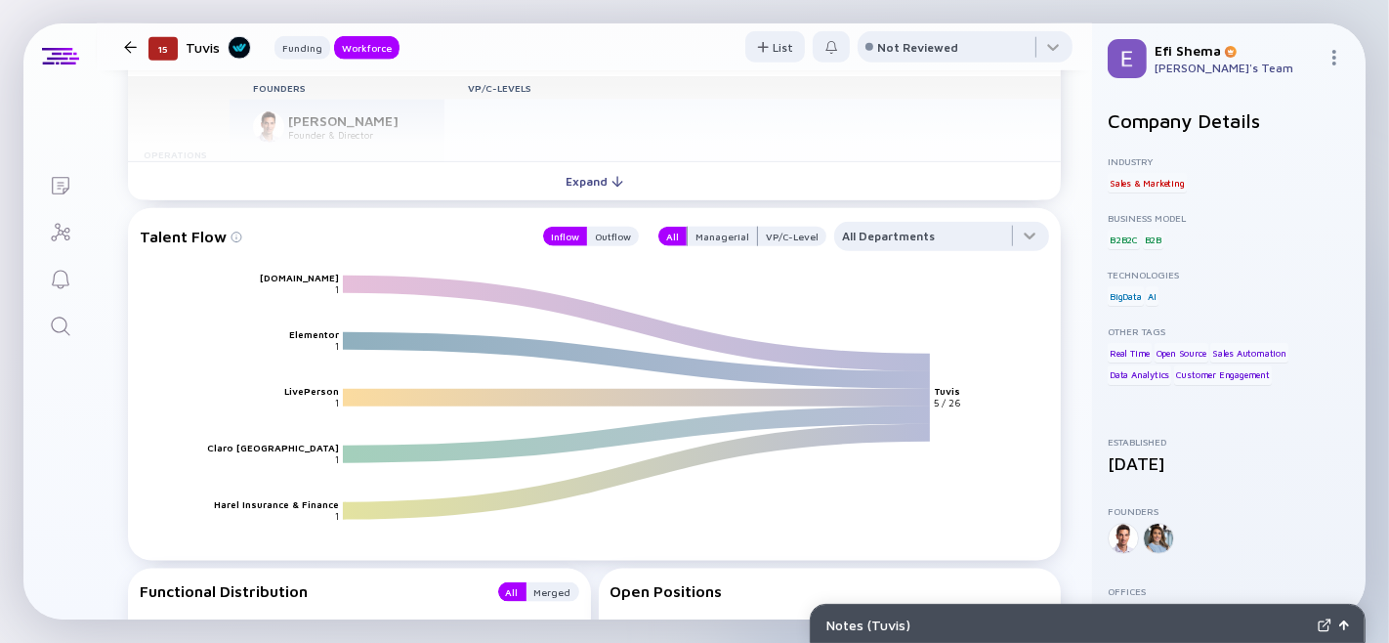
scroll to position [1769, 0]
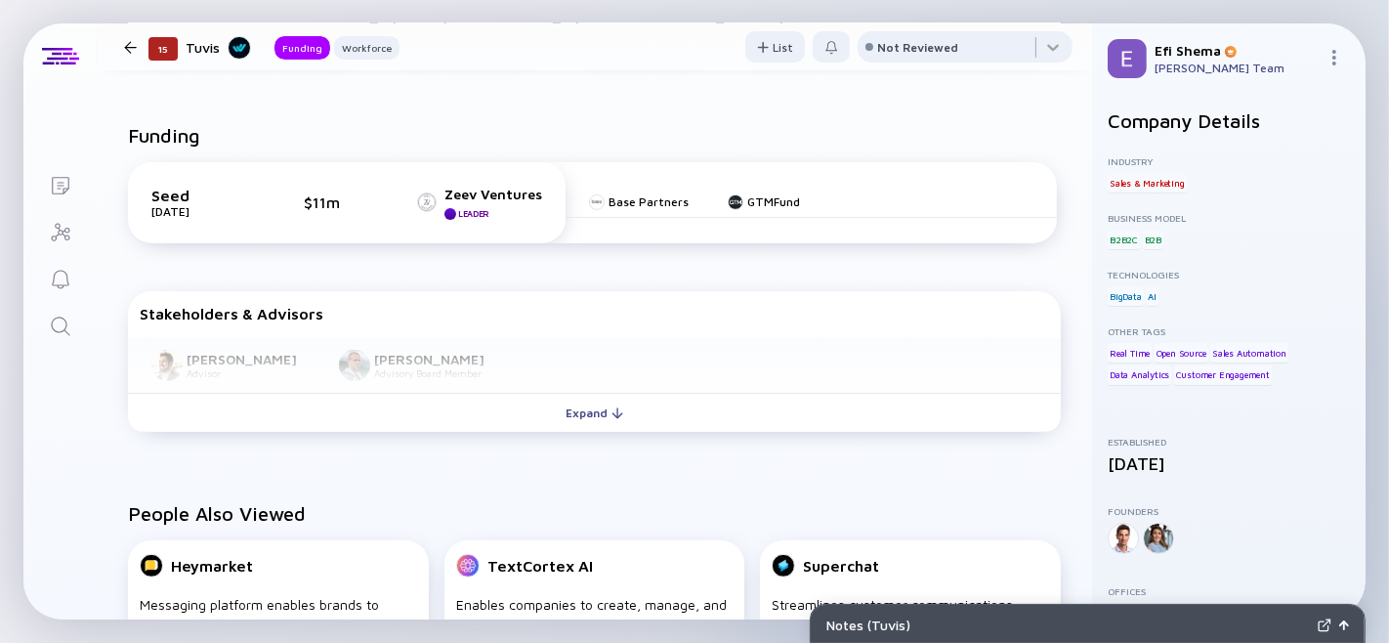
scroll to position [510, 0]
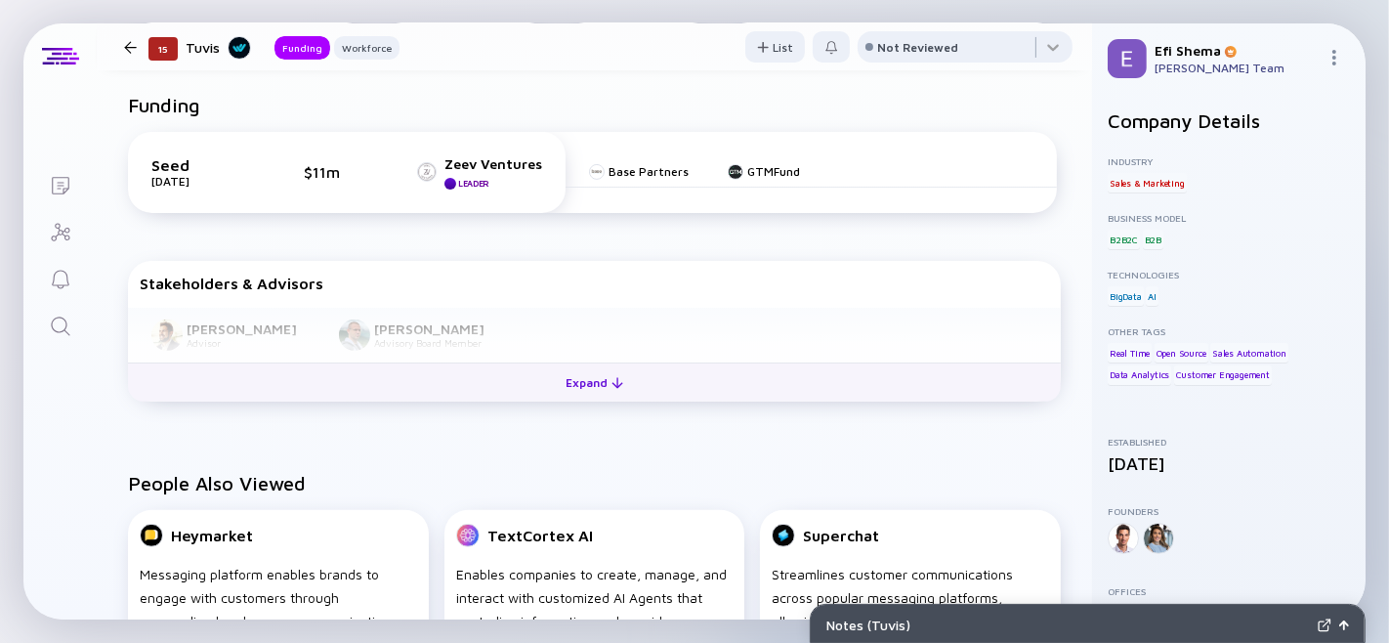
click at [567, 397] on div "Expand" at bounding box center [594, 382] width 81 height 30
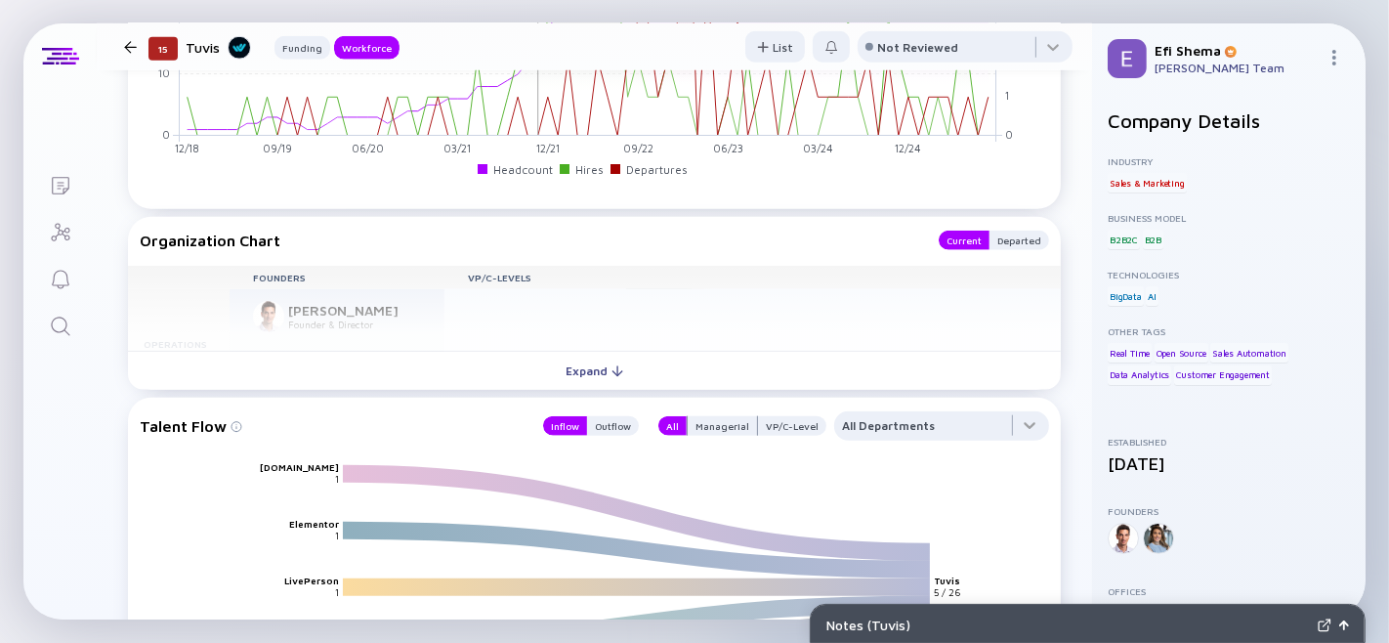
scroll to position [1651, 0]
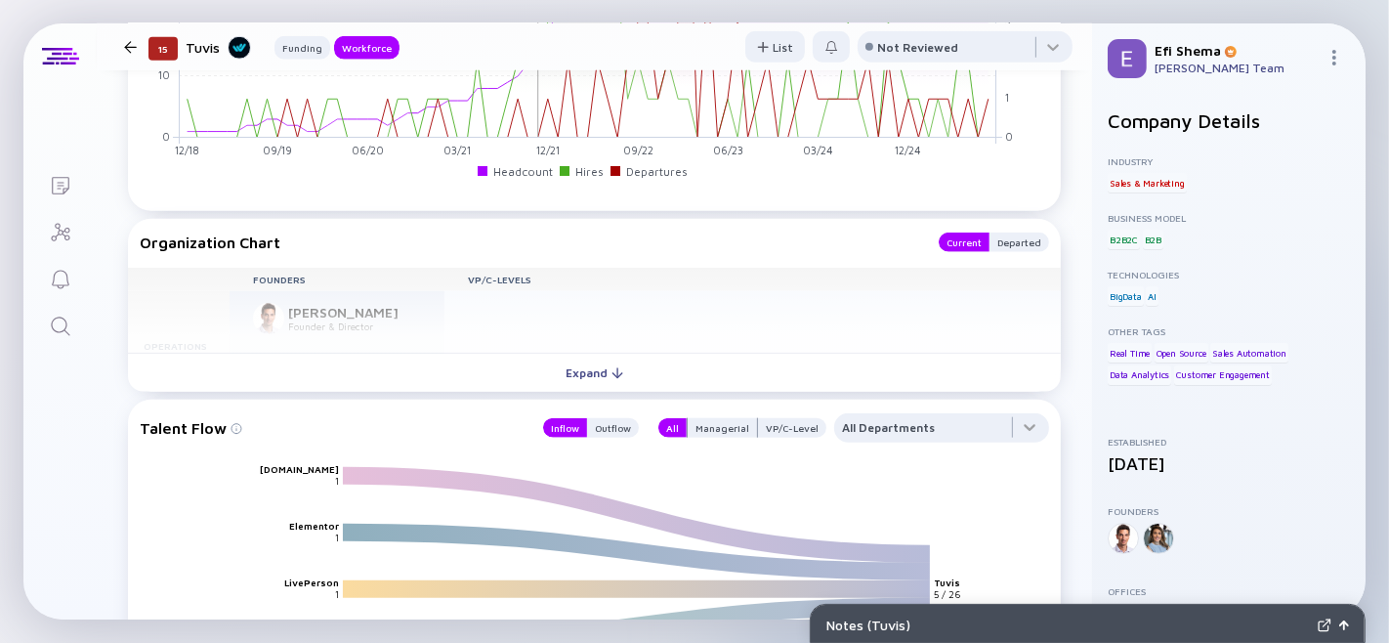
click at [558, 388] on div "Expand" at bounding box center [594, 372] width 81 height 30
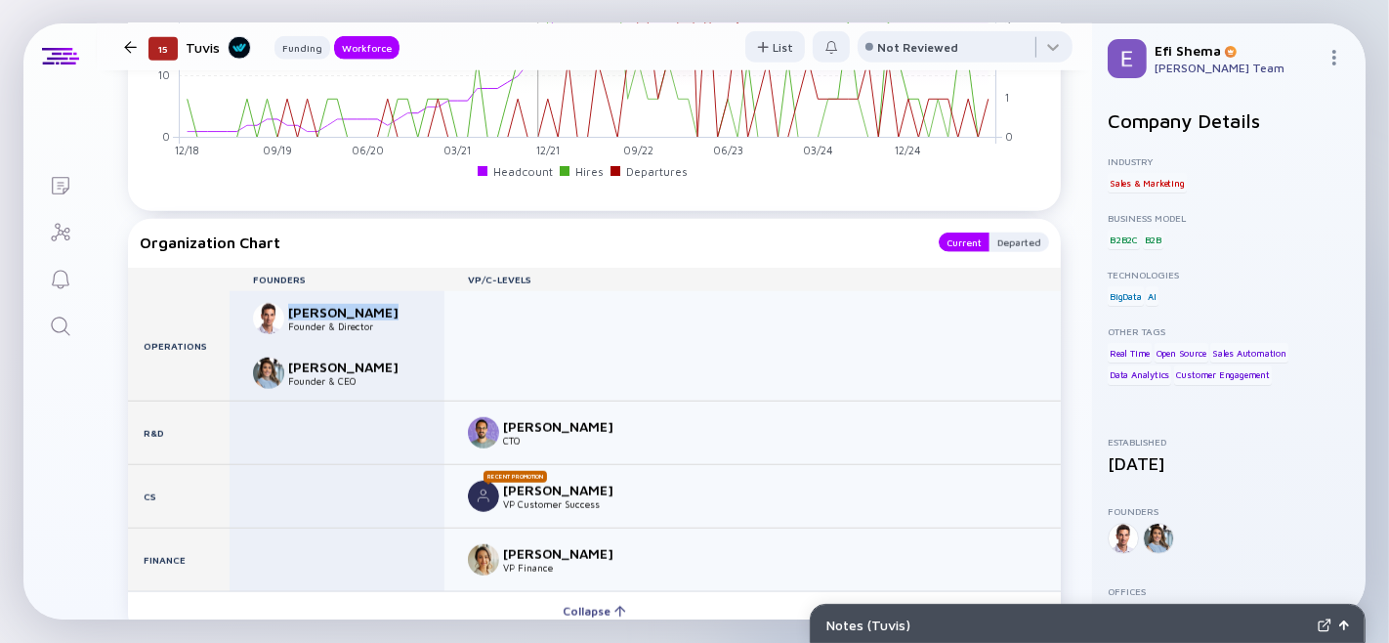
drag, startPoint x: 286, startPoint y: 359, endPoint x: 391, endPoint y: 353, distance: 104.7
type textarea "Yanir Calisar"
click at [391, 334] on div "Yanir Calisar Founder & Director" at bounding box center [335, 318] width 164 height 31
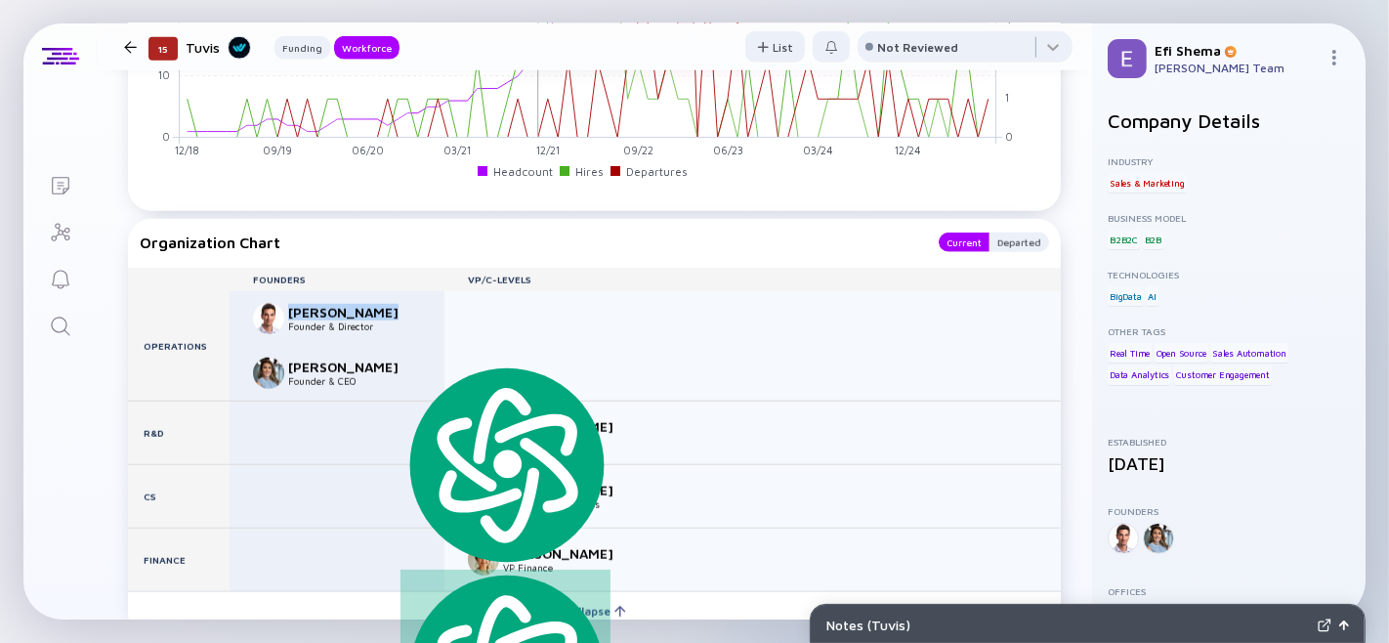
copy div "Yanir Calisar"
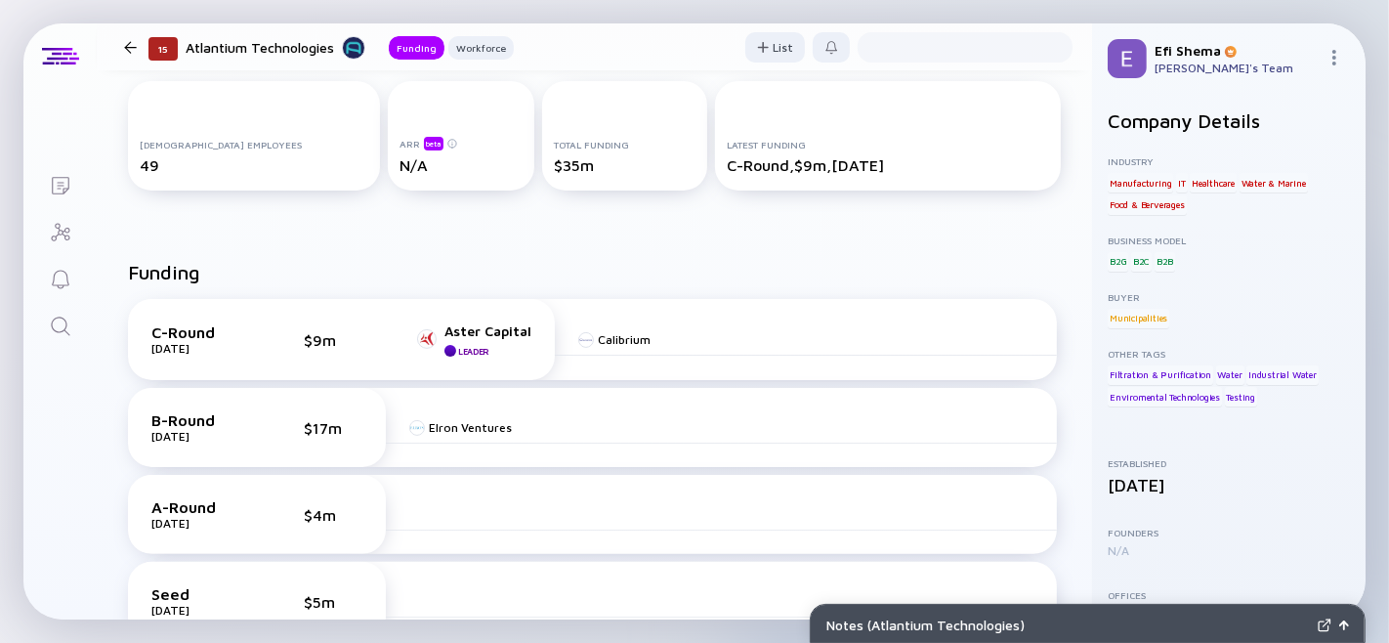
scroll to position [36, 0]
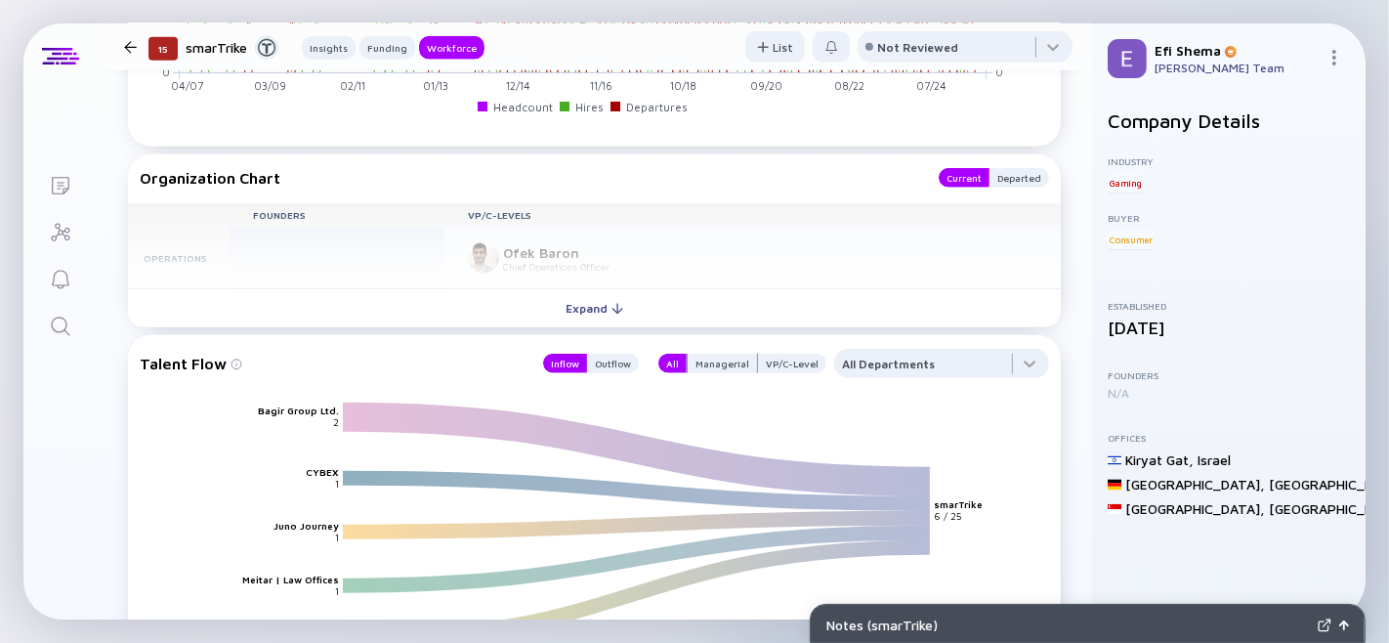
scroll to position [1635, 0]
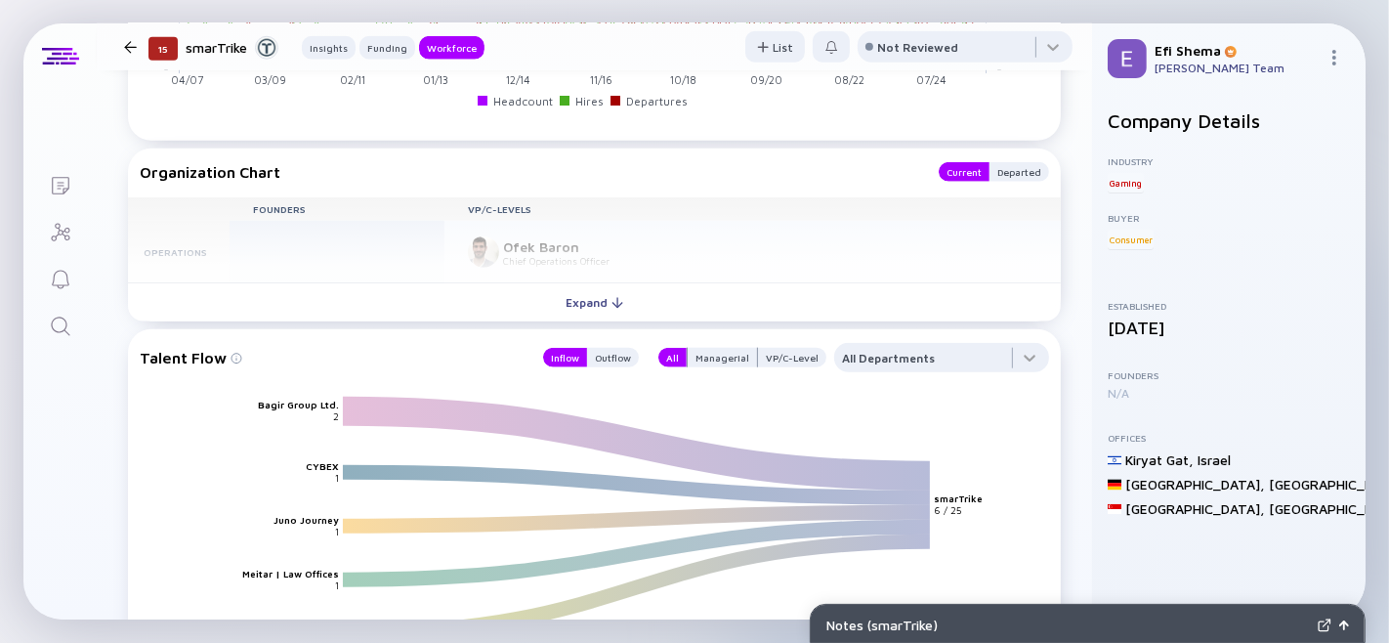
click at [562, 317] on div "Expand" at bounding box center [594, 302] width 81 height 30
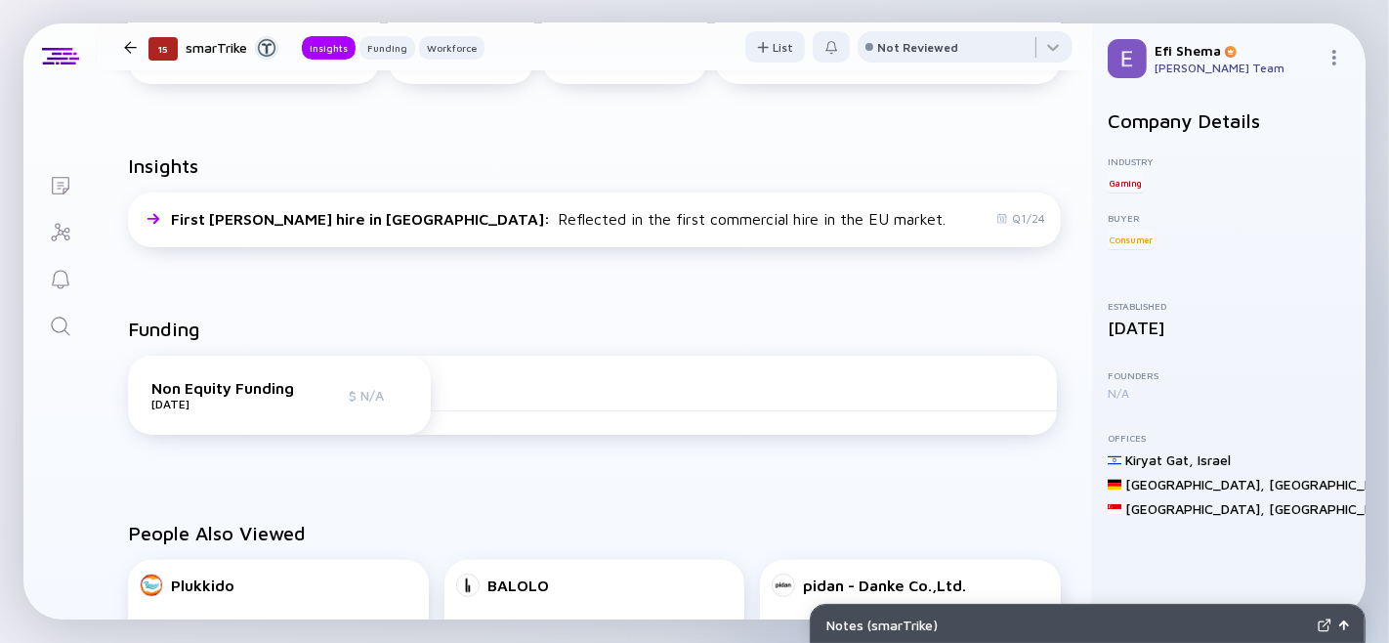
scroll to position [0, 0]
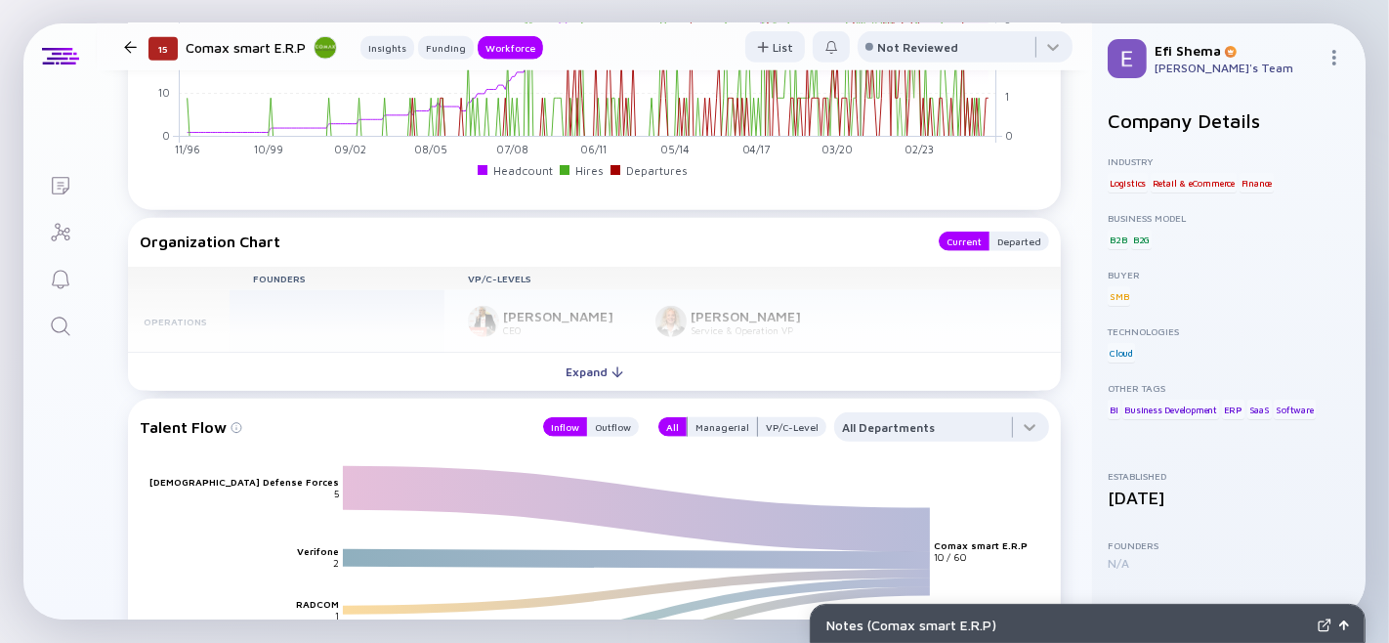
scroll to position [1614, 0]
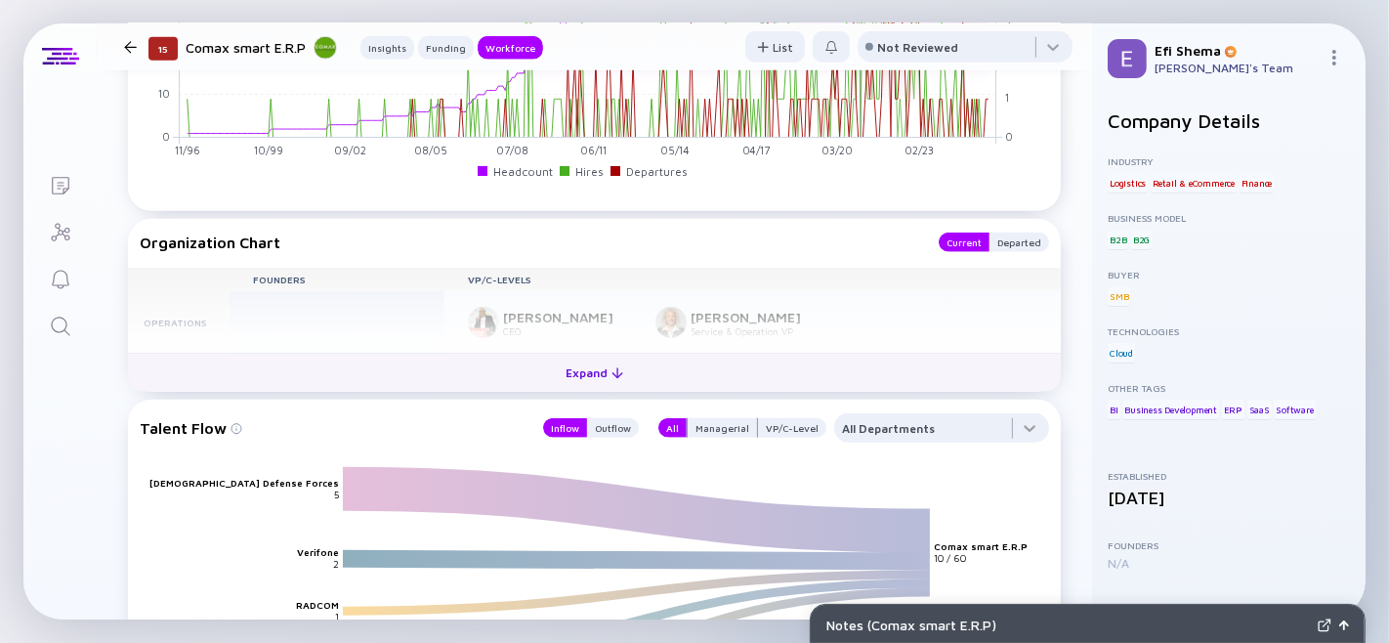
click at [554, 388] on div "Expand" at bounding box center [594, 372] width 81 height 30
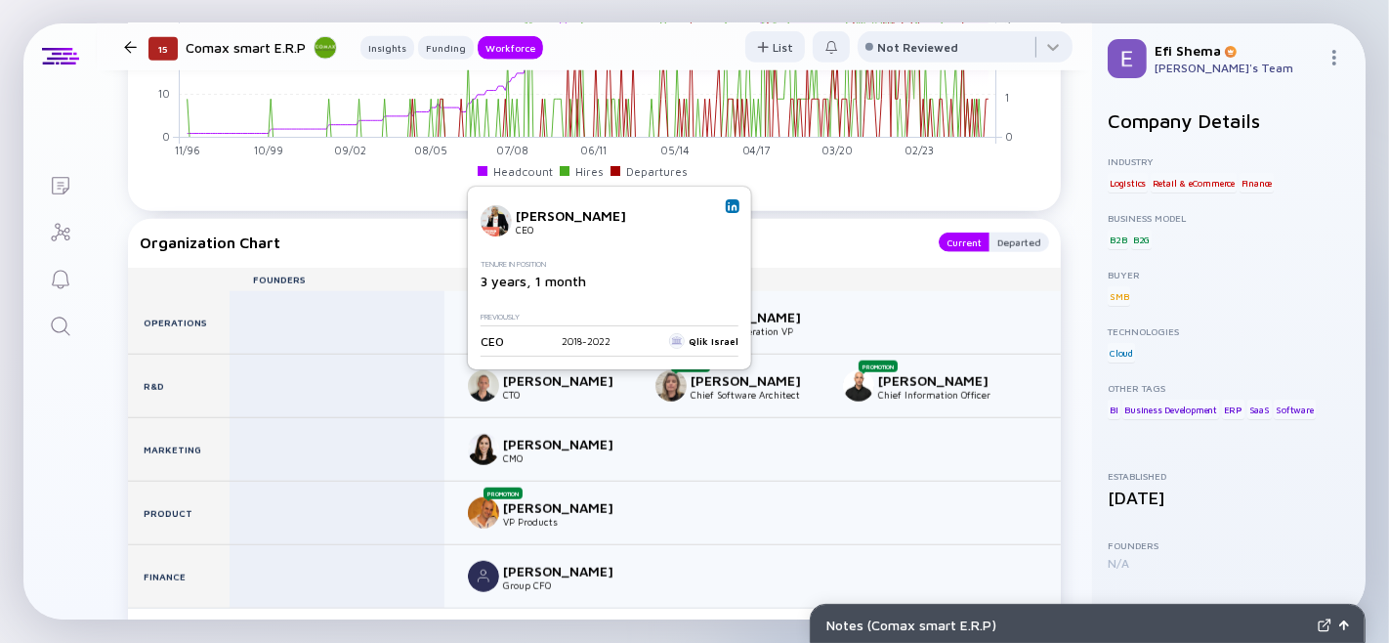
click at [728, 203] on img at bounding box center [733, 206] width 10 height 10
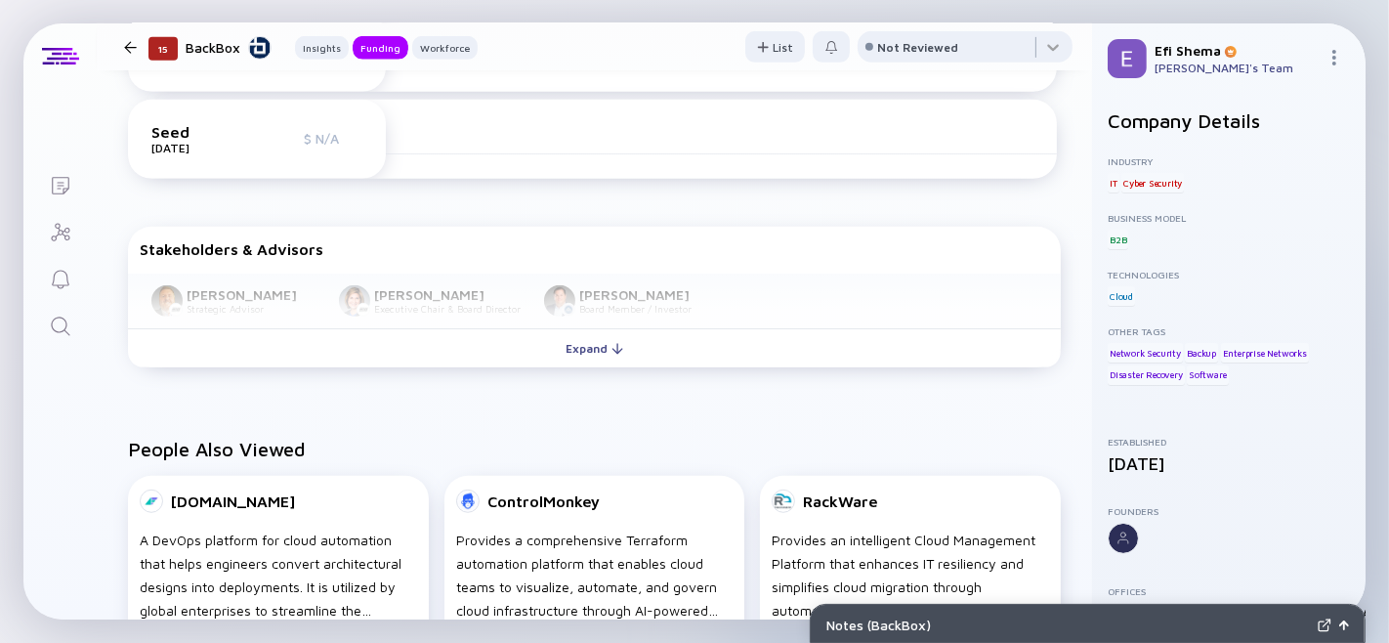
scroll to position [803, 0]
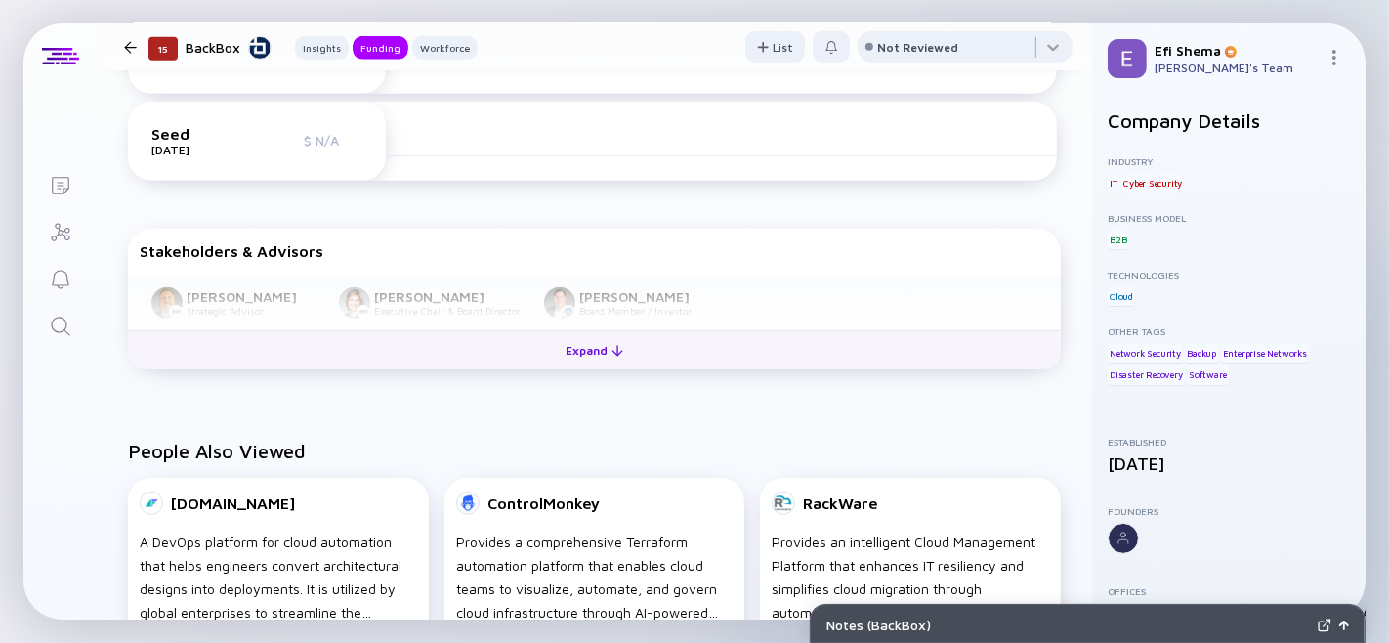
click at [584, 365] on div "Expand" at bounding box center [594, 350] width 81 height 30
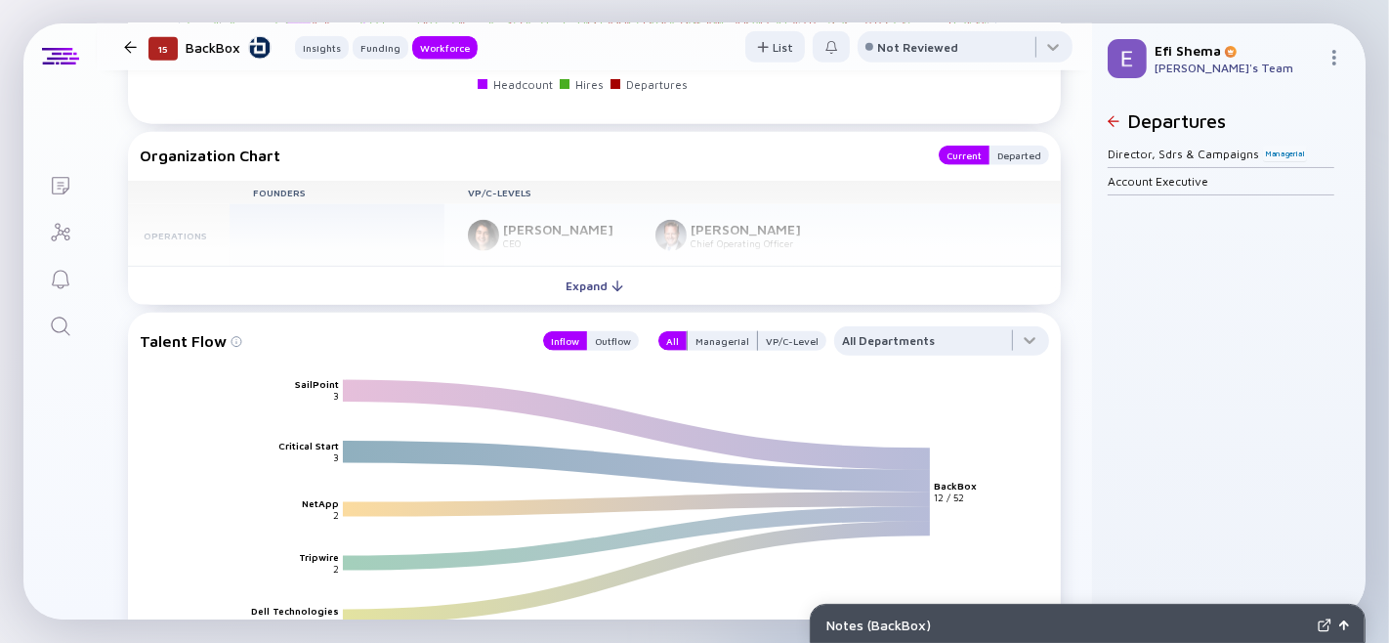
scroll to position [1999, 0]
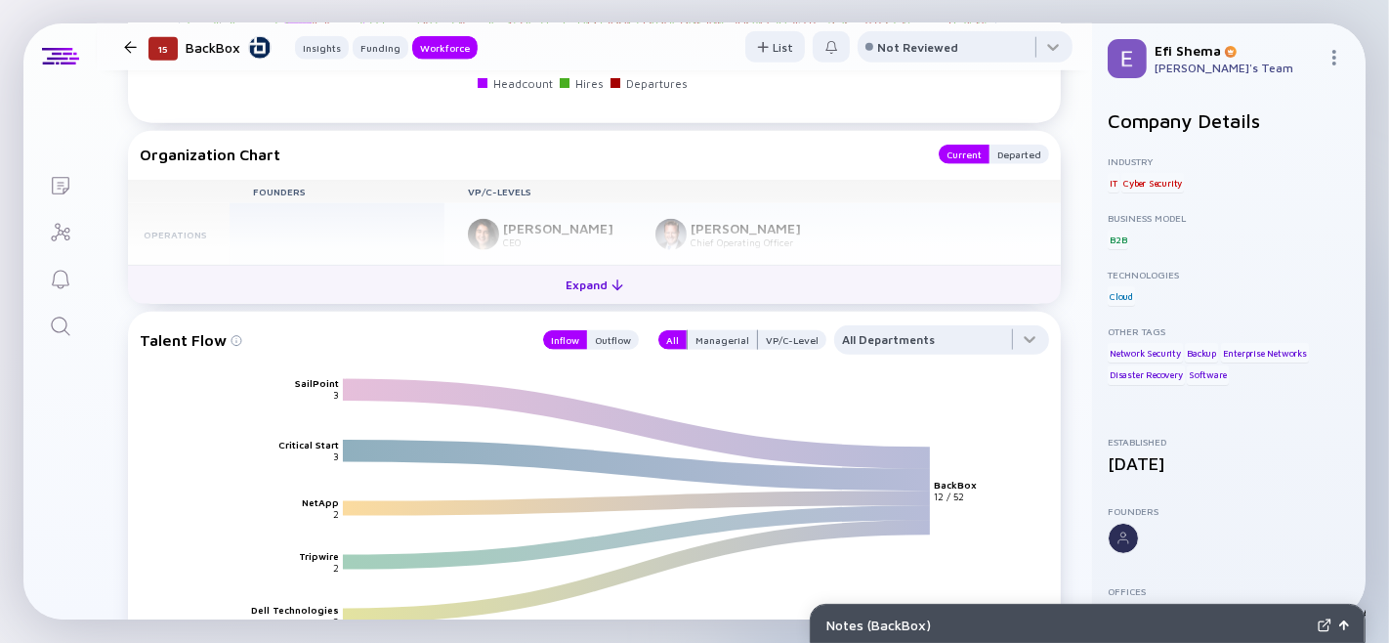
click at [592, 300] on div "Expand" at bounding box center [594, 285] width 81 height 30
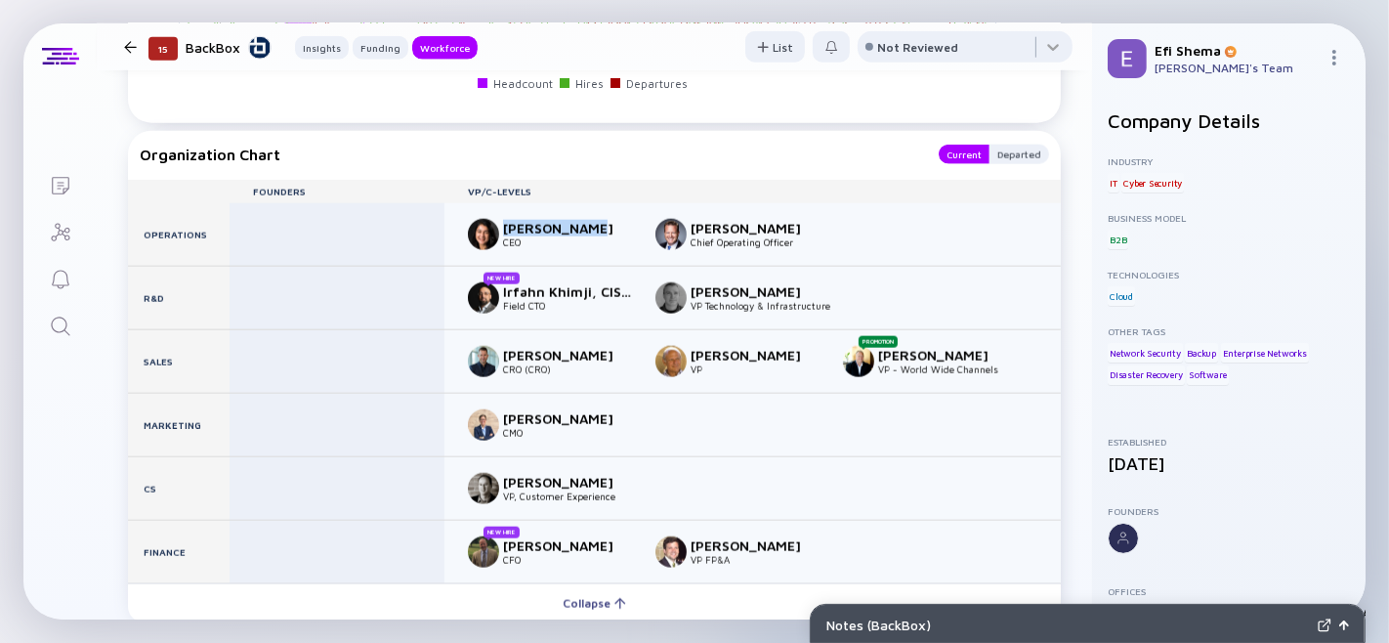
drag, startPoint x: 502, startPoint y: 287, endPoint x: 594, endPoint y: 288, distance: 91.8
type textarea "[PERSON_NAME]"
click at [594, 236] on div "[PERSON_NAME]" at bounding box center [567, 228] width 129 height 17
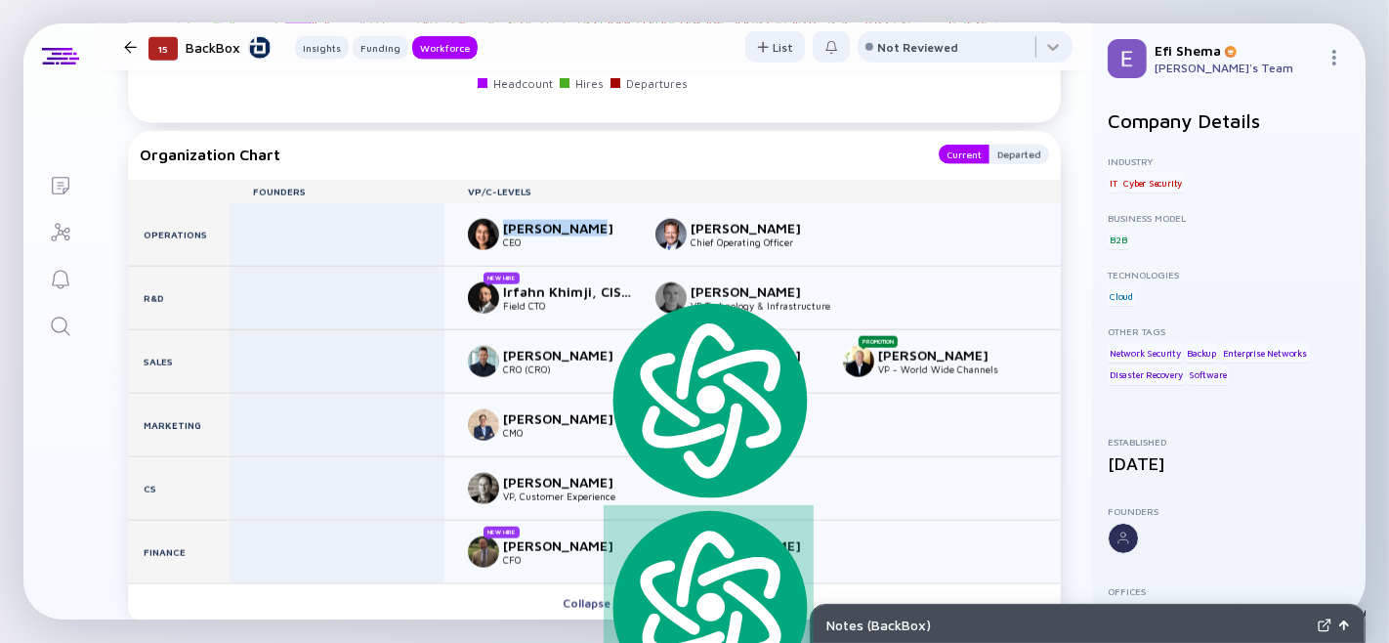
copy div "[PERSON_NAME]"
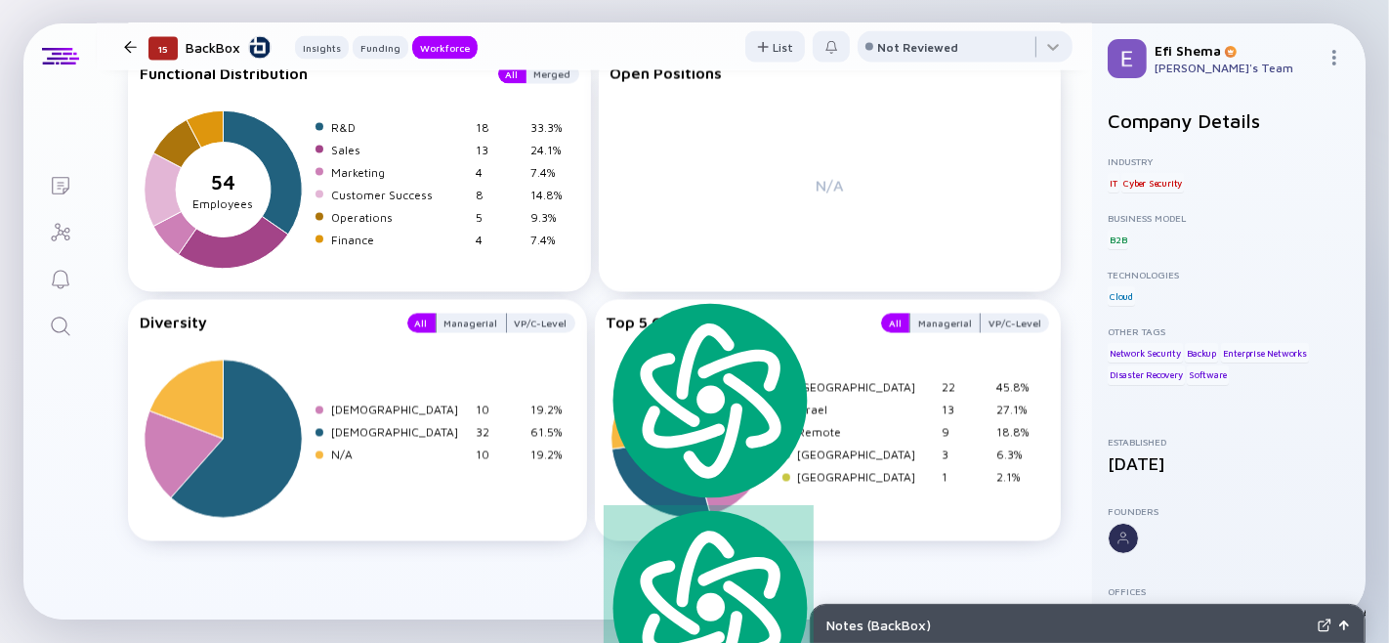
scroll to position [3015, 0]
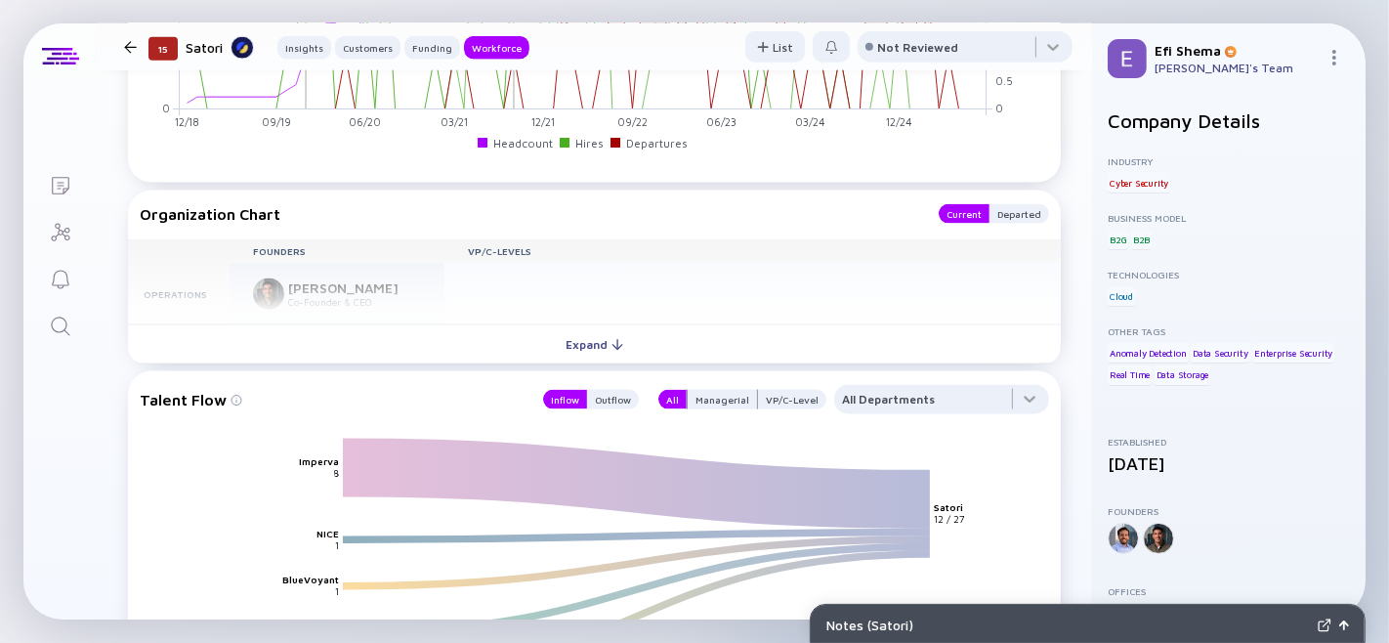
scroll to position [2270, 0]
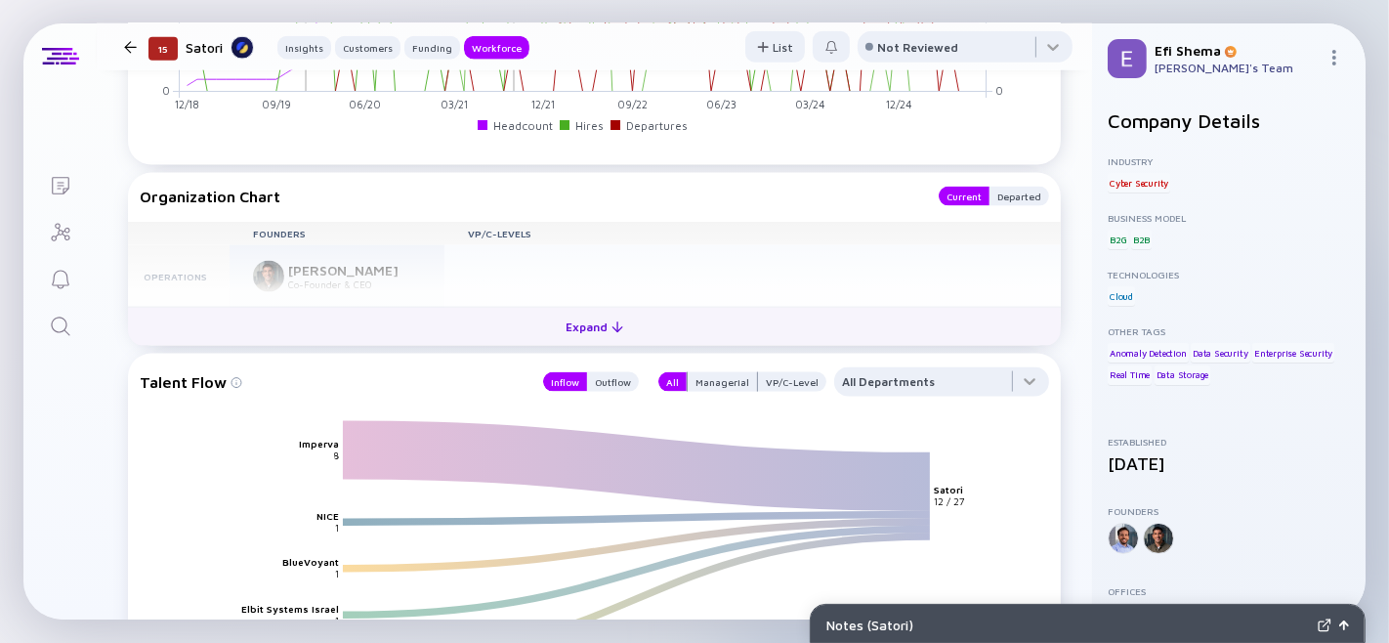
click at [599, 342] on div "Expand" at bounding box center [594, 327] width 81 height 30
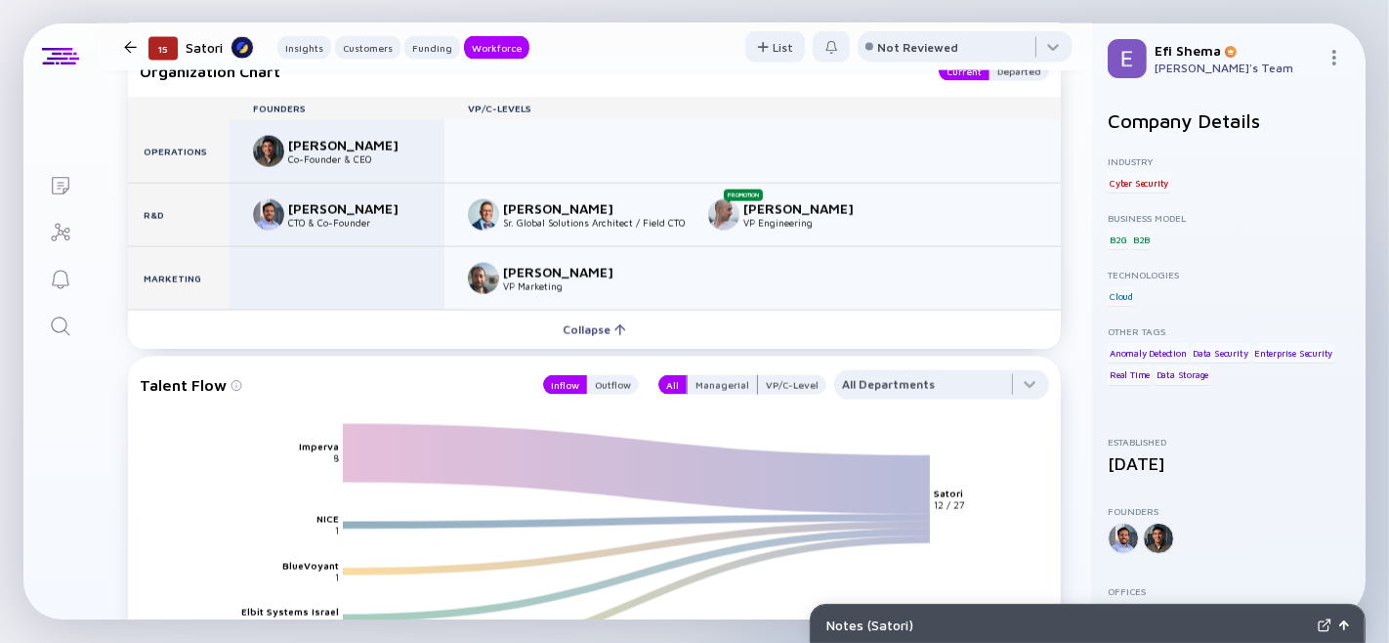
scroll to position [2394, 0]
drag, startPoint x: 286, startPoint y: 203, endPoint x: 379, endPoint y: 212, distance: 93.2
type textarea "[PERSON_NAME]"
click at [379, 168] on div "[PERSON_NAME] Co-Founder & CEO" at bounding box center [335, 152] width 164 height 31
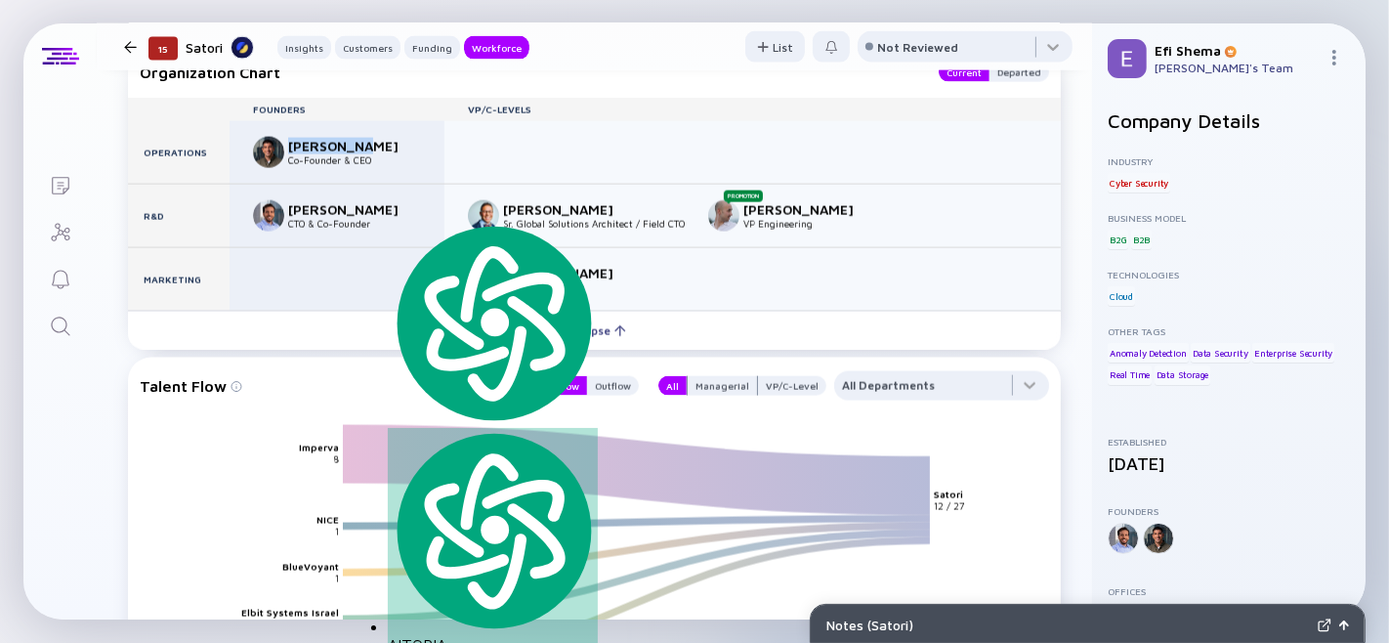
copy div "[PERSON_NAME]"
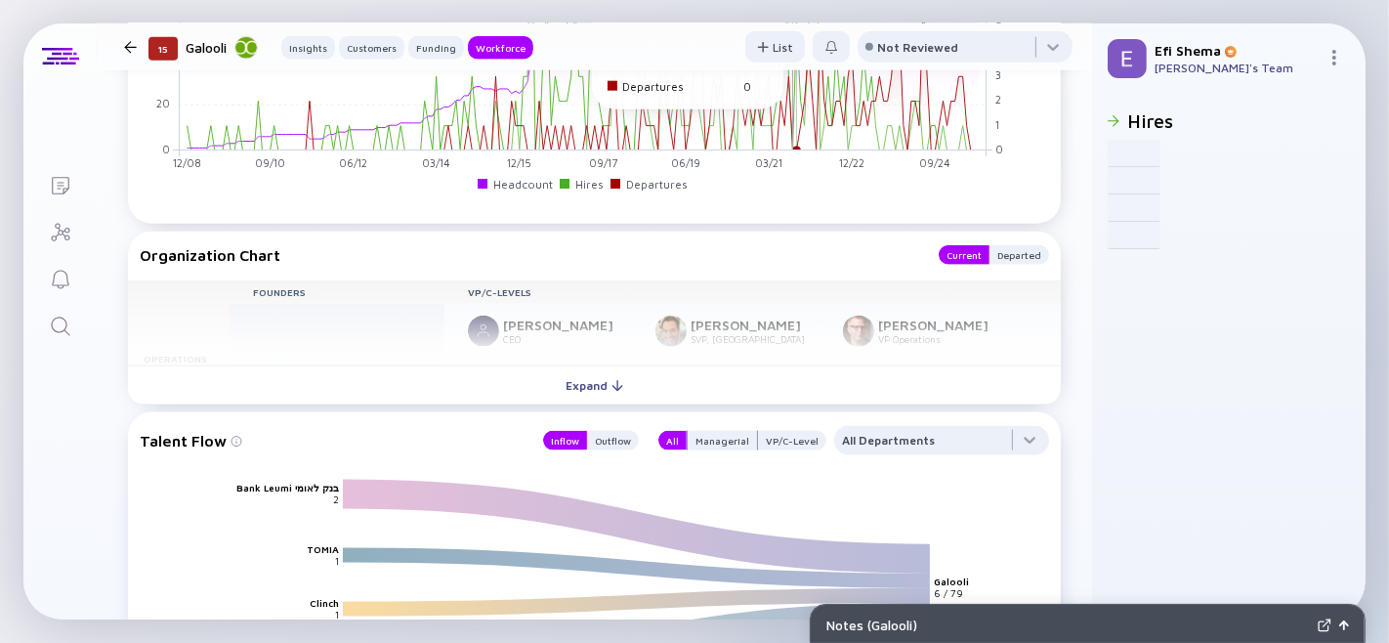
scroll to position [2035, 0]
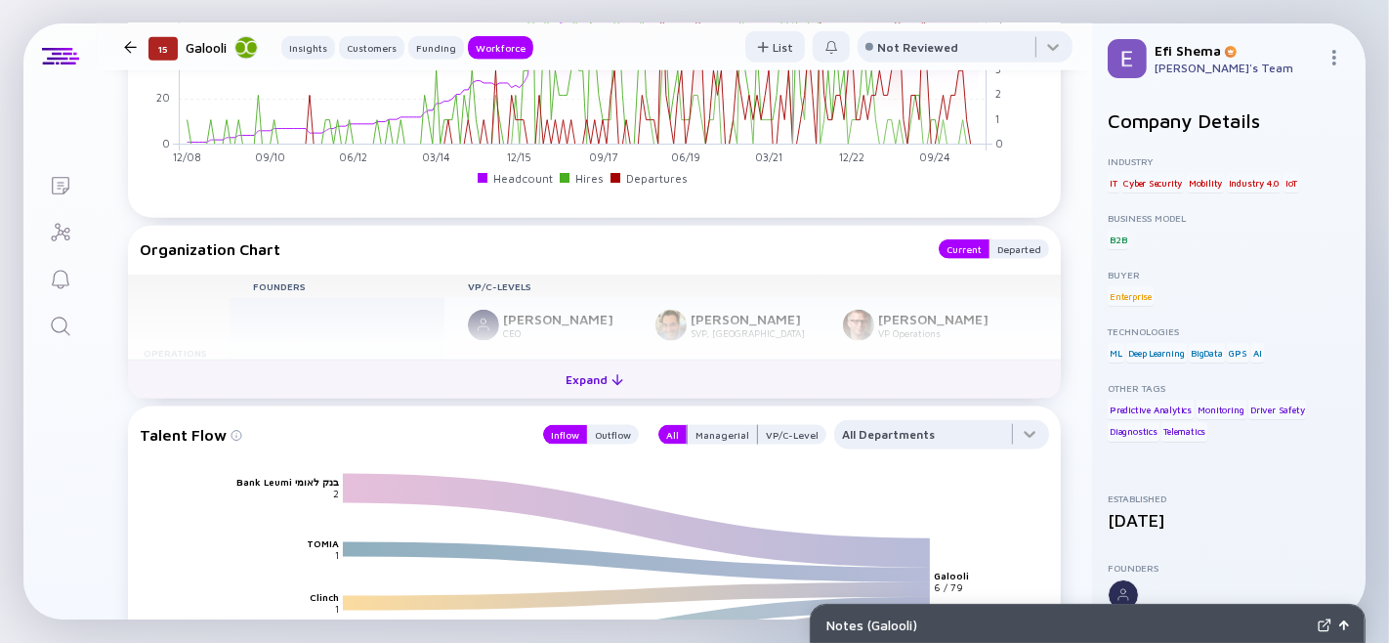
click at [573, 395] on div "Expand" at bounding box center [594, 379] width 81 height 30
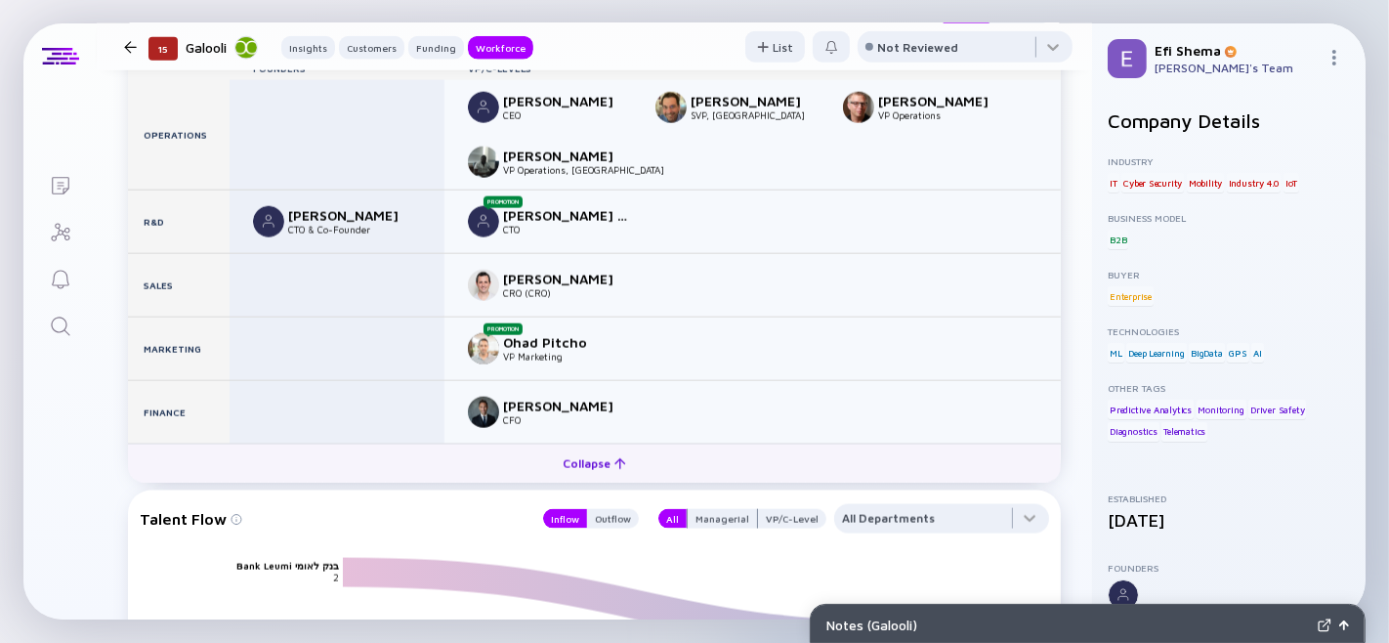
scroll to position [2252, 0]
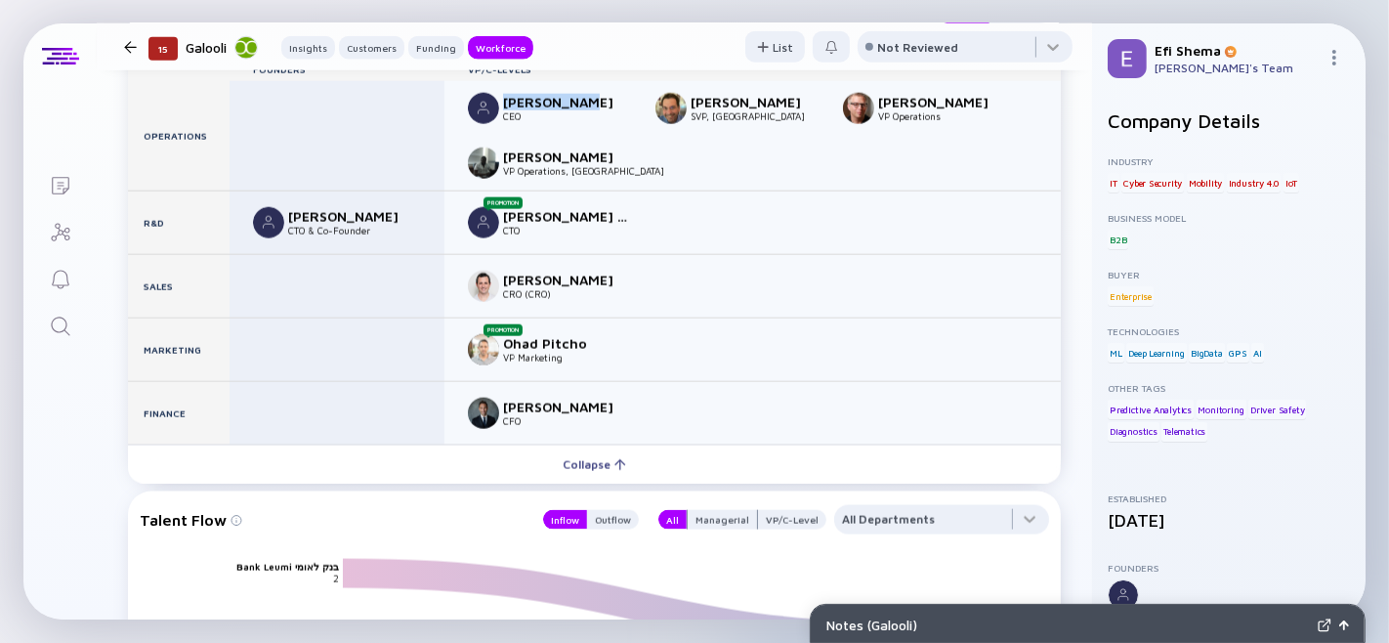
drag, startPoint x: 504, startPoint y: 170, endPoint x: 628, endPoint y: 153, distance: 125.1
type textarea "Ronen Barel"
click at [628, 153] on div "Ronen Barel CEO David LeClaire SVP, Americas Avishay Silverman VP Operations Em…" at bounding box center [752, 135] width 616 height 109
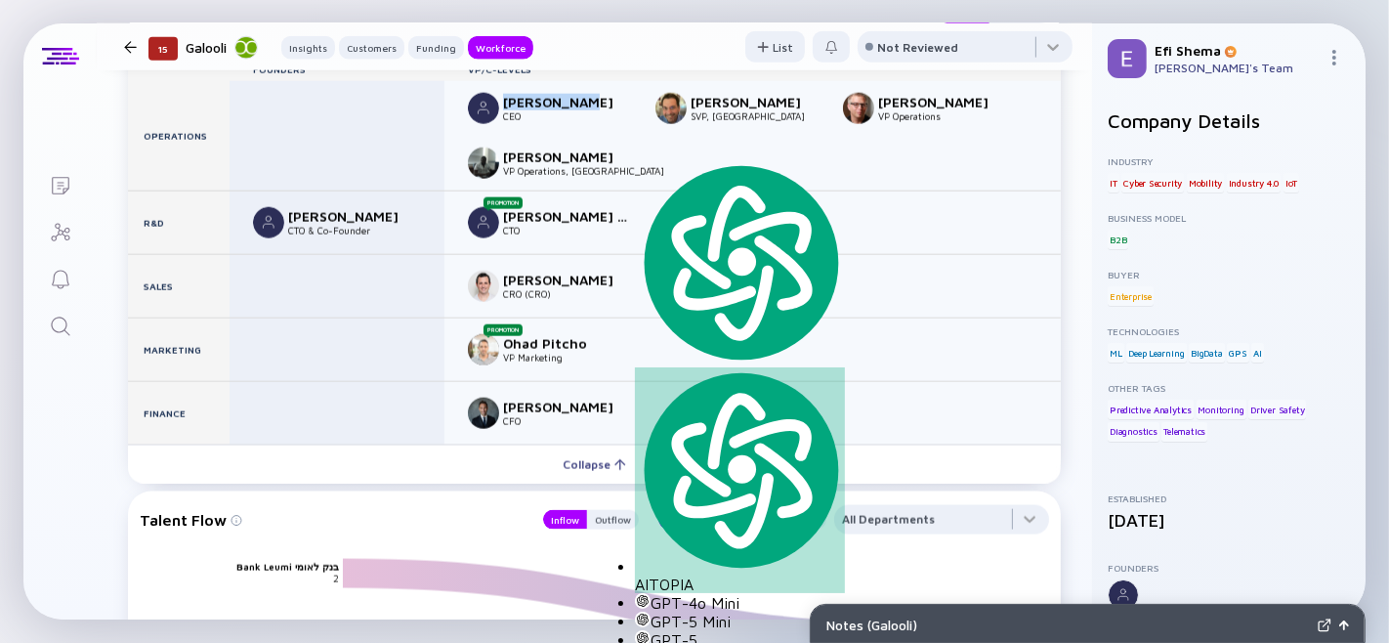
copy div "Ronen Barel"
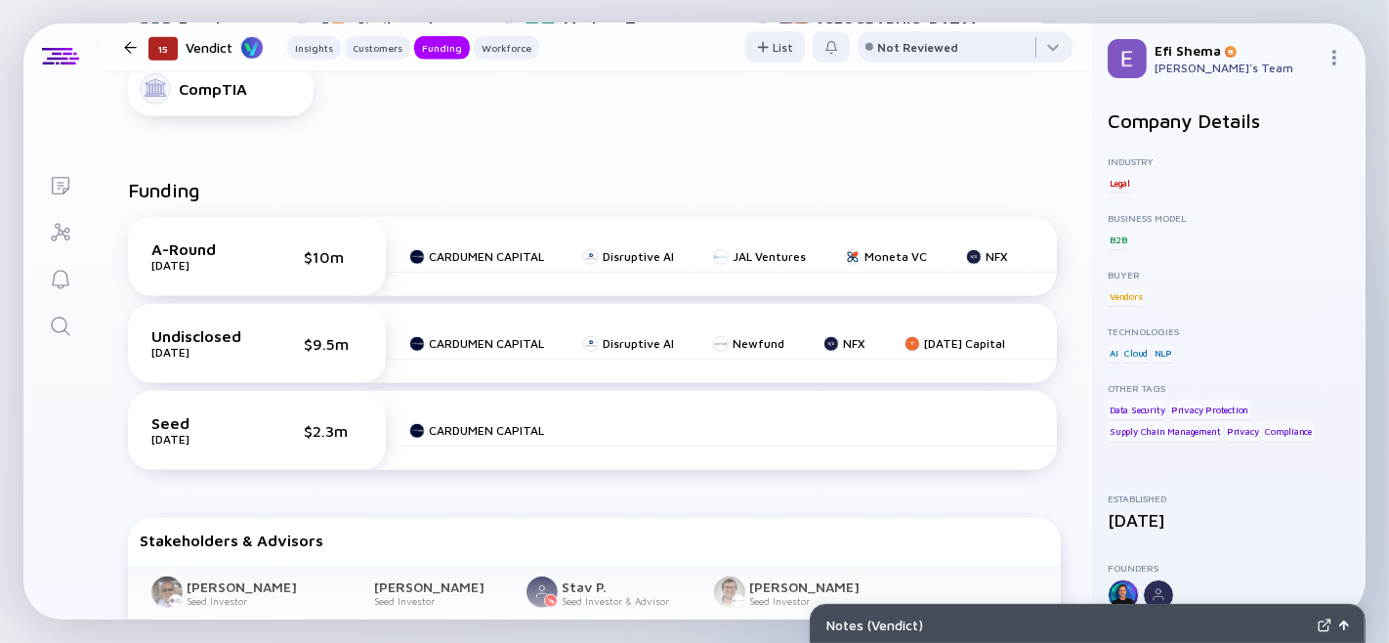
scroll to position [843, 0]
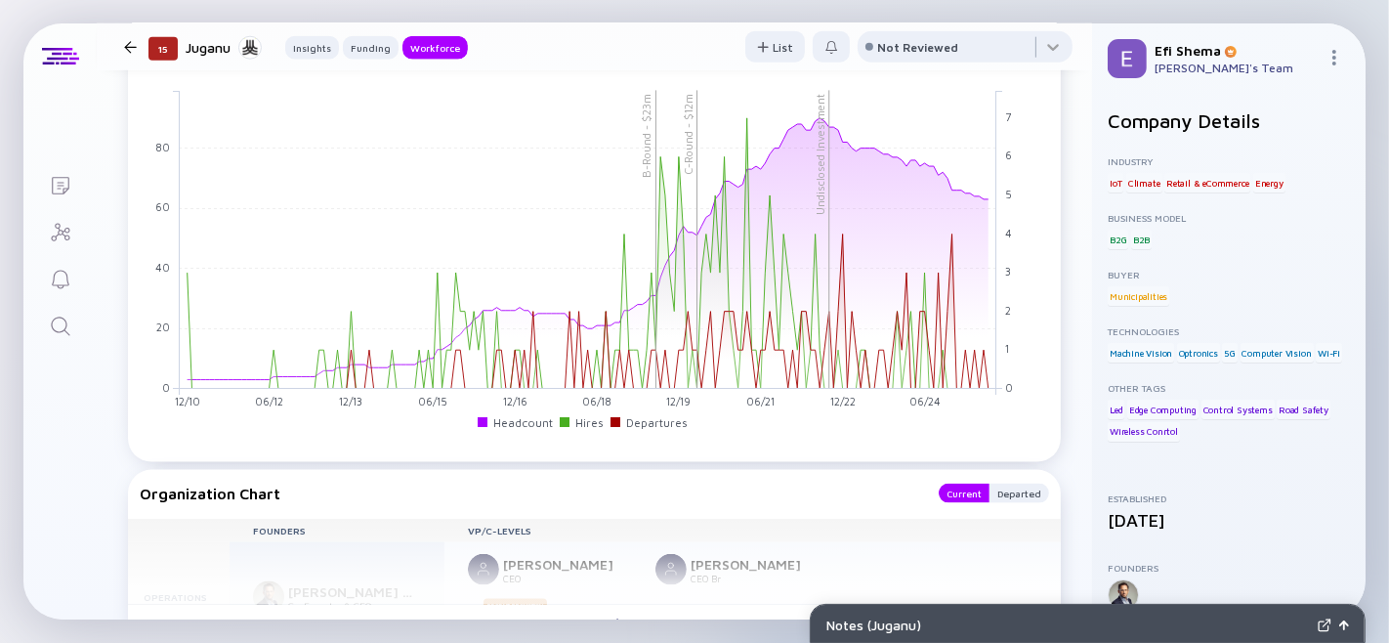
scroll to position [2017, 0]
click at [1009, 73] on div at bounding box center [904, 53] width 273 height 39
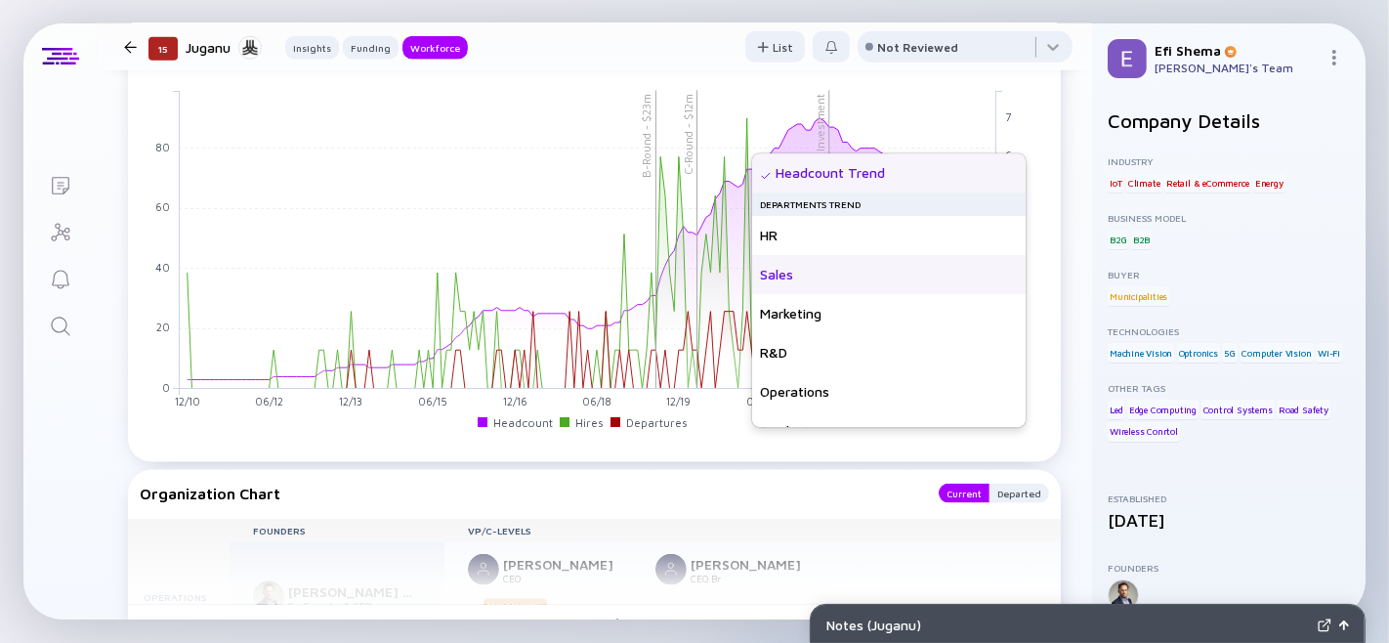
click at [804, 270] on div "Sales" at bounding box center [888, 274] width 273 height 39
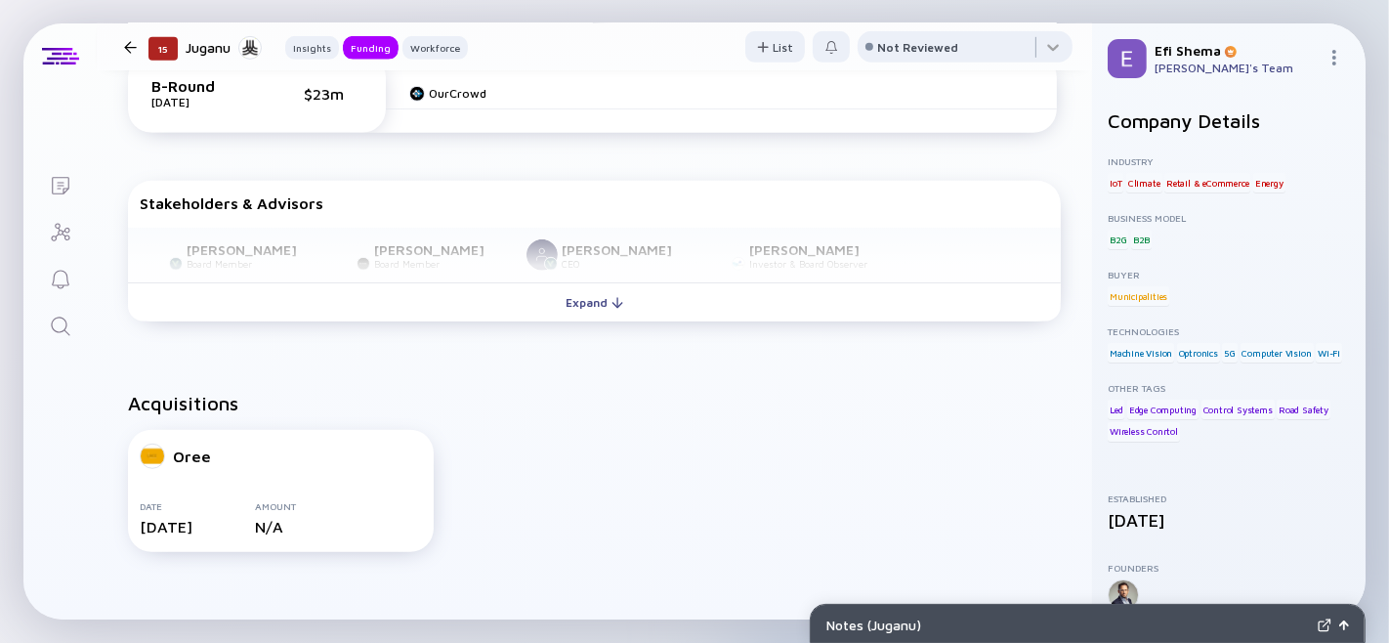
scroll to position [970, 0]
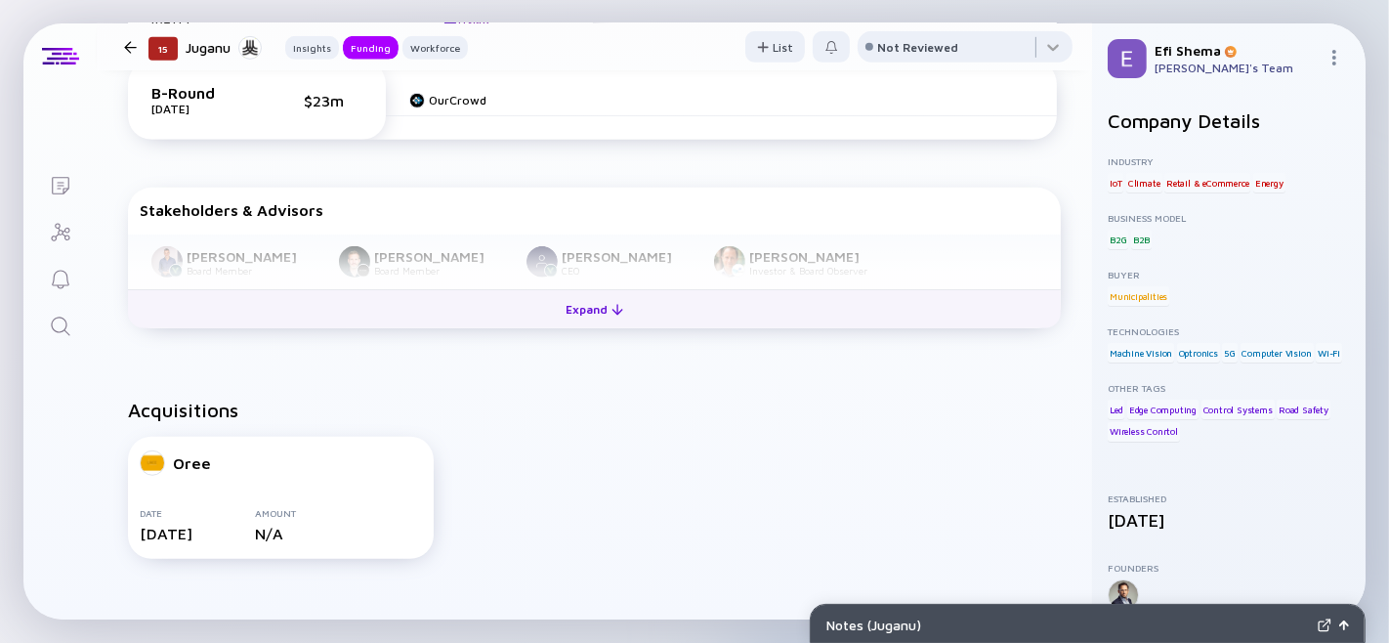
click at [611, 315] on div at bounding box center [617, 310] width 12 height 12
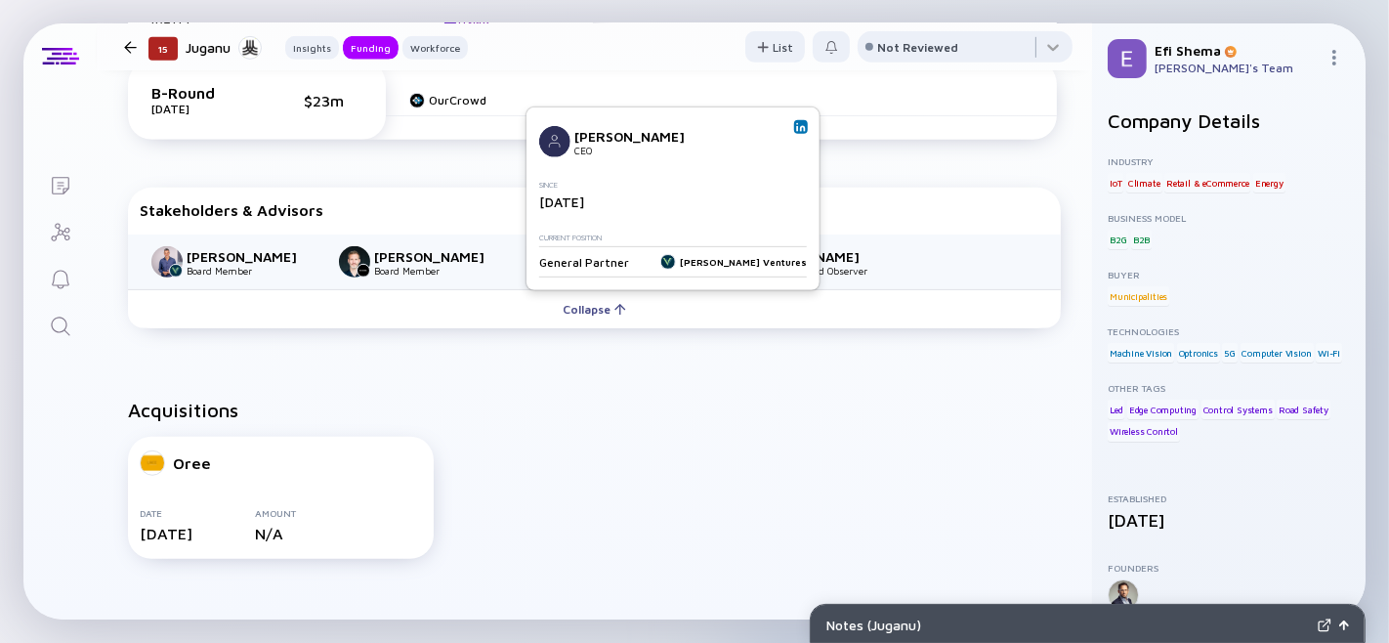
drag, startPoint x: 557, startPoint y: 296, endPoint x: 640, endPoint y: 315, distance: 85.3
type textarea "[PERSON_NAME]"
click at [640, 289] on div "[PERSON_NAME] Board Member [PERSON_NAME] Board Member [PERSON_NAME] CEO [PERSON…" at bounding box center [594, 261] width 933 height 55
copy div "[PERSON_NAME]"
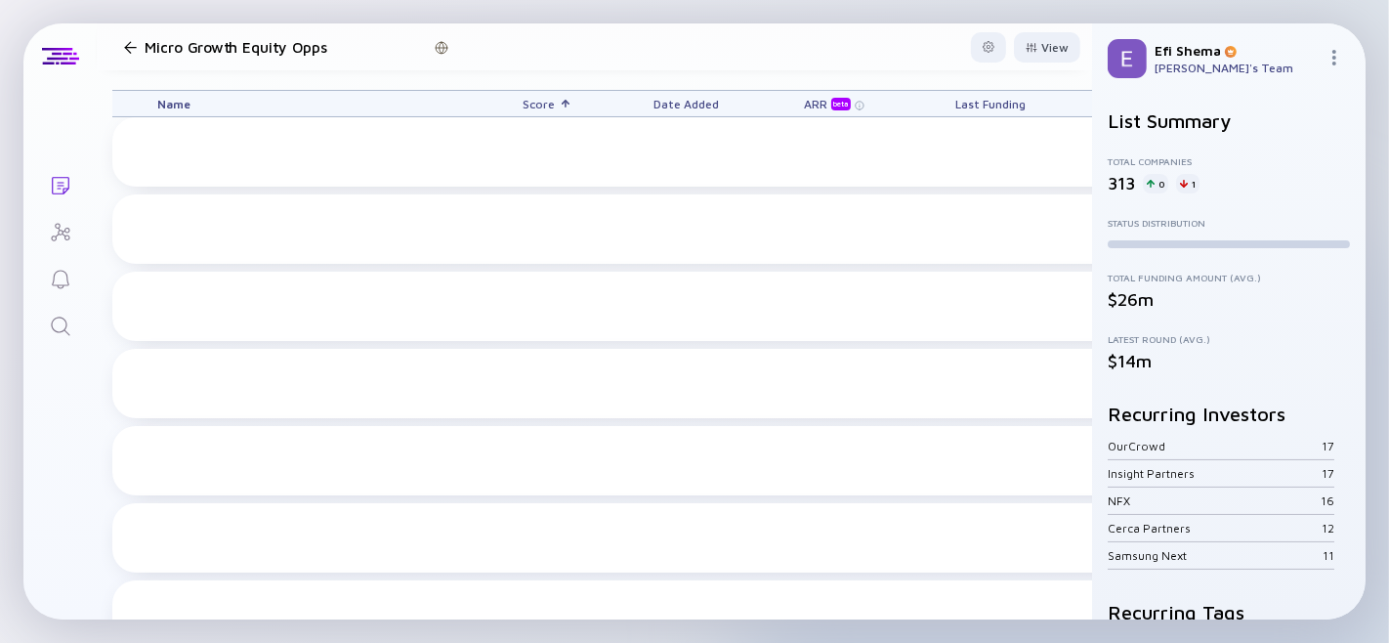
scroll to position [1, 0]
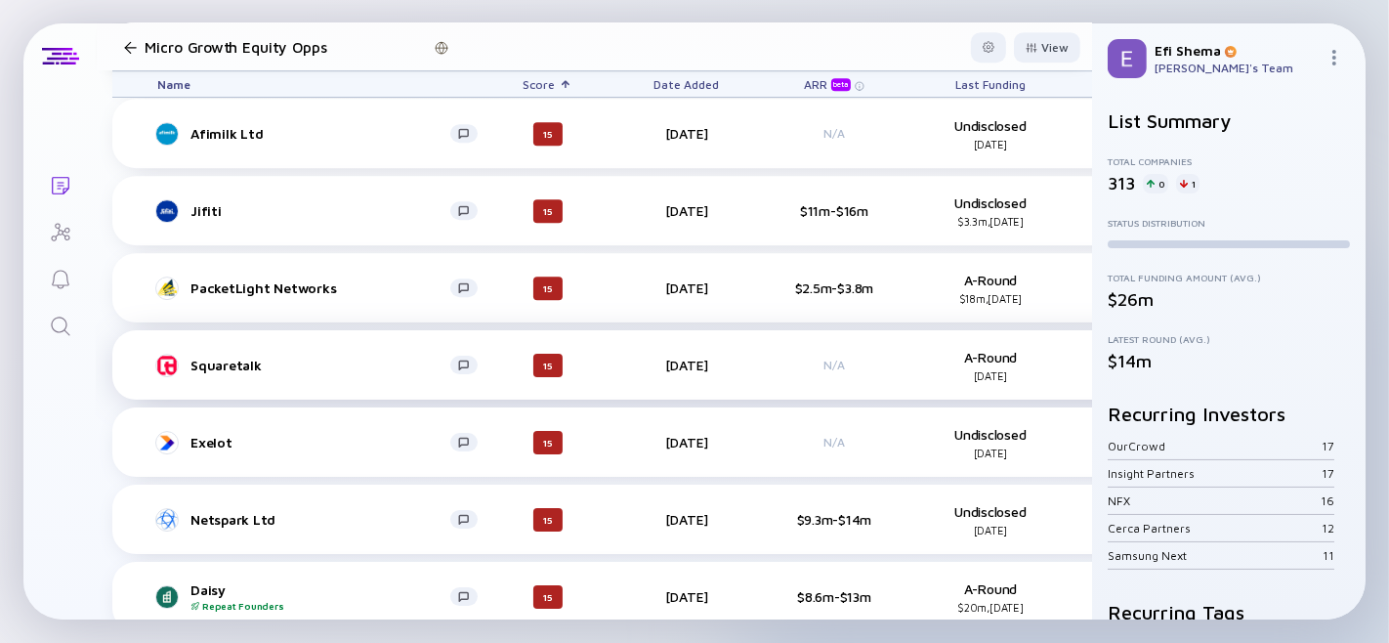
click at [210, 357] on div "Squaretalk" at bounding box center [320, 364] width 260 height 17
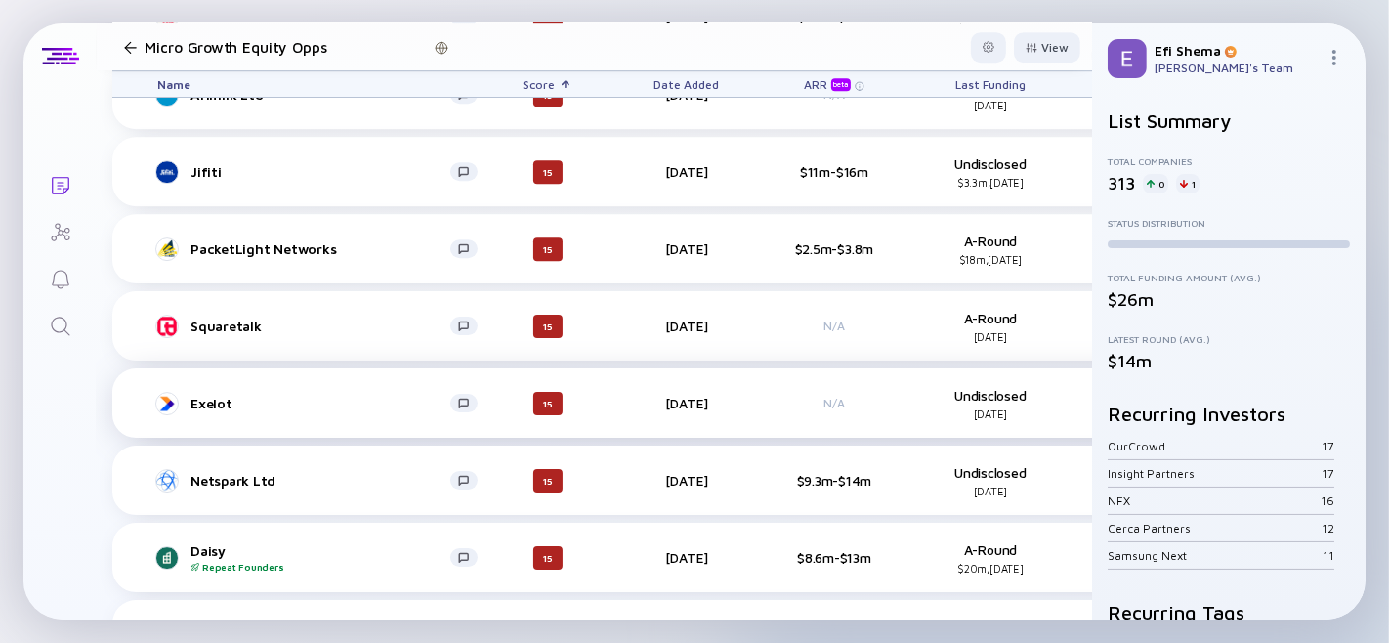
scroll to position [5228, 0]
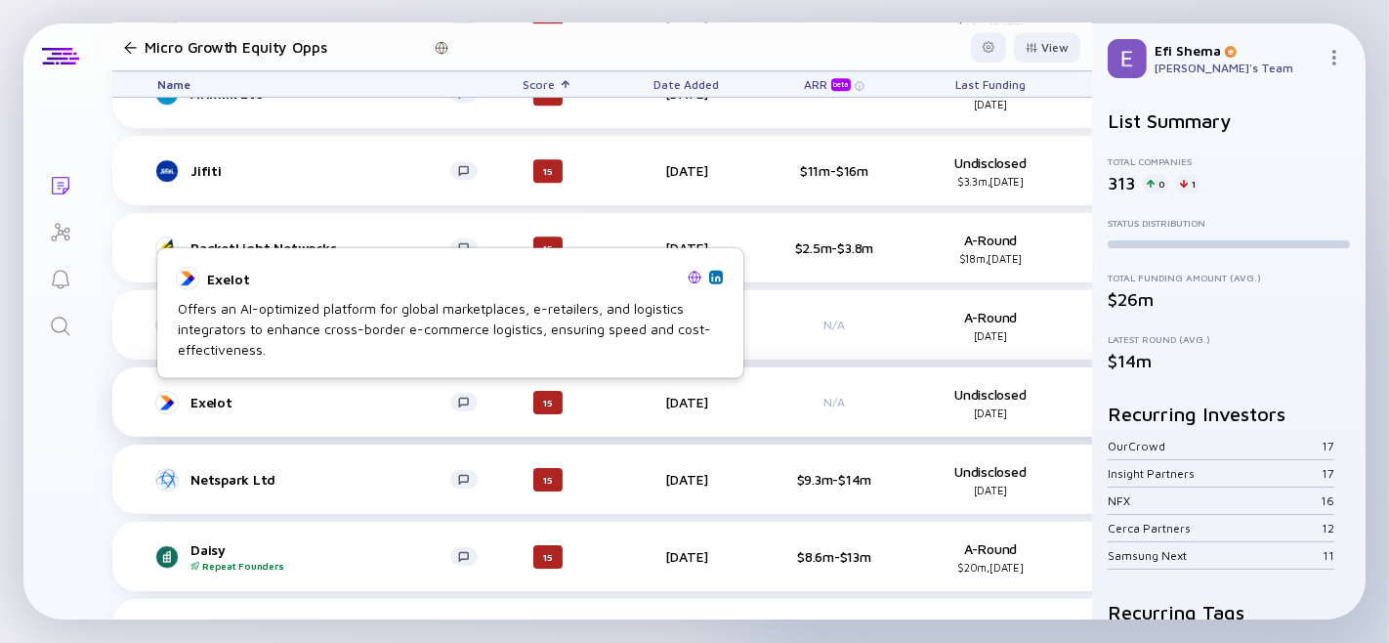
click at [205, 404] on div "Exelot" at bounding box center [320, 402] width 260 height 17
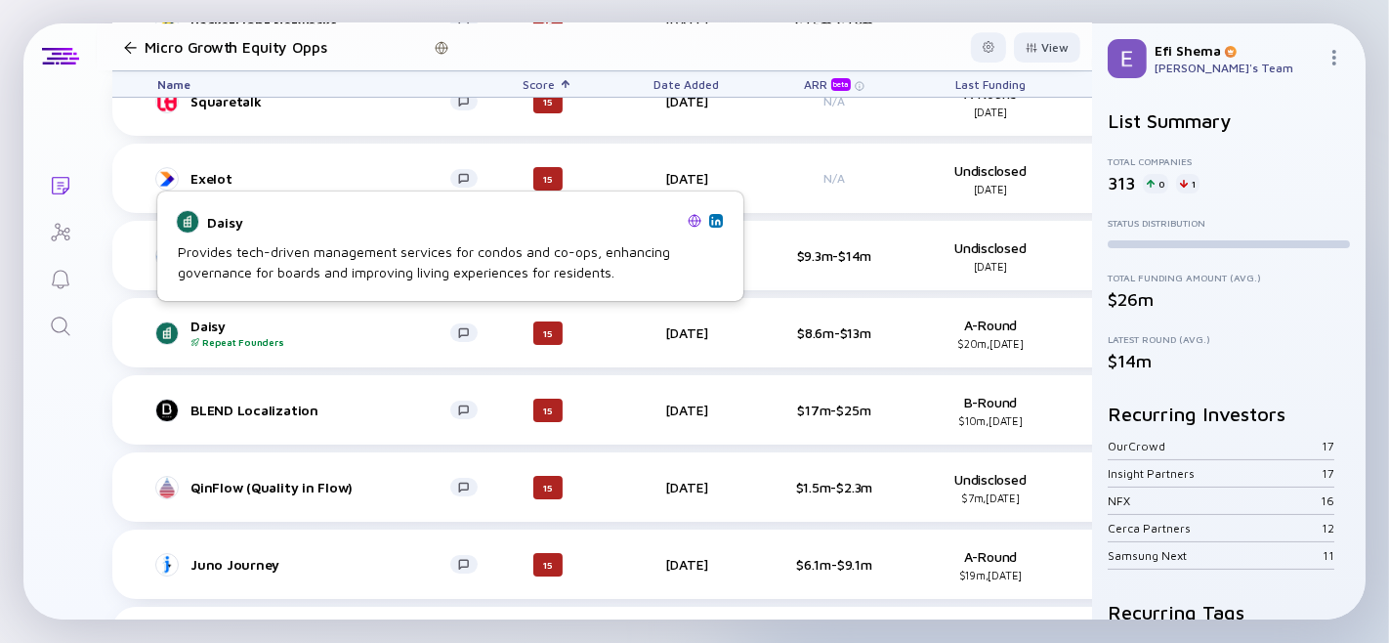
scroll to position [5453, 0]
click at [219, 320] on div "Daisy Repeat Founders" at bounding box center [320, 331] width 260 height 30
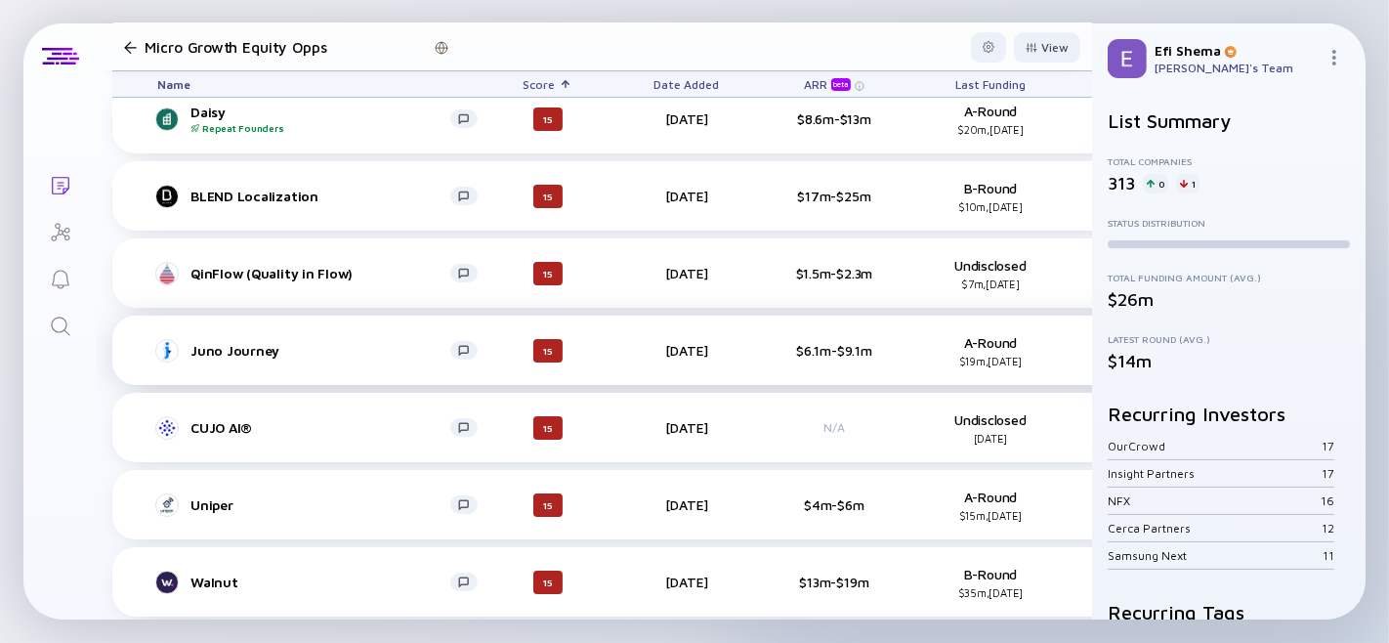
scroll to position [5668, 0]
click at [230, 342] on div "Juno Journey" at bounding box center [320, 348] width 260 height 17
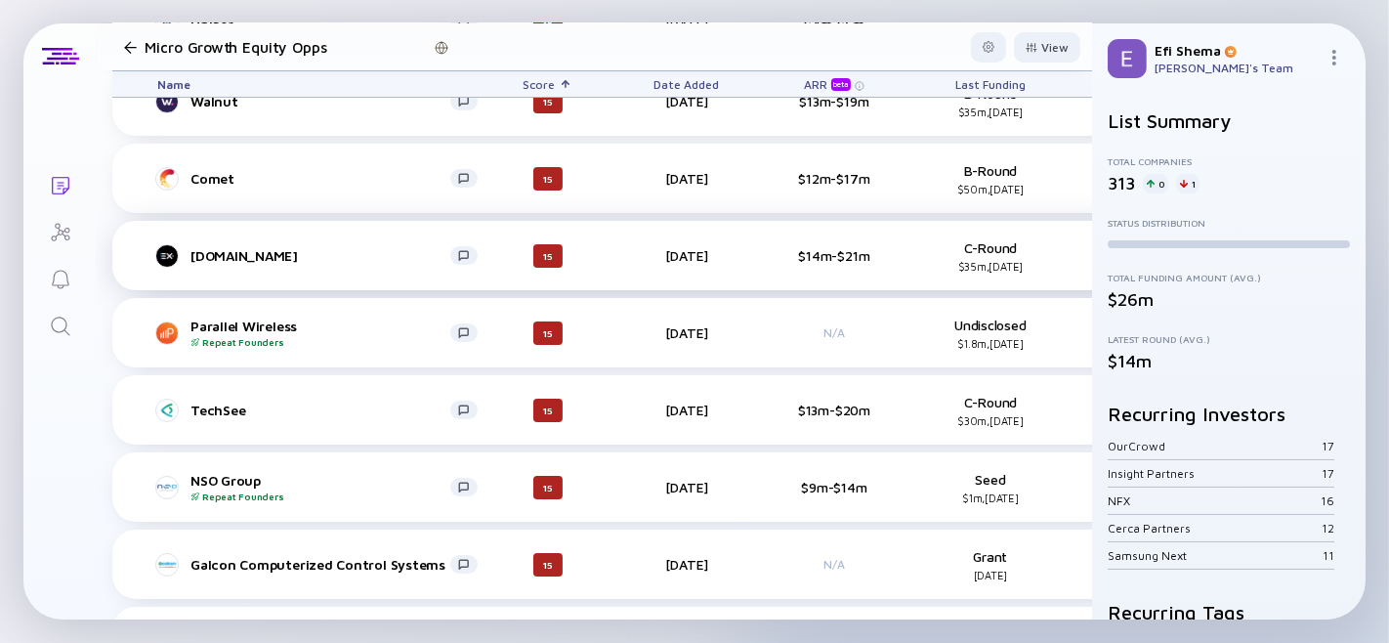
scroll to position [6150, 0]
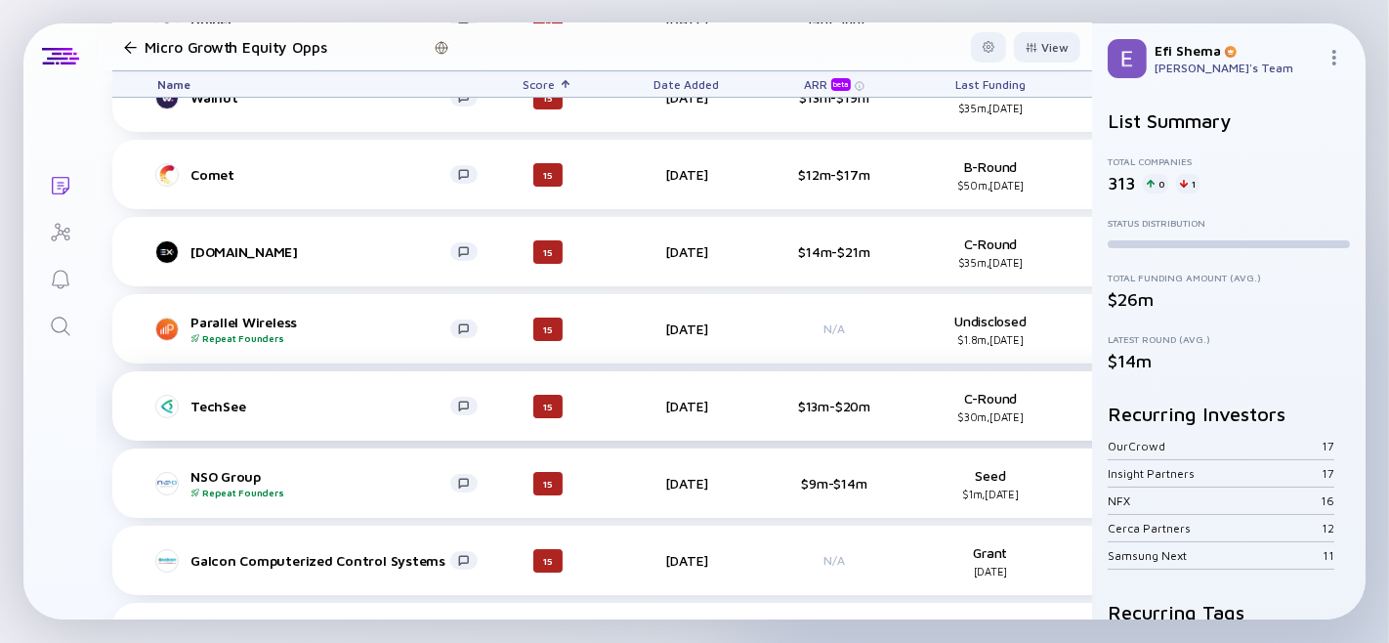
click at [207, 401] on div "TechSee" at bounding box center [320, 405] width 260 height 17
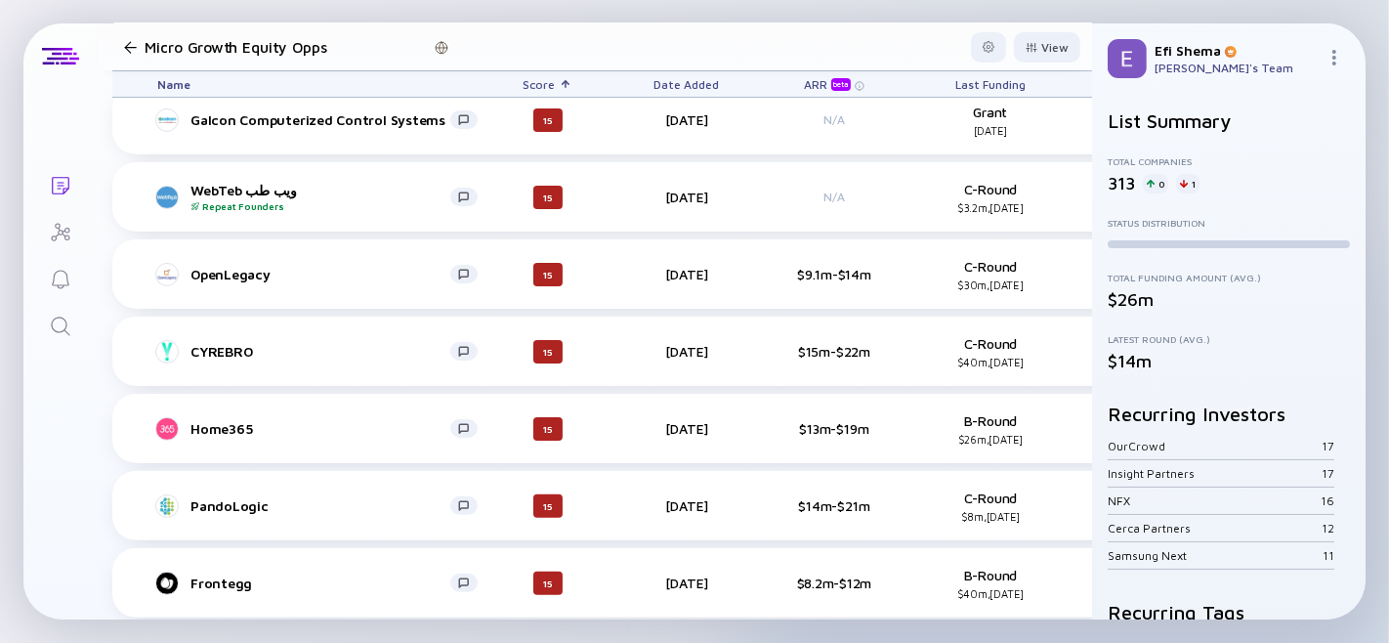
scroll to position [6627, 0]
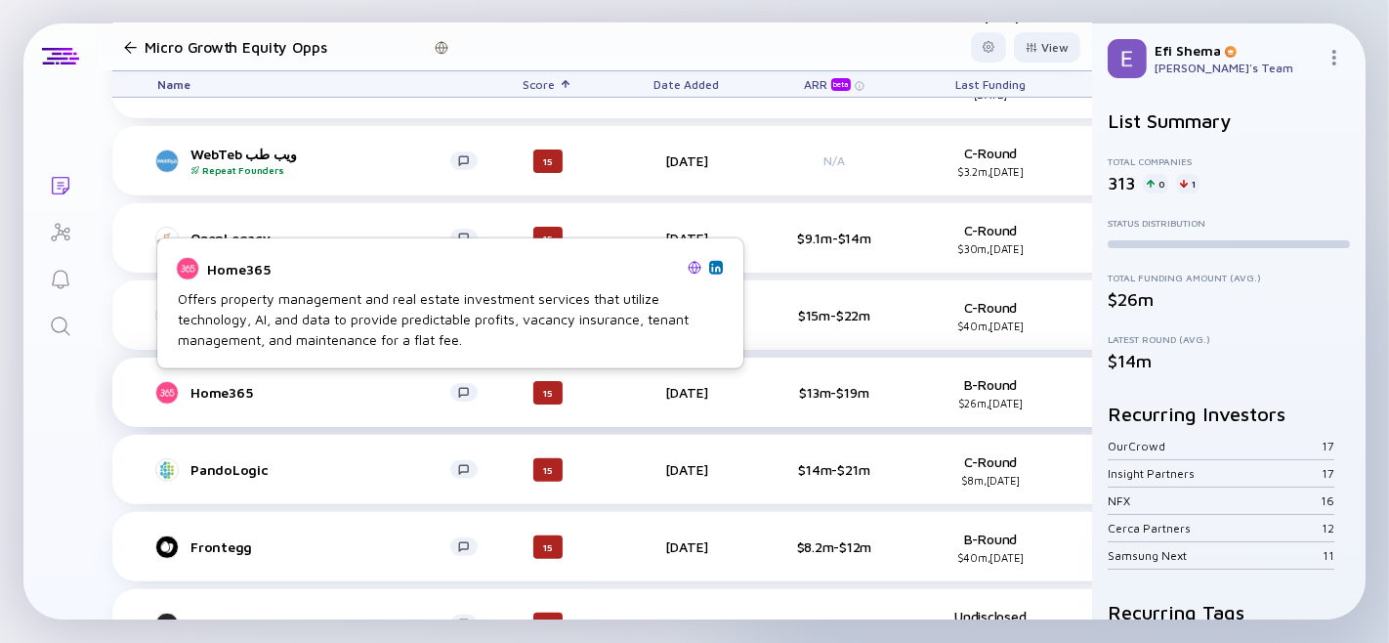
click at [221, 387] on div "Home365" at bounding box center [320, 392] width 260 height 17
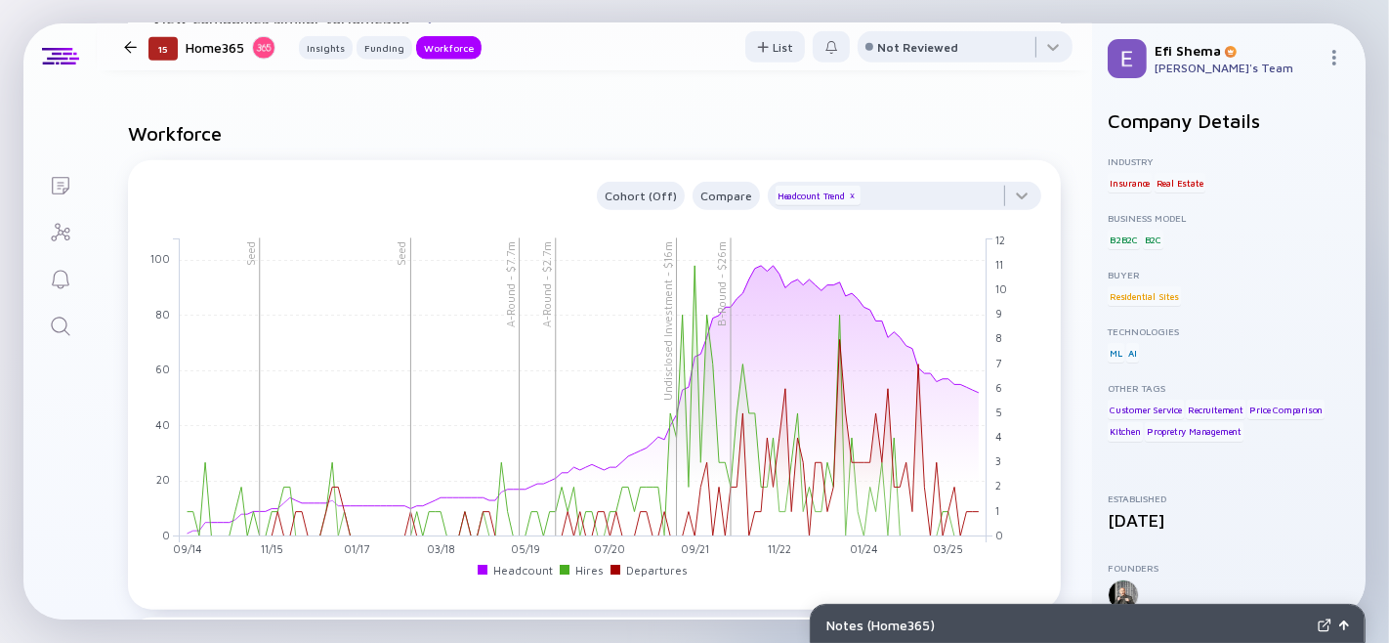
scroll to position [1596, 0]
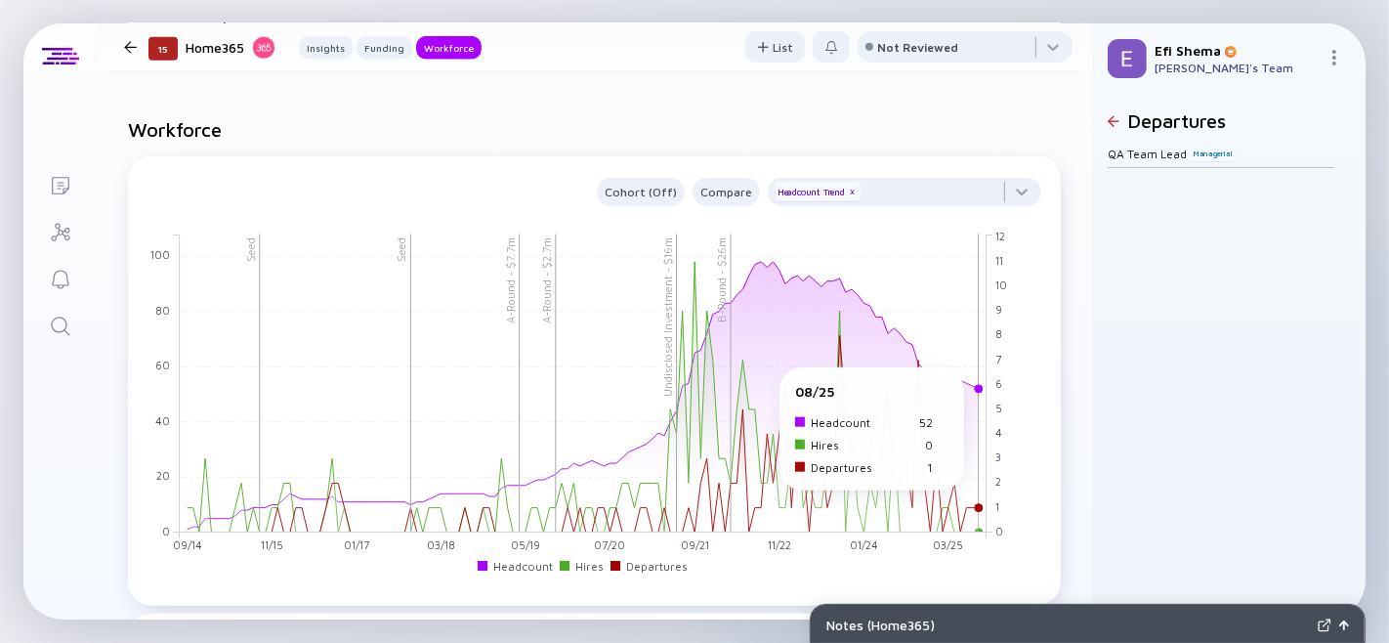
drag, startPoint x: 902, startPoint y: 369, endPoint x: 876, endPoint y: 392, distance: 34.6
click at [970, 418] on rect at bounding box center [584, 382] width 808 height 299
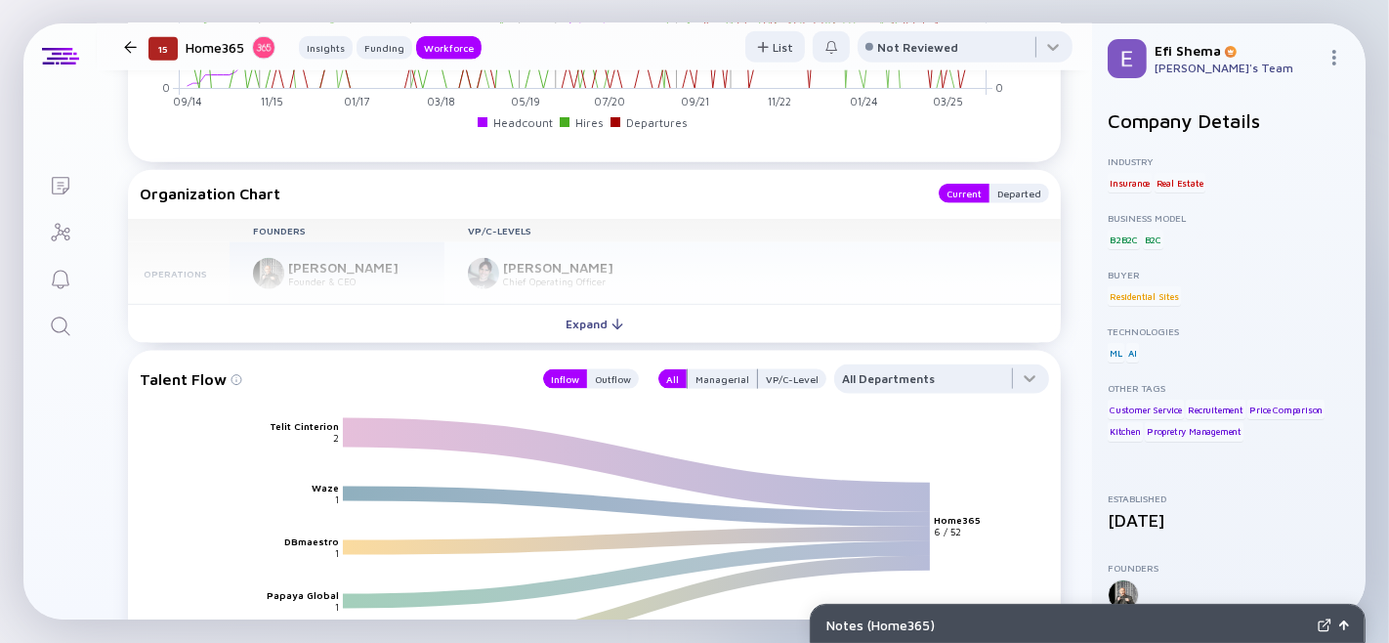
scroll to position [2047, 0]
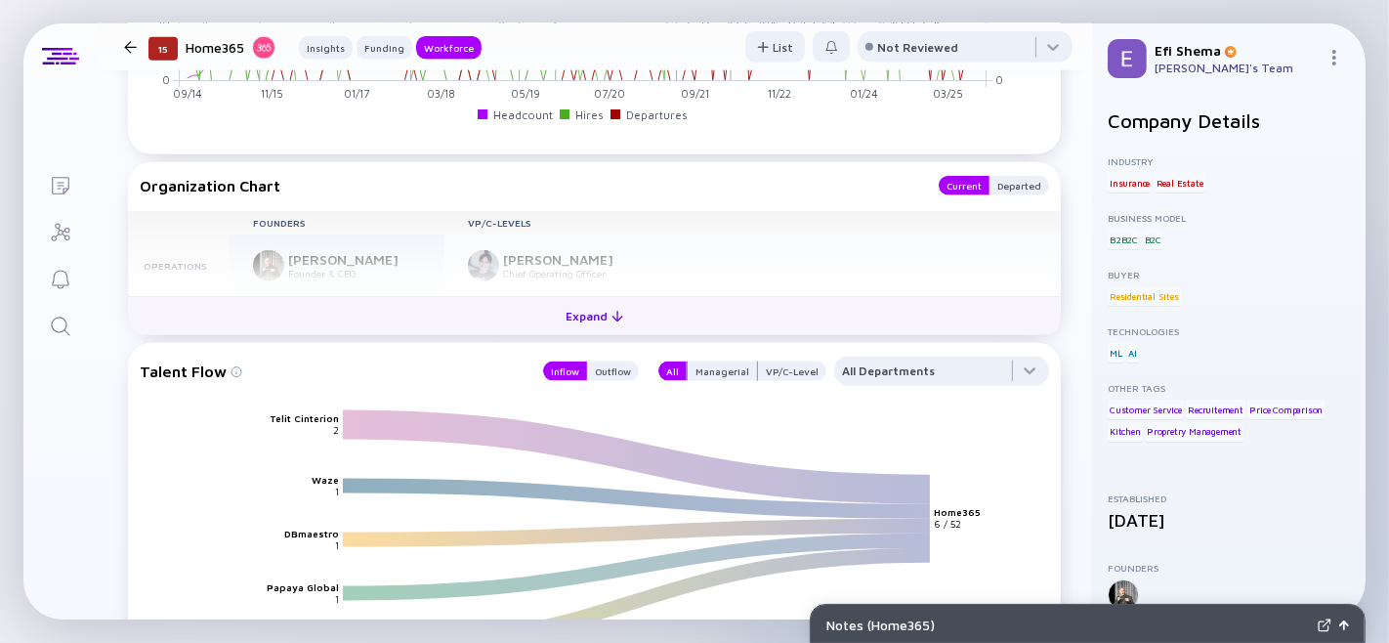
click at [574, 331] on div "Expand" at bounding box center [594, 316] width 81 height 30
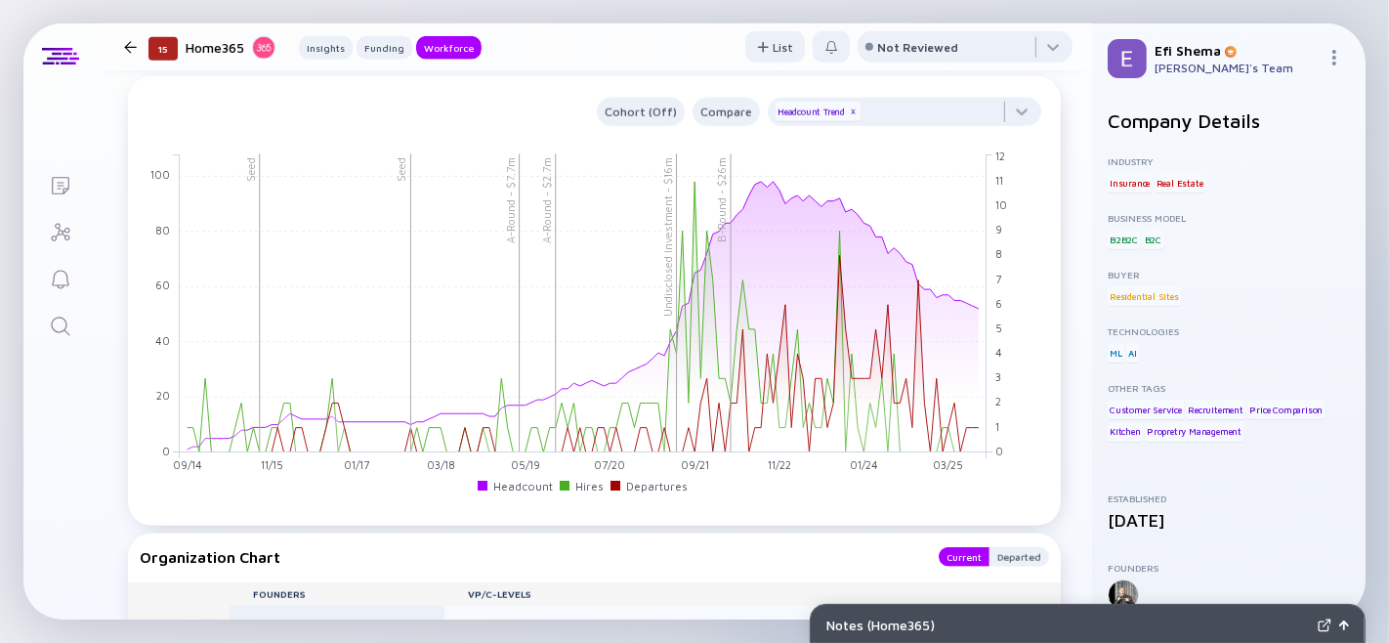
scroll to position [1673, 0]
click at [1003, 140] on div at bounding box center [904, 120] width 273 height 39
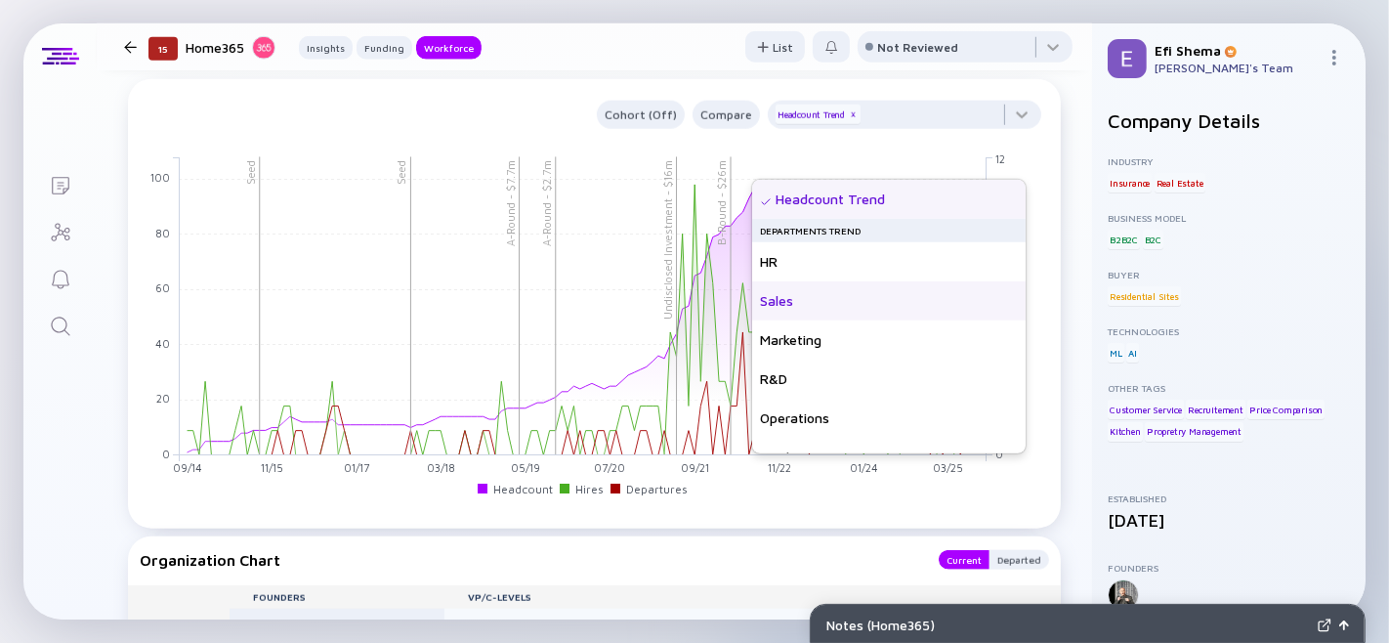
click at [811, 307] on div "Sales" at bounding box center [888, 300] width 273 height 39
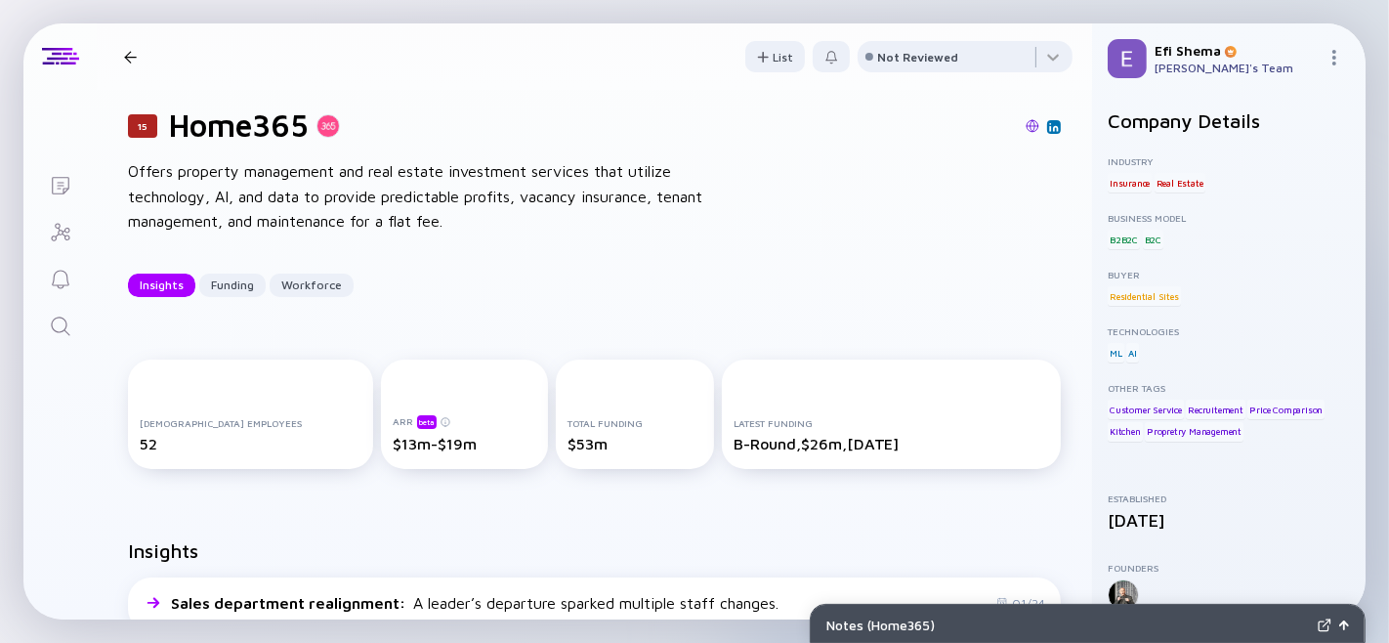
scroll to position [0, 0]
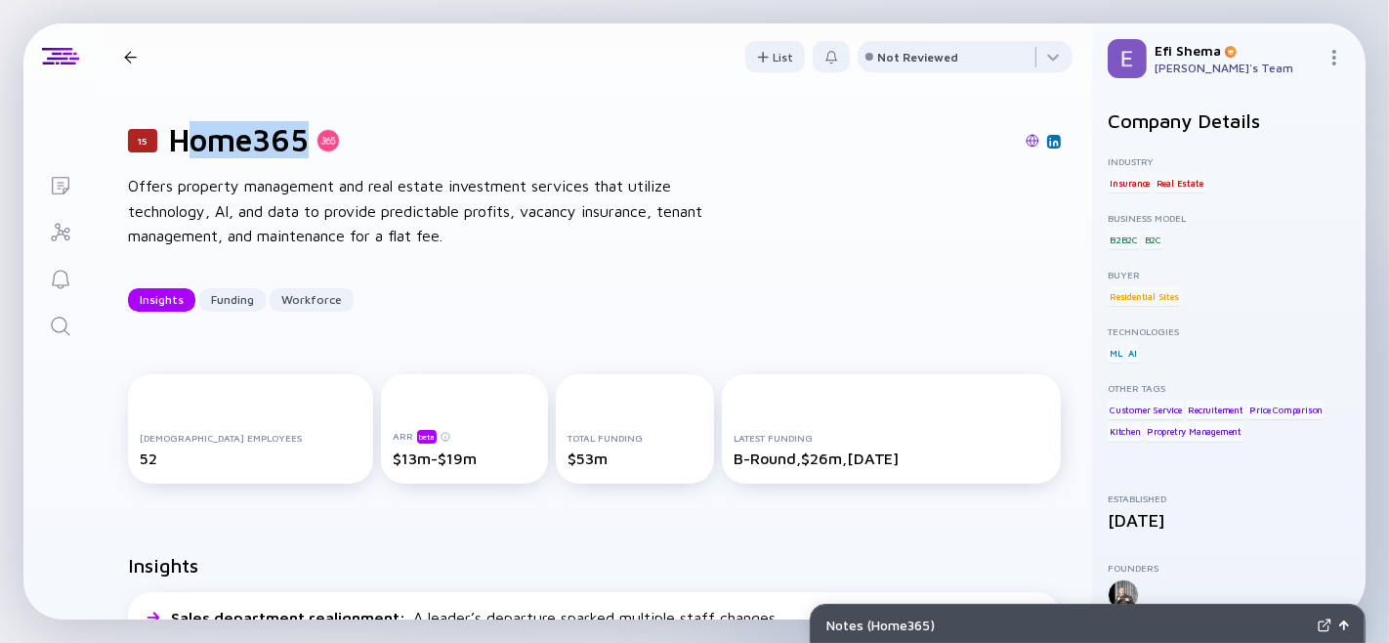
drag, startPoint x: 181, startPoint y: 148, endPoint x: 297, endPoint y: 138, distance: 116.7
click at [314, 156] on div "Home365" at bounding box center [254, 139] width 171 height 37
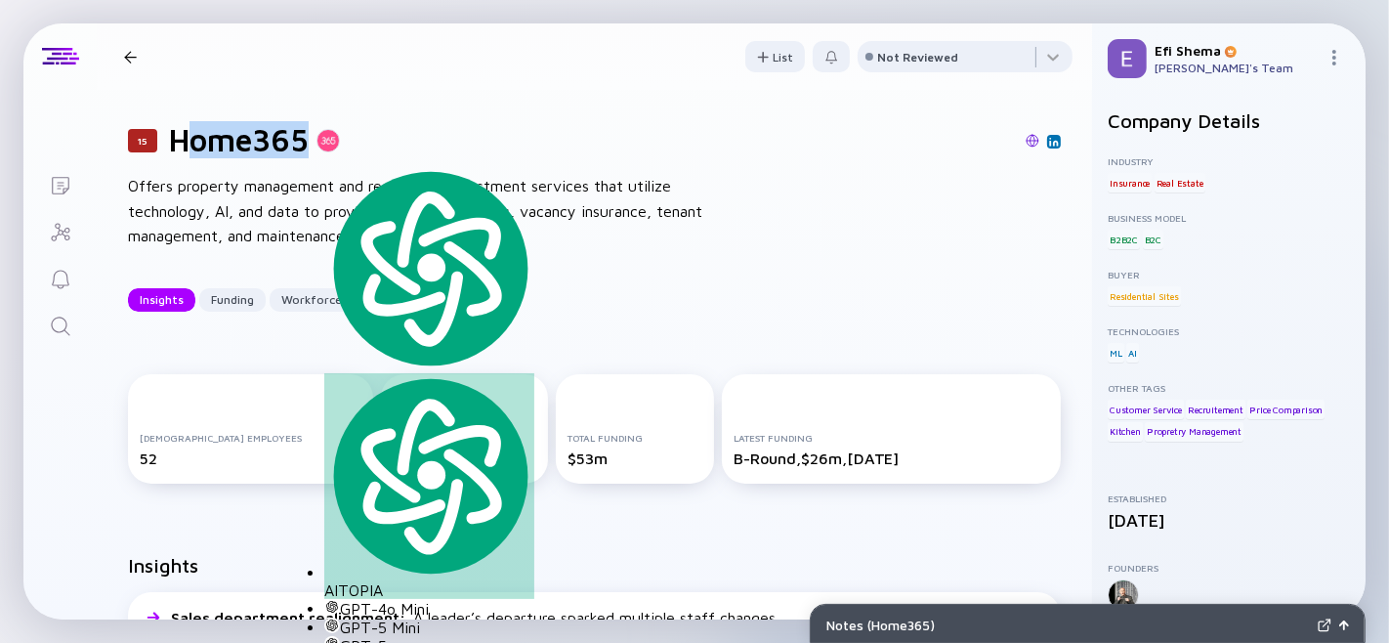
click at [297, 138] on h1 "Home365" at bounding box center [239, 139] width 140 height 37
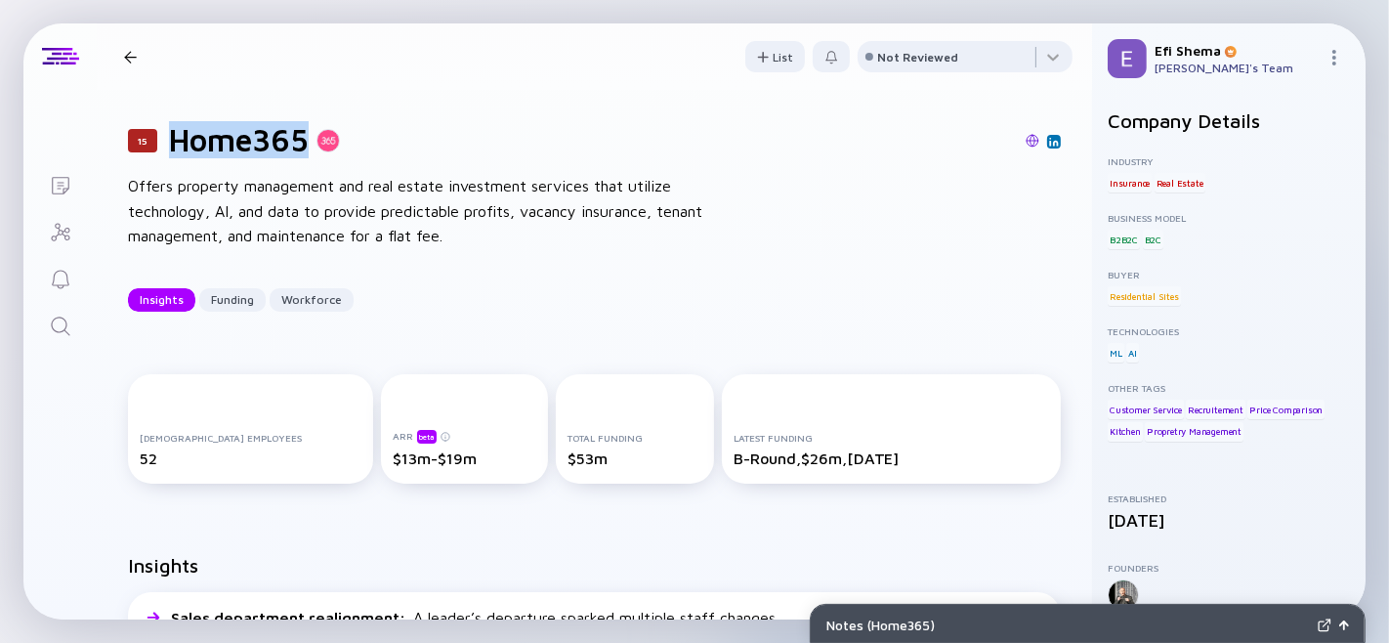
drag, startPoint x: 303, startPoint y: 145, endPoint x: 173, endPoint y: 144, distance: 129.9
click at [173, 144] on h1 "Home365" at bounding box center [239, 139] width 140 height 37
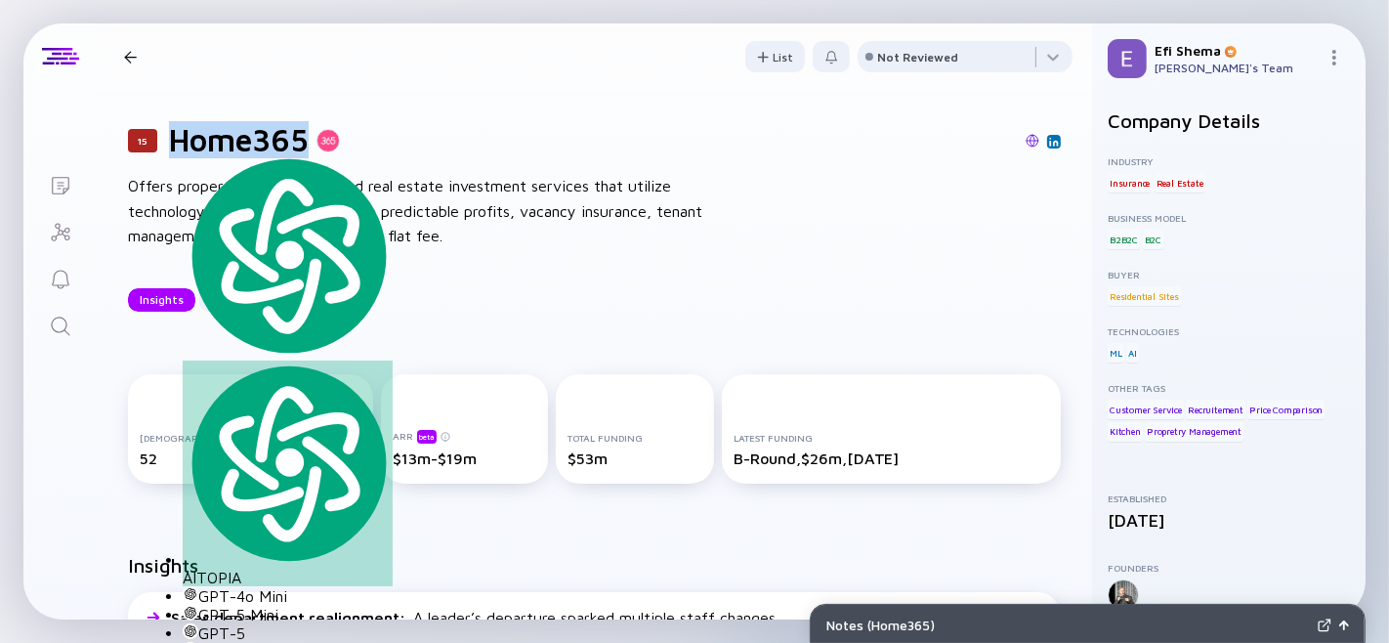
copy h1 "Home365"
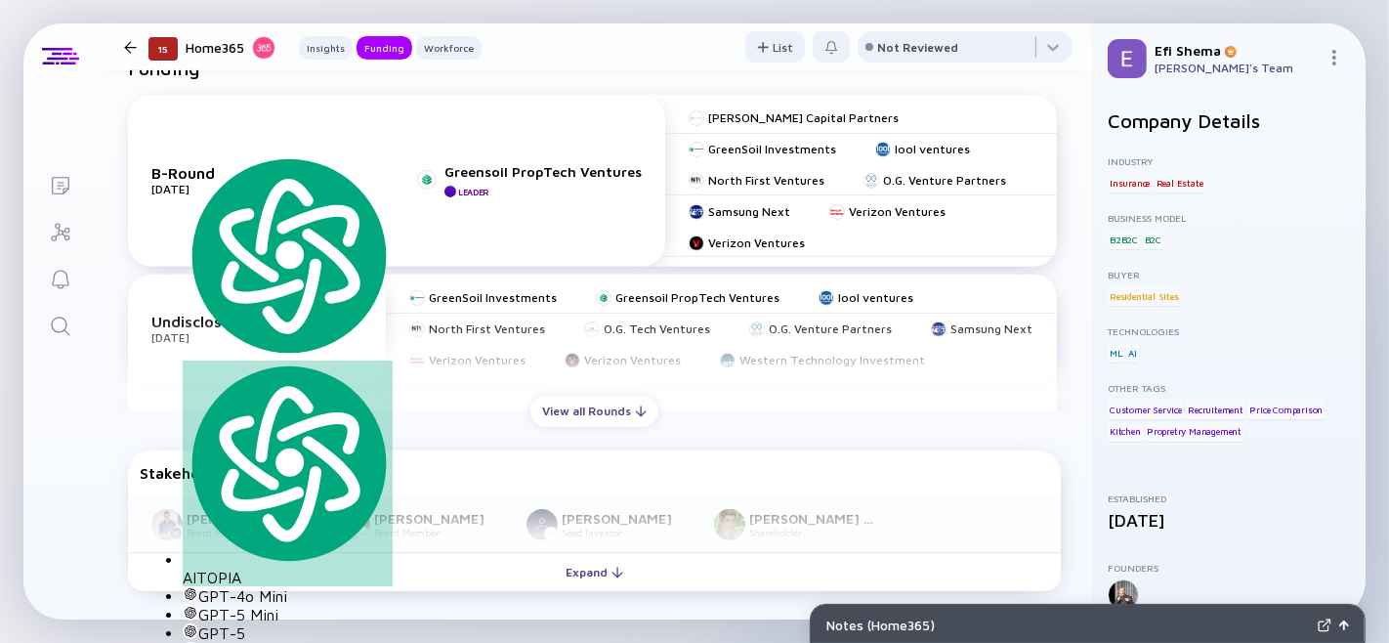
scroll to position [670, 0]
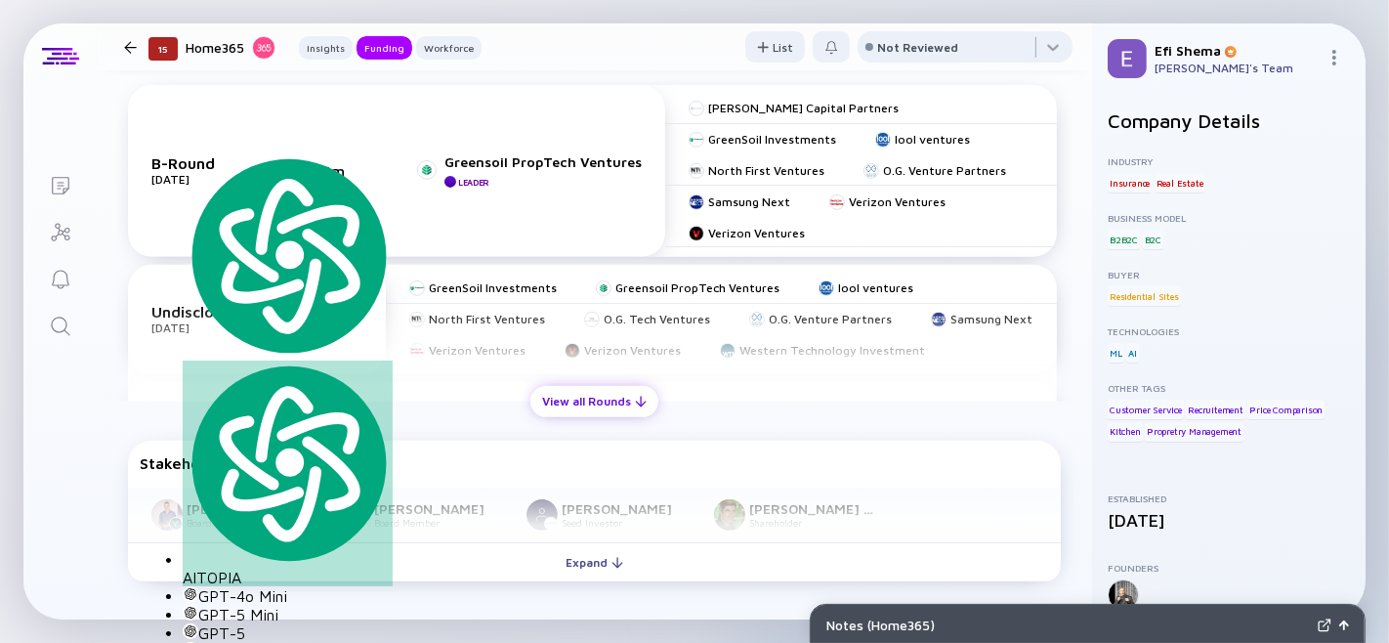
click at [609, 416] on div "View all Rounds" at bounding box center [594, 401] width 128 height 30
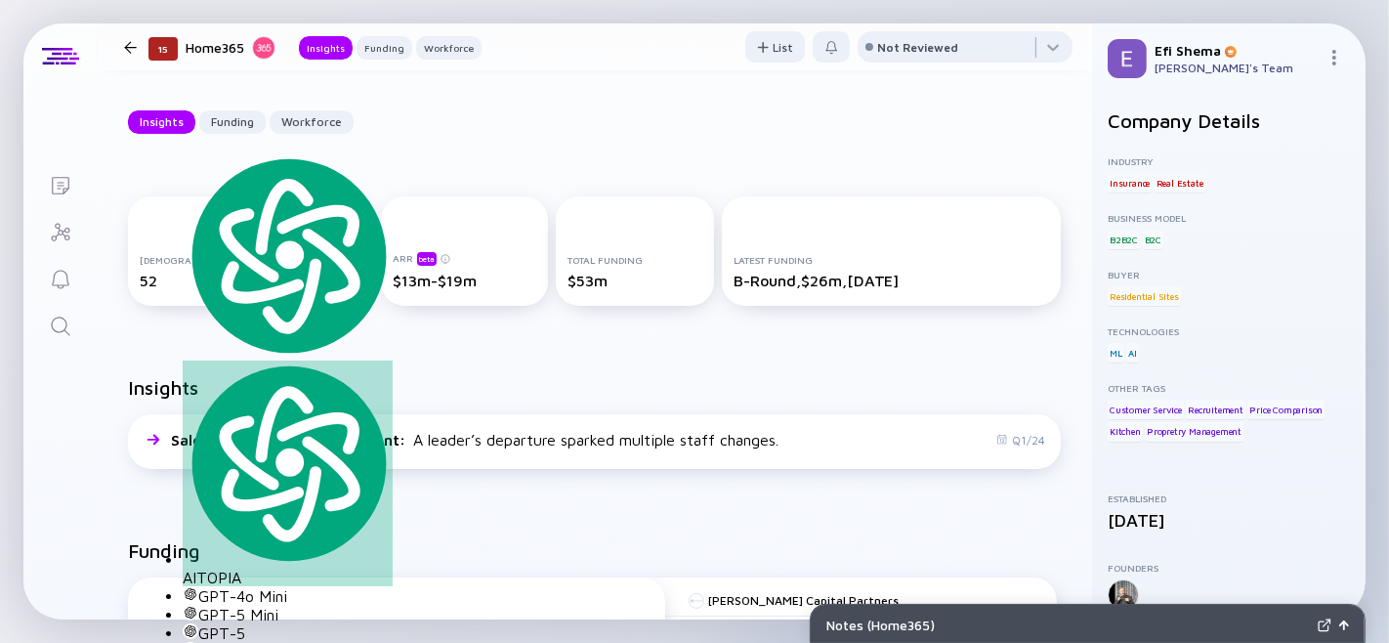
scroll to position [0, 0]
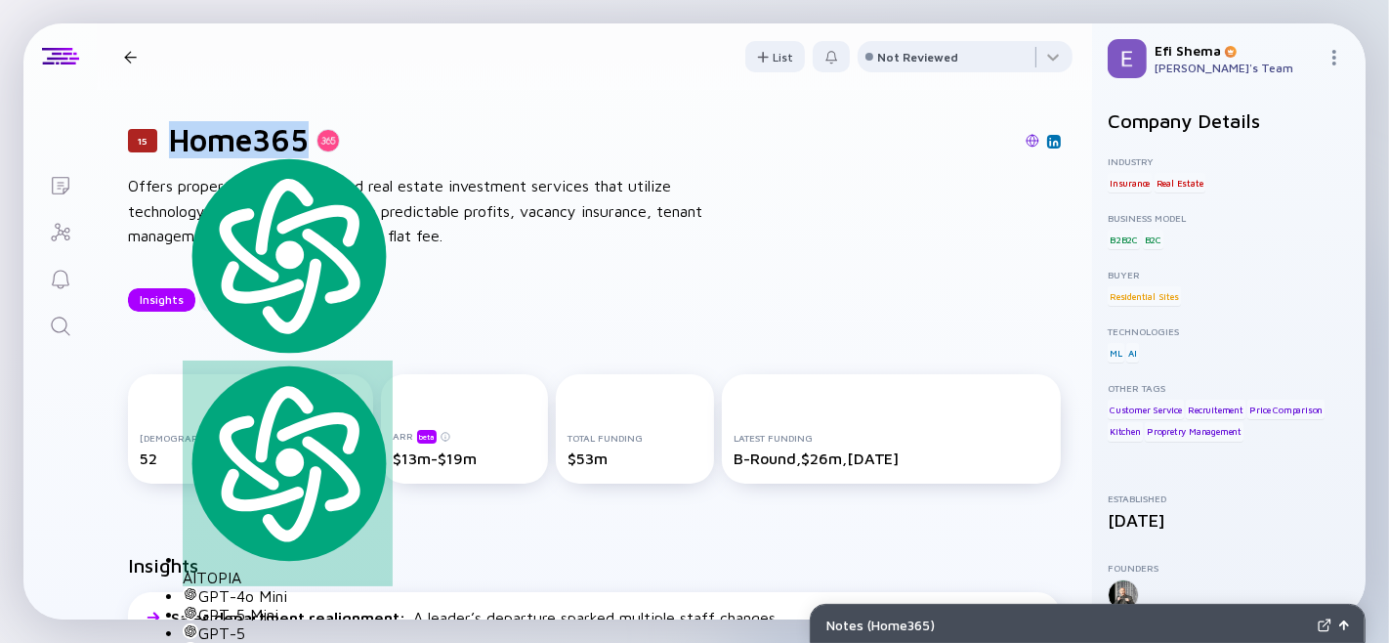
click at [308, 105] on div "15 Home365 Offers property management and real estate investment services that …" at bounding box center [594, 216] width 995 height 253
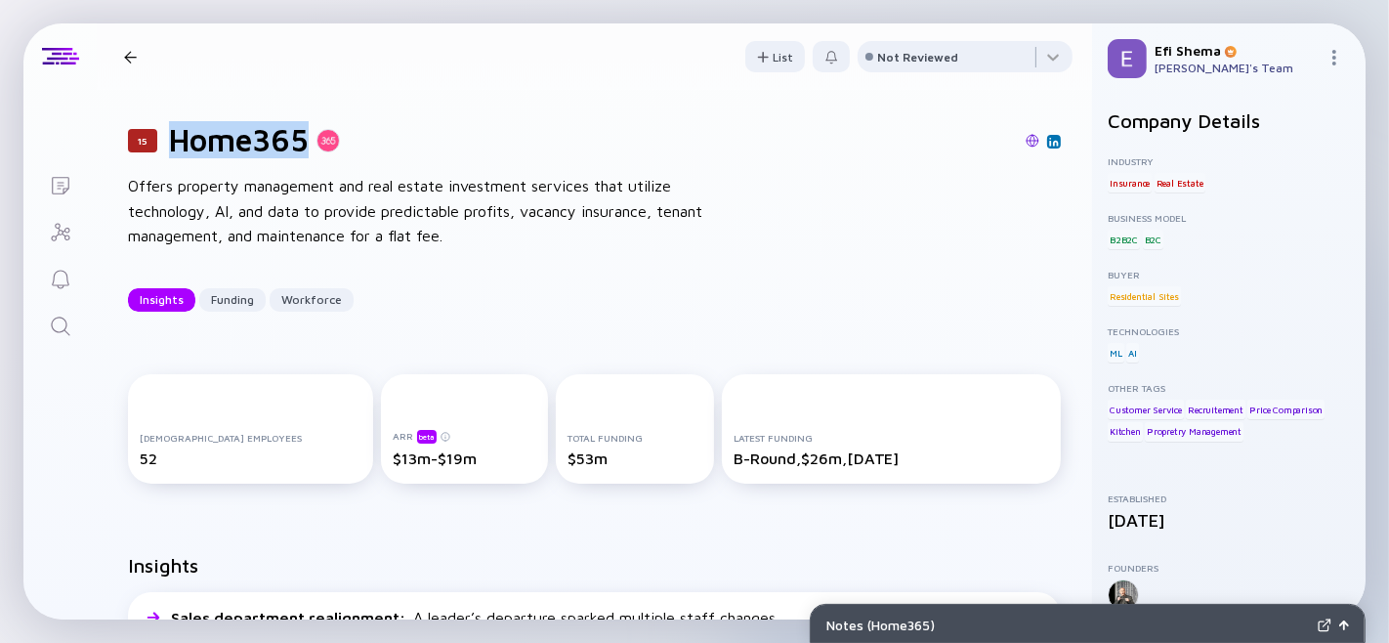
drag, startPoint x: 177, startPoint y: 142, endPoint x: 310, endPoint y: 138, distance: 132.9
click at [309, 138] on h1 "Home365" at bounding box center [239, 139] width 140 height 37
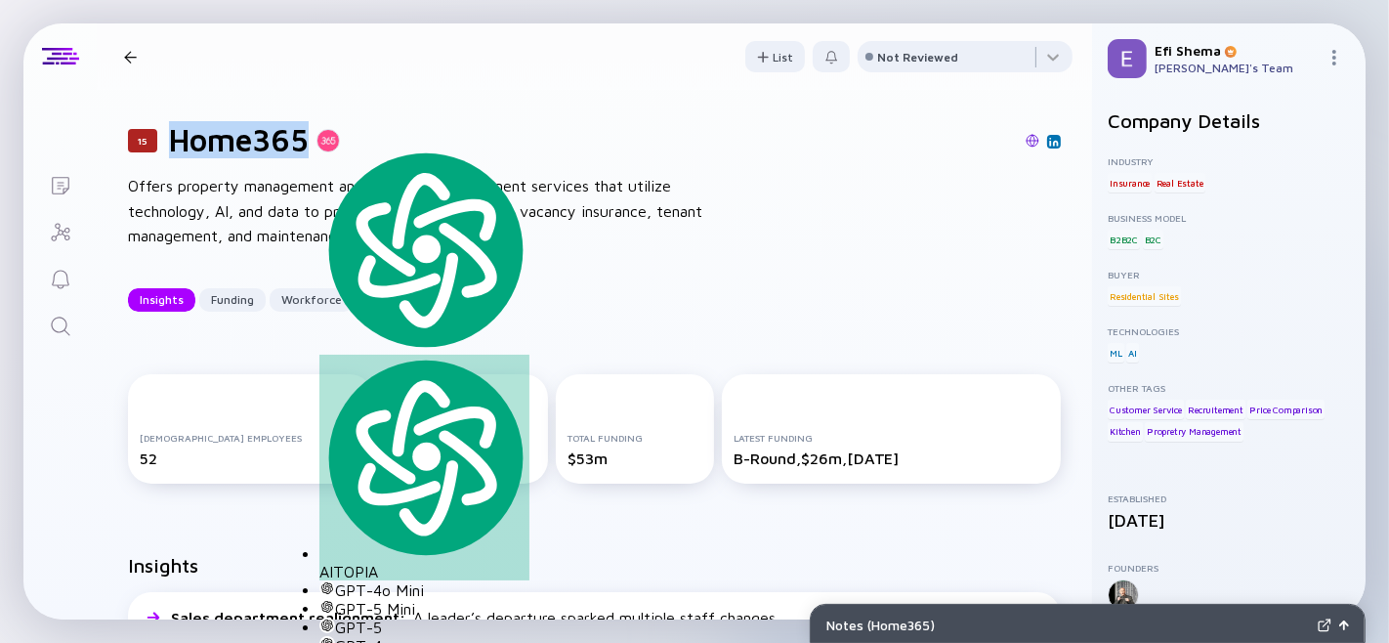
copy h1 "Home365"
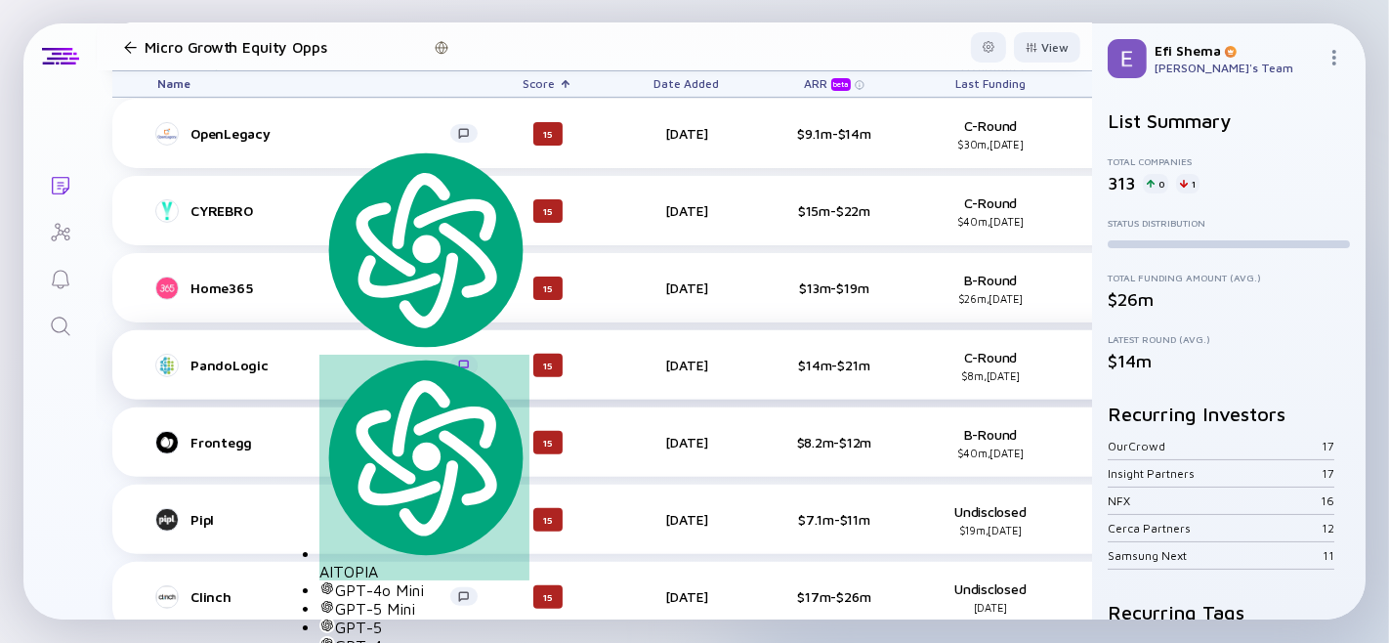
scroll to position [6730, 0]
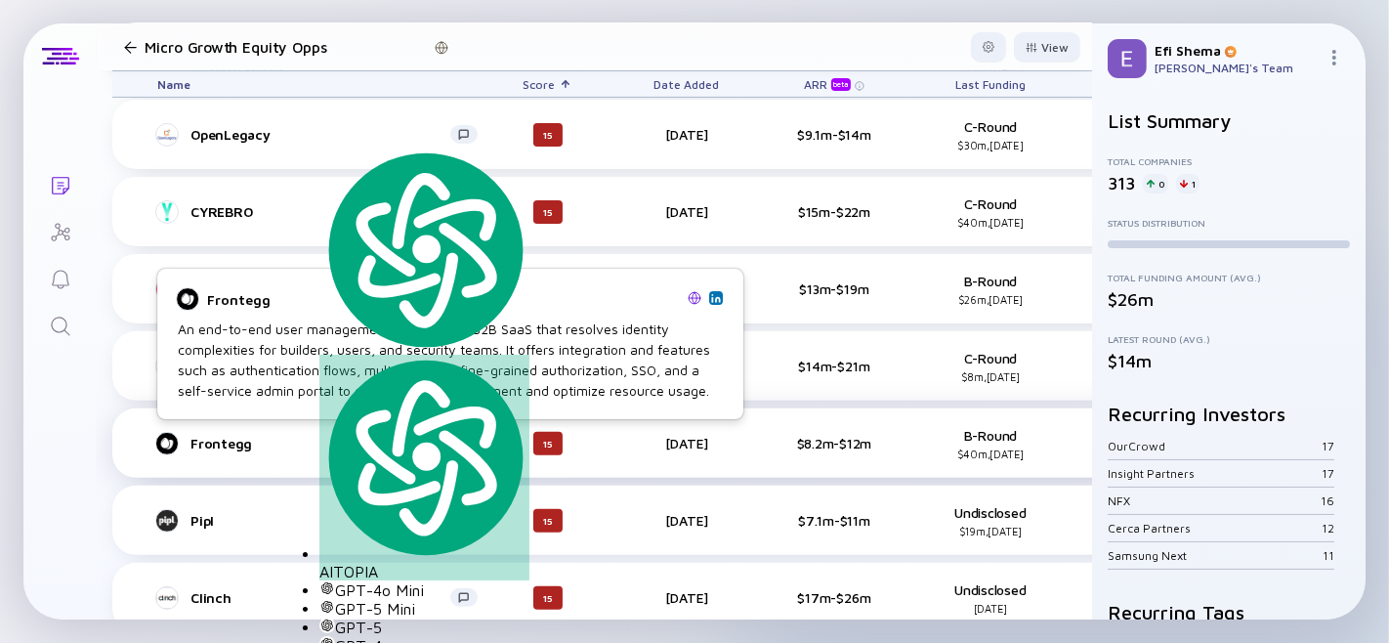
click at [230, 440] on div "Frontegg" at bounding box center [320, 443] width 260 height 17
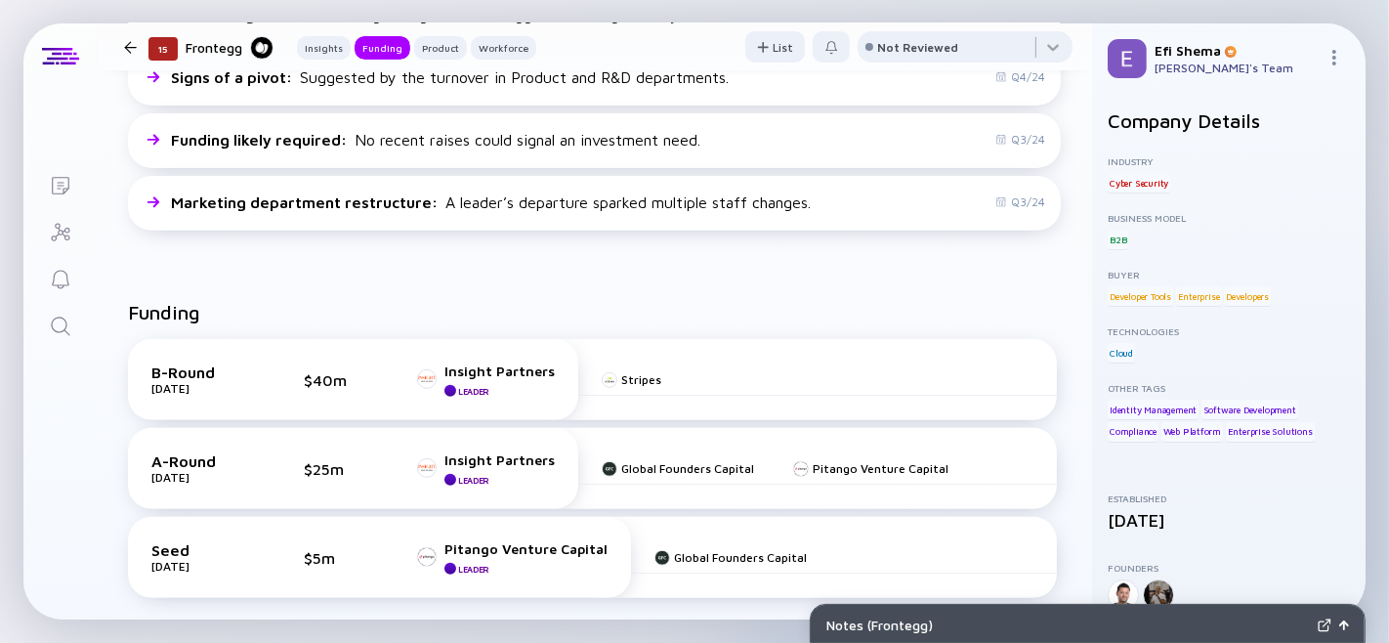
scroll to position [629, 0]
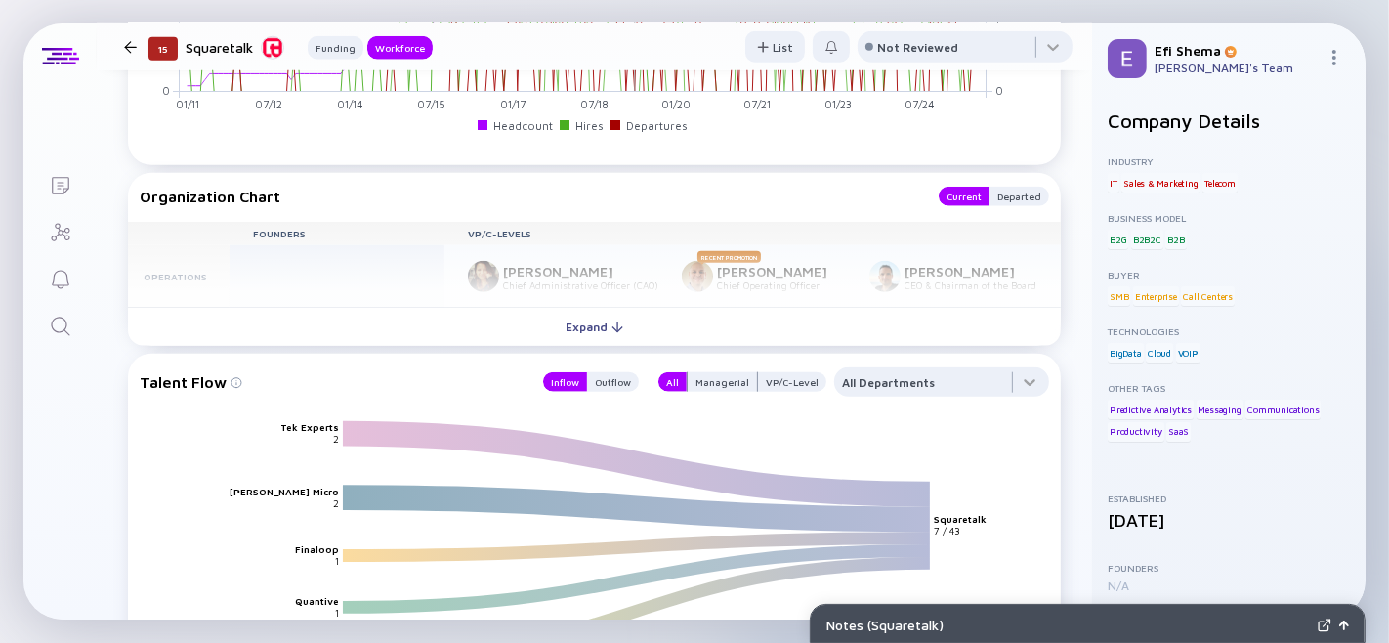
scroll to position [1668, 0]
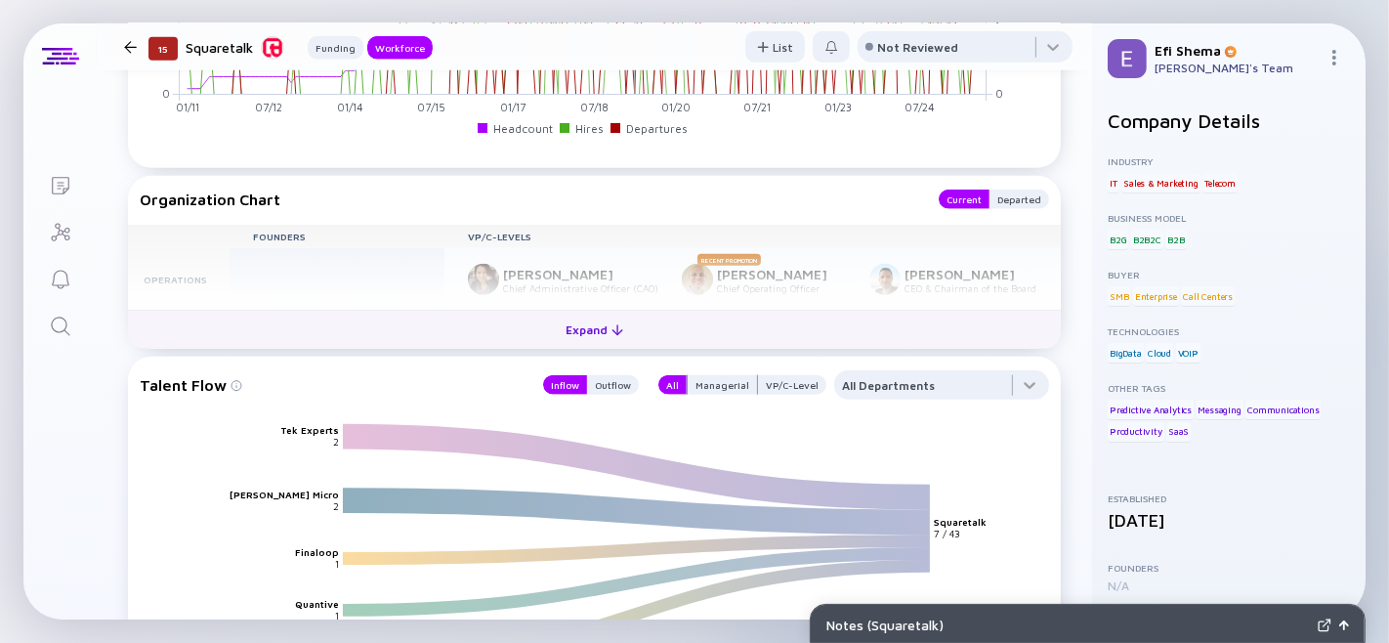
click at [612, 345] on div "Expand" at bounding box center [594, 329] width 81 height 30
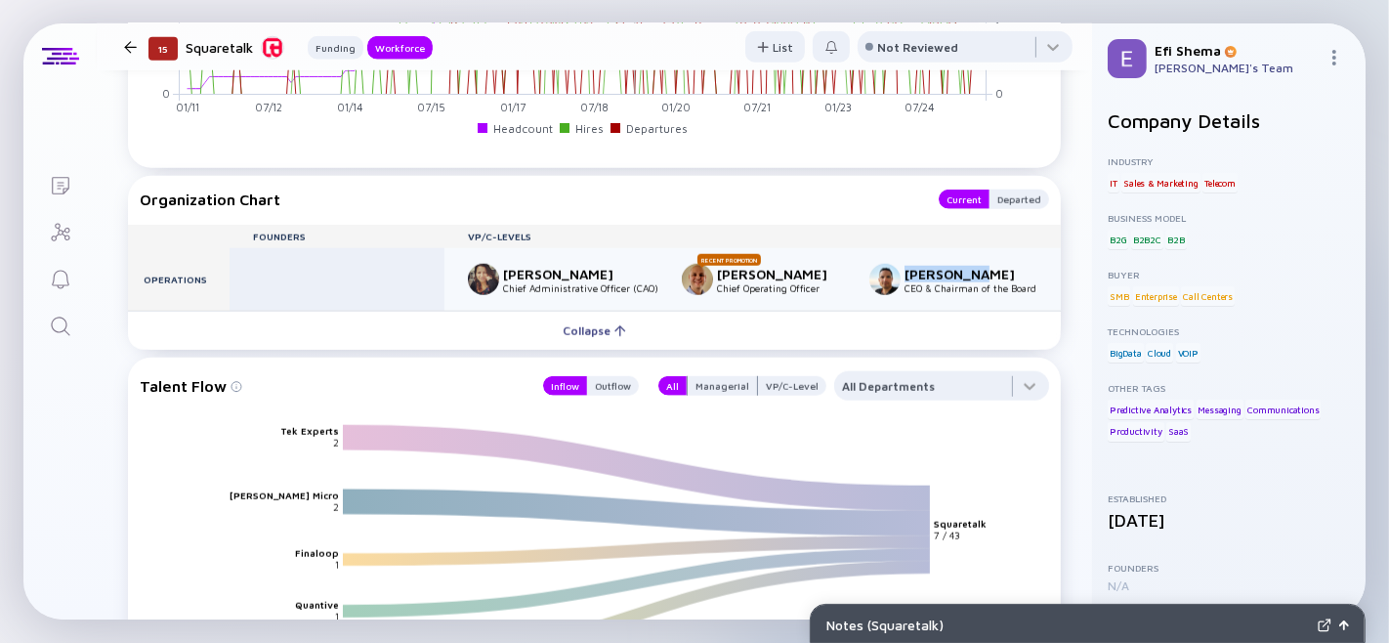
drag, startPoint x: 501, startPoint y: 372, endPoint x: 579, endPoint y: 368, distance: 78.2
type textarea "[PERSON_NAME]"
click at [869, 295] on div "[PERSON_NAME] CEO & Chairman of the Board" at bounding box center [952, 279] width 167 height 31
click at [904, 282] on div "[PERSON_NAME]" at bounding box center [968, 274] width 129 height 17
drag, startPoint x: 579, startPoint y: 368, endPoint x: 502, endPoint y: 372, distance: 77.3
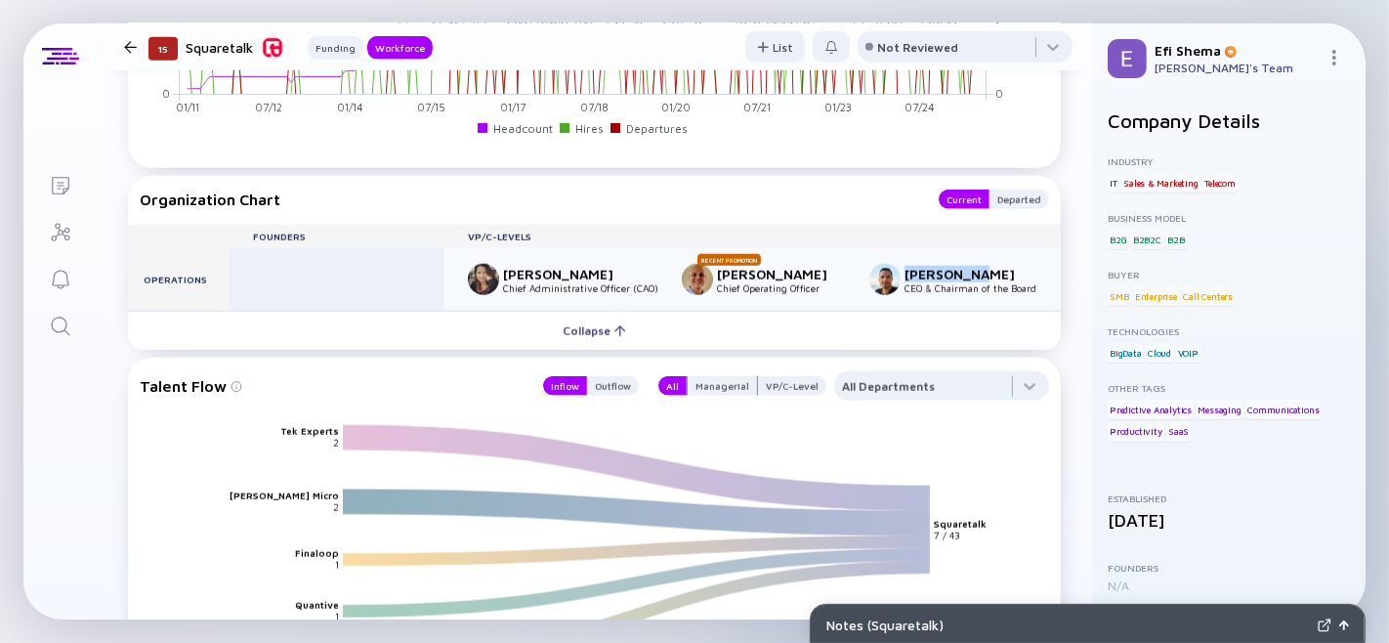
click at [904, 282] on div "[PERSON_NAME]" at bounding box center [968, 274] width 129 height 17
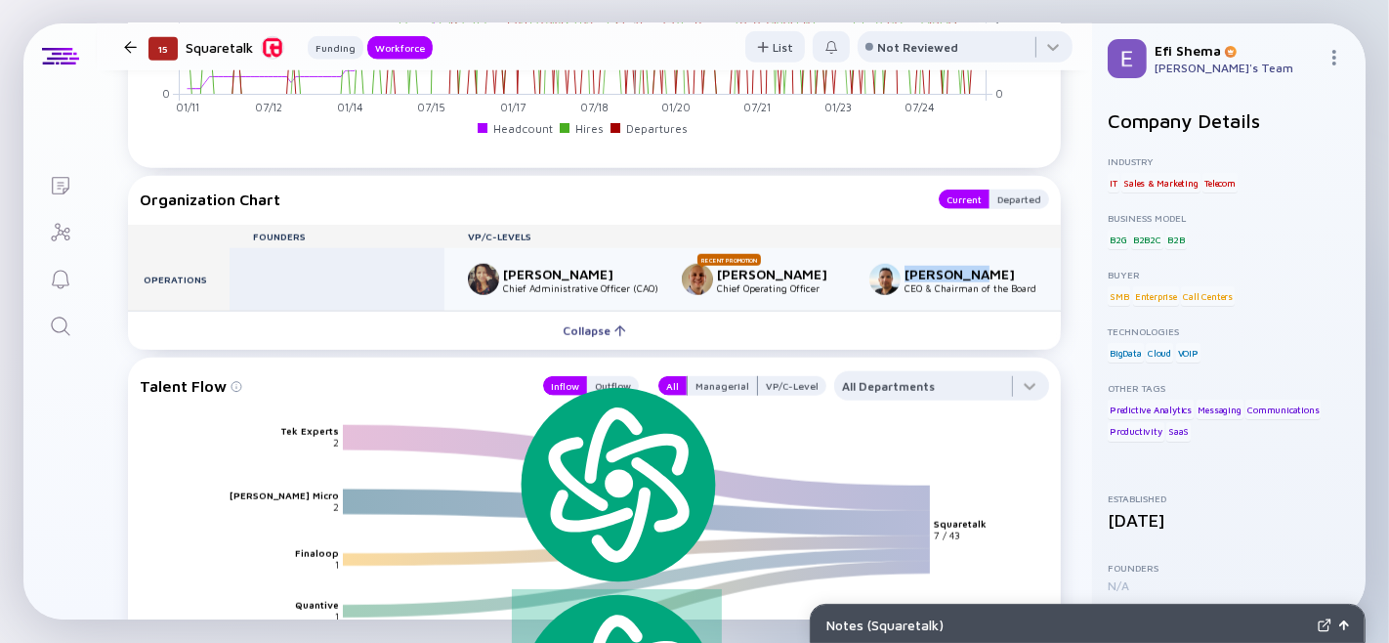
copy div "[PERSON_NAME]"
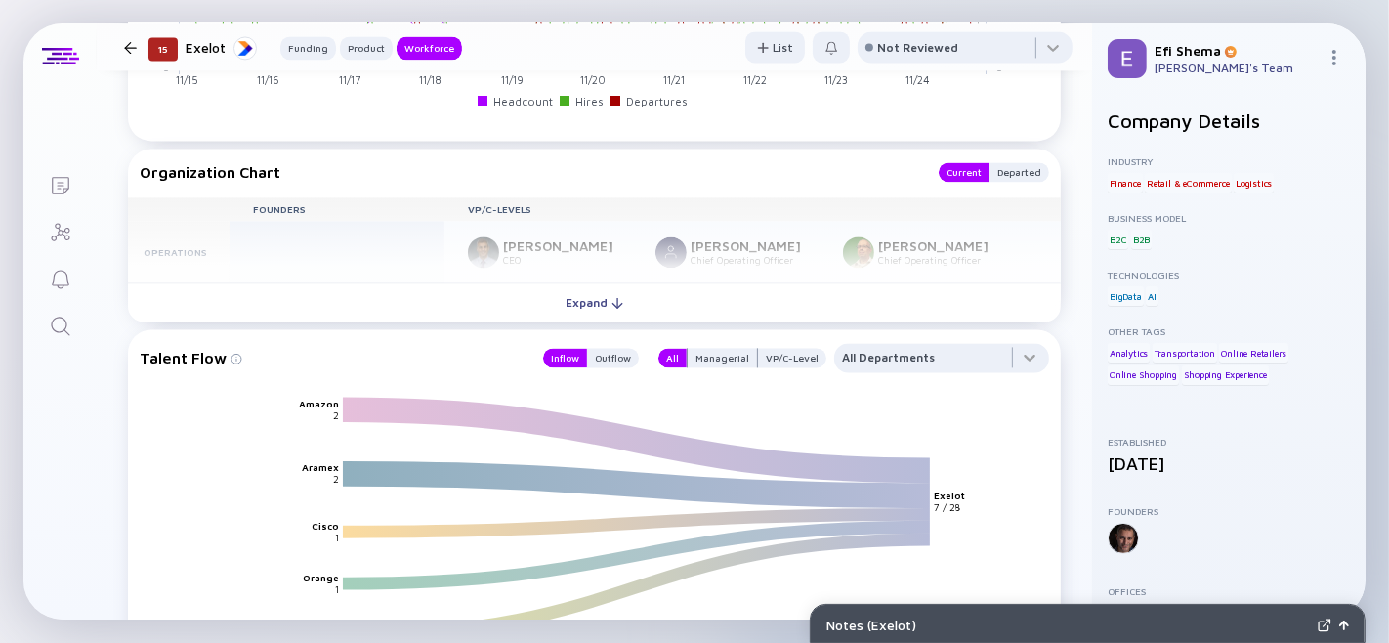
scroll to position [3521, 0]
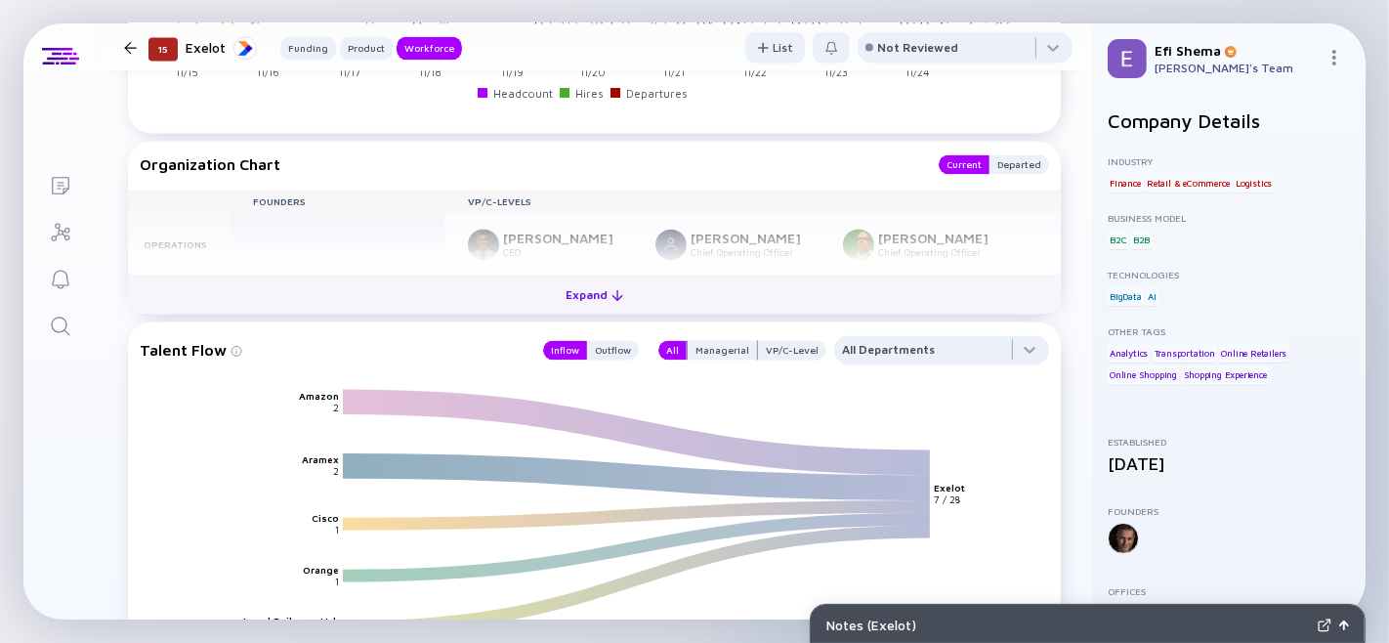
click at [589, 310] on div "Expand" at bounding box center [594, 294] width 81 height 30
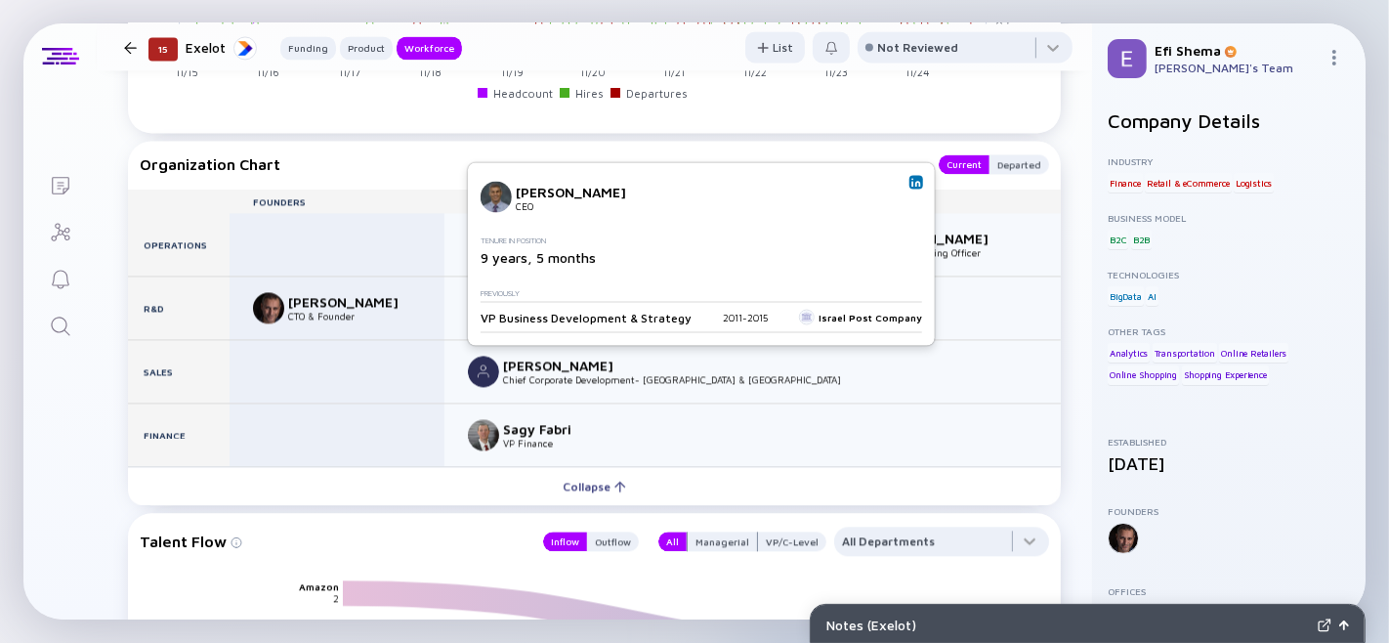
drag, startPoint x: 504, startPoint y: 350, endPoint x: 597, endPoint y: 358, distance: 93.2
type textarea "[PERSON_NAME]"
click at [597, 275] on div "[PERSON_NAME] CEO [PERSON_NAME] Chief Operating Officer [PERSON_NAME] Chief Ope…" at bounding box center [752, 244] width 616 height 63
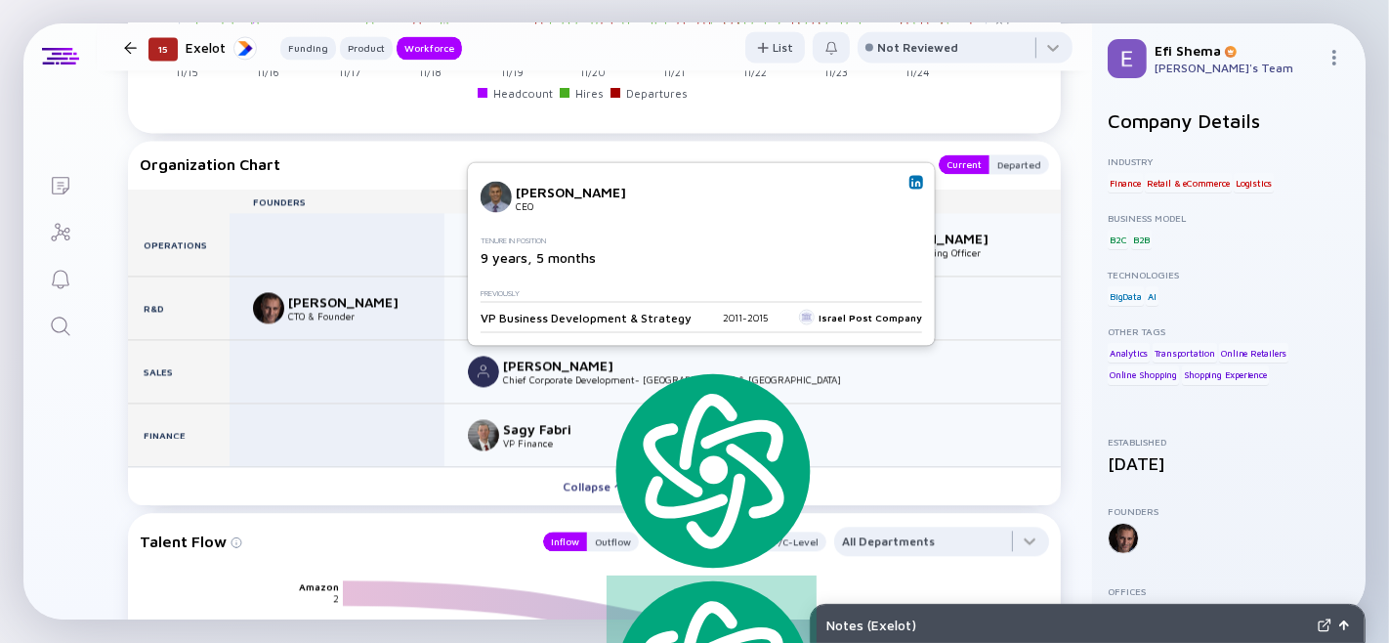
copy div "[PERSON_NAME]"
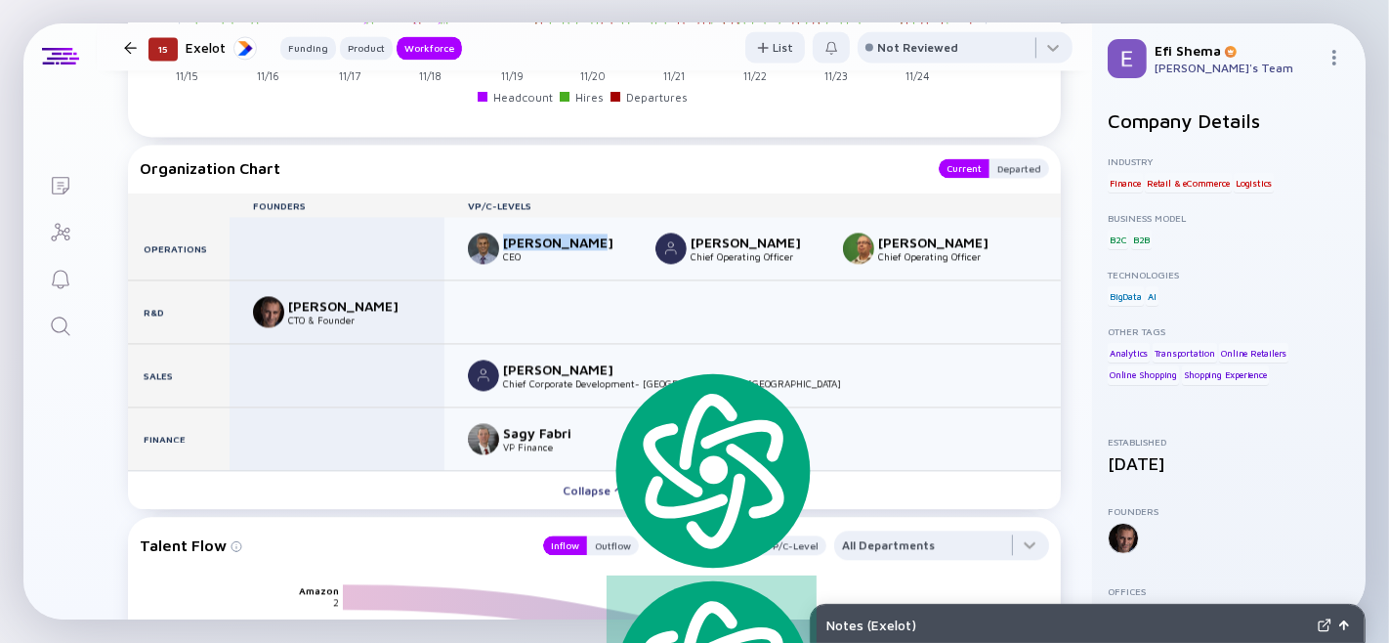
scroll to position [3513, 0]
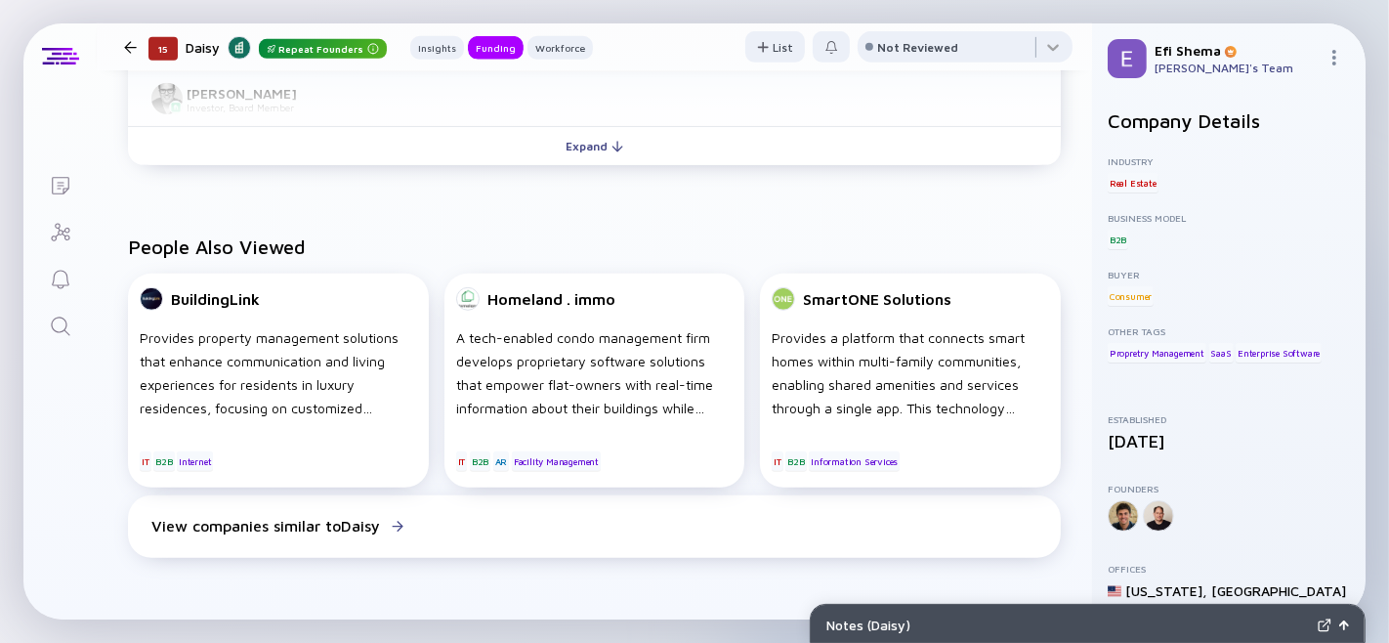
scroll to position [922, 0]
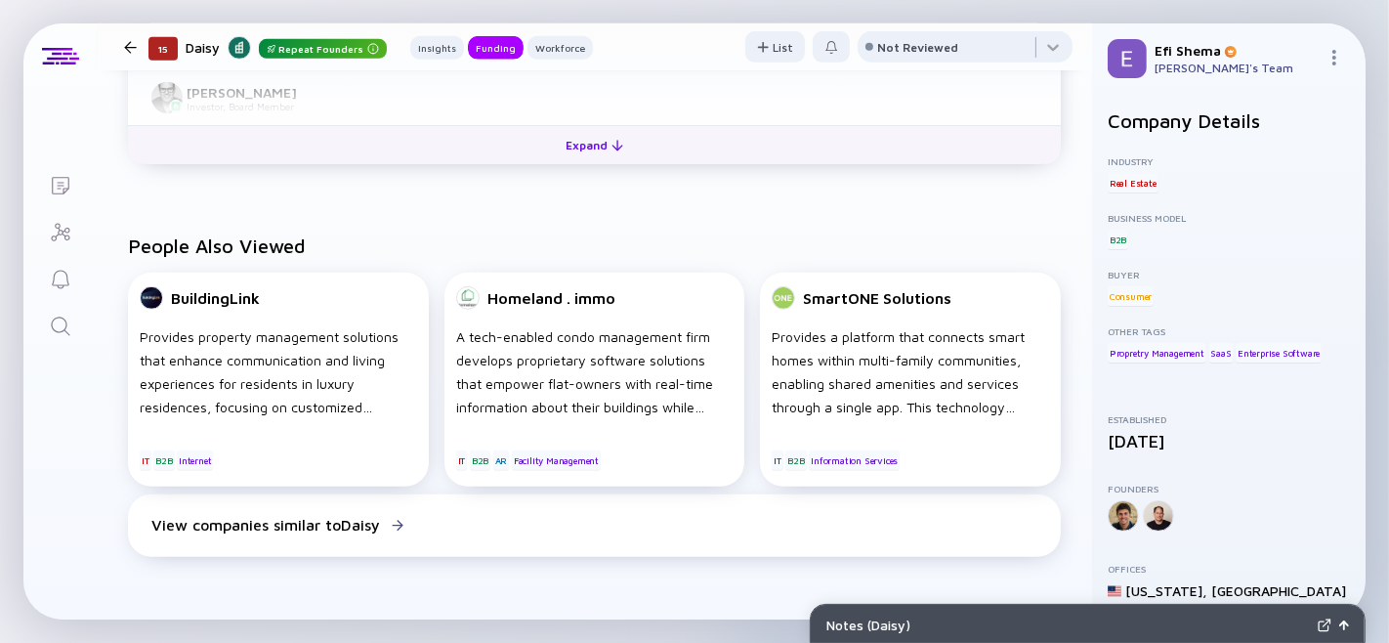
click at [578, 160] on div "Expand" at bounding box center [594, 145] width 81 height 30
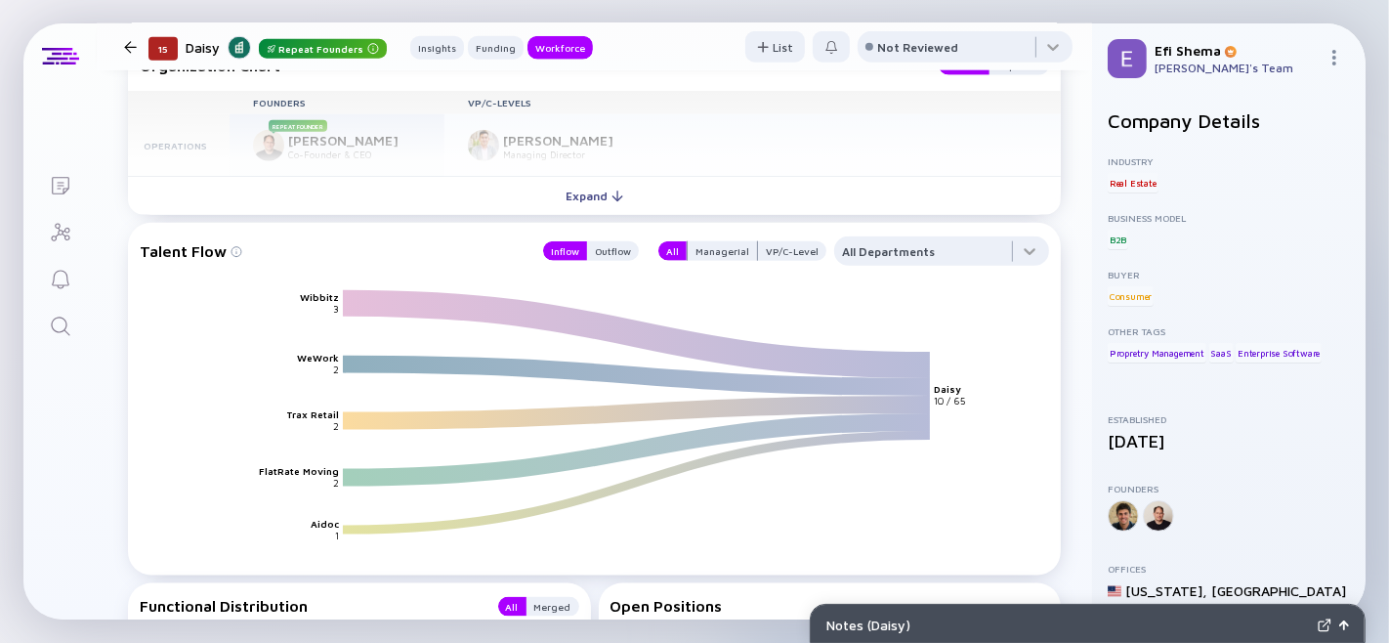
scroll to position [2031, 0]
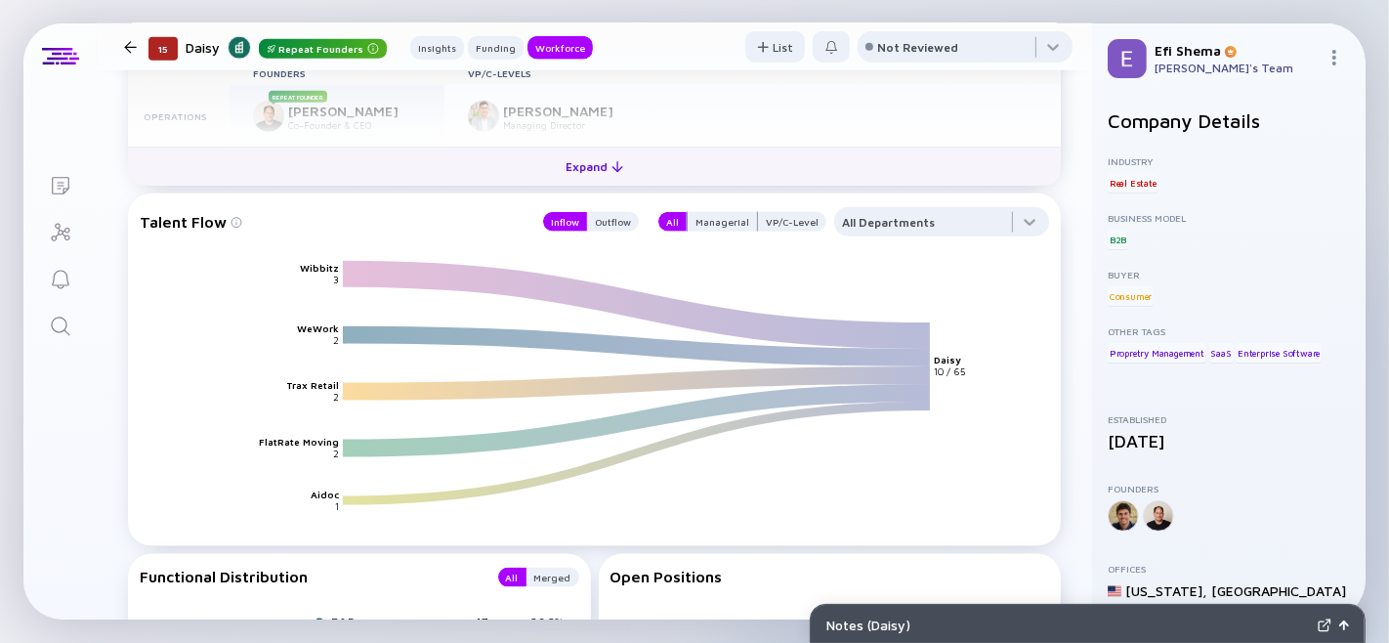
click at [597, 182] on div "Expand" at bounding box center [594, 166] width 81 height 30
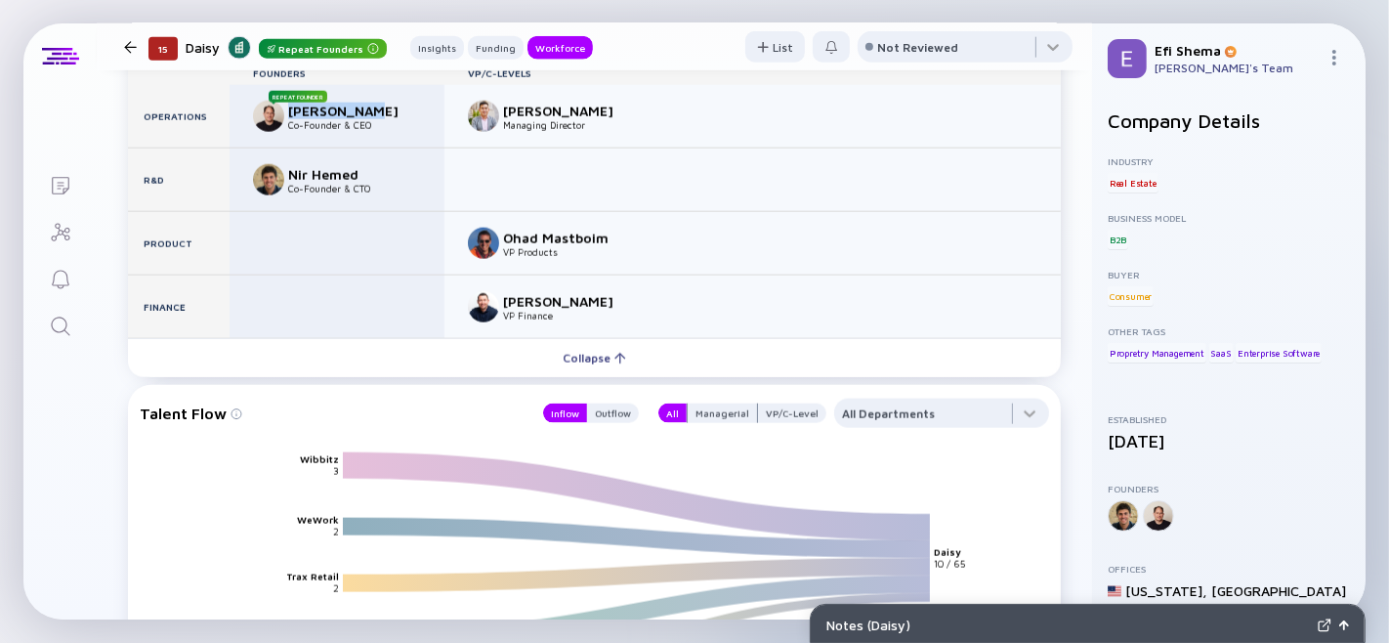
drag, startPoint x: 379, startPoint y: 172, endPoint x: 289, endPoint y: 172, distance: 89.9
type textarea "[PERSON_NAME]"
click at [289, 119] on div "[PERSON_NAME]" at bounding box center [352, 111] width 129 height 17
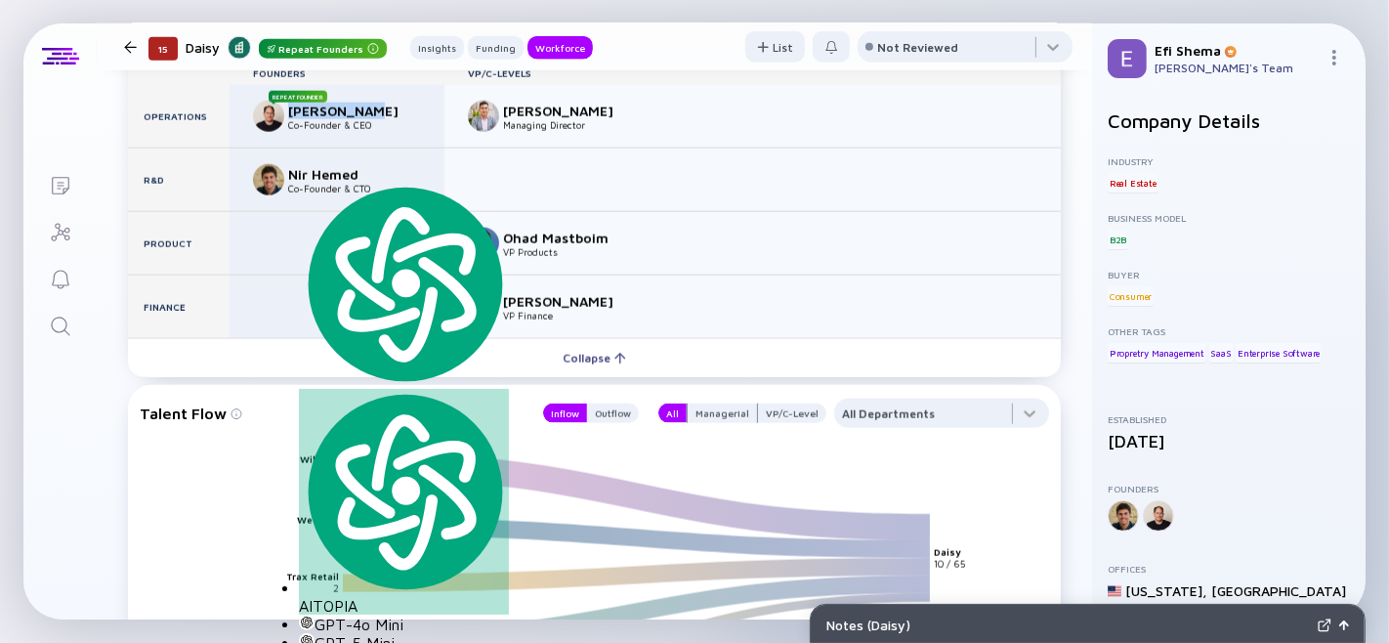
copy div "[PERSON_NAME]"
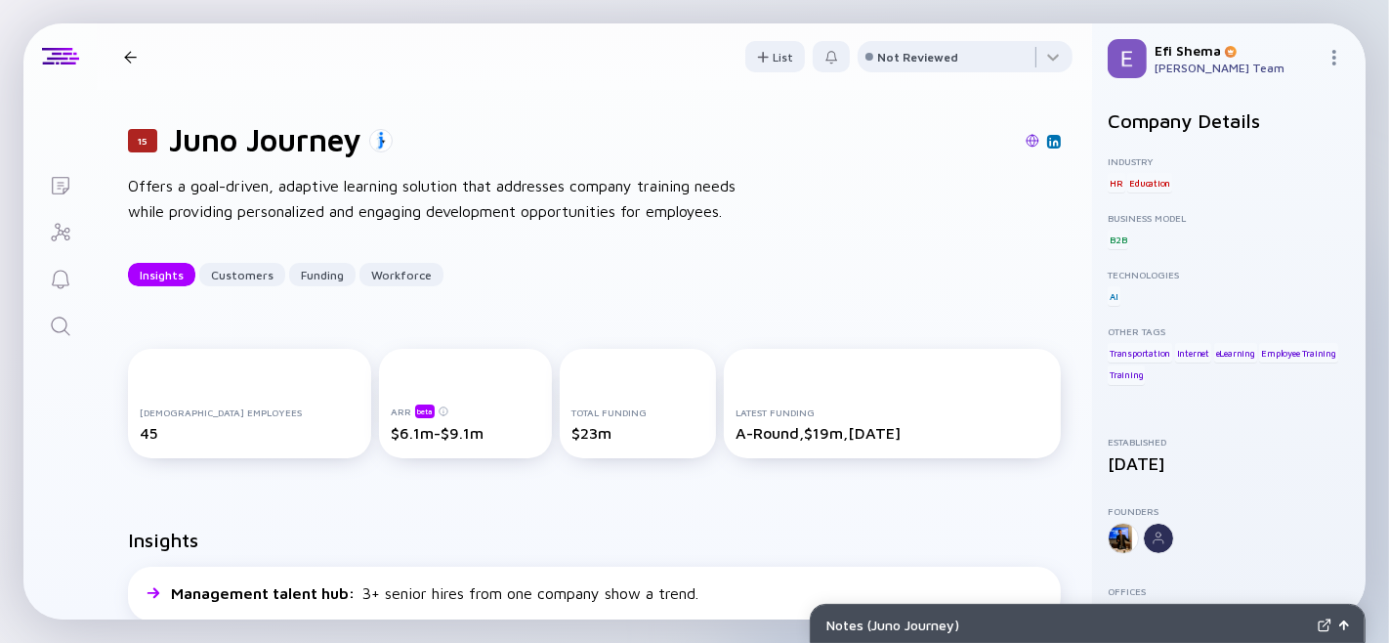
scroll to position [88, 0]
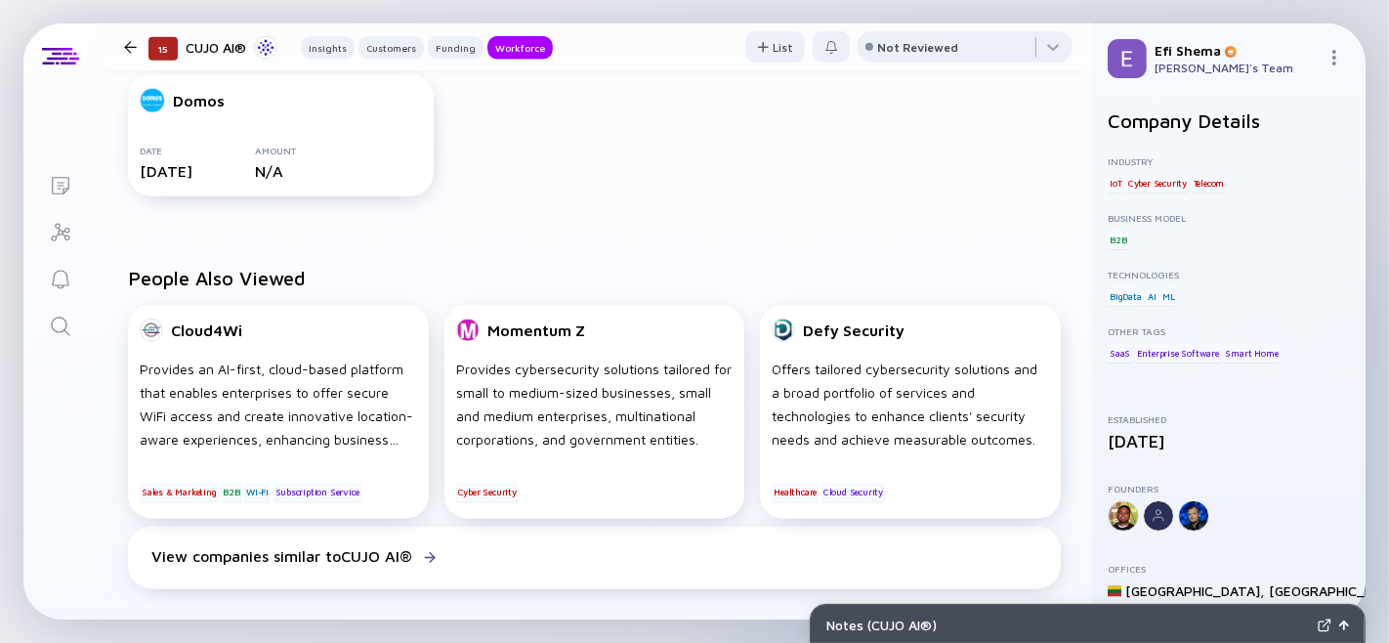
scroll to position [1661, 0]
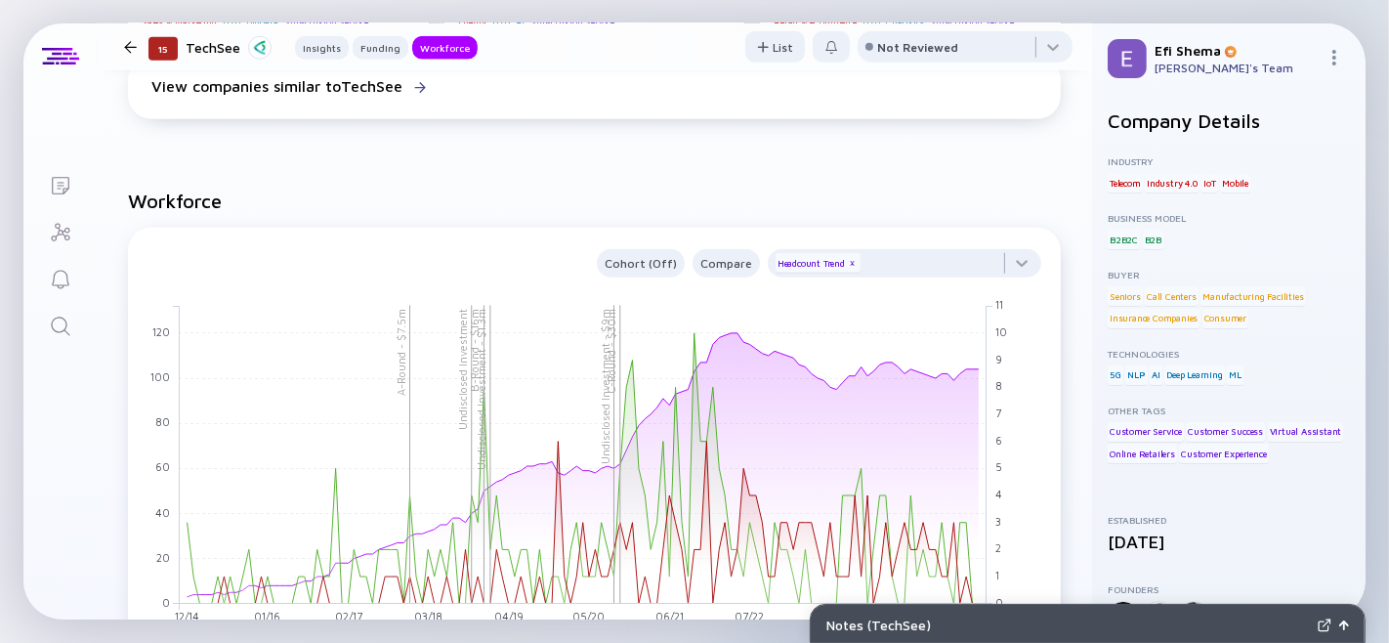
scroll to position [1602, 0]
click at [1004, 291] on div at bounding box center [904, 271] width 273 height 39
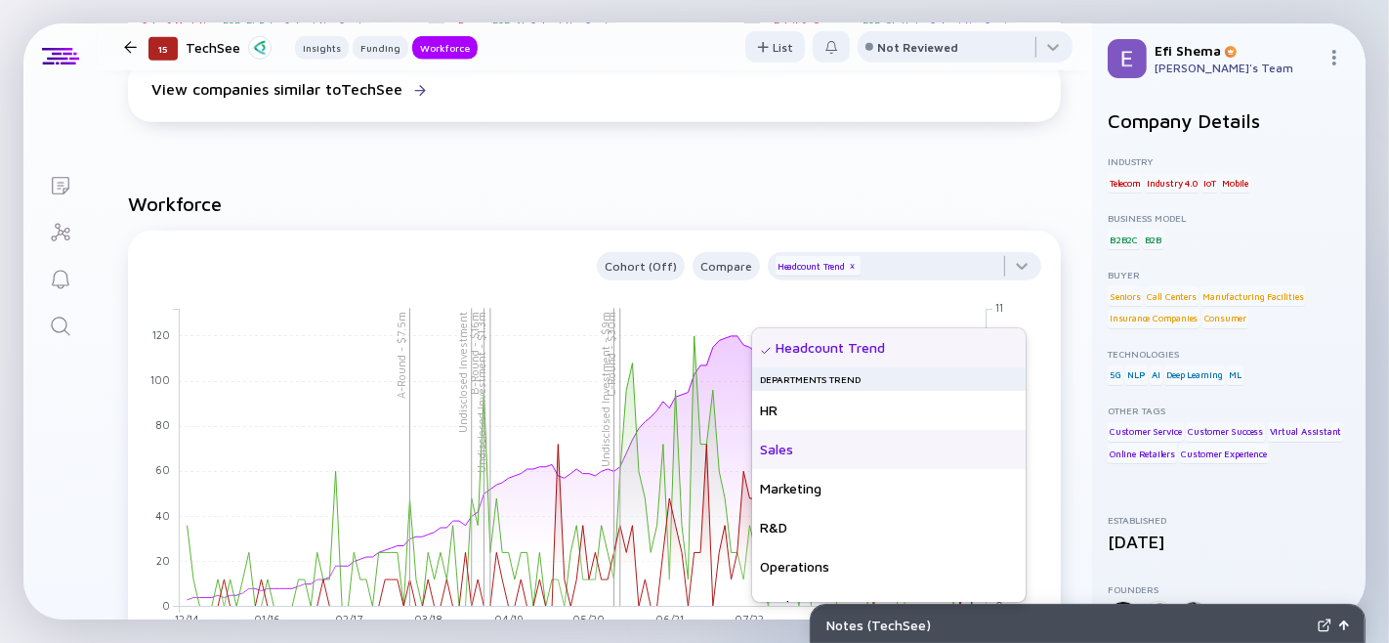
click at [814, 452] on div "Sales" at bounding box center [888, 449] width 273 height 39
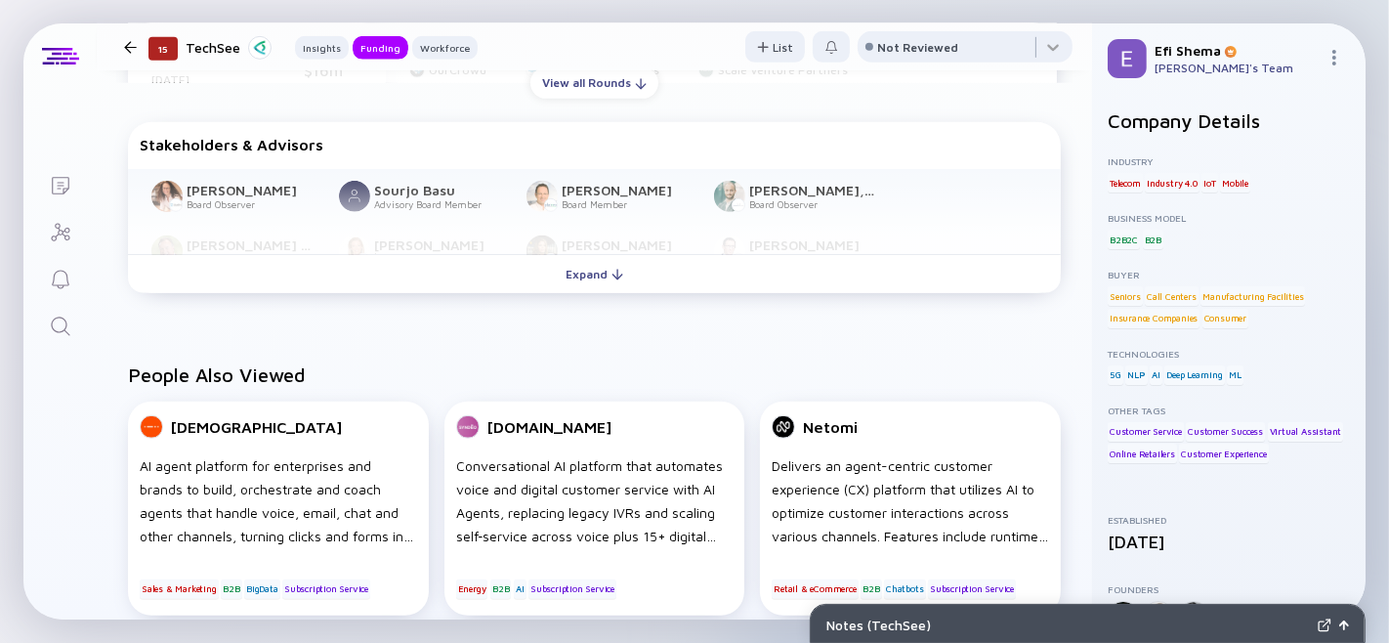
scroll to position [967, 0]
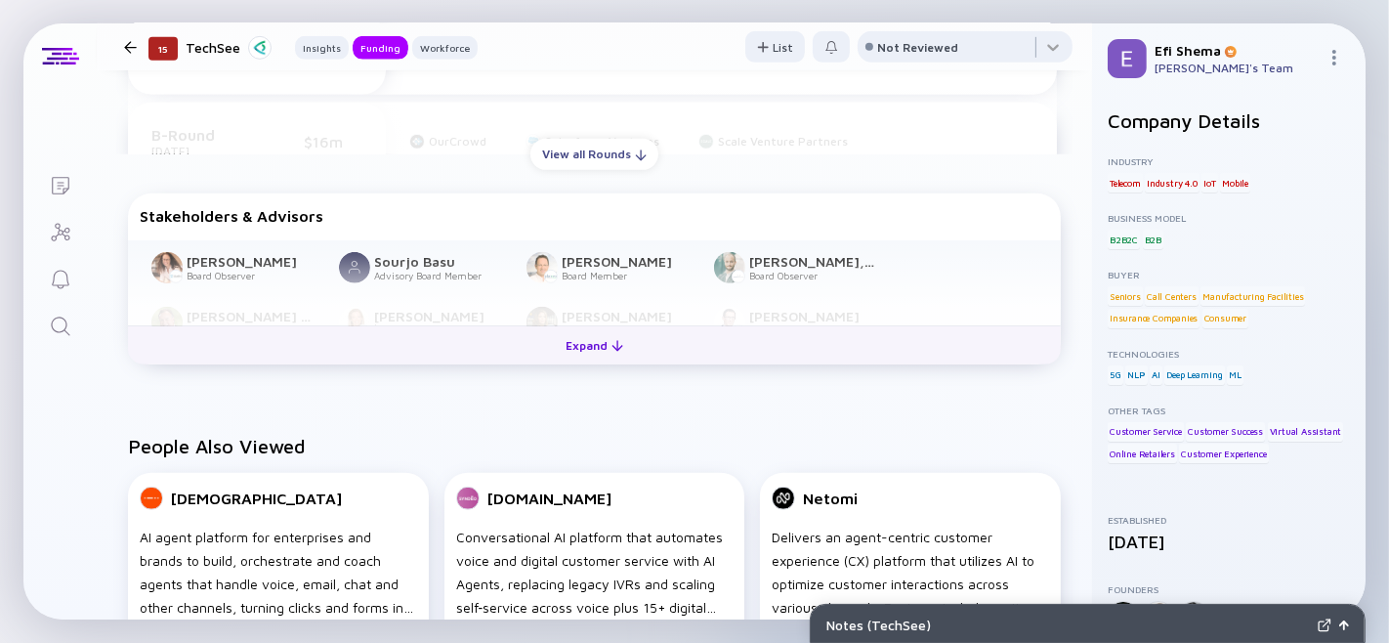
click at [600, 360] on div "Expand" at bounding box center [594, 345] width 81 height 30
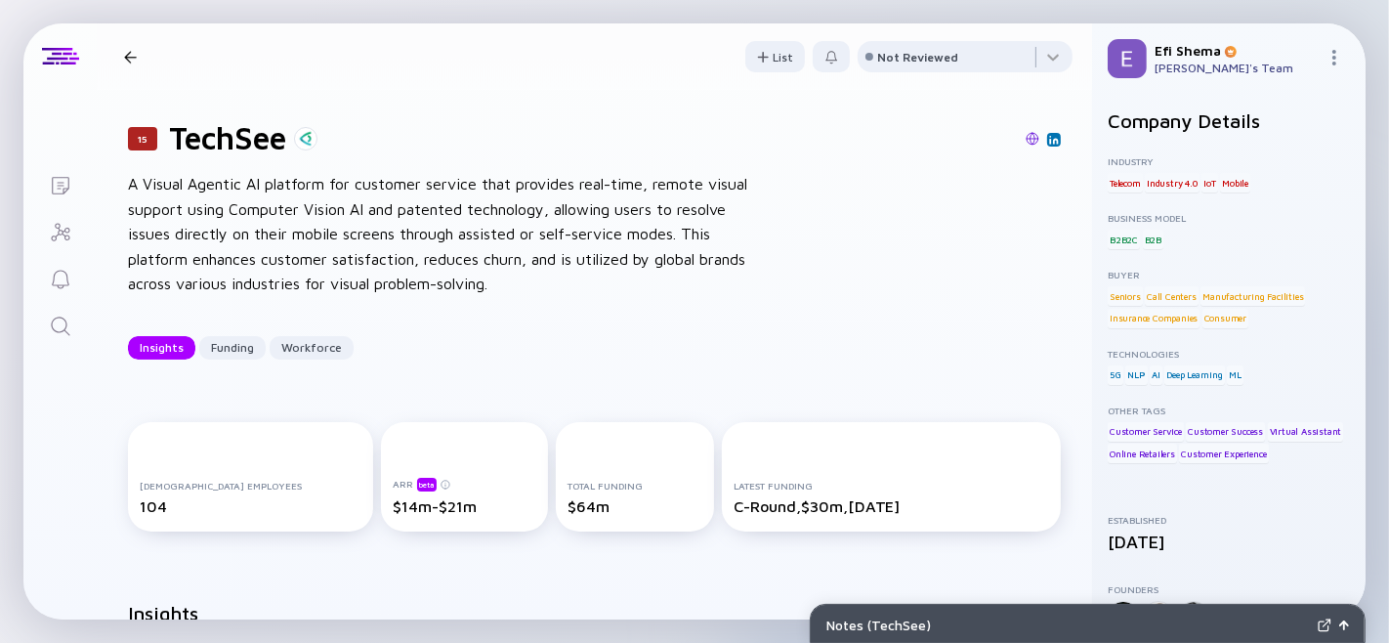
scroll to position [1, 0]
drag, startPoint x: 168, startPoint y: 135, endPoint x: 288, endPoint y: 145, distance: 120.5
type textarea "TechSee"
click at [286, 145] on h1 "TechSee" at bounding box center [227, 138] width 117 height 37
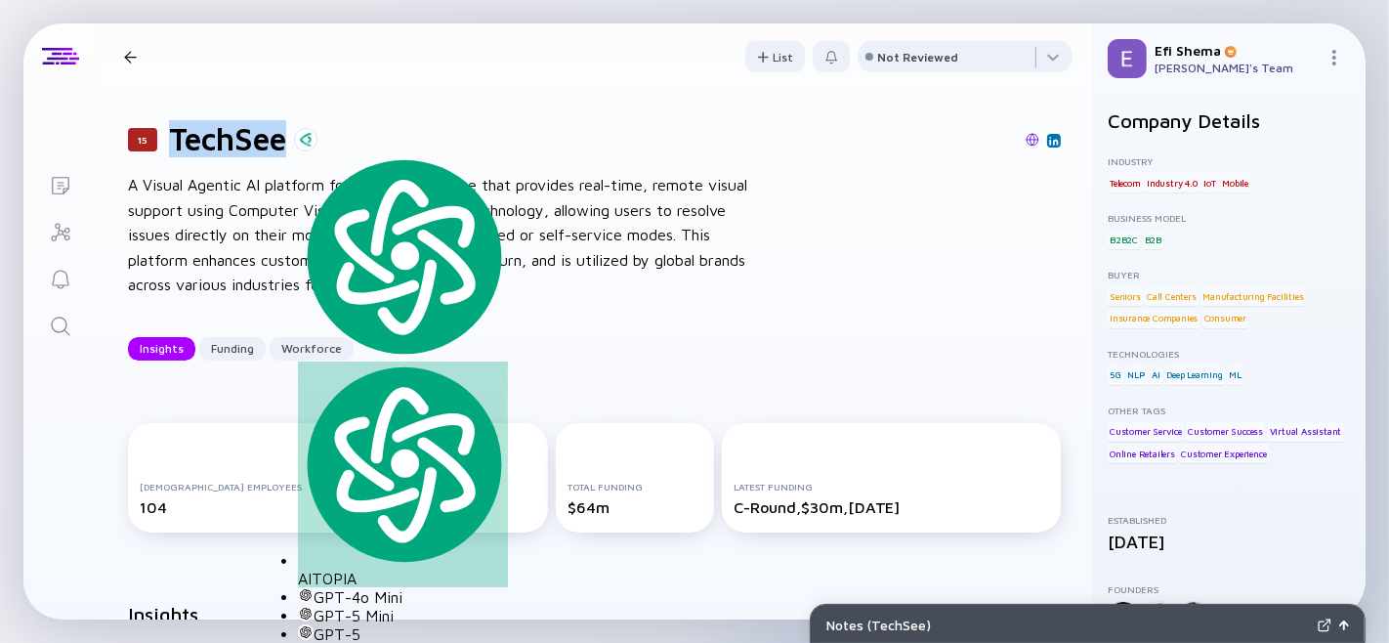
click at [192, 148] on h1 "TechSee" at bounding box center [227, 138] width 117 height 37
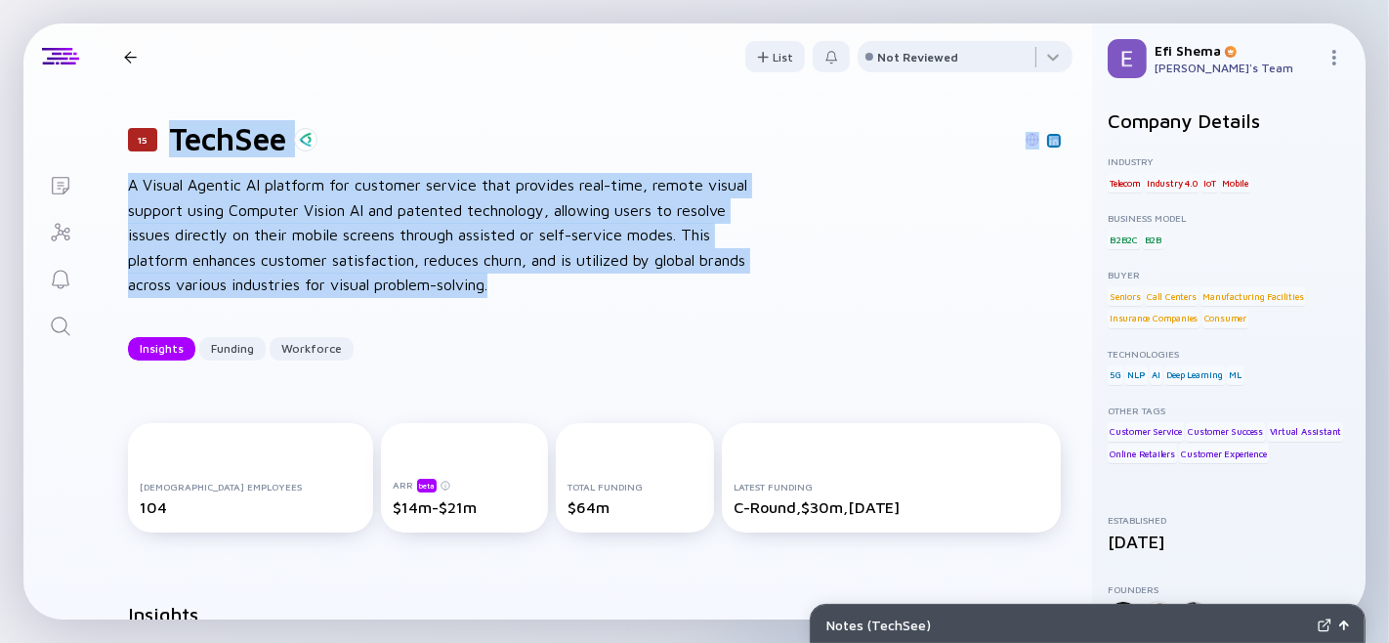
drag, startPoint x: 170, startPoint y: 140, endPoint x: 553, endPoint y: 299, distance: 414.6
click at [553, 299] on div "15 TechSee A Visual Agentic AI platform for customer service that provides real…" at bounding box center [594, 240] width 995 height 303
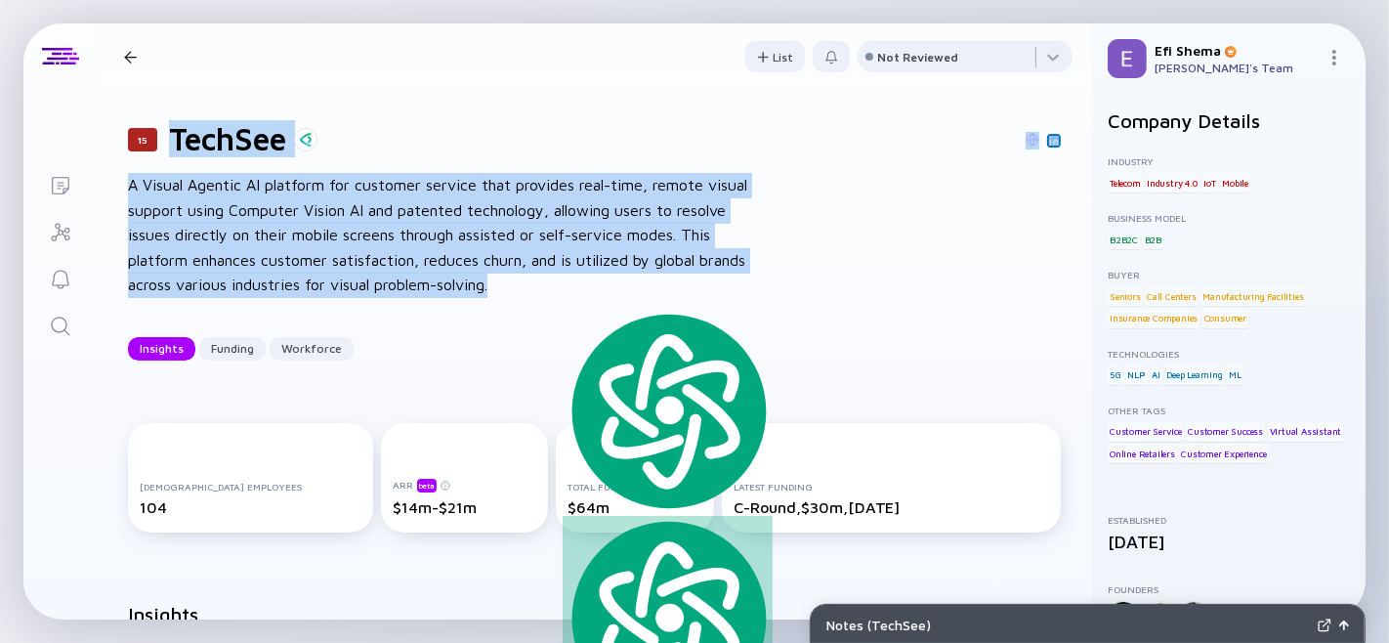
copy div "TechSee A Visual Agentic AI platform for customer service that provides real-ti…"
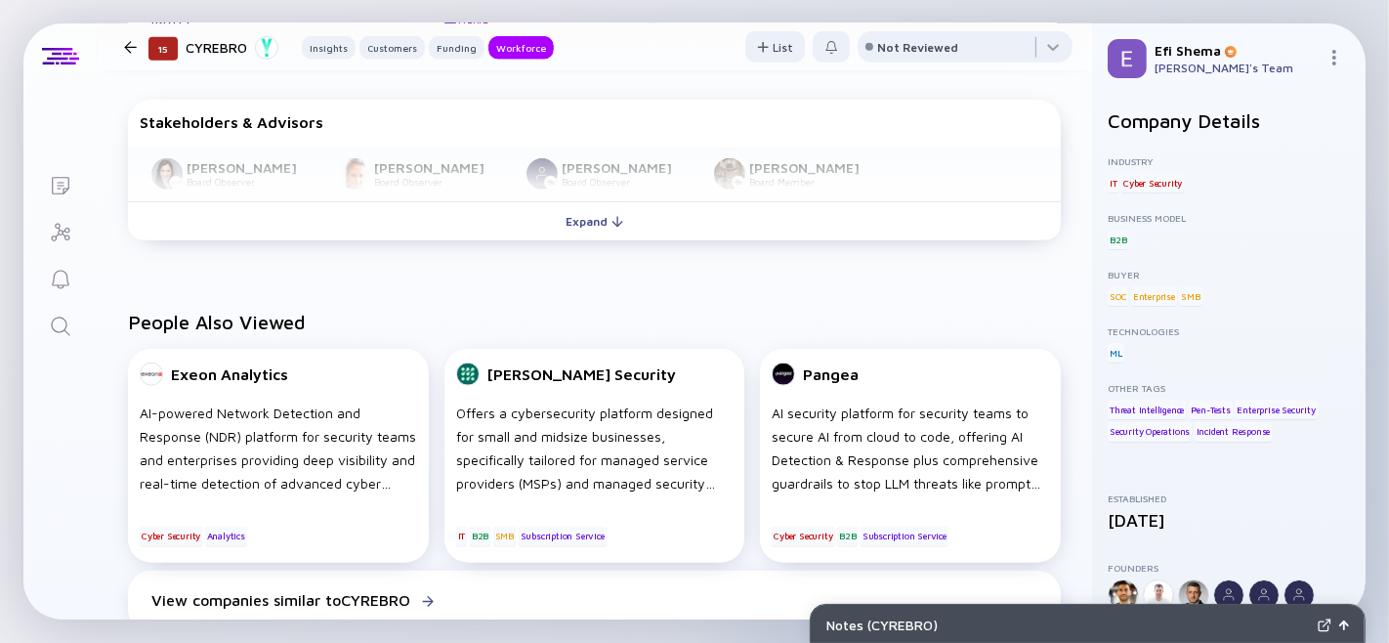
scroll to position [1527, 0]
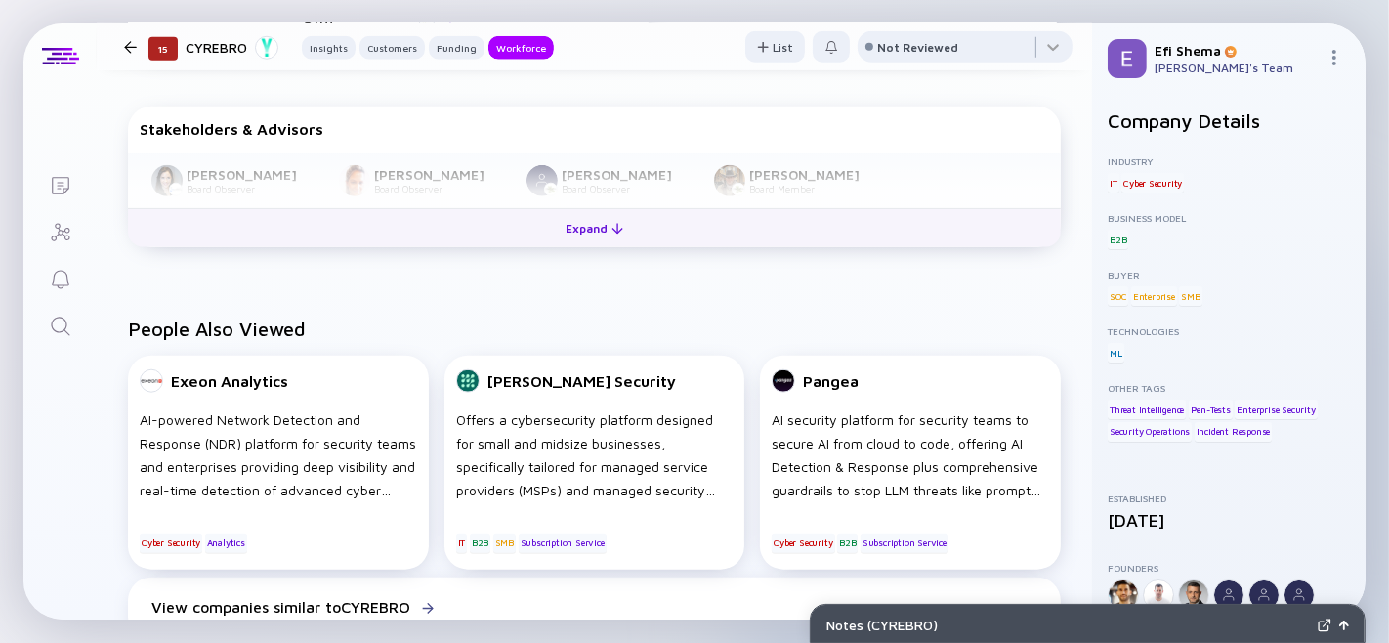
click at [570, 243] on div "Expand" at bounding box center [594, 228] width 81 height 30
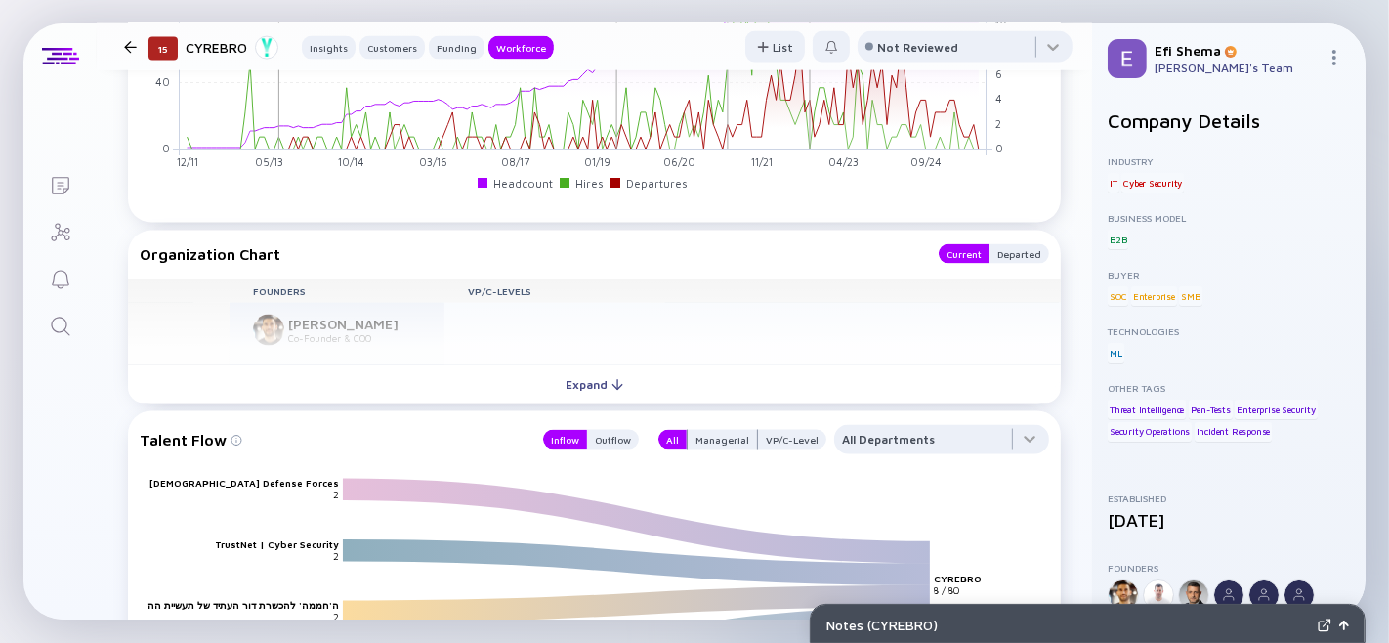
scroll to position [2502, 0]
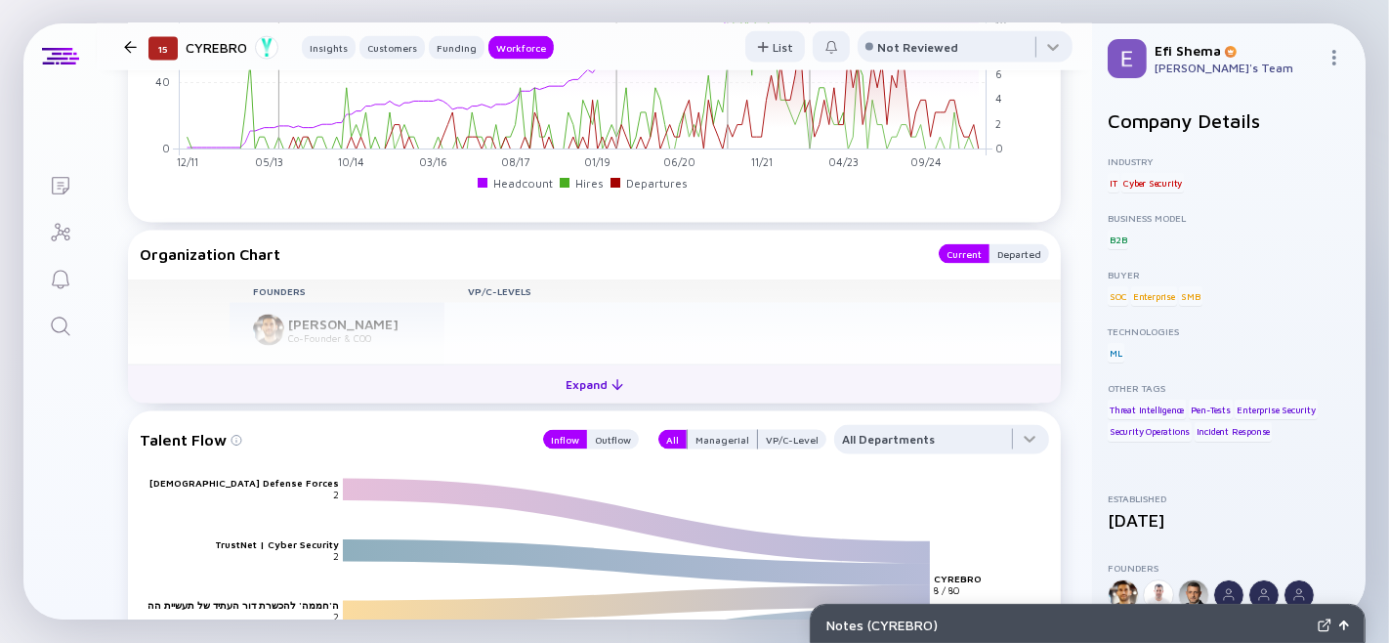
click at [559, 399] on div "Expand" at bounding box center [594, 384] width 81 height 30
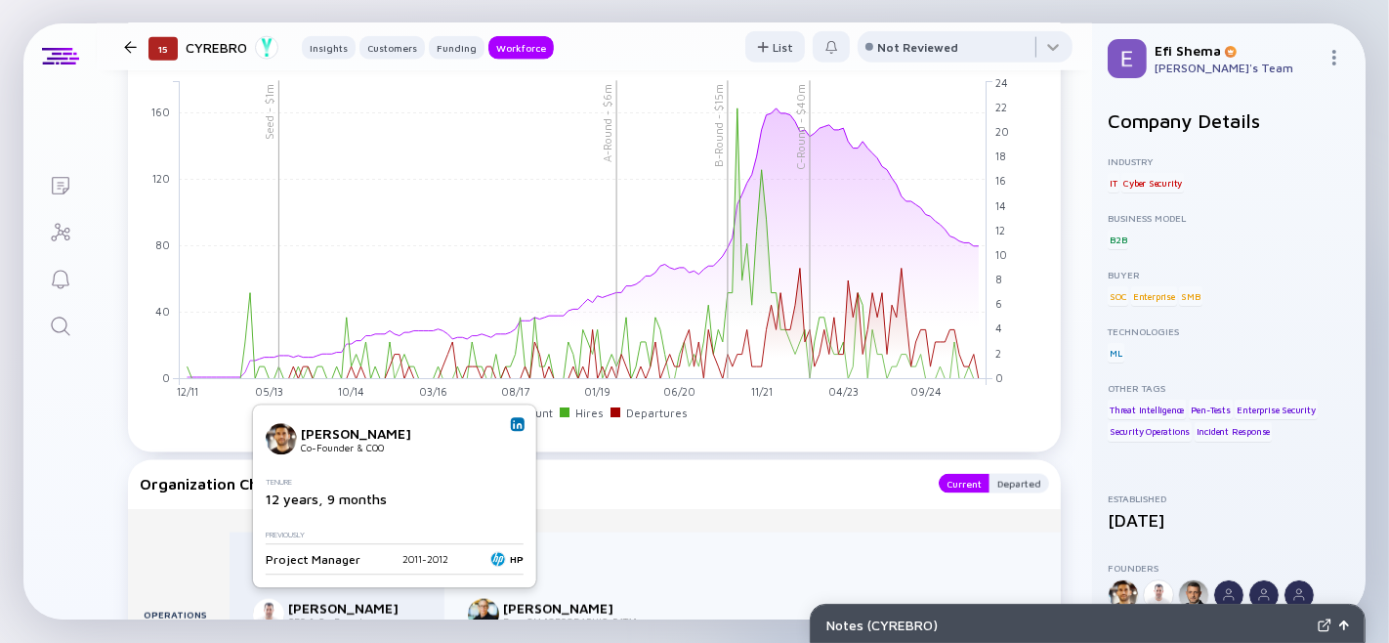
scroll to position [2272, 0]
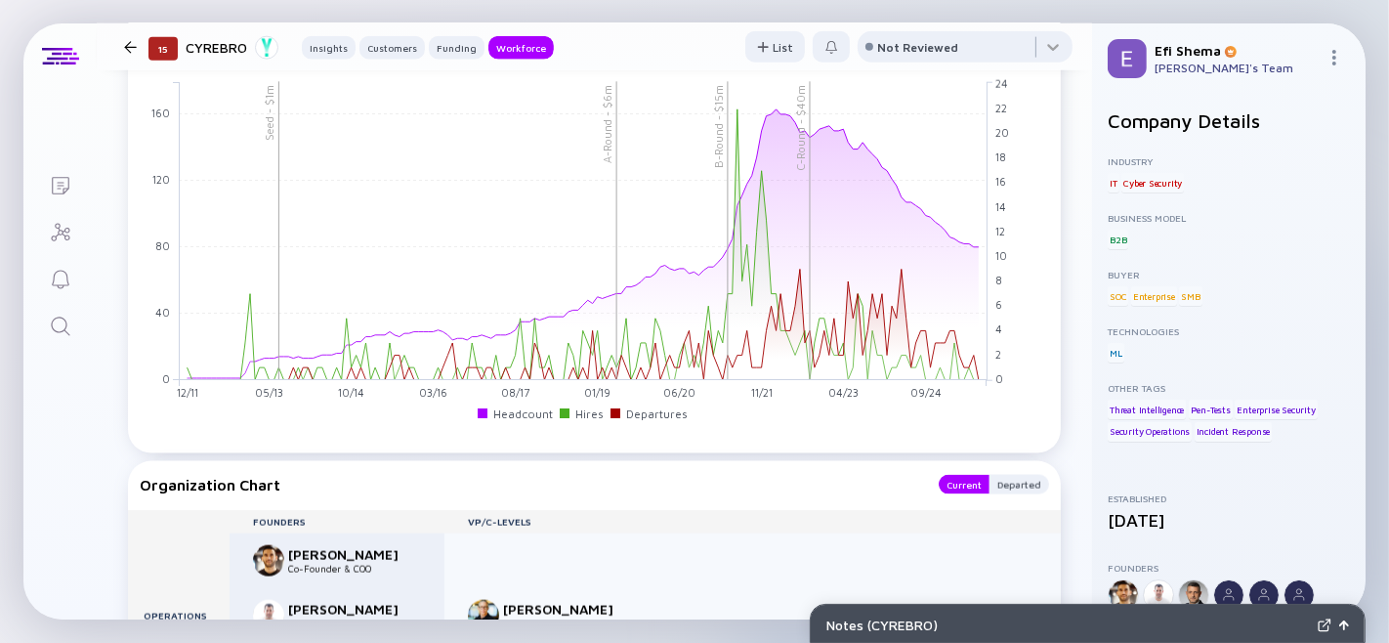
click at [1003, 64] on div at bounding box center [904, 44] width 273 height 39
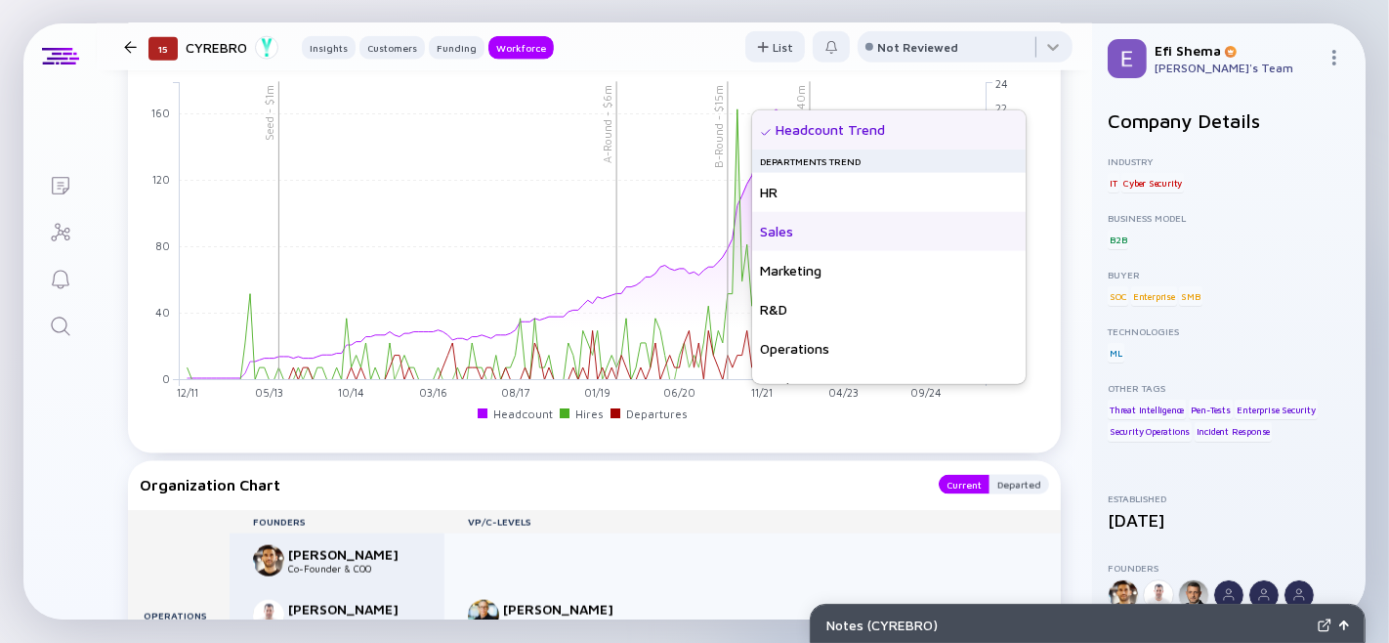
click at [792, 226] on div "Sales" at bounding box center [888, 231] width 273 height 39
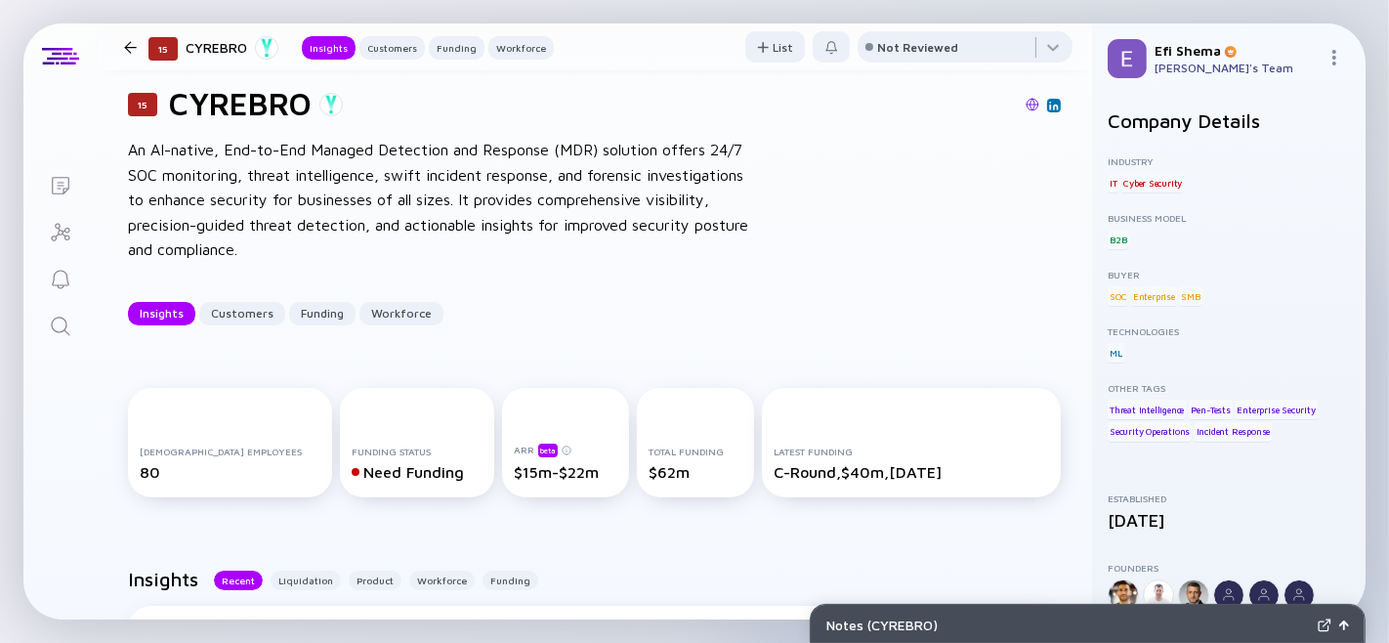
scroll to position [0, 0]
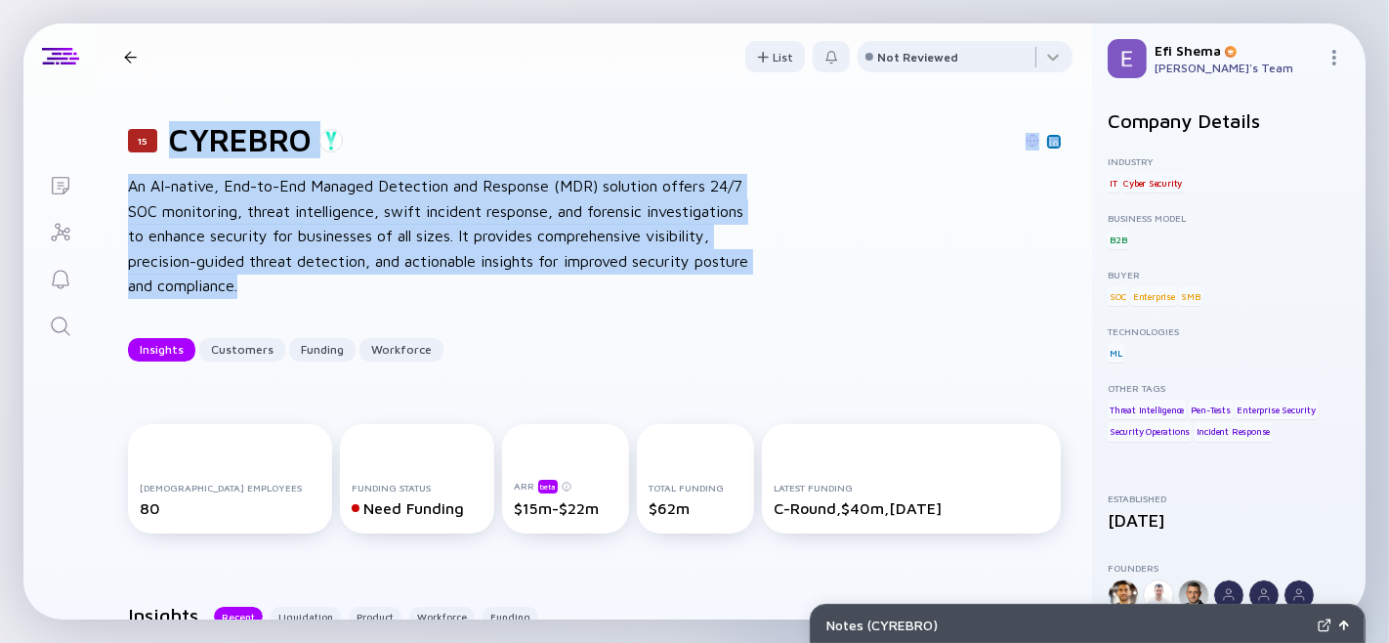
drag, startPoint x: 176, startPoint y: 145, endPoint x: 257, endPoint y: 289, distance: 165.7
type textarea "CYREBRO An AI-native, End-to-End Managed Detection and Response (MDR) solution …"
click at [257, 289] on div "15 CYREBRO An AI-native, End-to-End Managed Detection and Response (MDR) soluti…" at bounding box center [594, 241] width 995 height 303
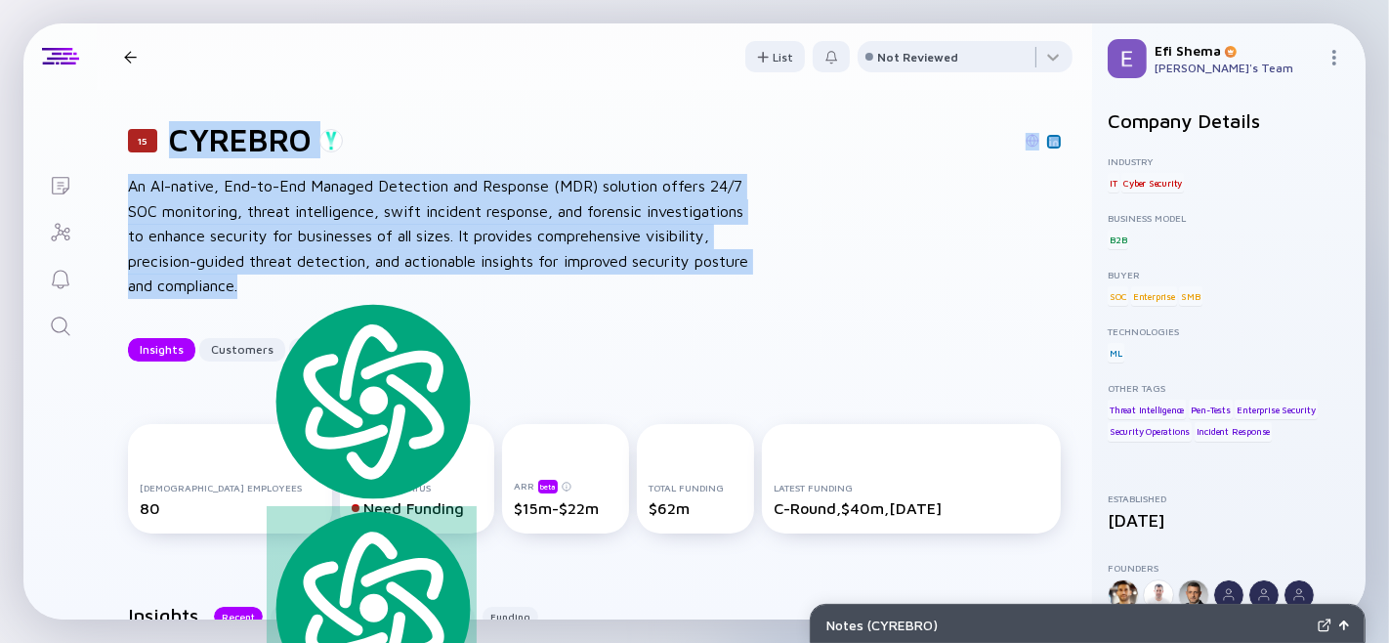
copy div "CYREBRO An AI-native, End-to-End Managed Detection and Response (MDR) solution …"
